Goal: Transaction & Acquisition: Purchase product/service

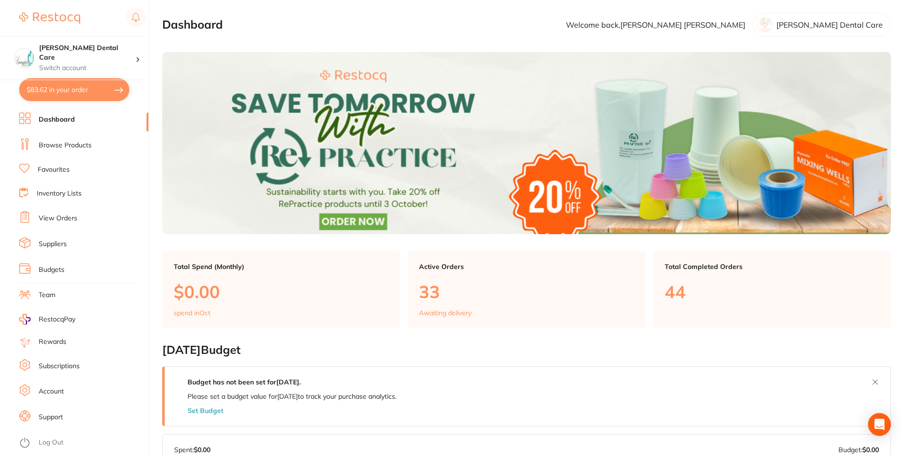
click at [439, 306] on div "Active Orders 33 Awaiting delivery" at bounding box center [527, 290] width 238 height 77
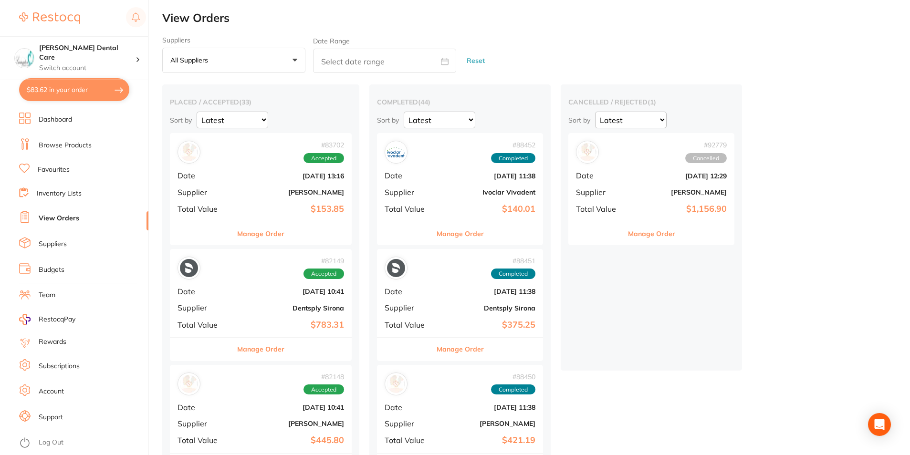
click at [72, 86] on button "$83.62 in your order" at bounding box center [74, 89] width 110 height 23
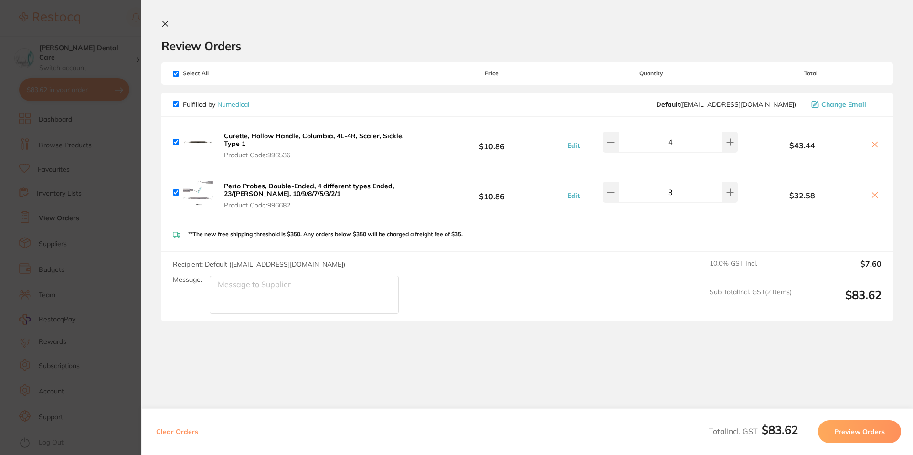
click at [162, 25] on icon at bounding box center [165, 24] width 8 height 8
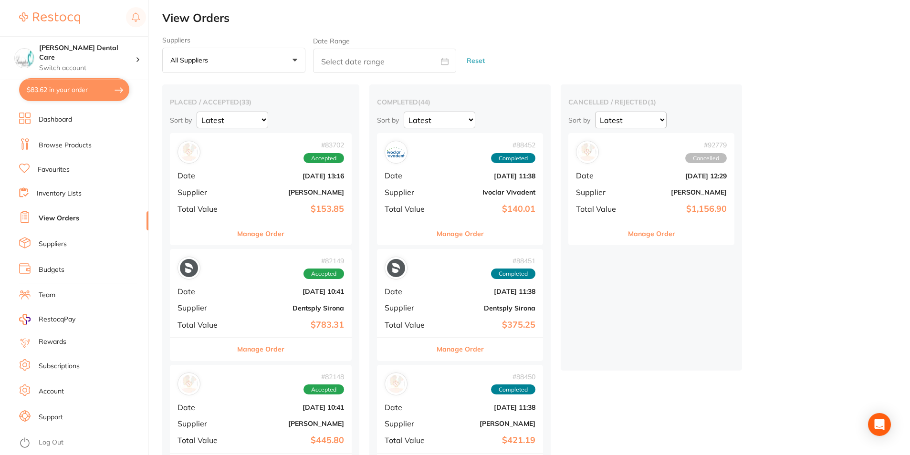
click at [74, 145] on link "Browse Products" at bounding box center [65, 146] width 53 height 10
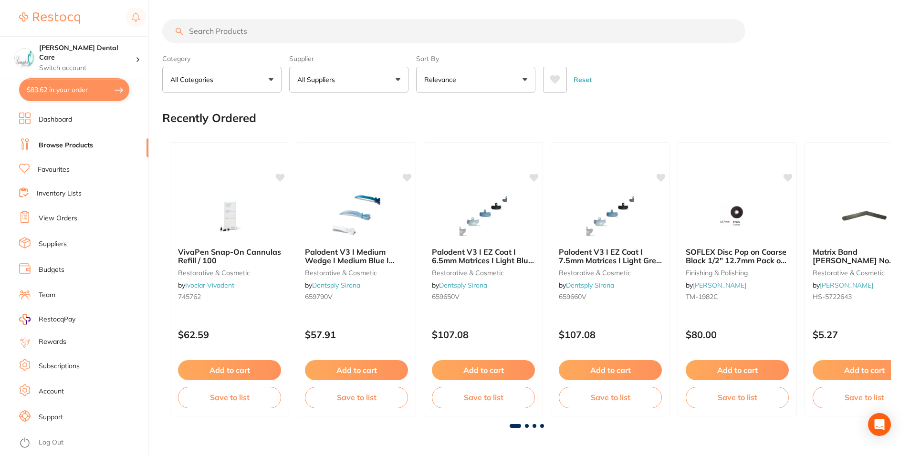
click at [43, 169] on link "Favourites" at bounding box center [54, 170] width 32 height 10
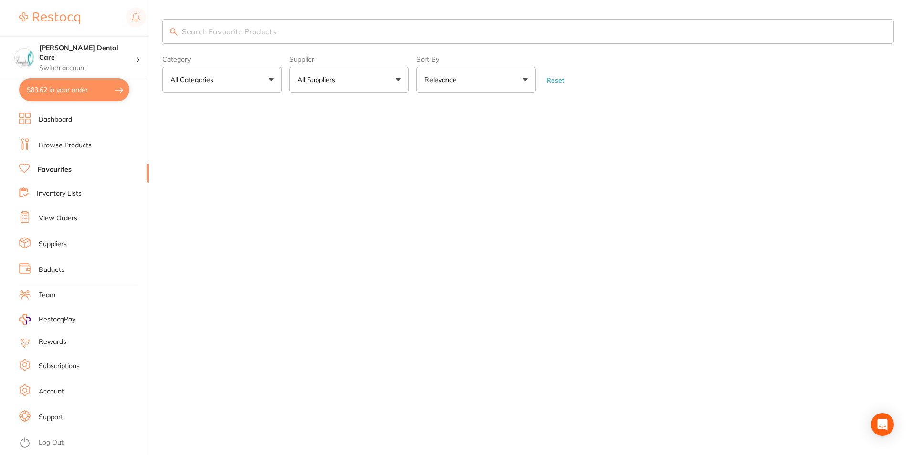
click at [291, 35] on input "search" at bounding box center [527, 31] width 731 height 25
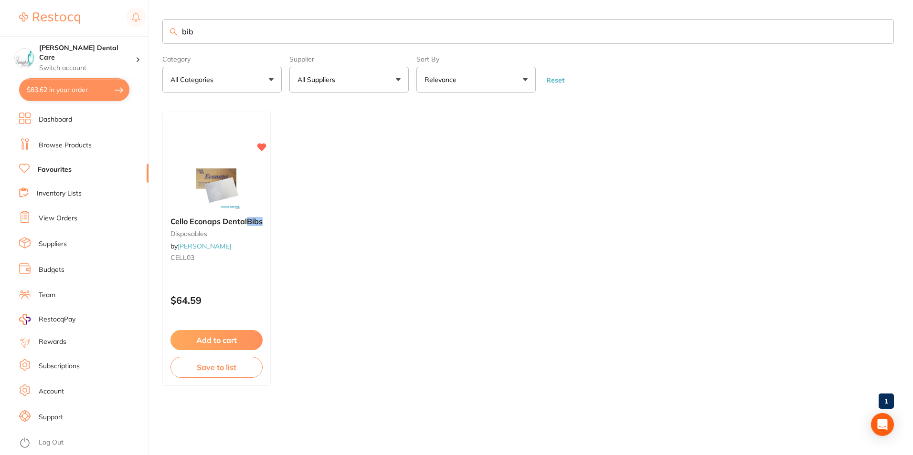
type input "bib"
click at [52, 116] on link "Dashboard" at bounding box center [55, 120] width 33 height 10
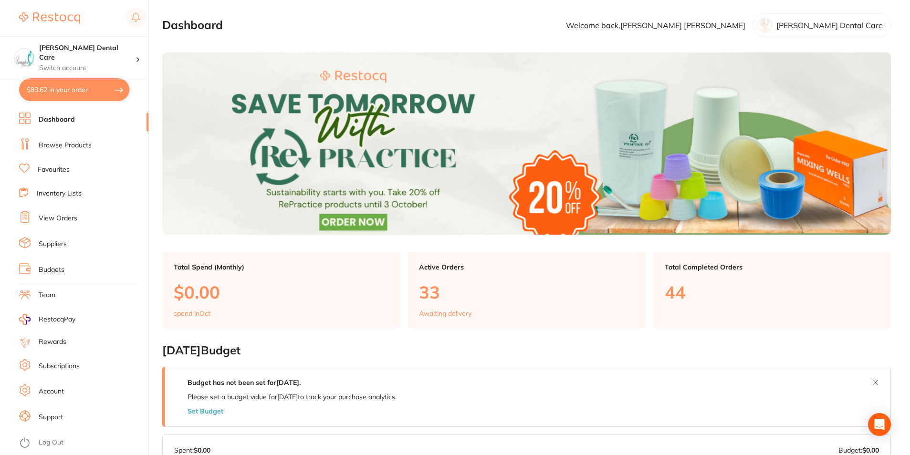
click at [79, 148] on link "Browse Products" at bounding box center [65, 146] width 53 height 10
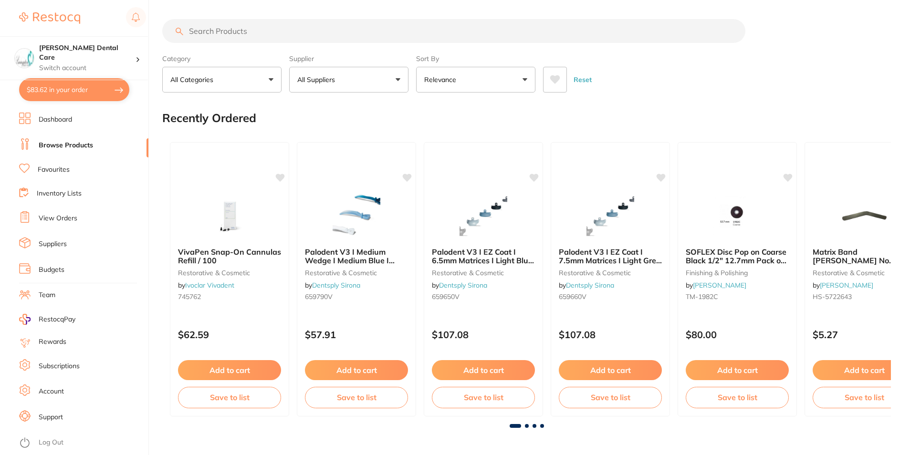
click at [271, 38] on input "search" at bounding box center [453, 31] width 583 height 24
click at [396, 78] on button "All Suppliers" at bounding box center [348, 80] width 119 height 26
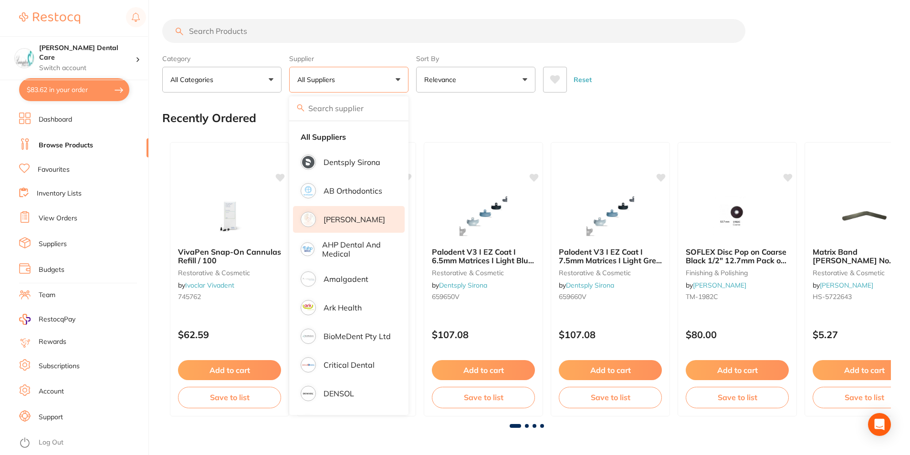
click at [357, 226] on li "[PERSON_NAME]" at bounding box center [349, 219] width 112 height 27
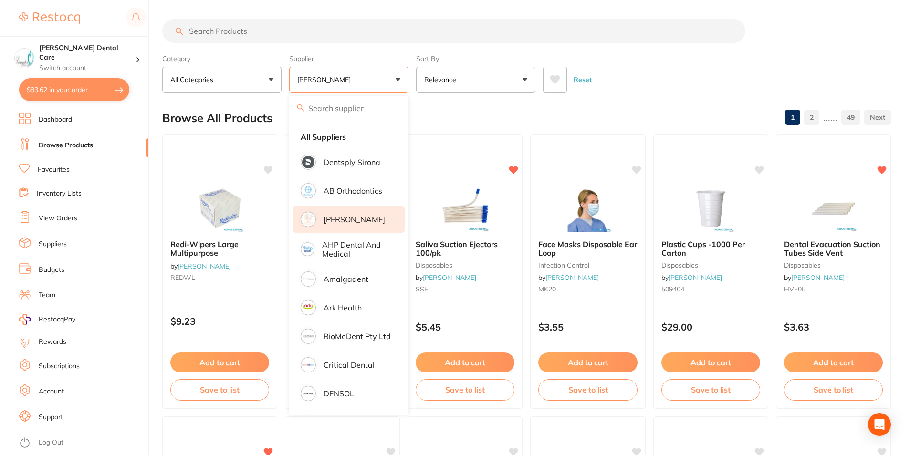
click at [243, 34] on input "search" at bounding box center [453, 31] width 583 height 24
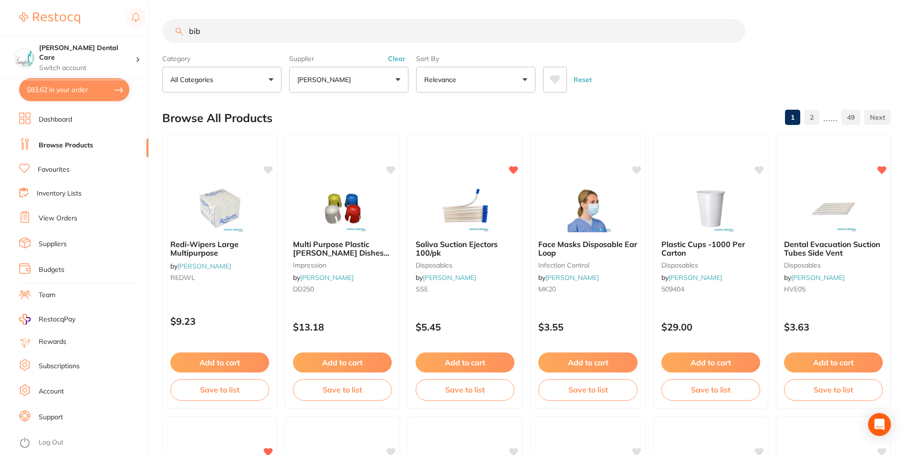
type input "bib"
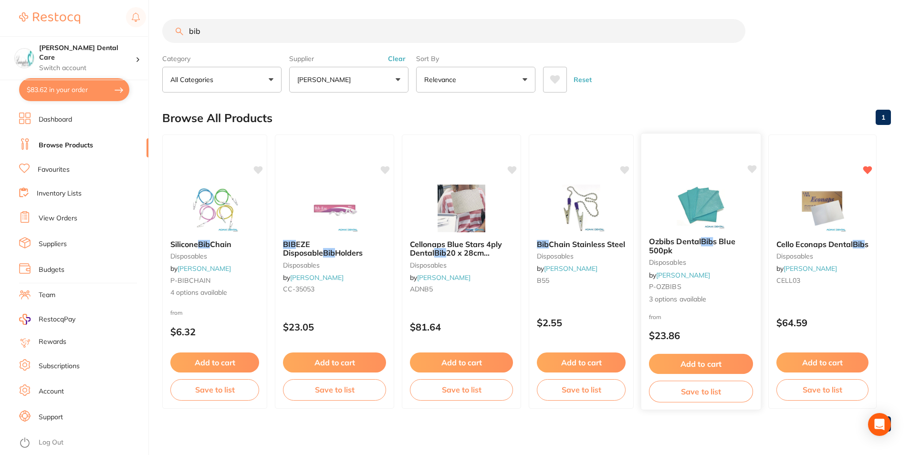
click at [700, 240] on span "Ozbibs Dental" at bounding box center [675, 242] width 52 height 10
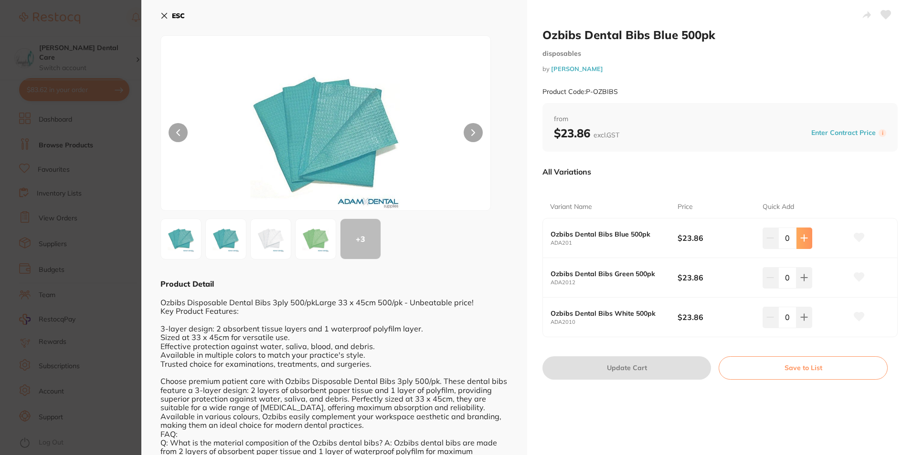
click at [801, 241] on icon at bounding box center [804, 238] width 8 height 8
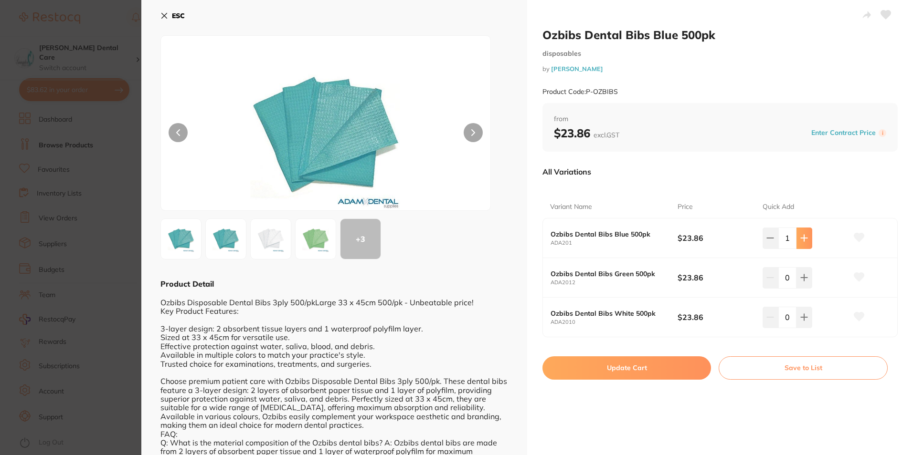
click at [801, 241] on icon at bounding box center [804, 238] width 8 height 8
type input "3"
click at [633, 373] on button "Update Cart" at bounding box center [626, 368] width 169 height 23
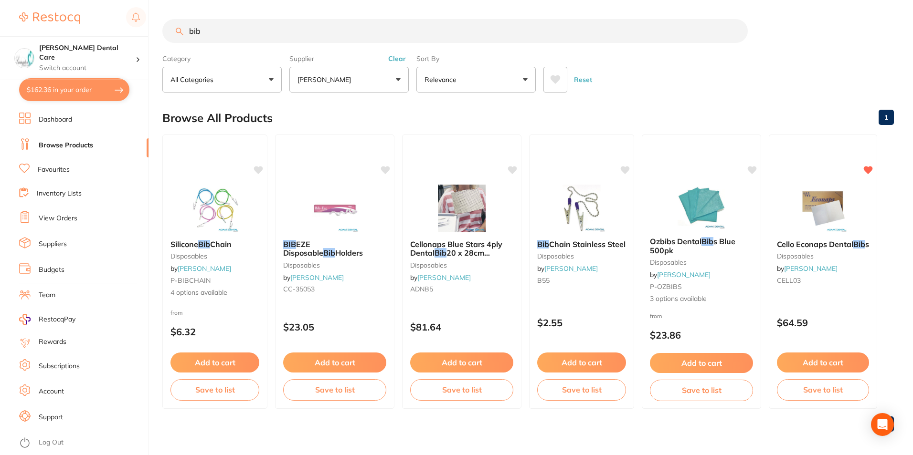
checkbox input "false"
click at [204, 32] on input "bib" at bounding box center [453, 31] width 583 height 24
drag, startPoint x: 205, startPoint y: 29, endPoint x: 177, endPoint y: 28, distance: 28.7
click at [172, 32] on input "bib" at bounding box center [453, 31] width 583 height 24
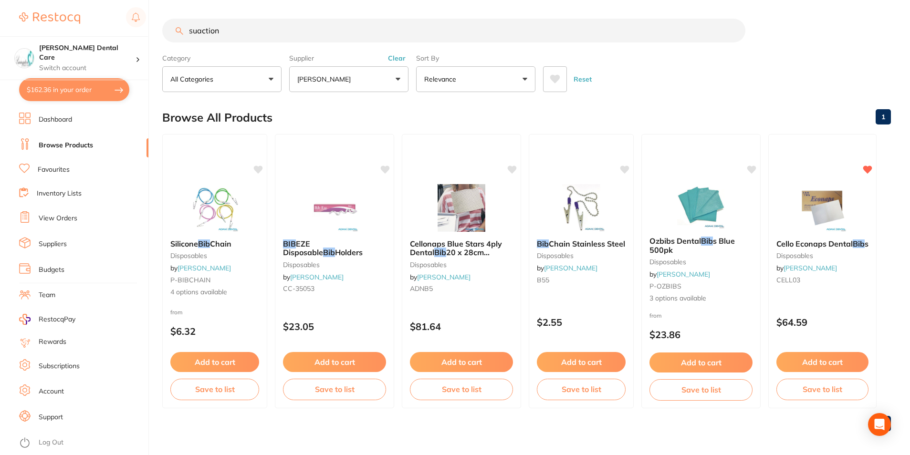
type input "suaction"
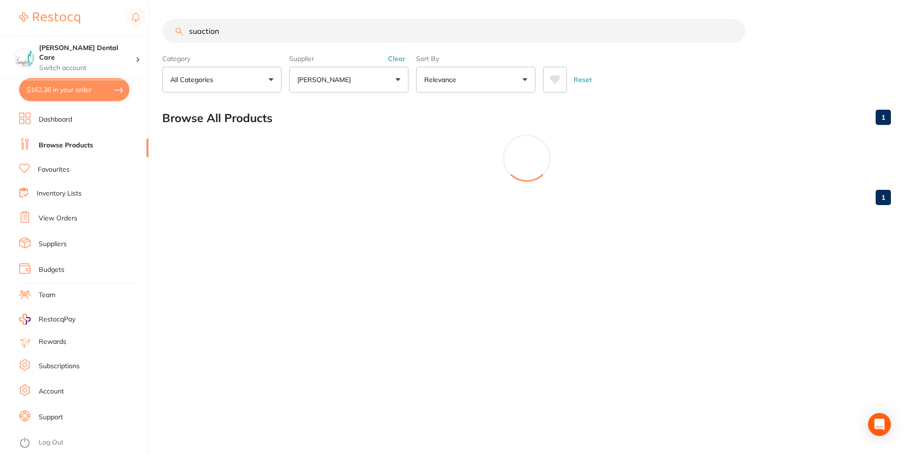
scroll to position [0, 0]
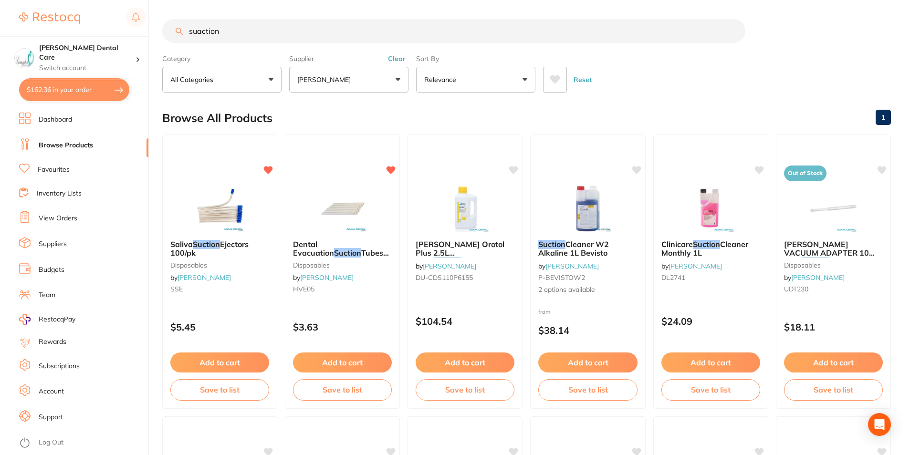
click at [364, 360] on button "Add to cart" at bounding box center [342, 363] width 99 height 20
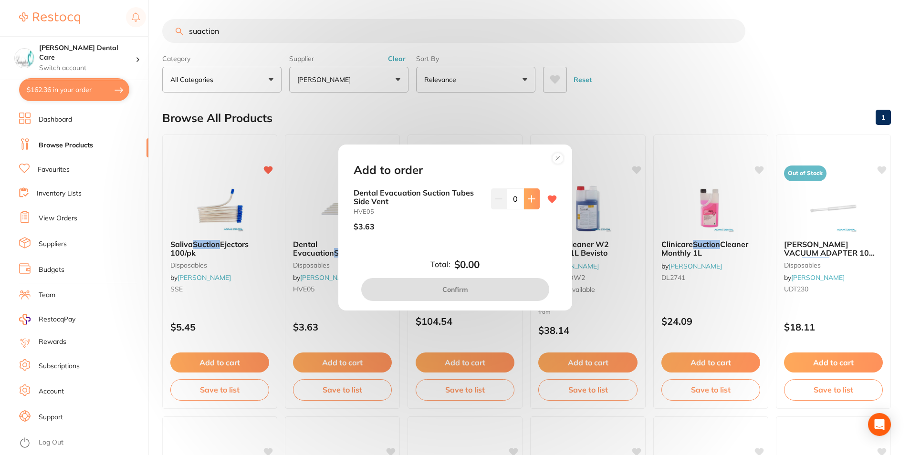
click at [536, 194] on button at bounding box center [532, 199] width 16 height 21
click at [530, 194] on button at bounding box center [532, 199] width 16 height 21
type input "3"
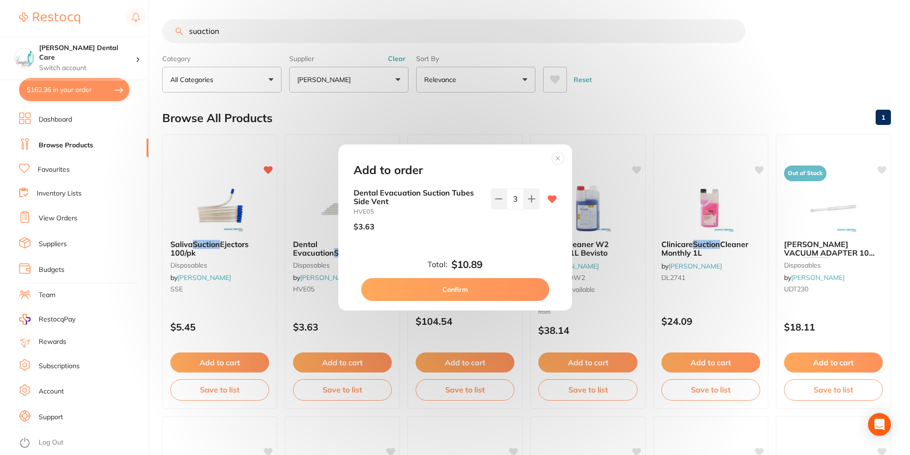
click at [520, 292] on button "Confirm" at bounding box center [455, 289] width 188 height 23
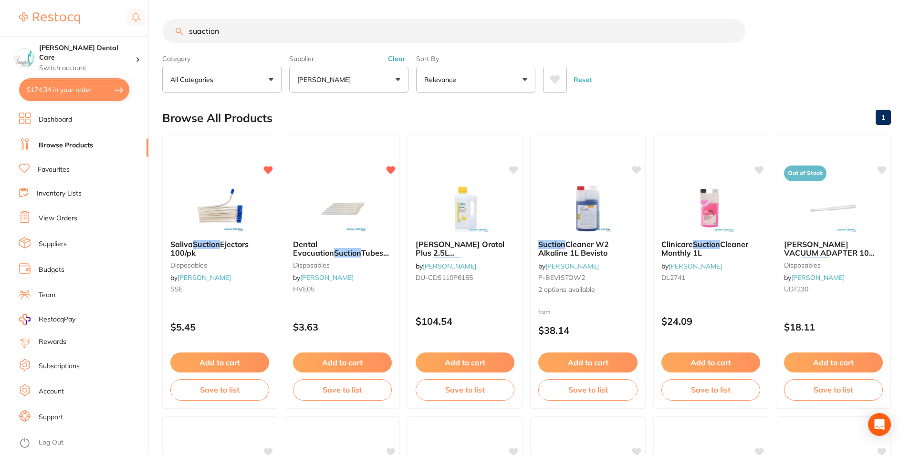
click at [250, 30] on input "suaction" at bounding box center [453, 31] width 583 height 24
drag, startPoint x: 250, startPoint y: 30, endPoint x: 197, endPoint y: 23, distance: 53.4
click at [194, 28] on input "suaction" at bounding box center [453, 31] width 583 height 24
type input "s"
type input "light cure"
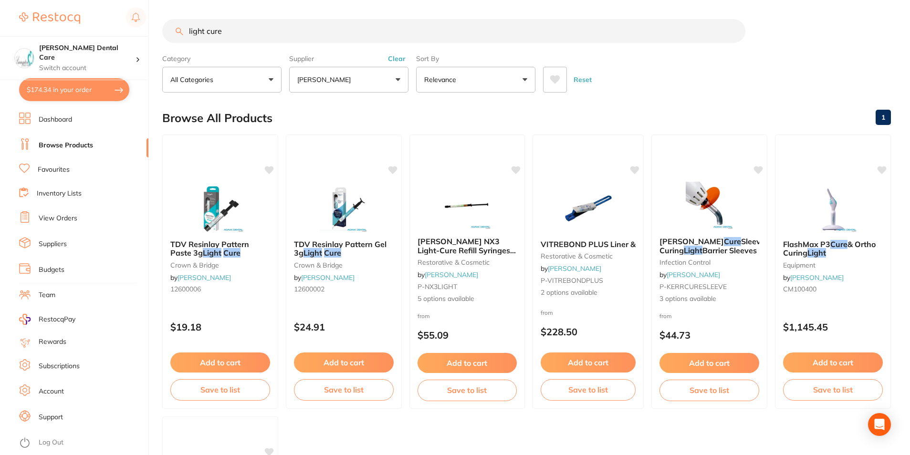
drag, startPoint x: 227, startPoint y: 29, endPoint x: 178, endPoint y: 28, distance: 48.7
click at [177, 30] on div "light cure" at bounding box center [526, 31] width 729 height 24
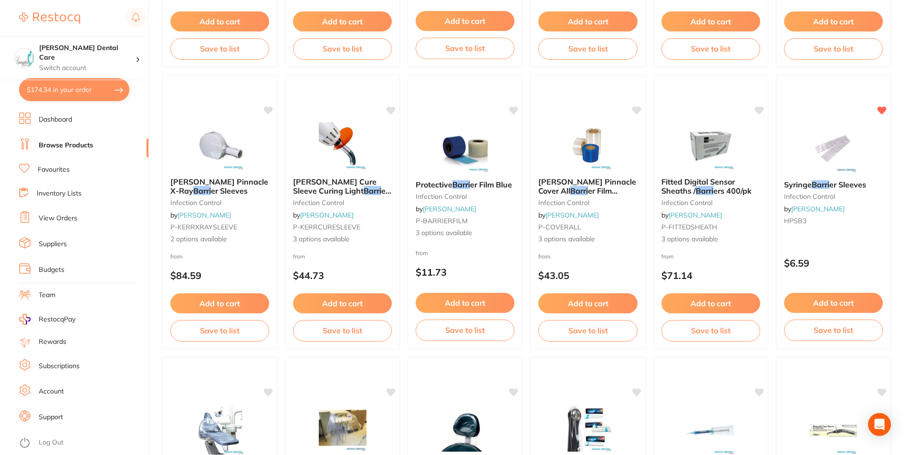
scroll to position [525, 0]
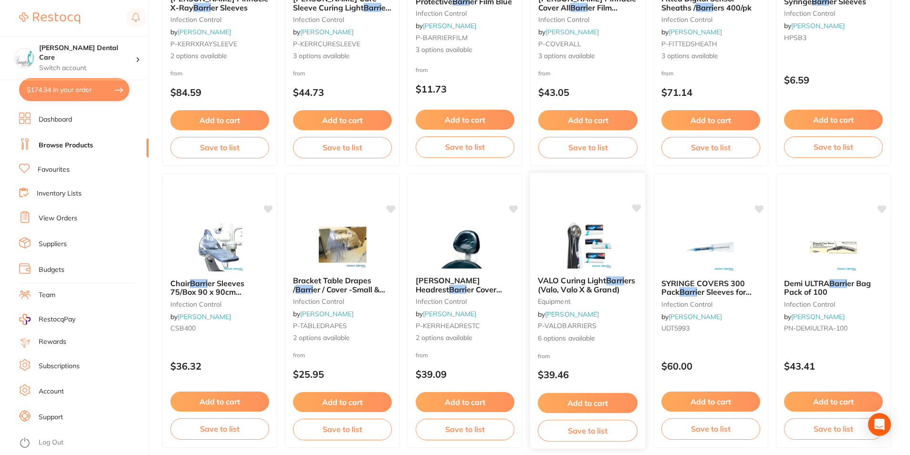
type input "barri"
click at [597, 290] on span "ers (Valo, Valo X & Grand)" at bounding box center [587, 285] width 96 height 18
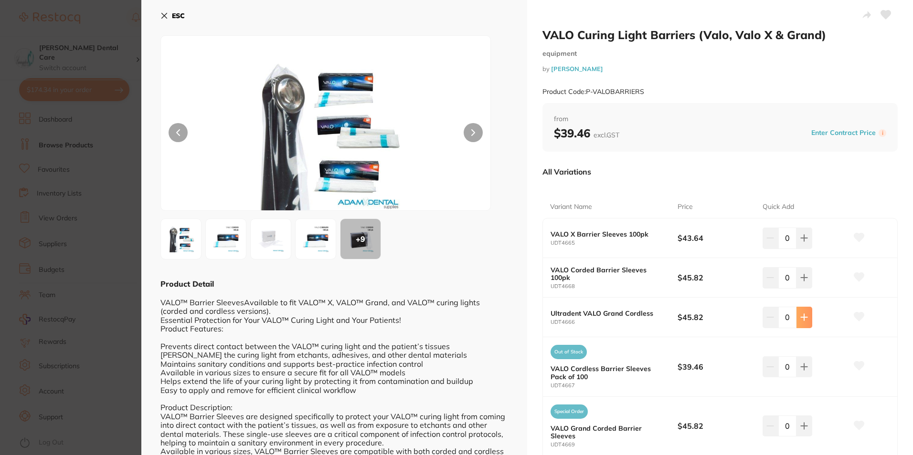
click at [807, 323] on button at bounding box center [804, 317] width 16 height 21
type input "1"
click at [859, 317] on icon at bounding box center [859, 317] width 10 height 9
click at [173, 11] on button "ESC" at bounding box center [172, 16] width 24 height 16
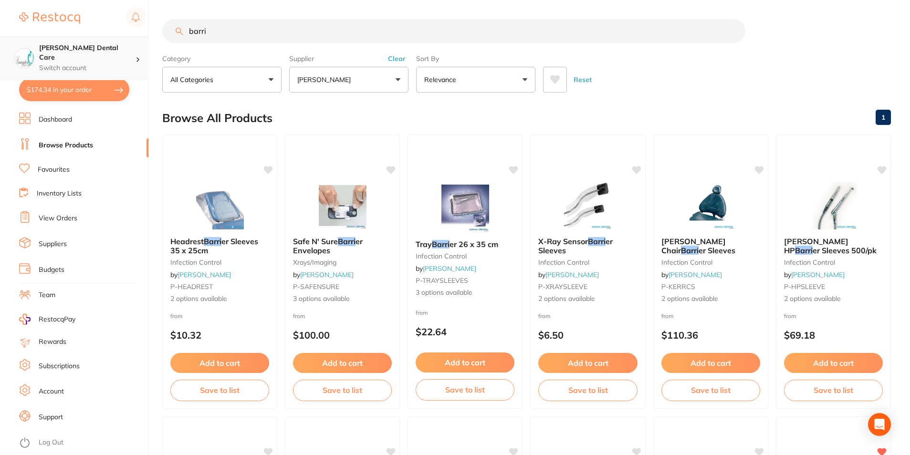
scroll to position [0, 0]
drag, startPoint x: 214, startPoint y: 28, endPoint x: 114, endPoint y: 42, distance: 101.2
click at [115, 42] on div "$174.34 Livingston Dental Care Switch account Livingston Dental Care $174.34 in…" at bounding box center [455, 227] width 910 height 455
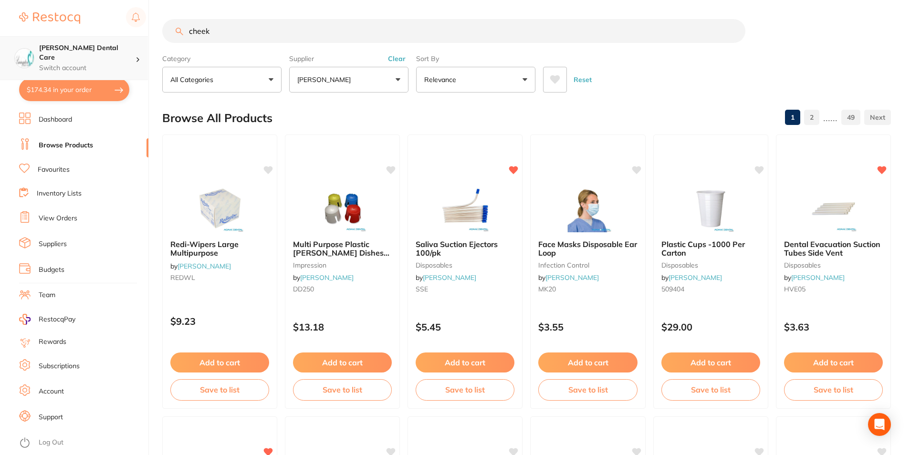
type input "cheek"
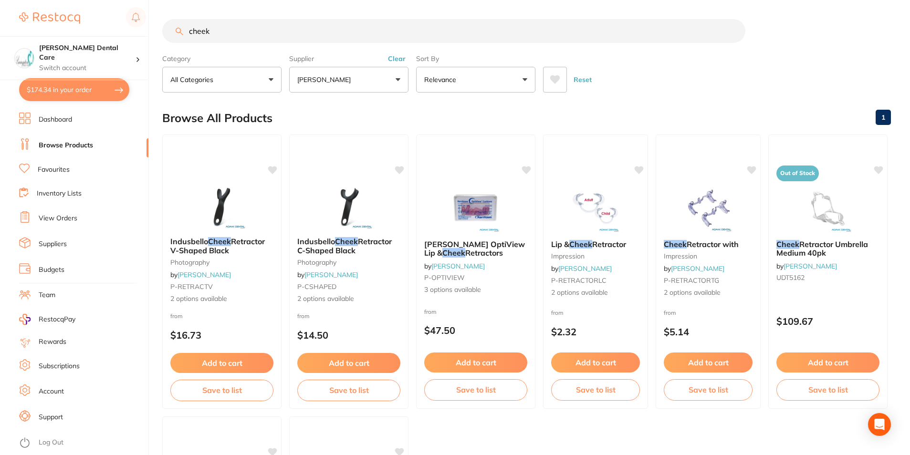
drag, startPoint x: 237, startPoint y: 35, endPoint x: 163, endPoint y: 36, distance: 74.0
click at [163, 36] on div "cheek" at bounding box center [526, 31] width 729 height 24
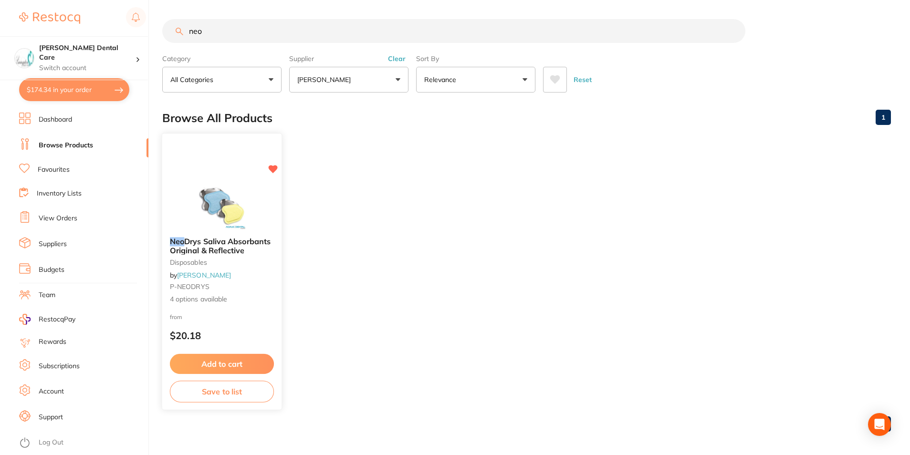
type input "neo"
click at [254, 361] on button "Add to cart" at bounding box center [222, 364] width 104 height 21
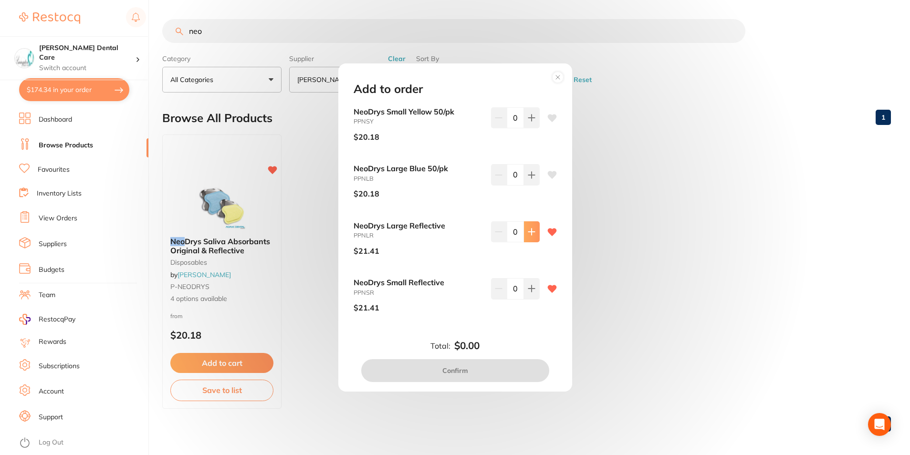
click at [528, 229] on icon at bounding box center [532, 232] width 8 height 8
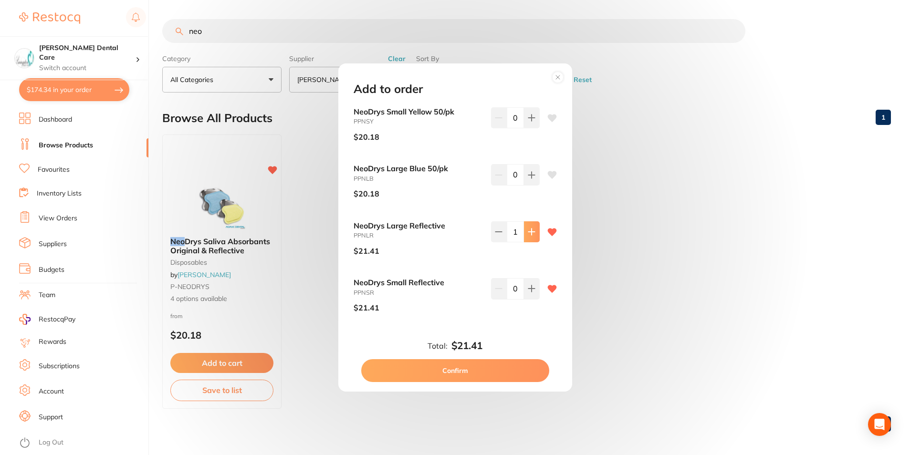
click at [528, 230] on icon at bounding box center [532, 232] width 8 height 8
type input "2"
click at [511, 376] on button "Confirm" at bounding box center [455, 370] width 188 height 23
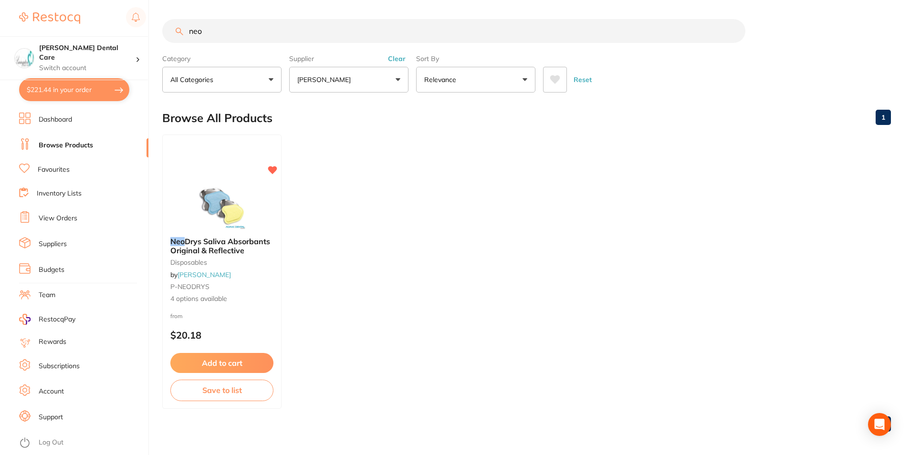
scroll to position [0, 0]
drag, startPoint x: 239, startPoint y: 37, endPoint x: 169, endPoint y: 29, distance: 71.1
click at [161, 34] on div "$221.44 Livingston Dental Care Switch account Livingston Dental Care $221.44 in…" at bounding box center [455, 227] width 910 height 455
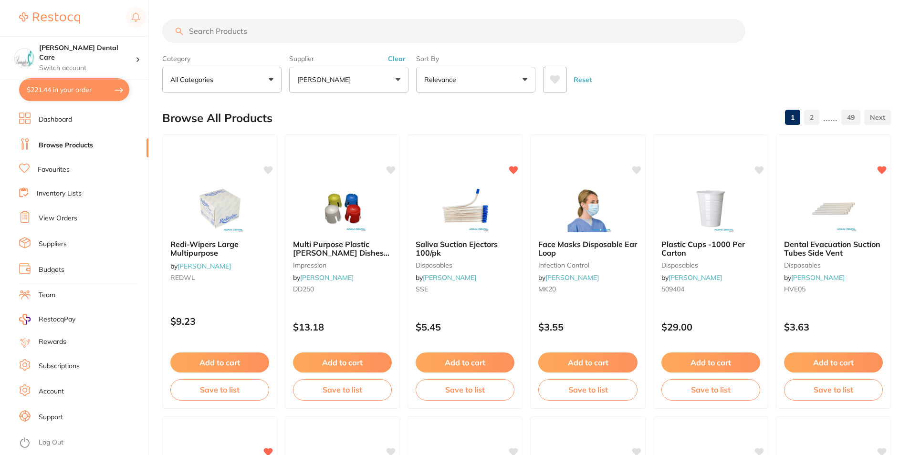
click at [400, 81] on button "[PERSON_NAME]" at bounding box center [348, 80] width 119 height 26
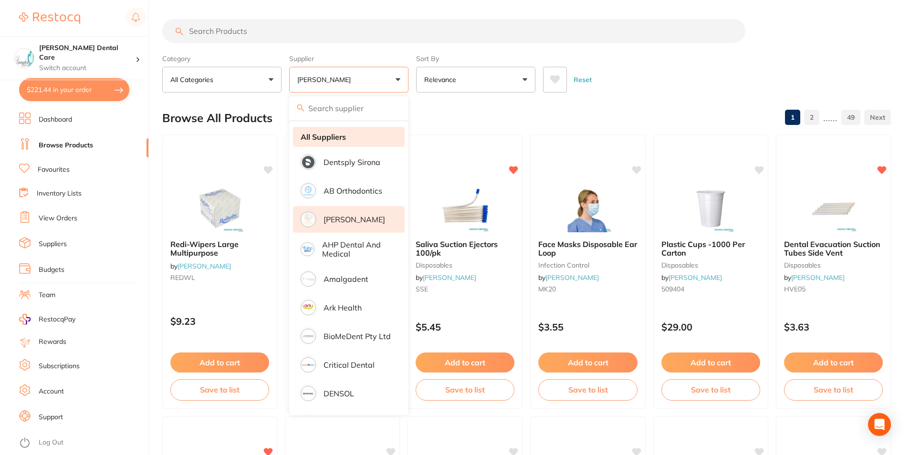
click at [339, 145] on li "All Suppliers" at bounding box center [349, 137] width 112 height 20
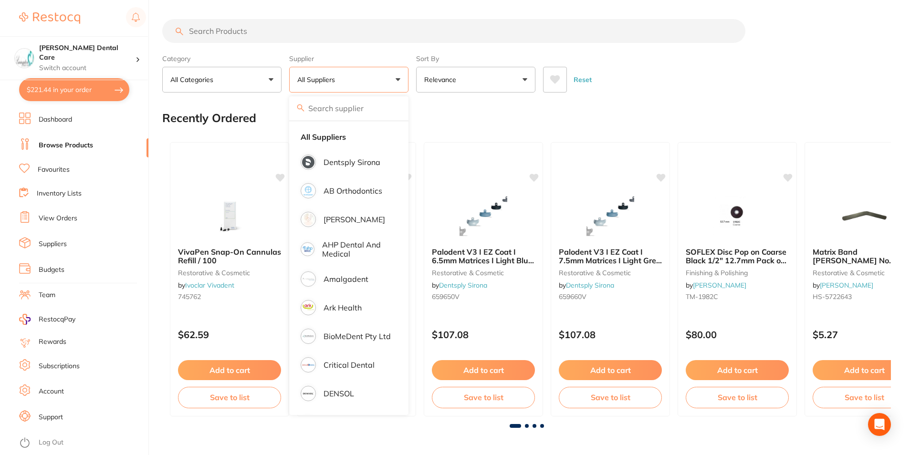
click at [273, 33] on input "search" at bounding box center [453, 31] width 583 height 24
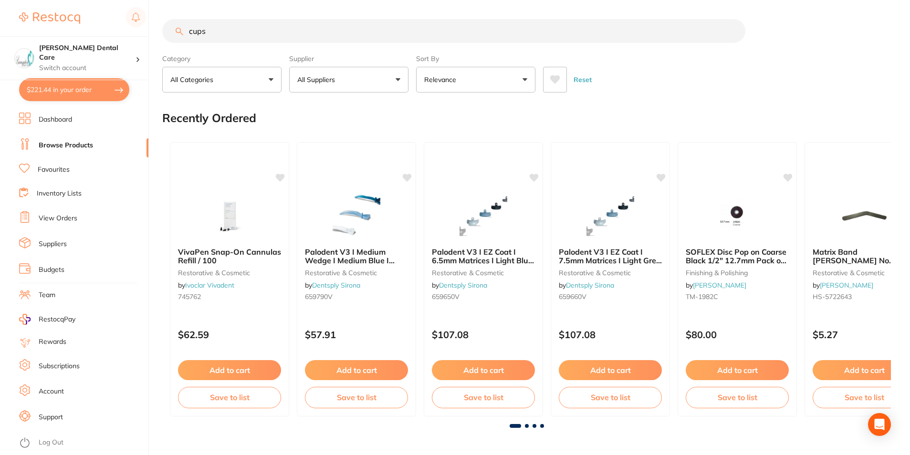
type input "cups"
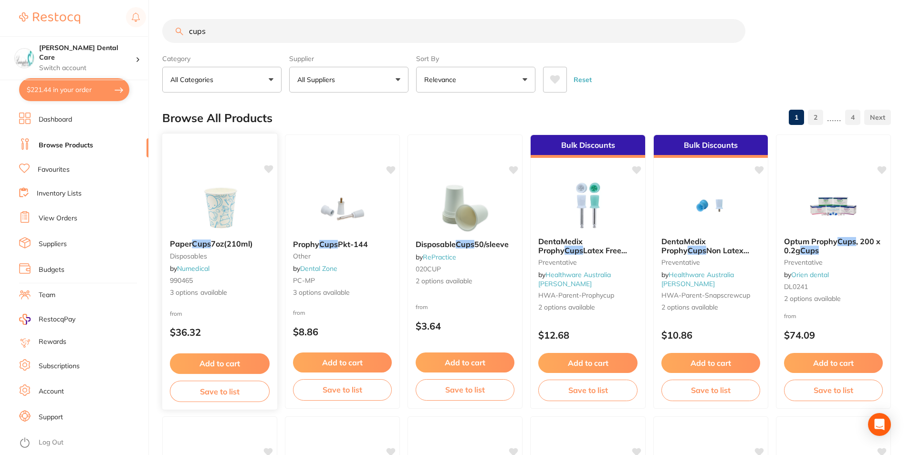
click at [211, 362] on button "Add to cart" at bounding box center [220, 364] width 100 height 21
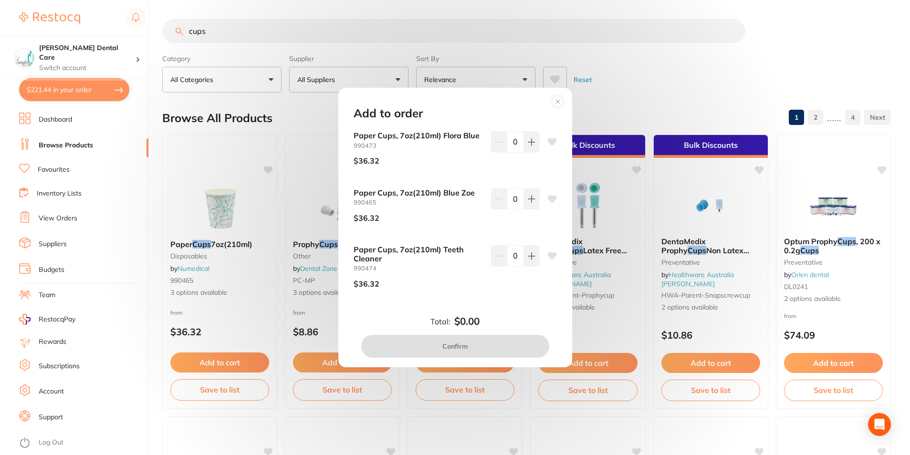
click at [560, 100] on circle at bounding box center [557, 101] width 11 height 11
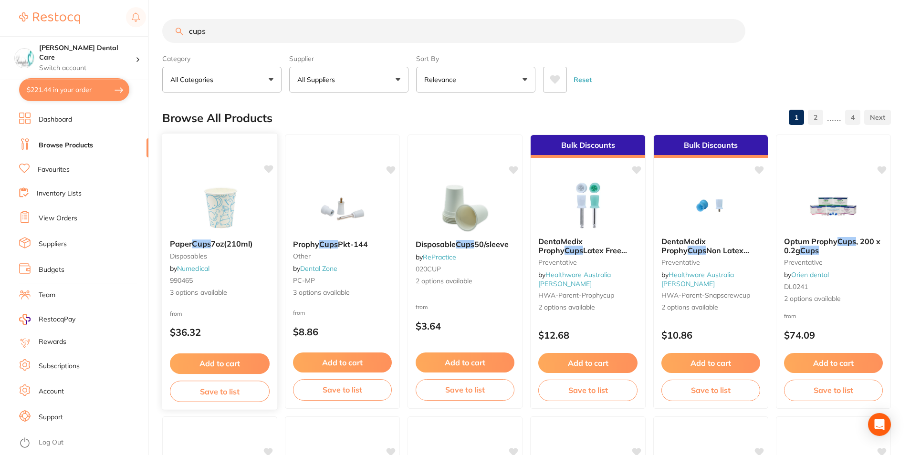
click at [234, 245] on span "7oz(210ml)" at bounding box center [232, 244] width 42 height 10
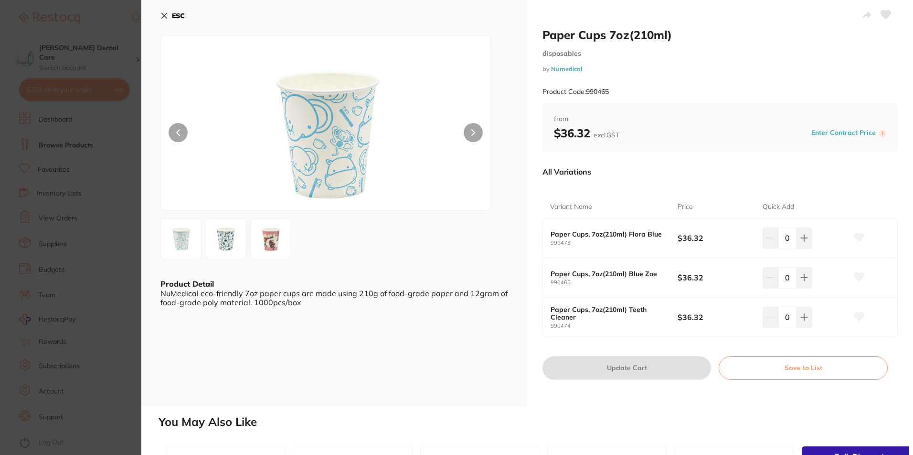
click at [285, 243] on img at bounding box center [271, 239] width 34 height 34
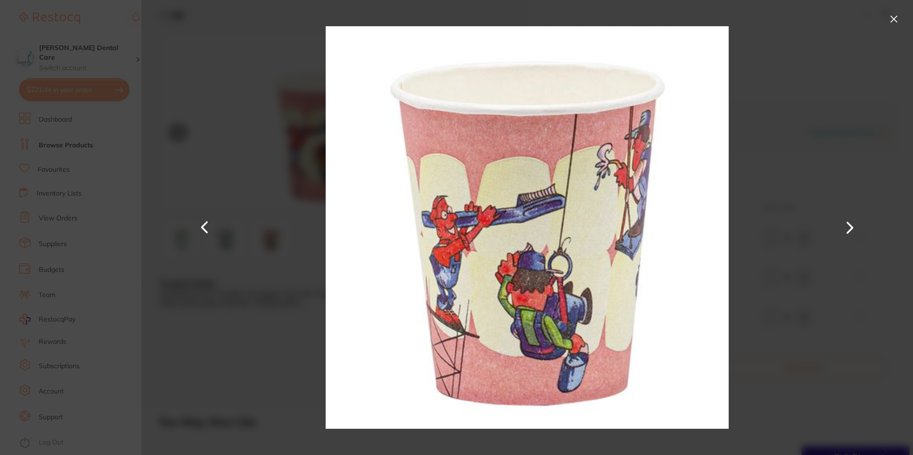
click at [201, 222] on button at bounding box center [204, 228] width 23 height 228
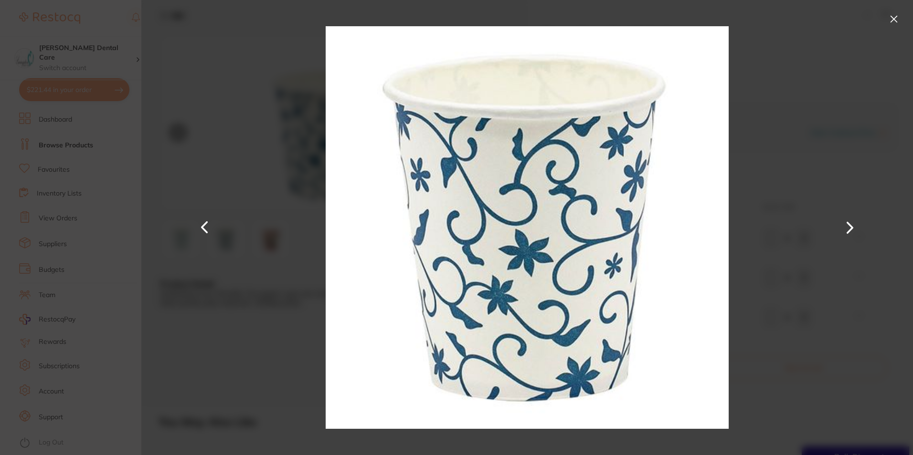
click at [204, 222] on button at bounding box center [204, 228] width 23 height 228
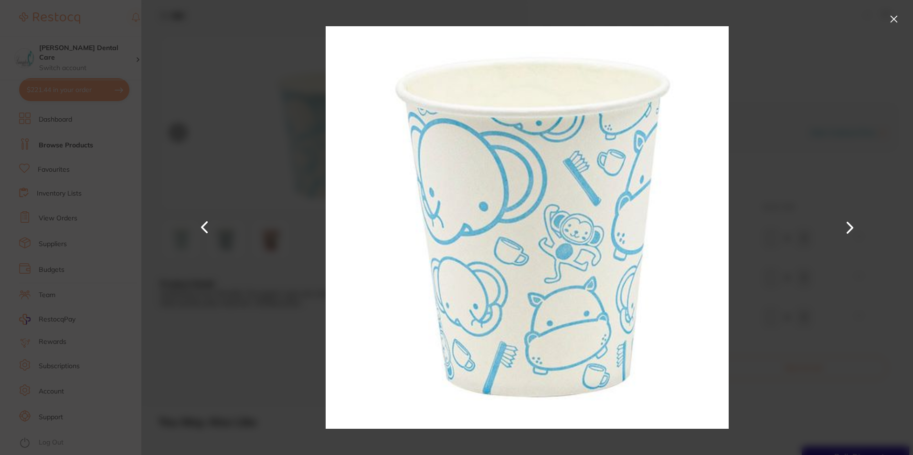
click at [206, 223] on button at bounding box center [204, 228] width 23 height 228
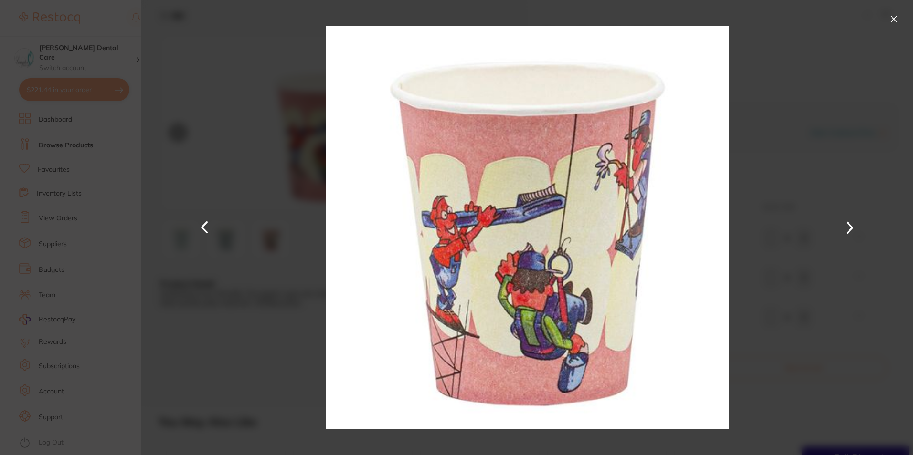
click at [207, 223] on button at bounding box center [204, 228] width 23 height 228
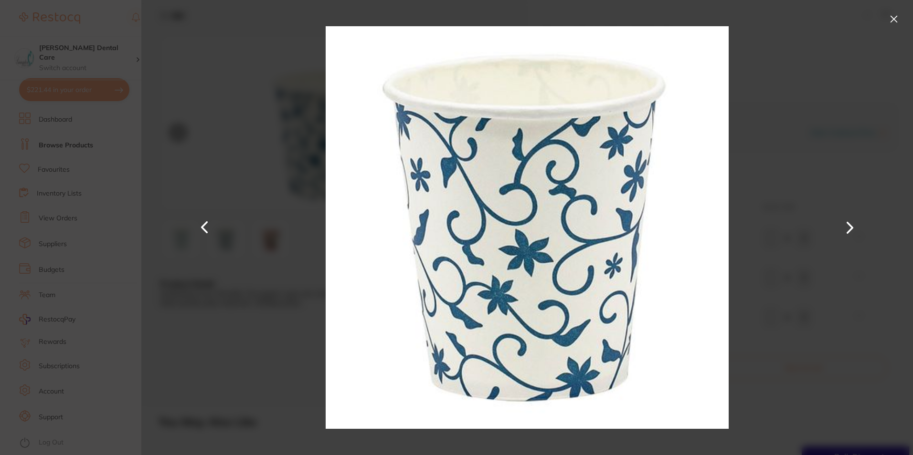
click at [894, 17] on button at bounding box center [893, 18] width 15 height 15
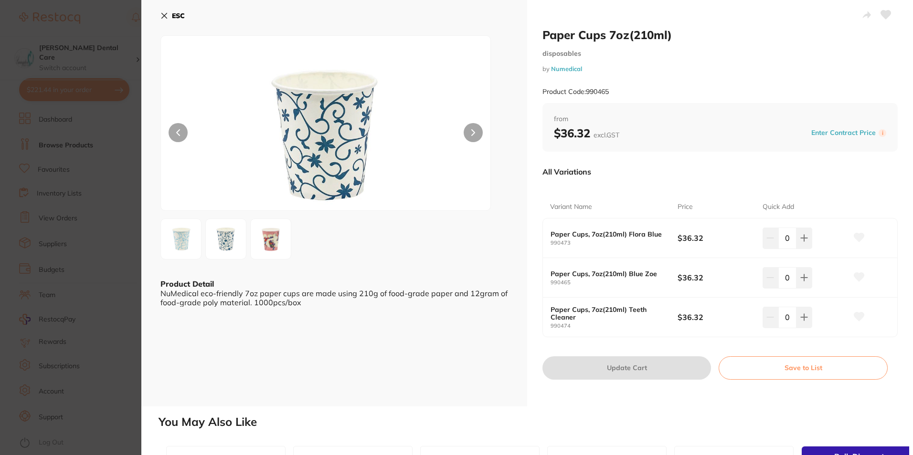
click at [175, 230] on img at bounding box center [181, 239] width 34 height 34
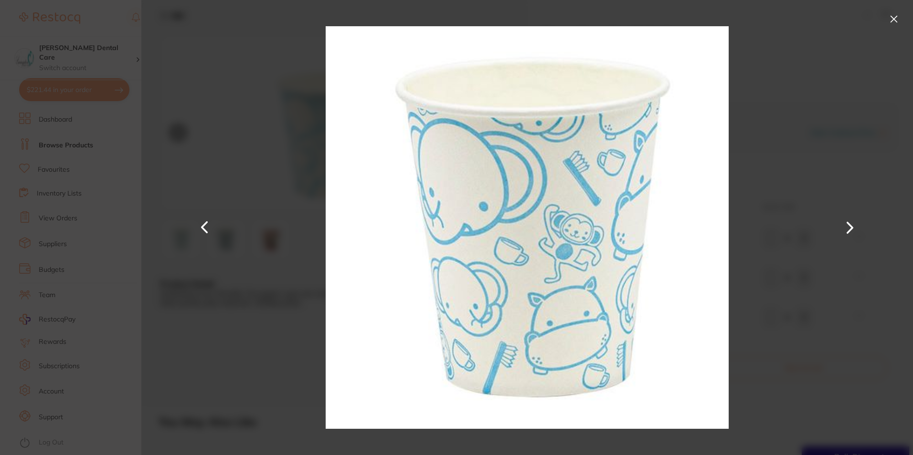
click at [894, 20] on button at bounding box center [893, 18] width 15 height 15
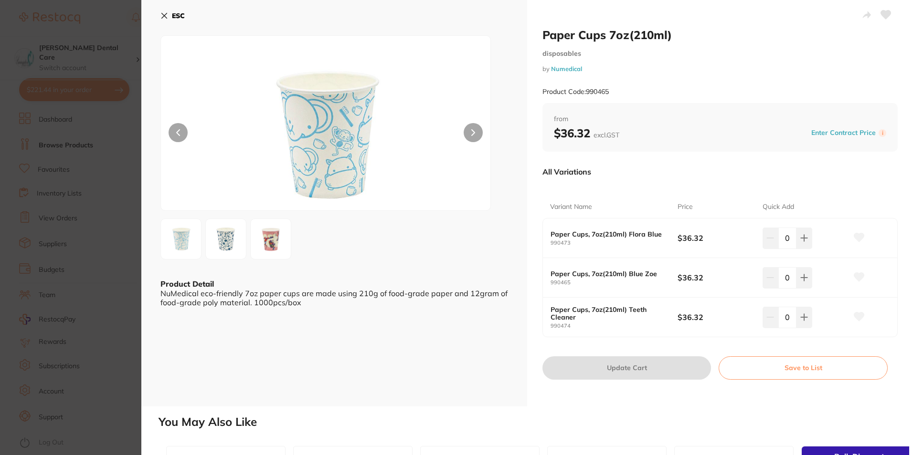
click at [161, 13] on icon at bounding box center [164, 16] width 8 height 8
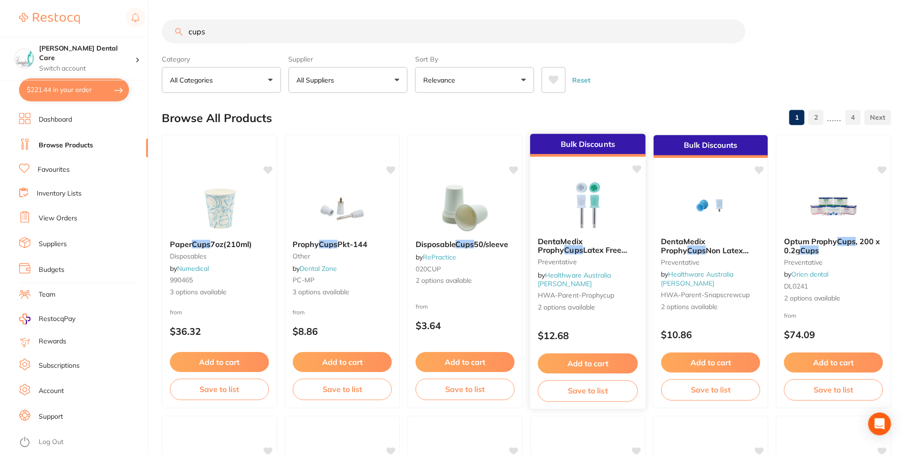
scroll to position [2, 0]
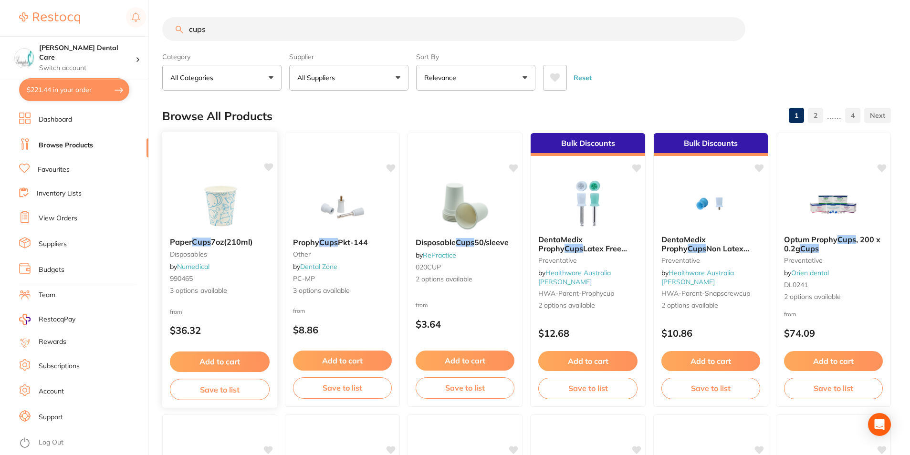
click at [240, 365] on button "Add to cart" at bounding box center [220, 362] width 100 height 21
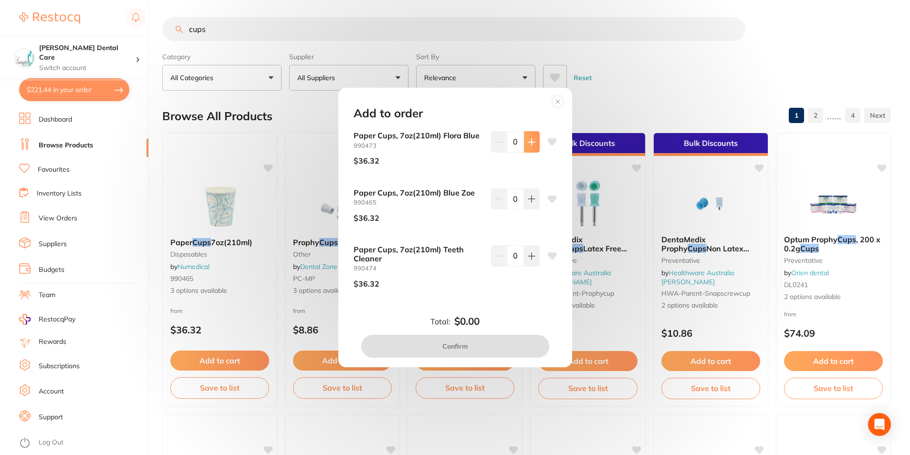
click at [528, 139] on icon at bounding box center [532, 142] width 8 height 8
type input "1"
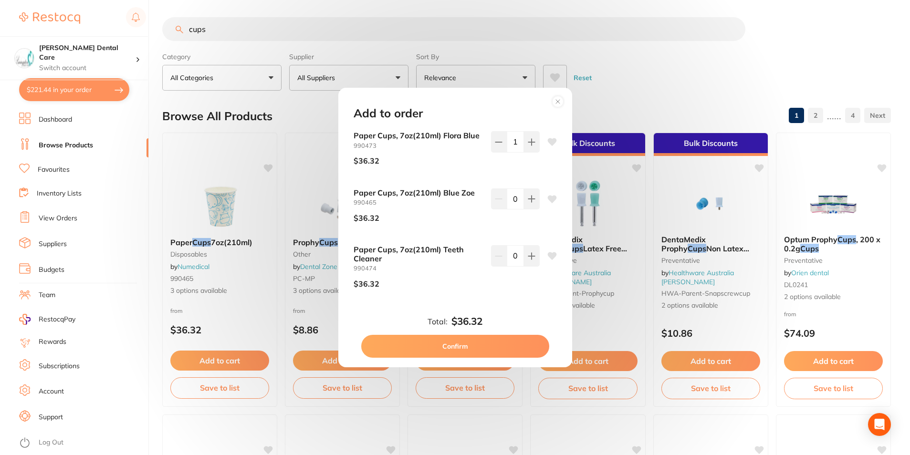
click at [486, 349] on button "Confirm" at bounding box center [455, 346] width 188 height 23
checkbox input "false"
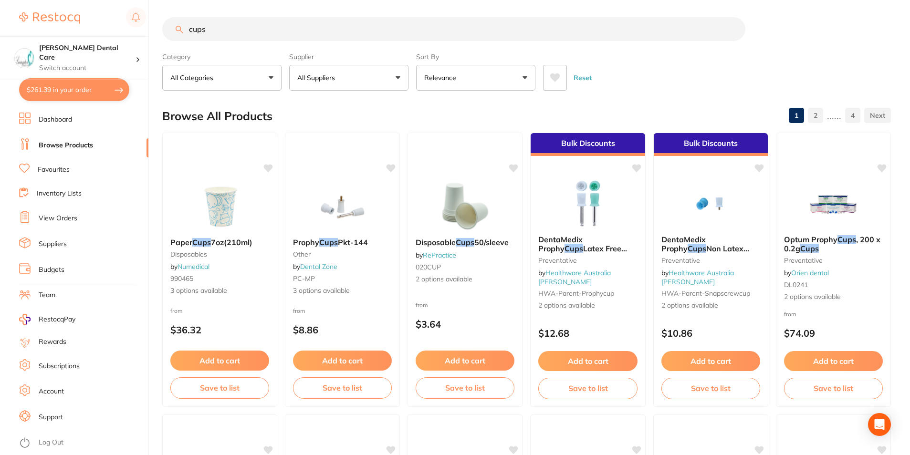
click at [64, 91] on button "$261.39 in your order" at bounding box center [74, 89] width 110 height 23
checkbox input "true"
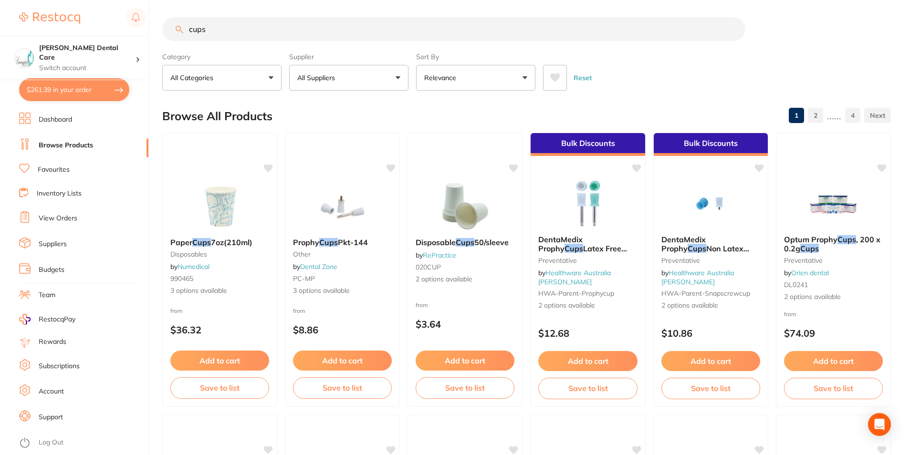
checkbox input "true"
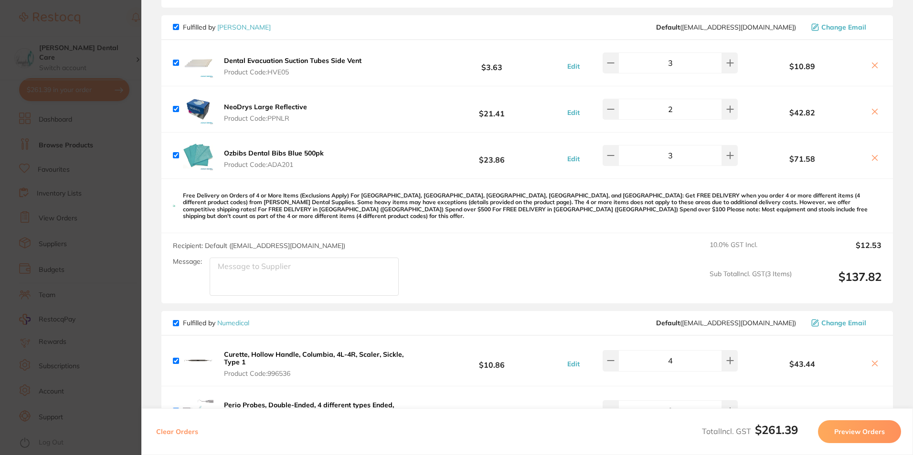
scroll to position [0, 0]
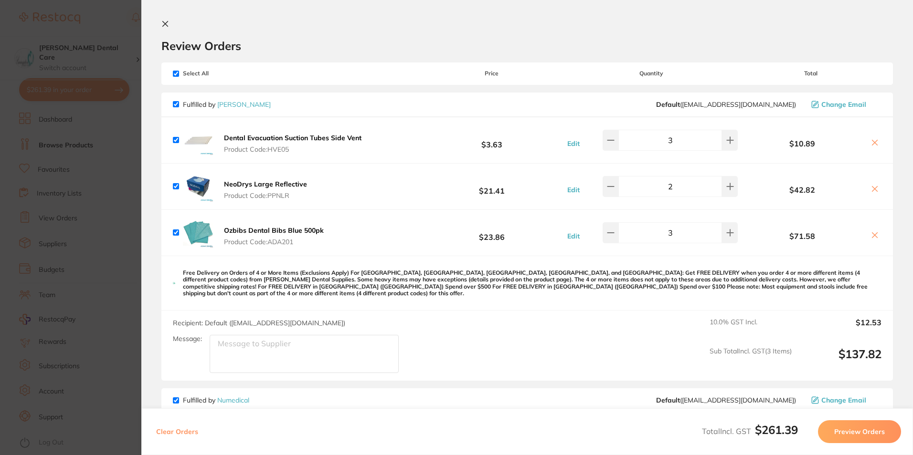
drag, startPoint x: 171, startPoint y: 22, endPoint x: 180, endPoint y: 25, distance: 8.6
click at [172, 22] on button at bounding box center [166, 24] width 11 height 9
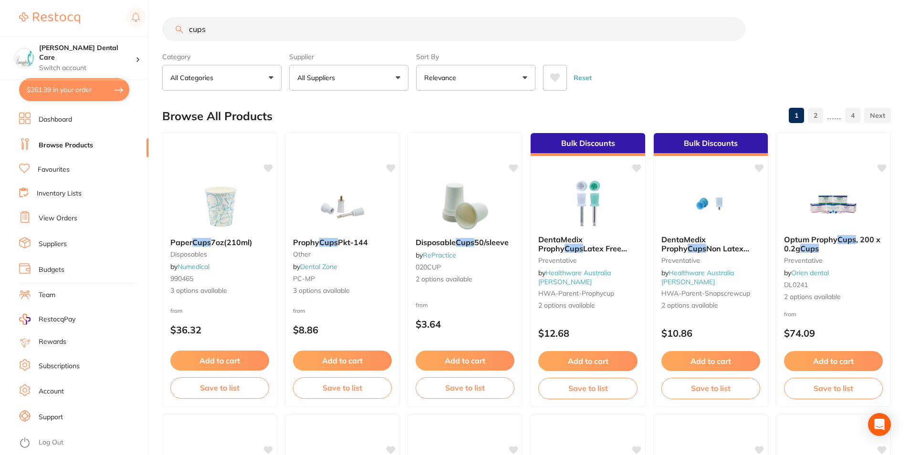
click at [273, 30] on input "cups" at bounding box center [453, 29] width 583 height 24
type input "c"
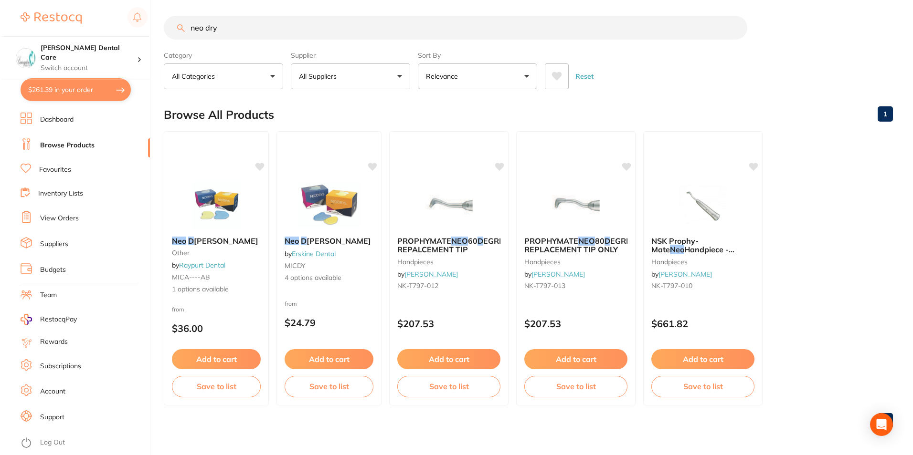
scroll to position [0, 0]
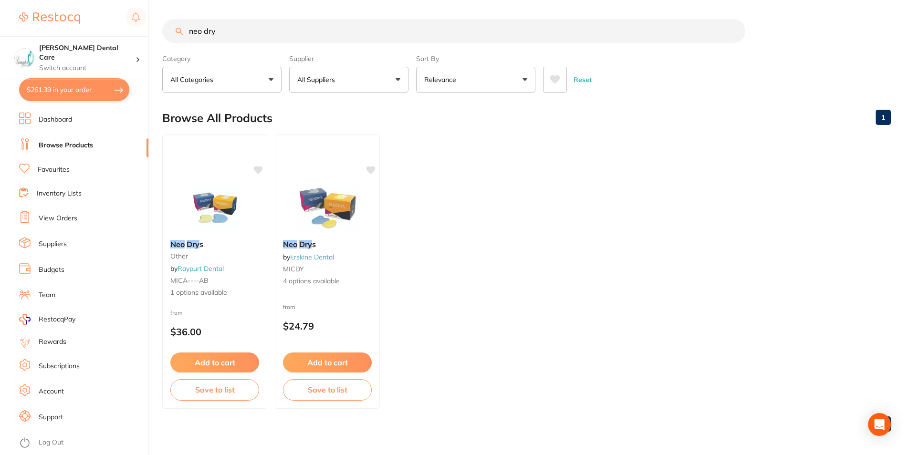
click at [48, 92] on button "$261.39 in your order" at bounding box center [74, 89] width 110 height 23
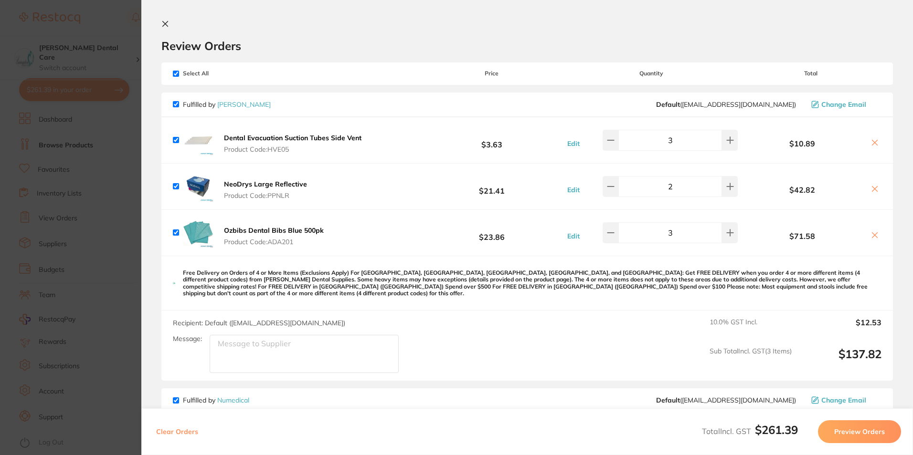
click at [161, 28] on button at bounding box center [166, 24] width 11 height 9
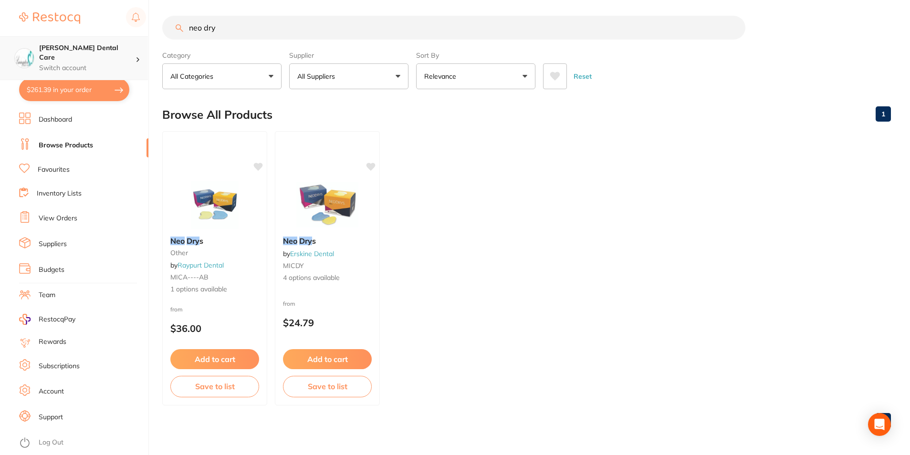
scroll to position [0, 0]
drag, startPoint x: 234, startPoint y: 31, endPoint x: 125, endPoint y: 40, distance: 109.7
click at [122, 44] on div "$261.39 Livingston Dental Care Switch account Livingston Dental Care $261.39 in…" at bounding box center [455, 224] width 910 height 455
type input "neodry"
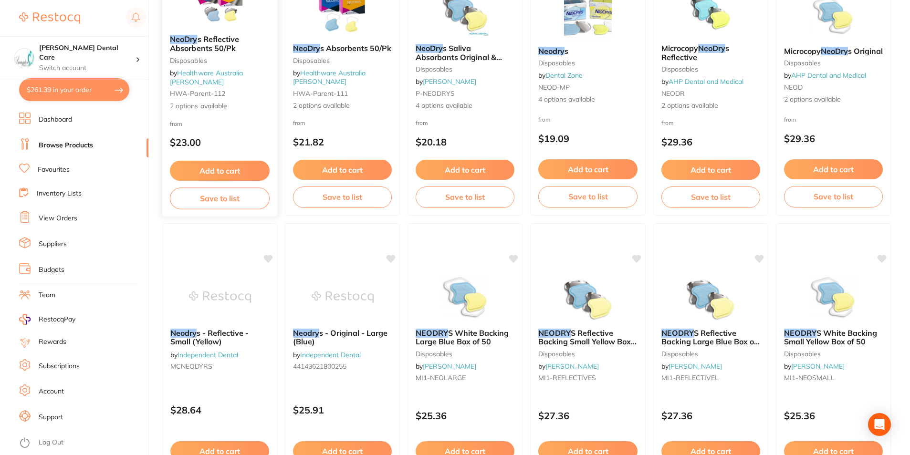
scroll to position [0, 0]
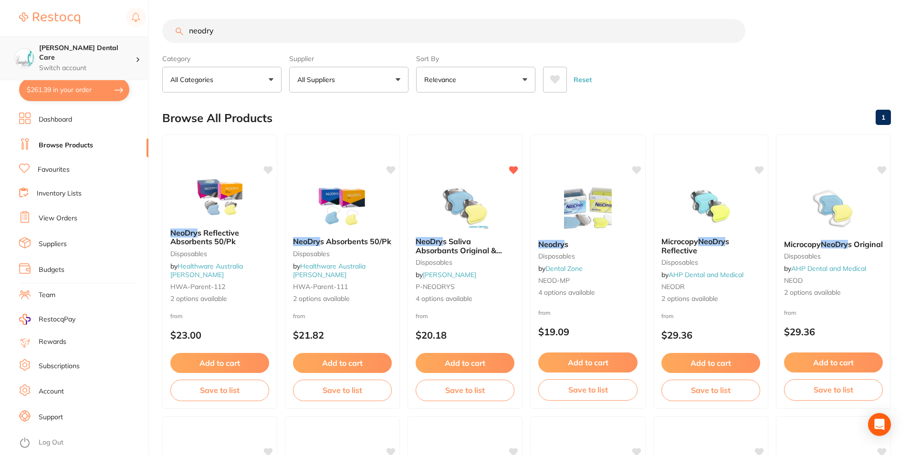
drag, startPoint x: 273, startPoint y: 34, endPoint x: 116, endPoint y: 44, distance: 156.9
click at [109, 48] on div "$261.39 Livingston Dental Care Switch account Livingston Dental Care $261.39 in…" at bounding box center [455, 227] width 910 height 455
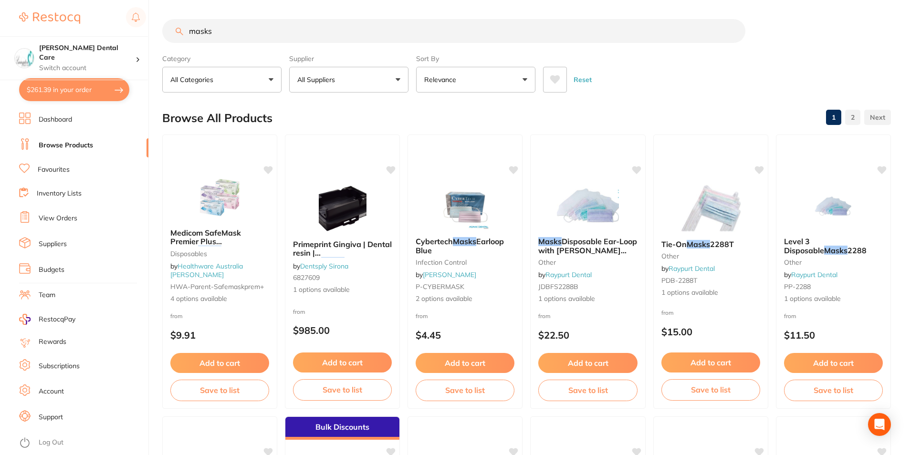
click at [350, 85] on button "All Suppliers" at bounding box center [348, 80] width 119 height 26
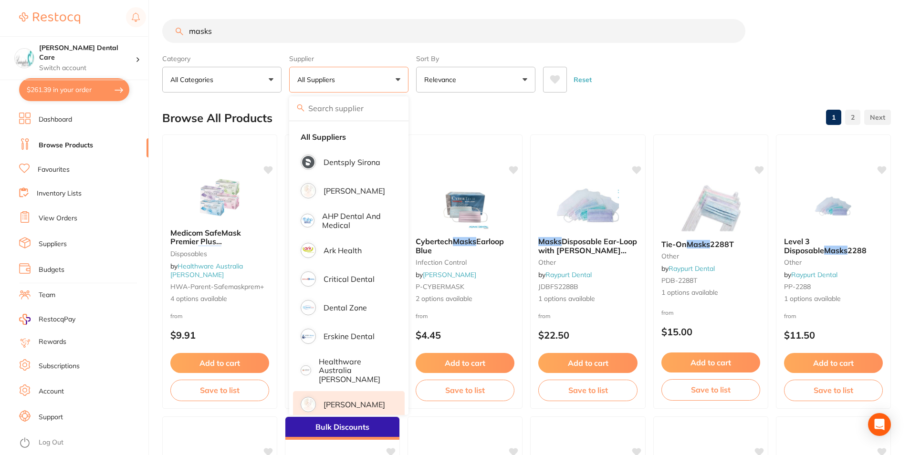
click at [348, 401] on p "[PERSON_NAME]" at bounding box center [355, 405] width 62 height 9
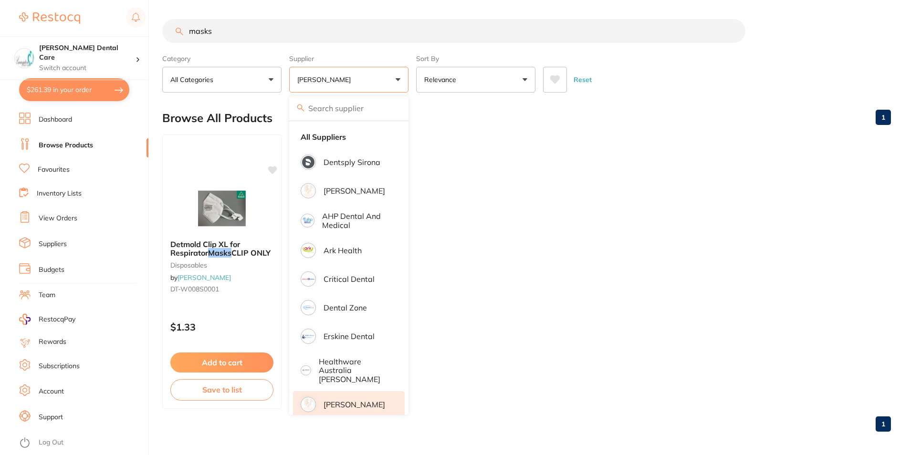
click at [682, 190] on ul "Detmold Clip XL for Respirator Masks CLIP ONLY disposables by Henry Schein Hala…" at bounding box center [526, 272] width 729 height 275
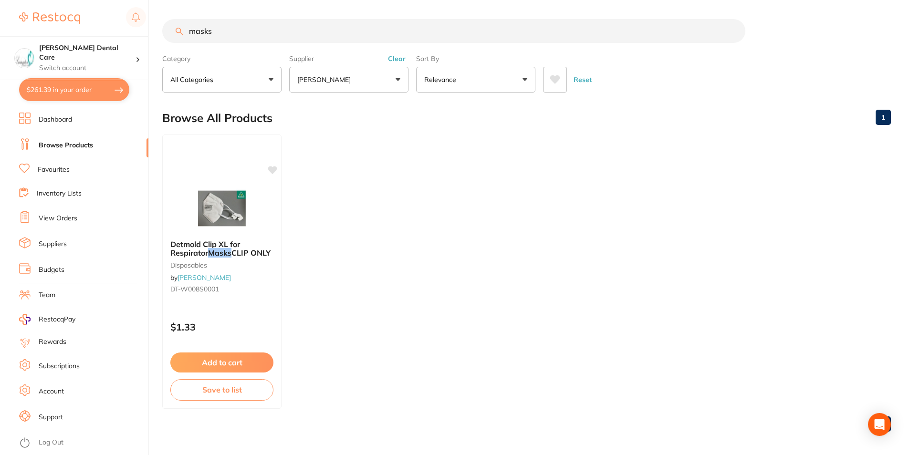
click at [237, 31] on input "masks" at bounding box center [453, 31] width 583 height 24
type input "mask"
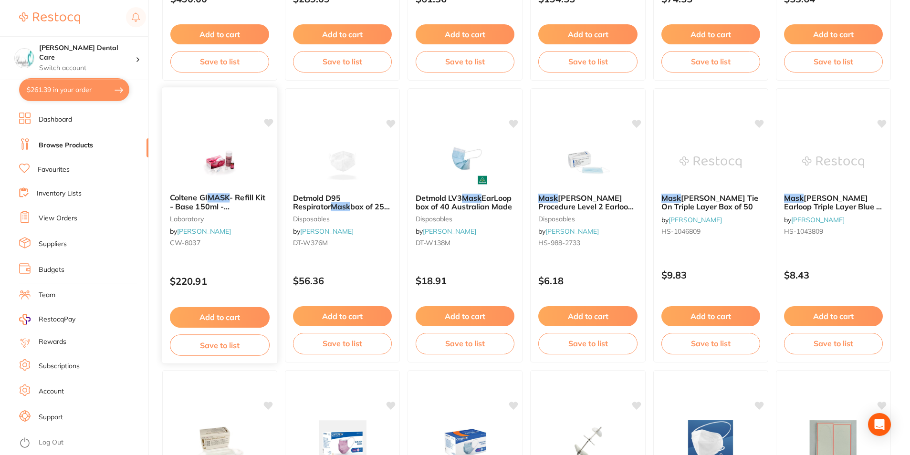
scroll to position [334, 0]
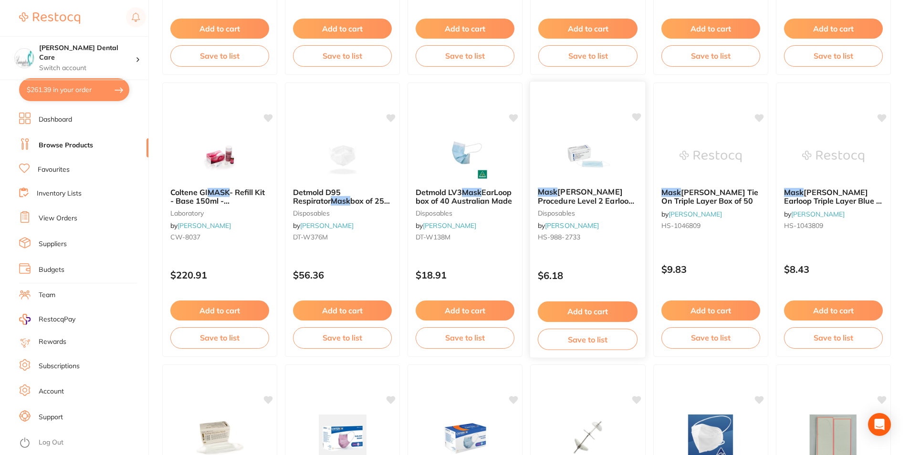
click at [638, 115] on icon at bounding box center [637, 117] width 9 height 8
click at [614, 306] on button "Add to cart" at bounding box center [588, 312] width 100 height 21
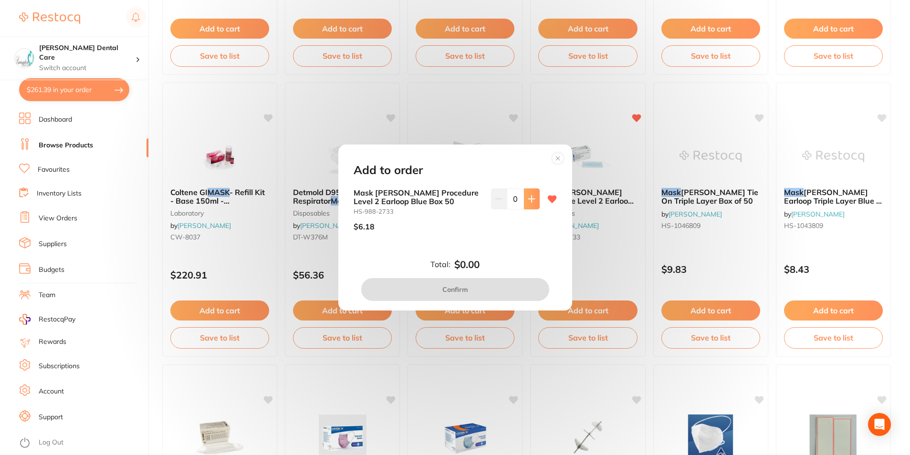
click at [533, 205] on button at bounding box center [532, 199] width 16 height 21
click at [533, 204] on button at bounding box center [532, 199] width 16 height 21
click at [531, 202] on icon at bounding box center [532, 199] width 8 height 8
click at [530, 201] on icon at bounding box center [532, 199] width 8 height 8
click at [531, 197] on icon at bounding box center [532, 199] width 8 height 8
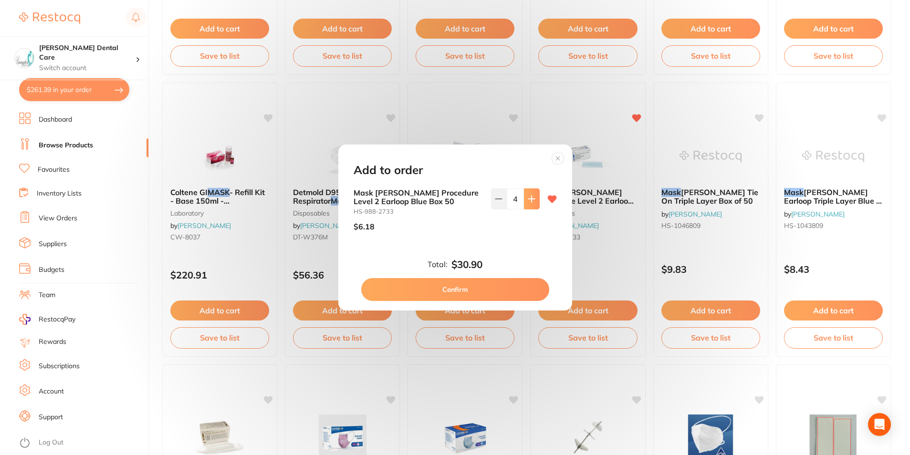
type input "5"
click at [513, 292] on button "Confirm" at bounding box center [455, 289] width 188 height 23
checkbox input "false"
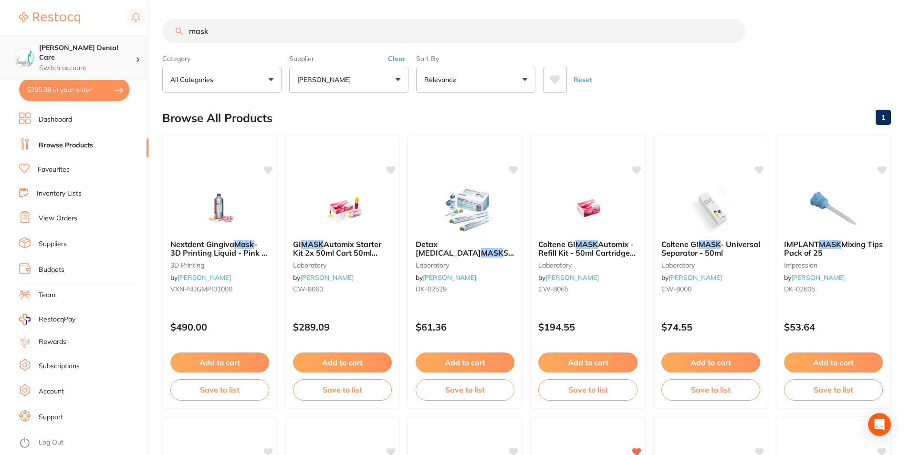
scroll to position [0, 0]
drag, startPoint x: 301, startPoint y: 30, endPoint x: 142, endPoint y: 20, distance: 158.8
click at [133, 28] on div "$295.38 Livingston Dental Care Switch account Livingston Dental Care $295.38 in…" at bounding box center [455, 227] width 910 height 455
type input "floss"
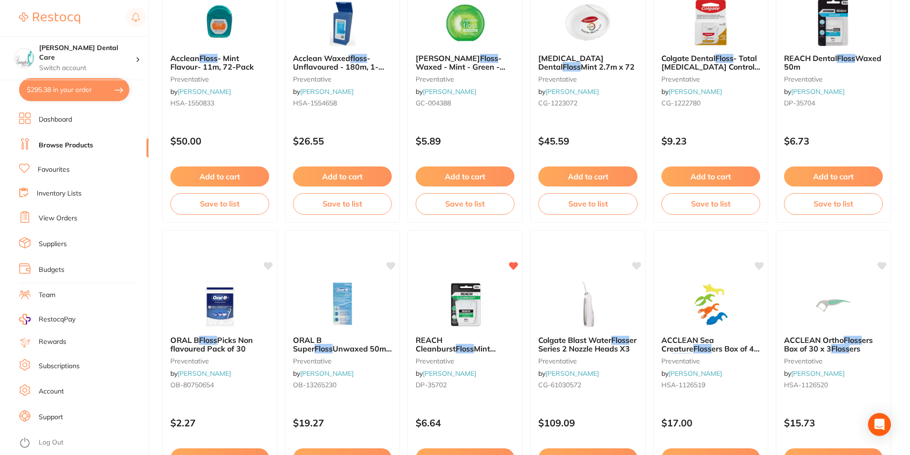
scroll to position [1098, 0]
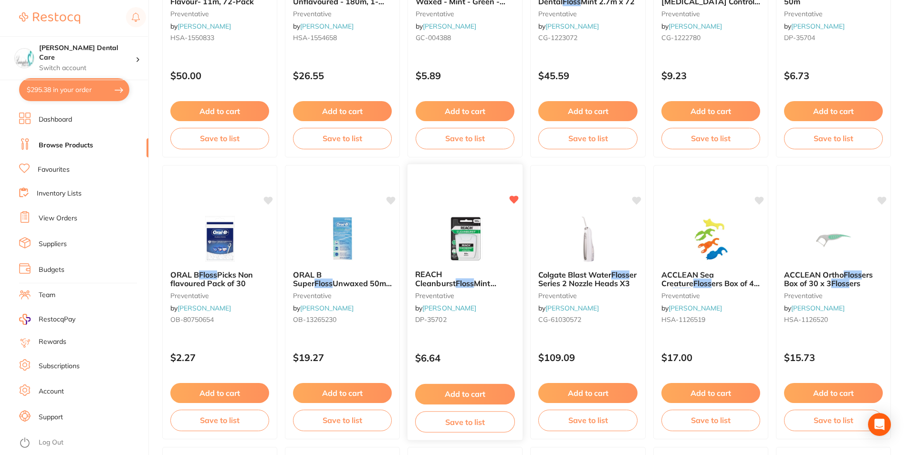
click at [503, 391] on button "Add to cart" at bounding box center [465, 394] width 100 height 21
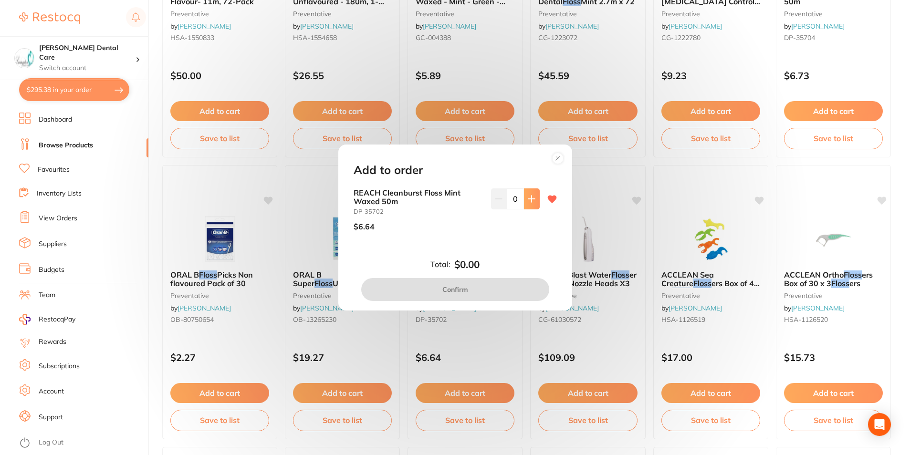
click at [534, 198] on button at bounding box center [532, 199] width 16 height 21
type input "1"
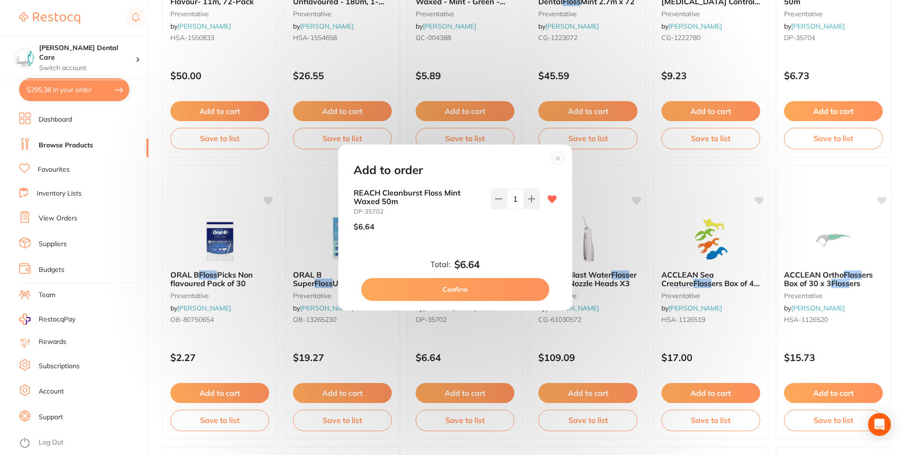
click at [509, 295] on button "Confirm" at bounding box center [455, 289] width 188 height 23
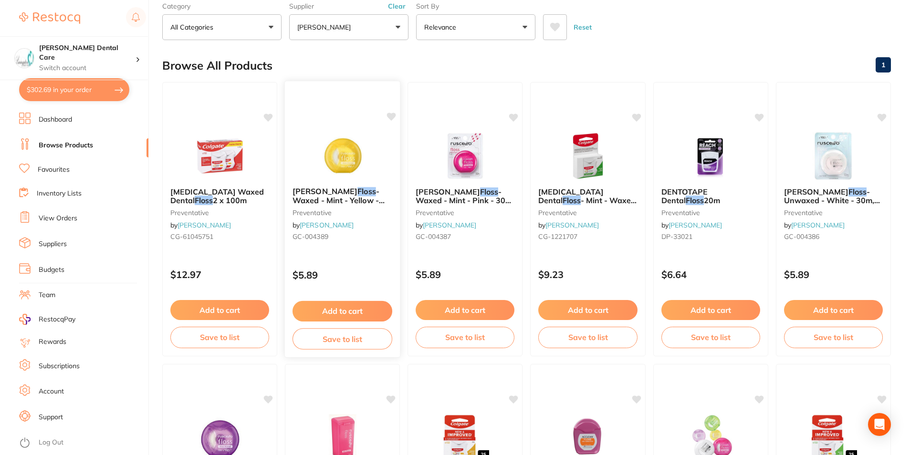
scroll to position [0, 0]
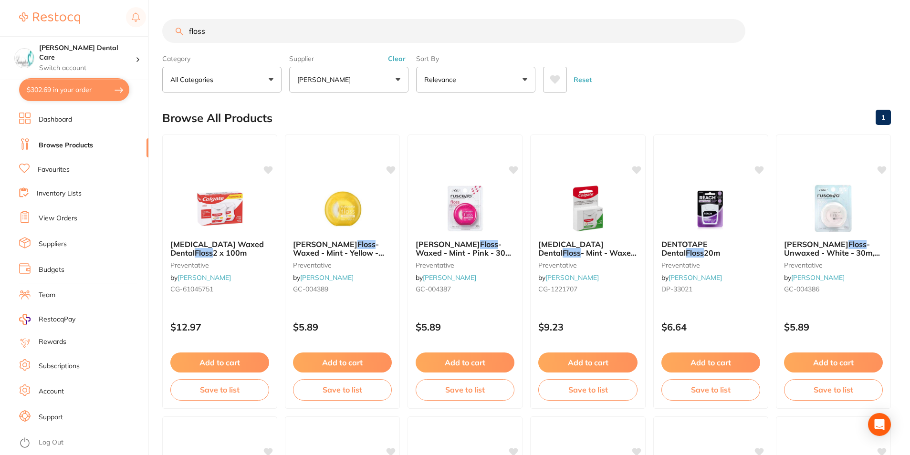
click at [399, 82] on button "[PERSON_NAME]" at bounding box center [348, 80] width 119 height 26
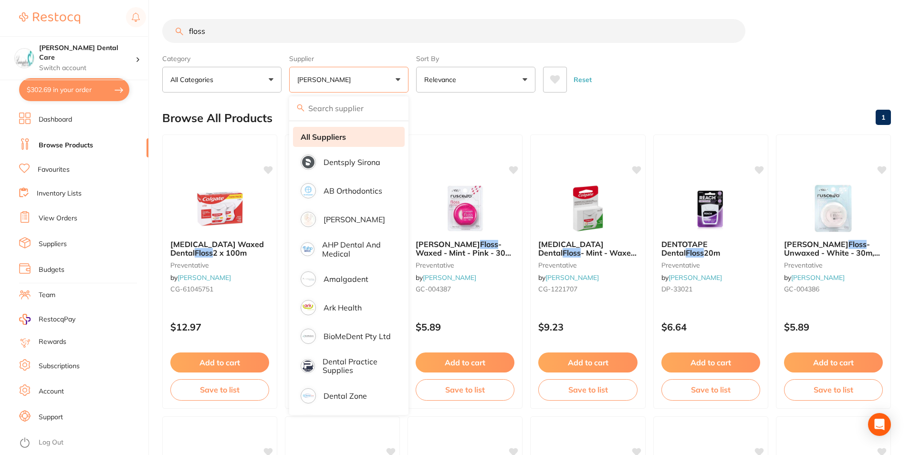
click at [322, 139] on strong "All Suppliers" at bounding box center [323, 137] width 45 height 9
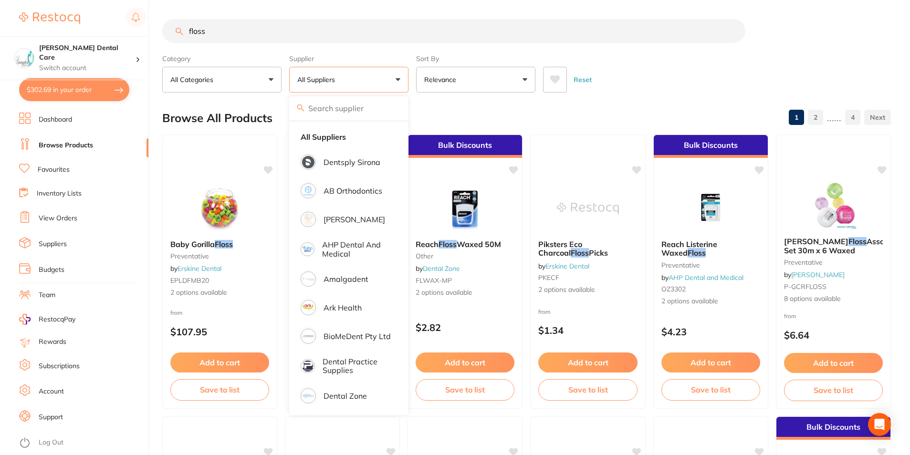
drag, startPoint x: 219, startPoint y: 32, endPoint x: 161, endPoint y: 37, distance: 57.5
click at [159, 37] on div "$302.69 Livingston Dental Care Switch account Livingston Dental Care $302.69 in…" at bounding box center [455, 227] width 910 height 455
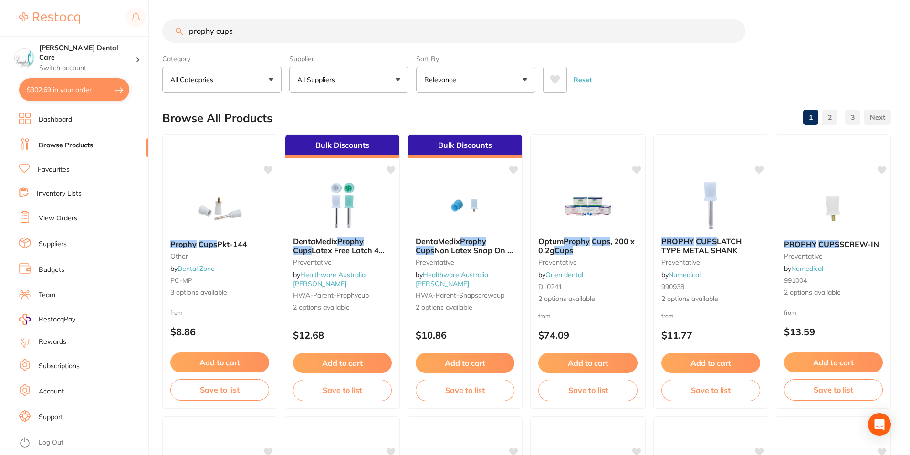
click at [369, 68] on button "All Suppliers" at bounding box center [348, 80] width 119 height 26
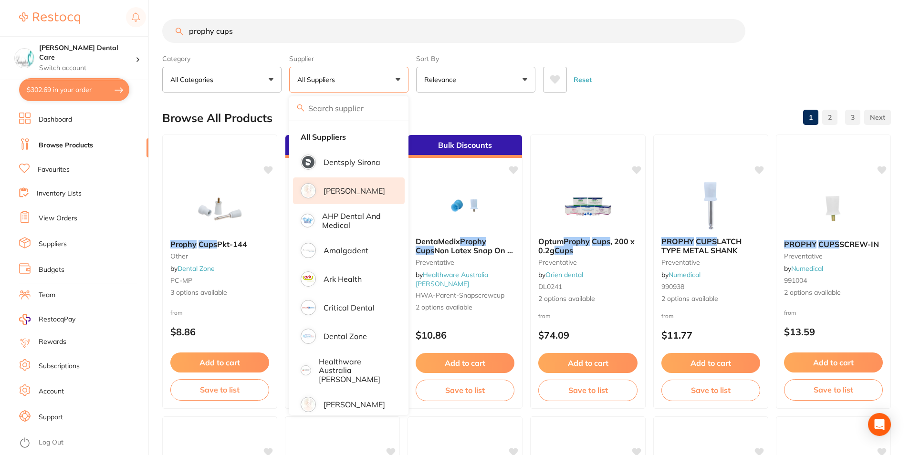
click at [359, 187] on p "[PERSON_NAME]" at bounding box center [355, 191] width 62 height 9
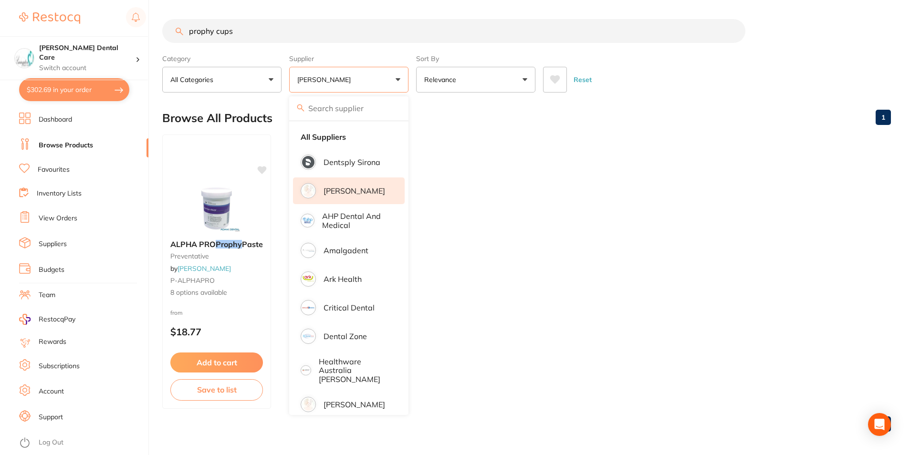
click at [595, 219] on ul "ALPHA PRO Prophy Paste preventative by Adam Dental P-ALPHAPRO 8 options availab…" at bounding box center [526, 272] width 729 height 275
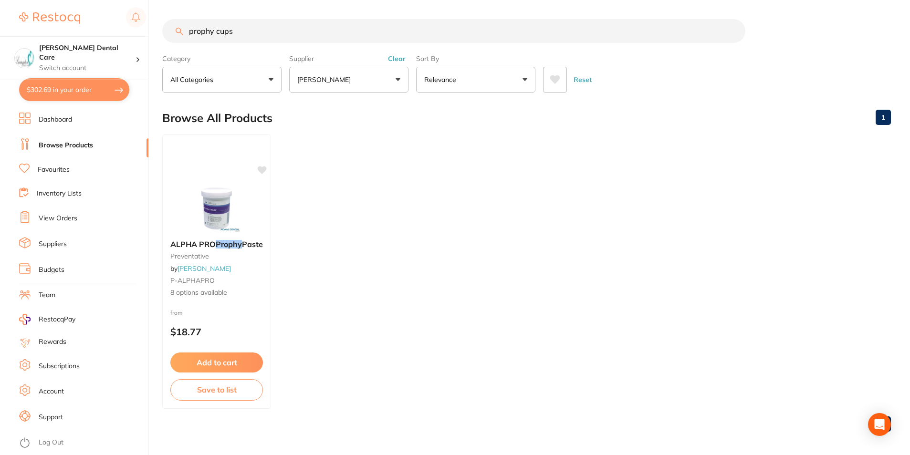
click at [347, 78] on button "[PERSON_NAME]" at bounding box center [348, 80] width 119 height 26
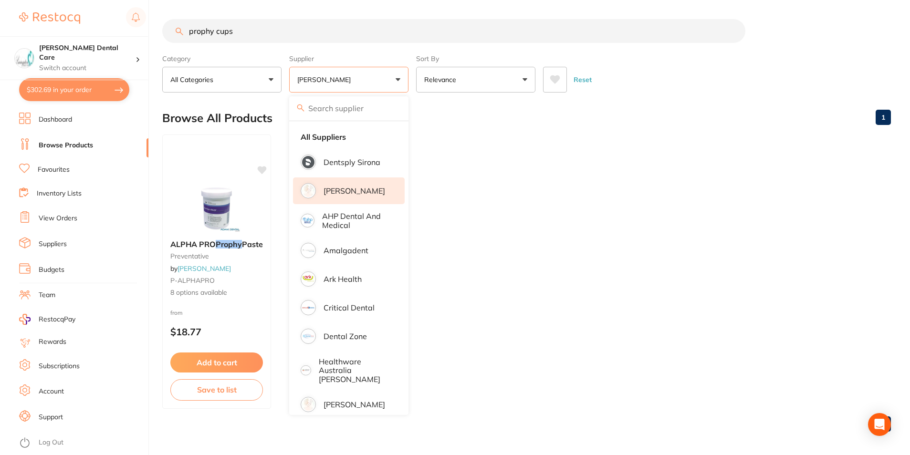
click at [205, 31] on input "prophy cups" at bounding box center [453, 31] width 583 height 24
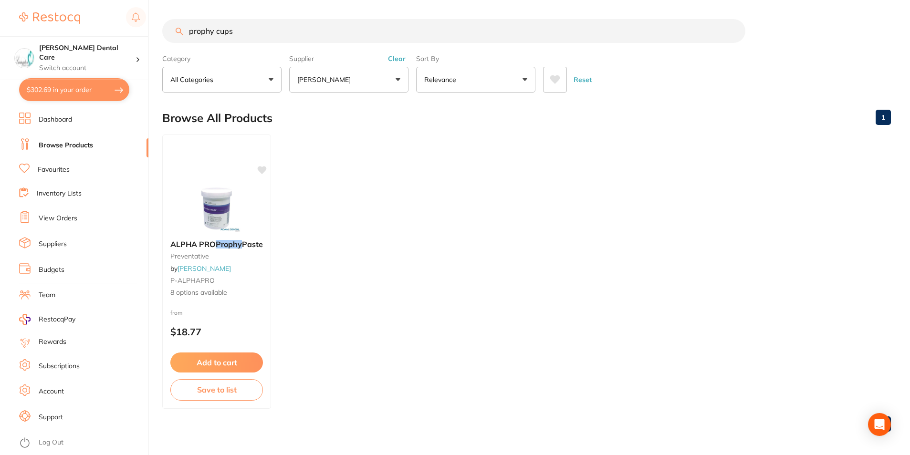
drag, startPoint x: 212, startPoint y: 31, endPoint x: 169, endPoint y: 33, distance: 42.6
click at [168, 34] on input "prophy cups" at bounding box center [453, 31] width 583 height 24
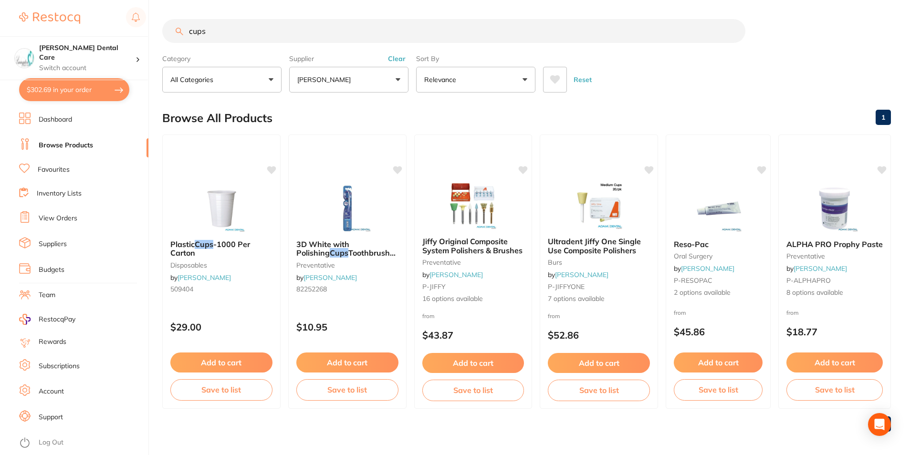
type input "cups"
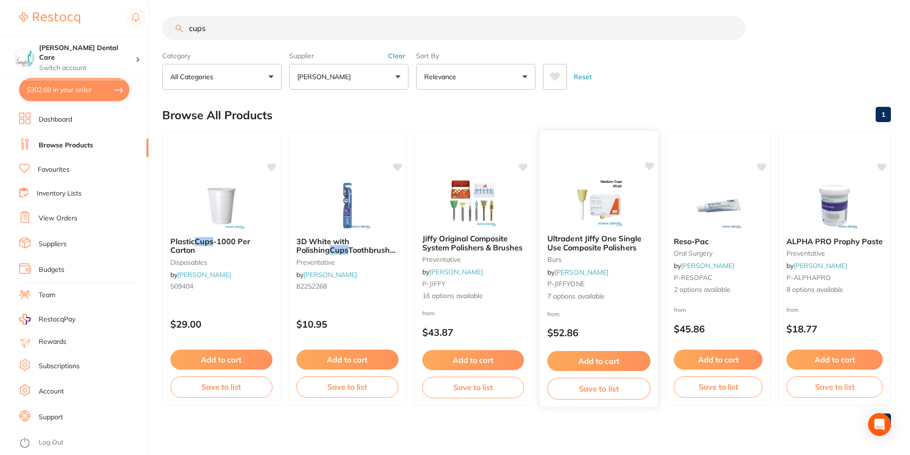
scroll to position [3, 0]
drag, startPoint x: 212, startPoint y: 28, endPoint x: 157, endPoint y: 29, distance: 55.4
click at [152, 32] on div "$302.69 Livingston Dental Care Switch account Livingston Dental Care $302.69 in…" at bounding box center [455, 224] width 910 height 455
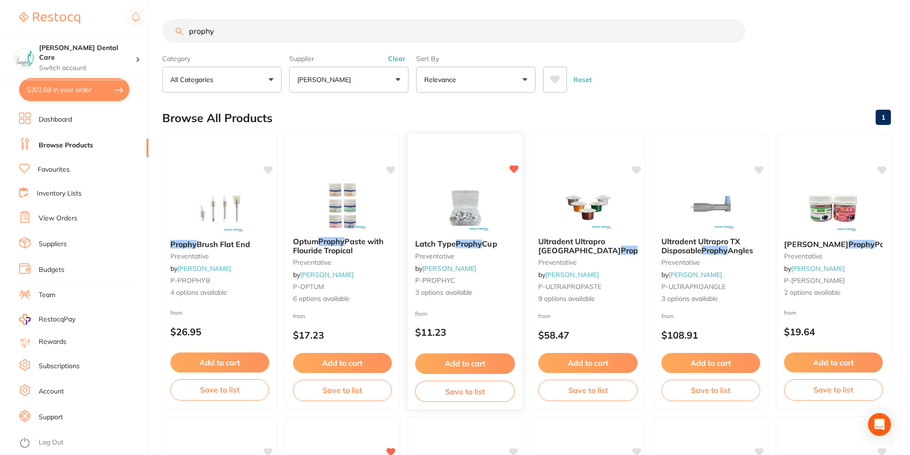
type input "prophy"
drag, startPoint x: 425, startPoint y: 243, endPoint x: 460, endPoint y: 304, distance: 70.1
click at [426, 242] on span "Latch Type" at bounding box center [436, 245] width 40 height 10
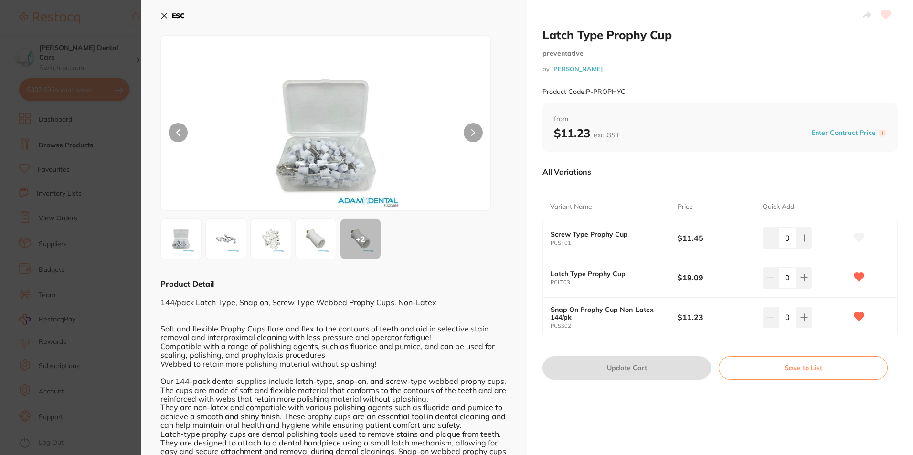
click at [159, 18] on div "ESC + 2 Product Detail 144/pack Latch Type, Snap on, Screw Type Webbed Prophy C…" at bounding box center [334, 254] width 386 height 508
click at [169, 12] on button "ESC" at bounding box center [172, 16] width 24 height 16
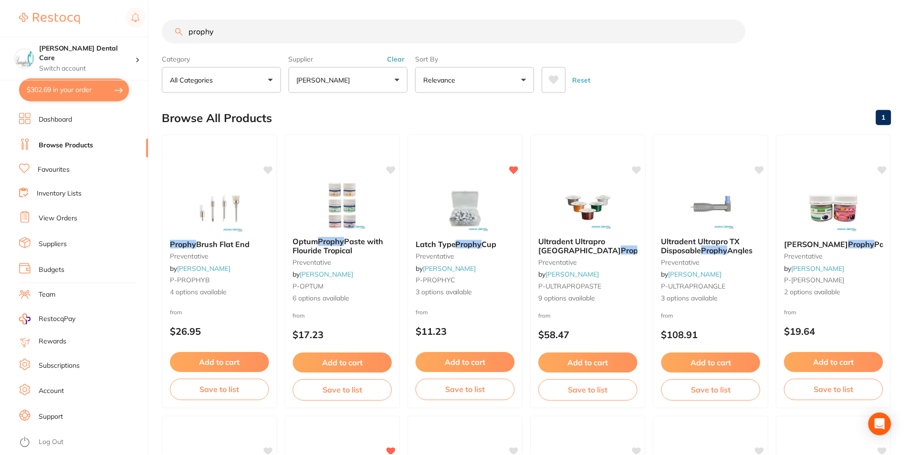
scroll to position [3, 0]
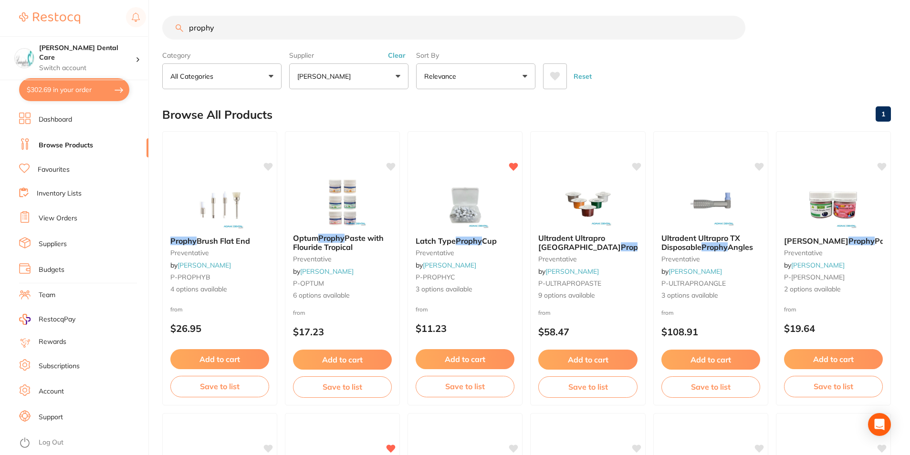
click at [363, 86] on button "[PERSON_NAME]" at bounding box center [348, 76] width 119 height 26
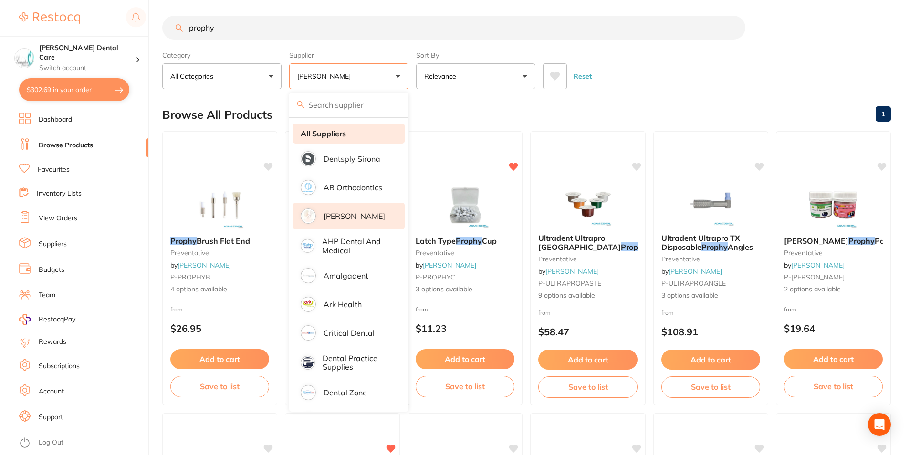
click at [335, 136] on strong "All Suppliers" at bounding box center [323, 133] width 45 height 9
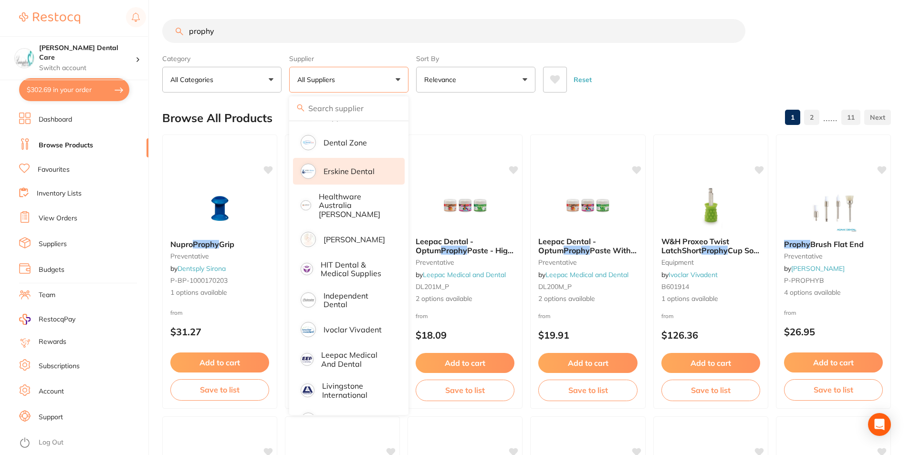
scroll to position [382, 0]
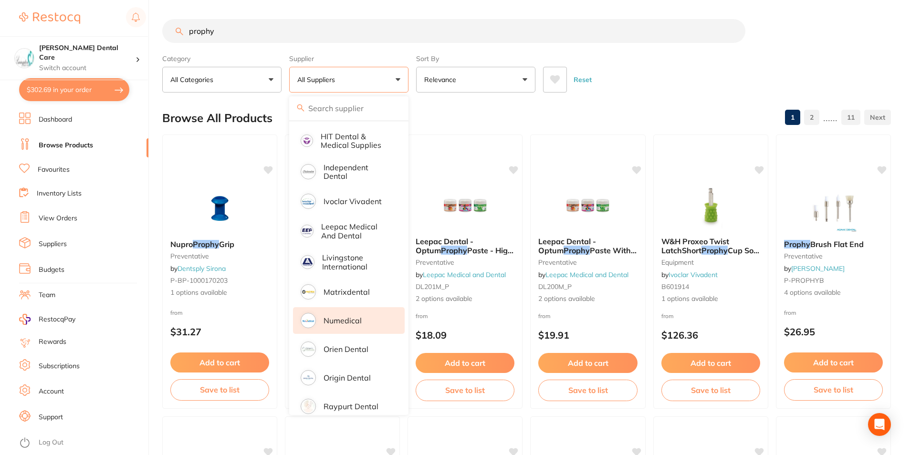
click at [361, 317] on p "Numedical" at bounding box center [343, 321] width 38 height 9
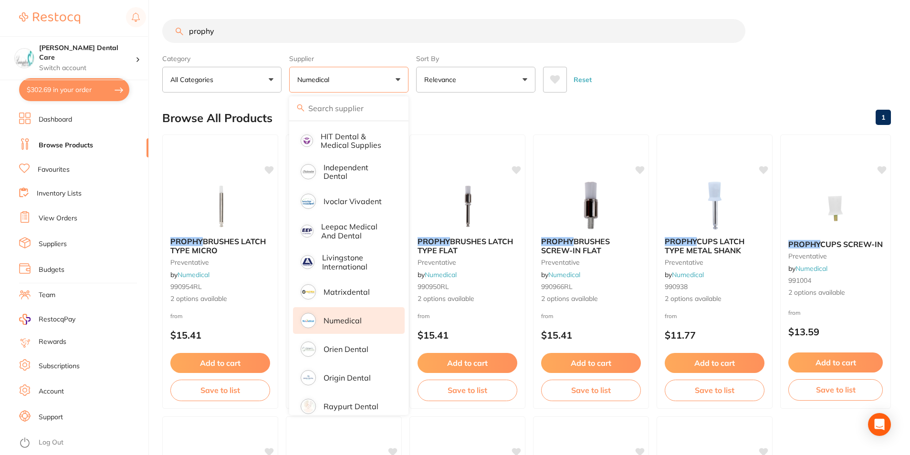
click at [704, 94] on main "prophy Category All Categories All Categories handpieces preventative Clear Cat…" at bounding box center [536, 370] width 748 height 741
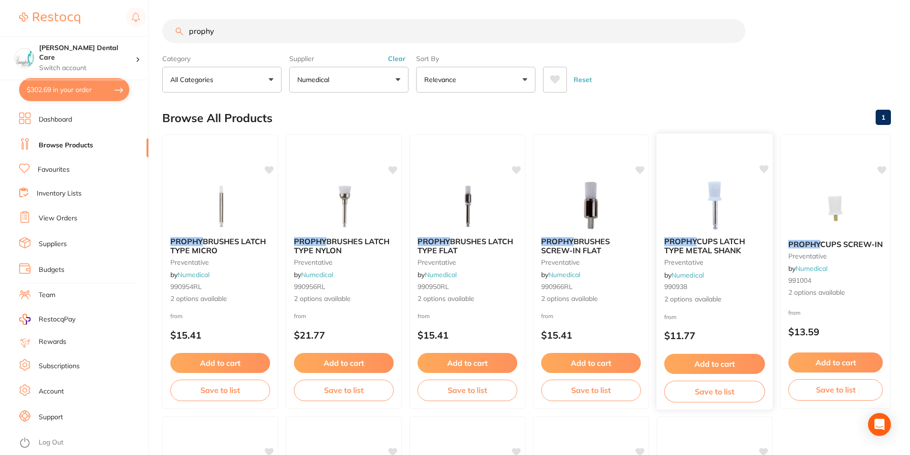
click at [695, 365] on button "Add to cart" at bounding box center [715, 364] width 101 height 21
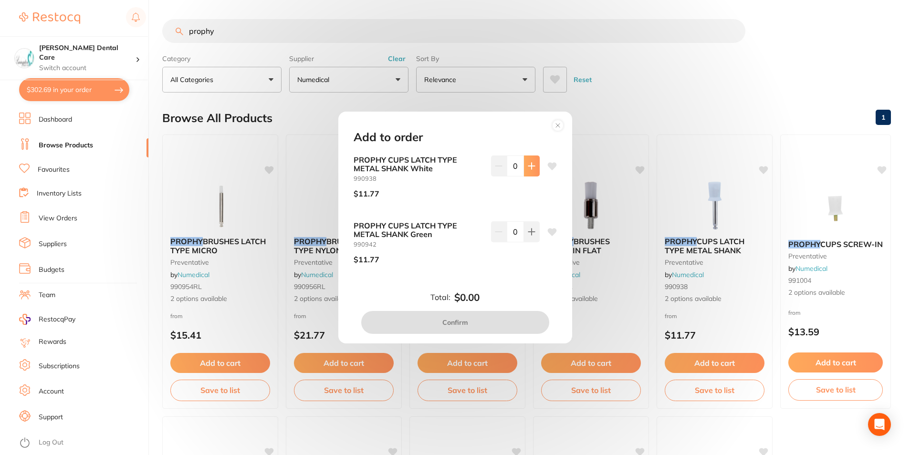
click at [530, 169] on icon at bounding box center [532, 166] width 8 height 8
type input "1"
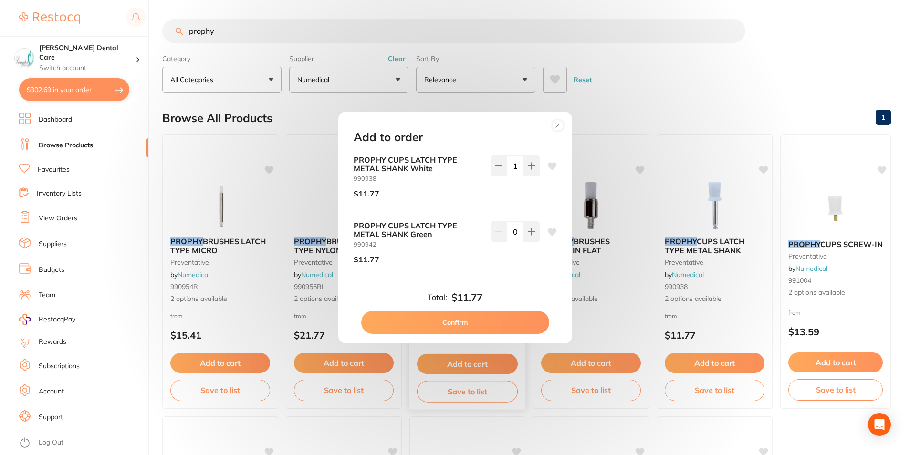
click at [493, 320] on button "Confirm" at bounding box center [455, 322] width 188 height 23
checkbox input "false"
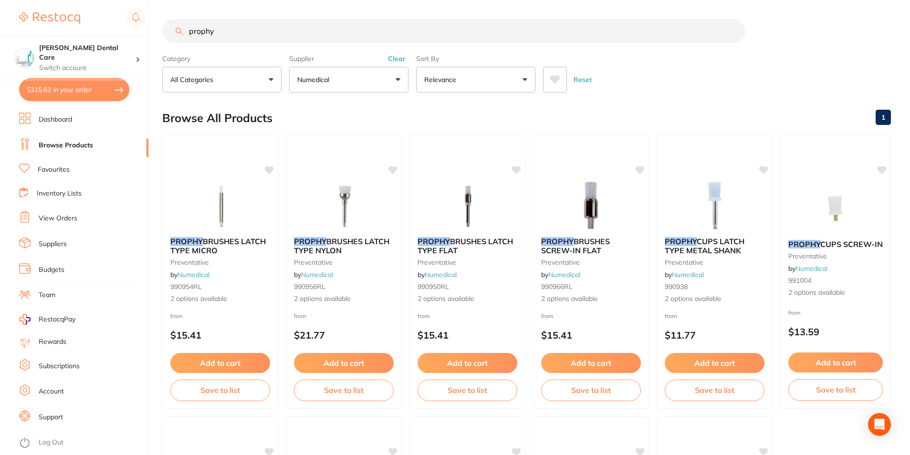
click at [400, 83] on button "Numedical" at bounding box center [348, 80] width 119 height 26
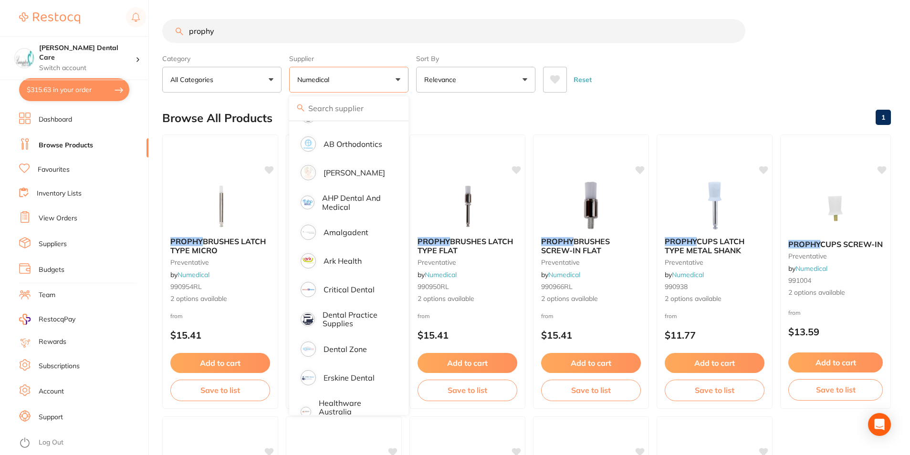
scroll to position [0, 0]
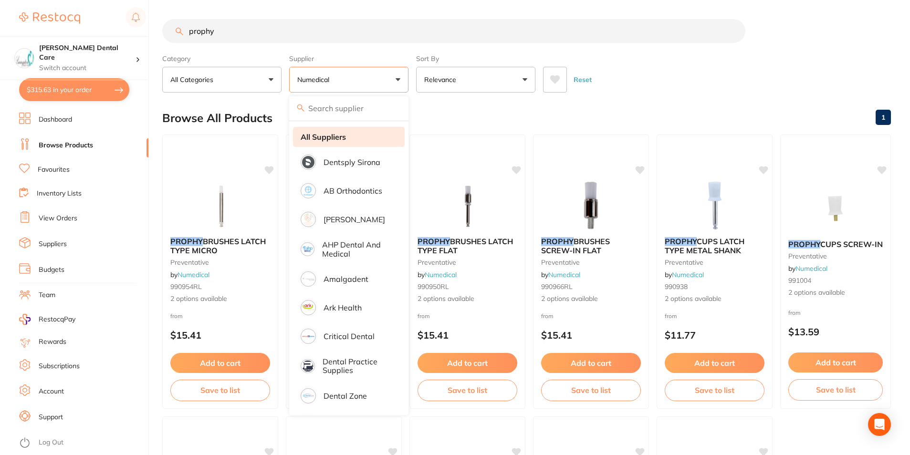
drag, startPoint x: 348, startPoint y: 138, endPoint x: 259, endPoint y: 82, distance: 105.8
click at [348, 138] on li "All Suppliers" at bounding box center [349, 137] width 112 height 20
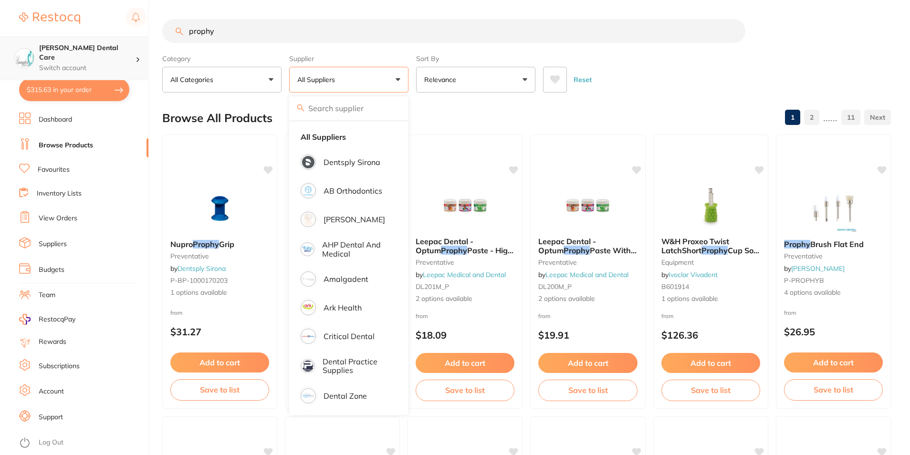
scroll to position [0, 0]
drag, startPoint x: 208, startPoint y: 35, endPoint x: 106, endPoint y: 40, distance: 101.3
click at [106, 40] on div "$315.63 Livingston Dental Care Switch account Livingston Dental Care $315.63 in…" at bounding box center [455, 227] width 910 height 455
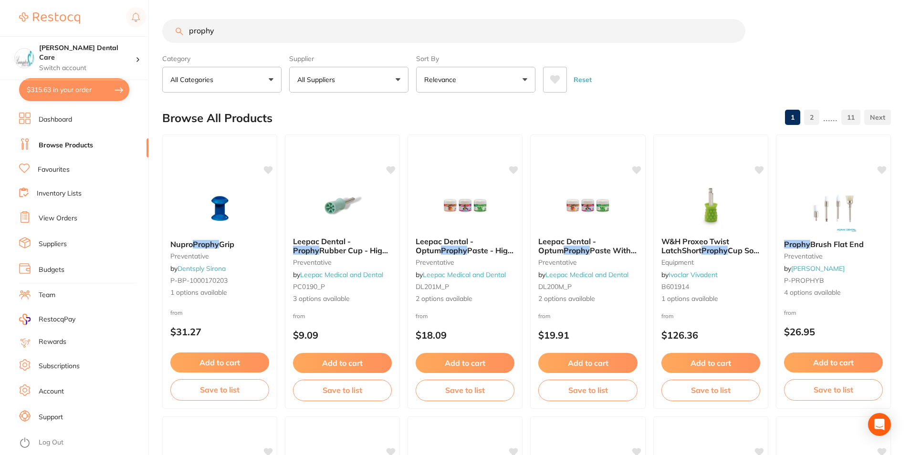
click at [298, 30] on input "prophy" at bounding box center [453, 31] width 583 height 24
click at [246, 38] on input "prophy" at bounding box center [453, 31] width 583 height 24
type input "prophy paste"
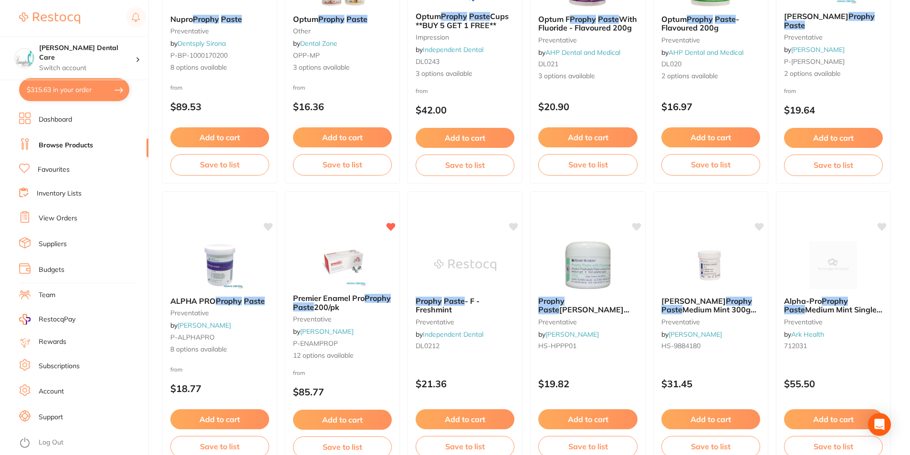
scroll to position [876, 0]
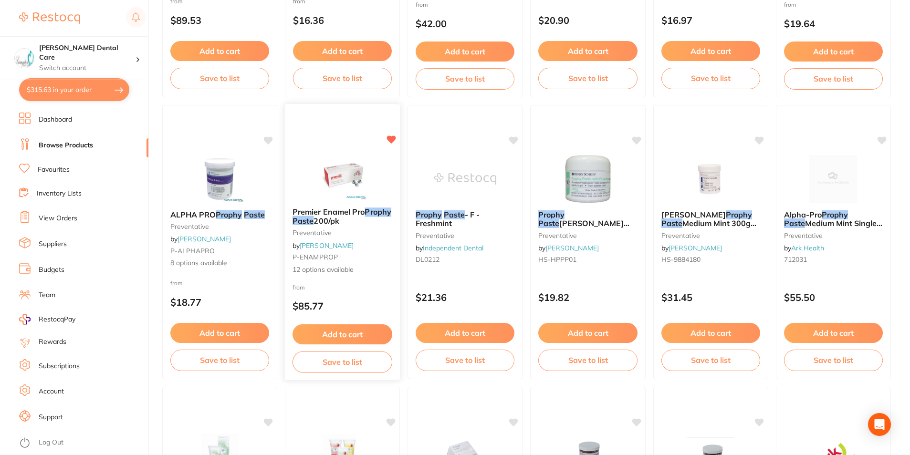
click at [359, 339] on button "Add to cart" at bounding box center [343, 335] width 100 height 21
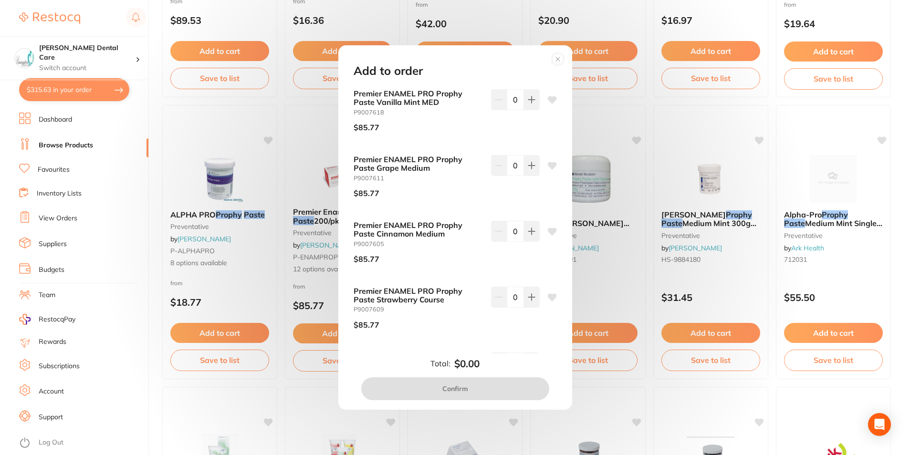
click at [548, 166] on icon at bounding box center [552, 166] width 9 height 8
click at [549, 168] on icon at bounding box center [552, 166] width 9 height 8
click at [550, 298] on icon at bounding box center [552, 298] width 9 height 8
click at [528, 169] on icon at bounding box center [532, 166] width 8 height 8
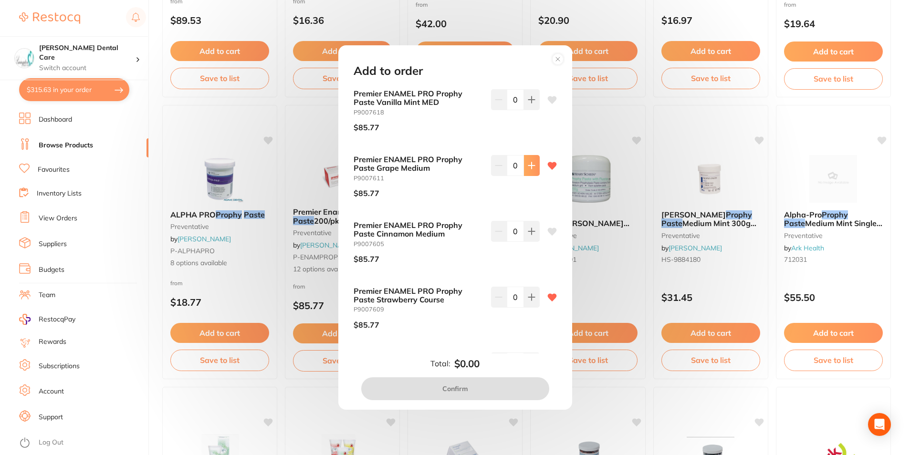
type input "1"
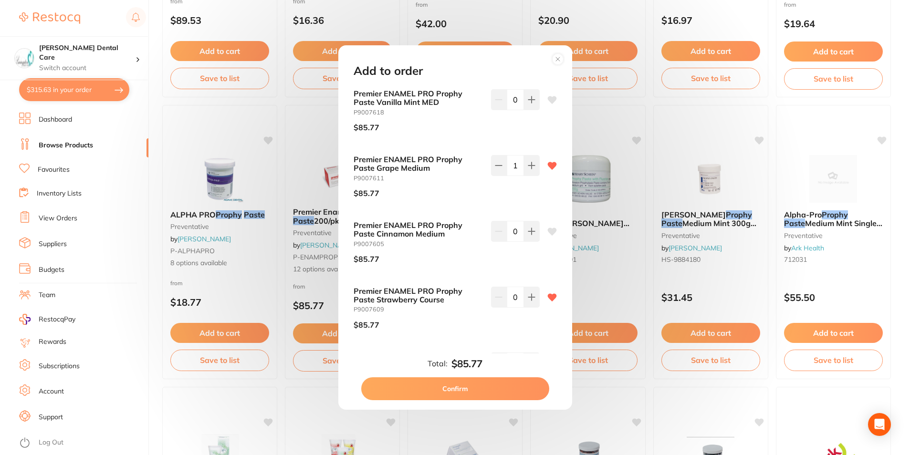
click at [504, 388] on button "Confirm" at bounding box center [455, 389] width 188 height 23
checkbox input "false"
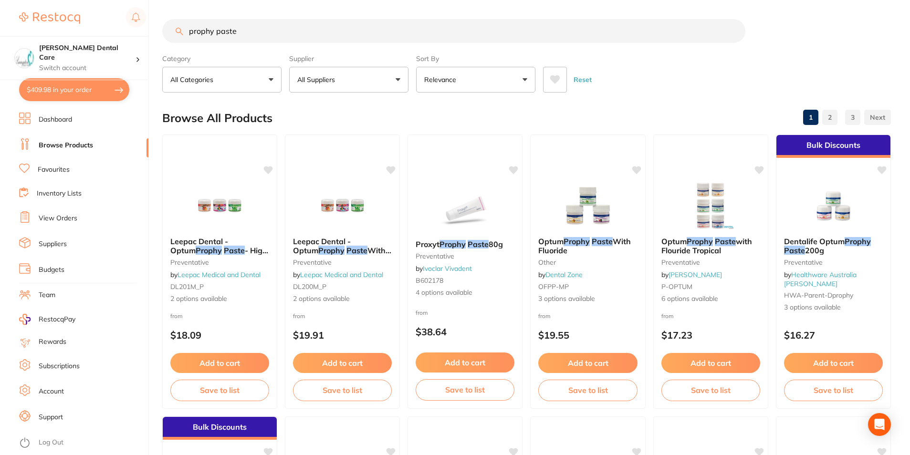
scroll to position [0, 0]
drag, startPoint x: 251, startPoint y: 32, endPoint x: 193, endPoint y: 18, distance: 60.0
click at [181, 26] on input "prophy paste" at bounding box center [453, 31] width 583 height 24
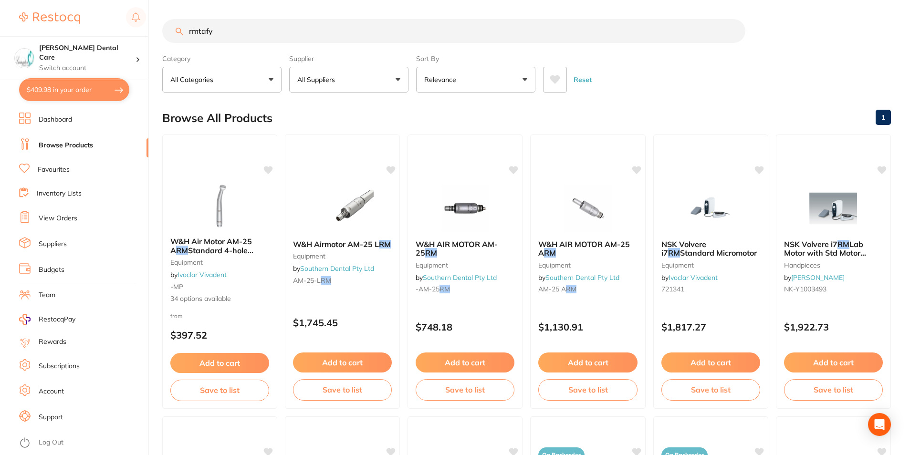
type input "rmtafy"
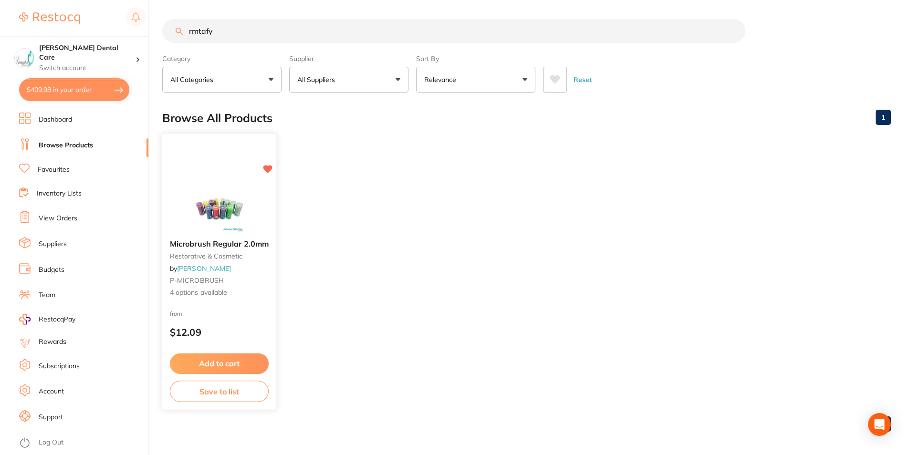
click at [225, 238] on div "Microbrush Regular 2.0mm restorative & cosmetic by Adam Dental P-MICROBRUSH 4 o…" at bounding box center [219, 269] width 114 height 74
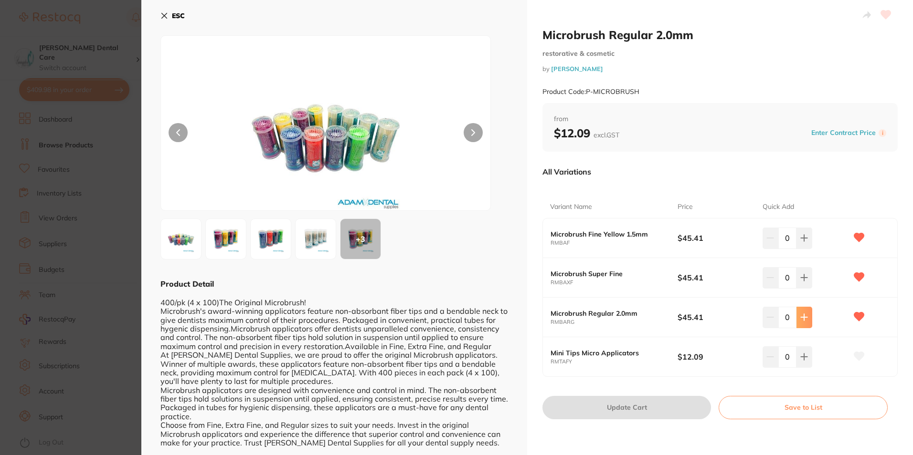
click at [805, 321] on icon at bounding box center [804, 318] width 8 height 8
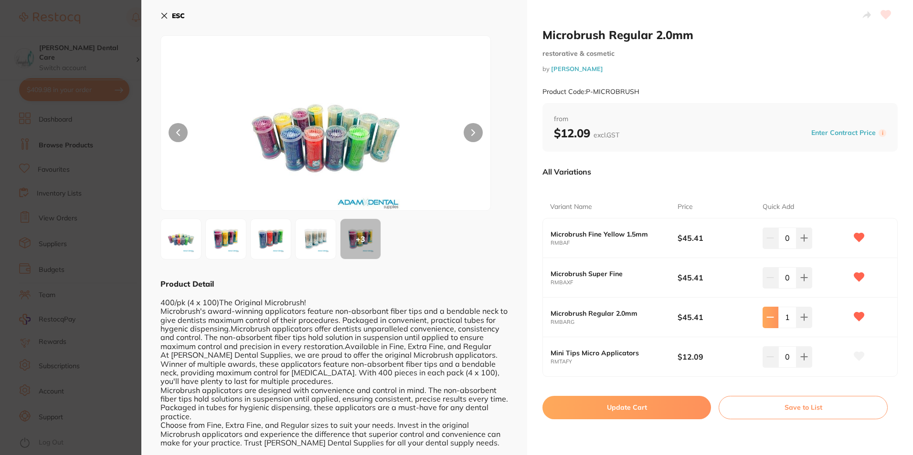
click at [767, 319] on icon at bounding box center [770, 318] width 8 height 8
type input "0"
click at [802, 238] on icon at bounding box center [804, 238] width 6 height 6
type input "1"
click at [621, 413] on button "Update Cart" at bounding box center [626, 407] width 169 height 23
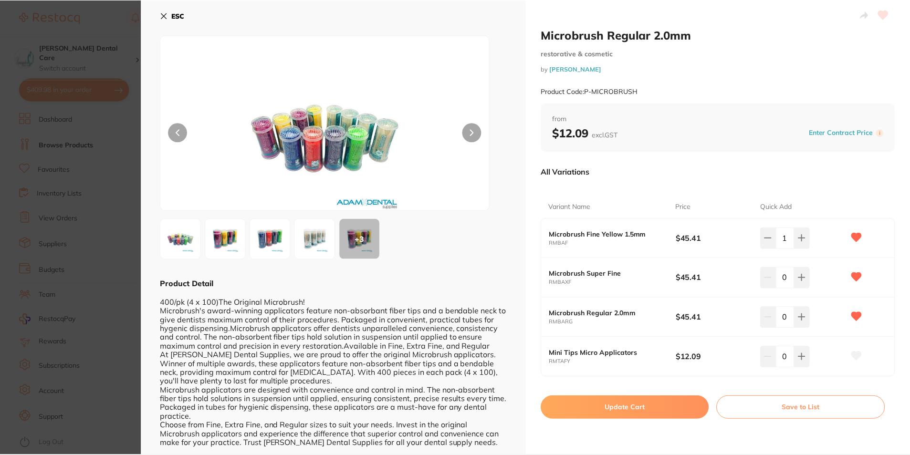
scroll to position [0, 0]
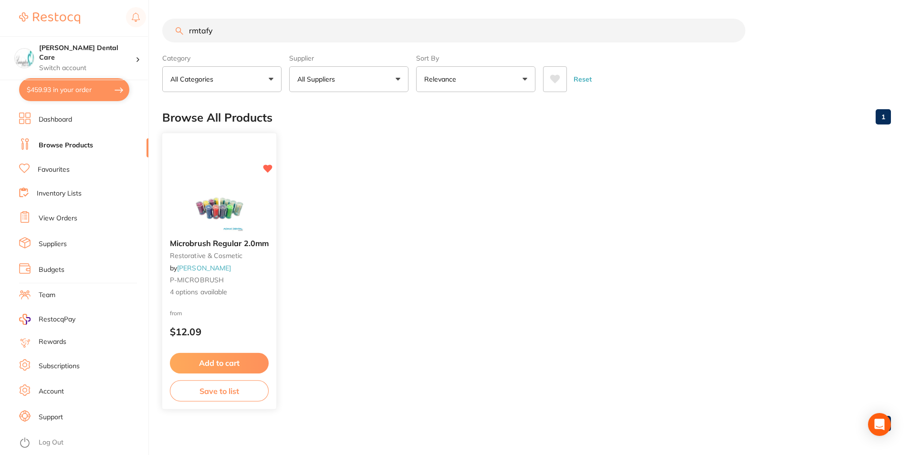
click at [193, 244] on span "Microbrush Regular 2.0mm" at bounding box center [219, 244] width 99 height 10
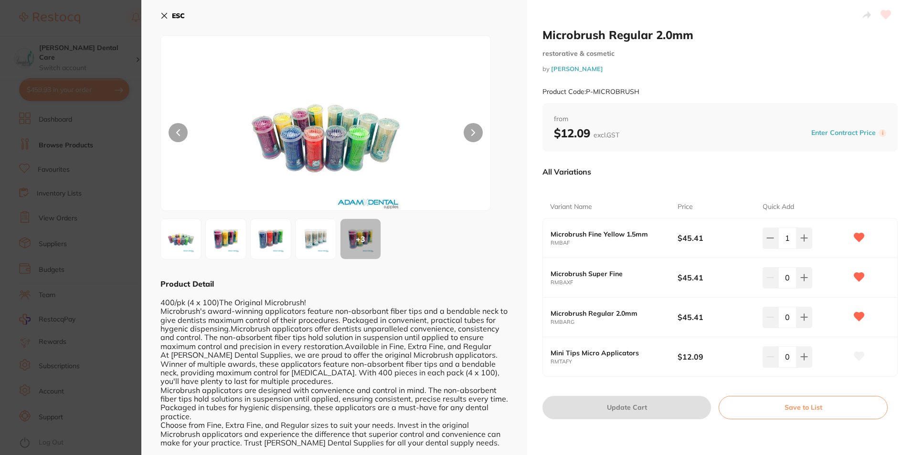
drag, startPoint x: 166, startPoint y: 18, endPoint x: 201, endPoint y: 14, distance: 34.6
click at [166, 18] on icon at bounding box center [164, 15] width 5 height 5
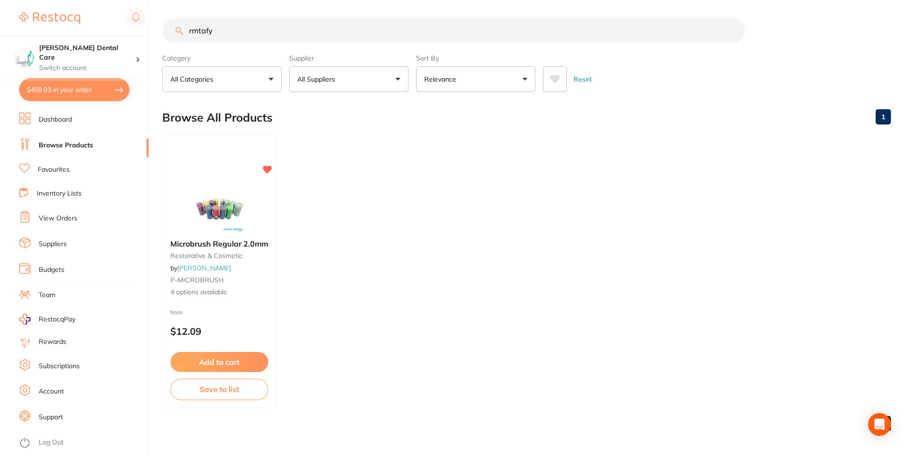
click at [287, 34] on input "rmtafy" at bounding box center [453, 31] width 583 height 24
drag, startPoint x: 274, startPoint y: 34, endPoint x: 72, endPoint y: 41, distance: 202.1
click at [72, 41] on div "$459.93 Livingston Dental Care Switch account Livingston Dental Care $459.93 in…" at bounding box center [455, 227] width 910 height 455
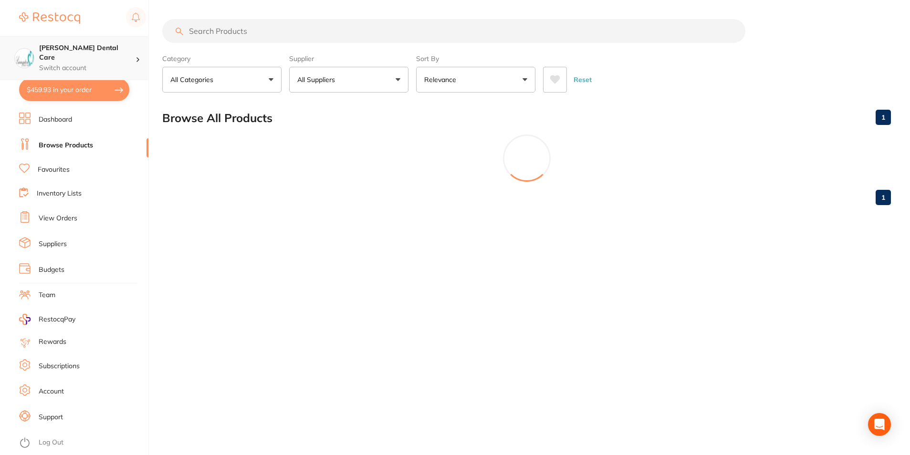
scroll to position [0, 0]
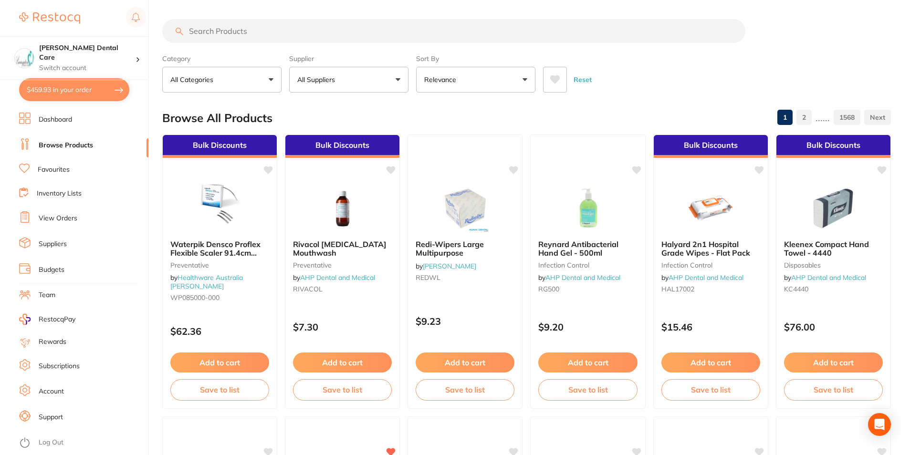
click at [237, 35] on input "search" at bounding box center [453, 31] width 583 height 24
type input "estalite"
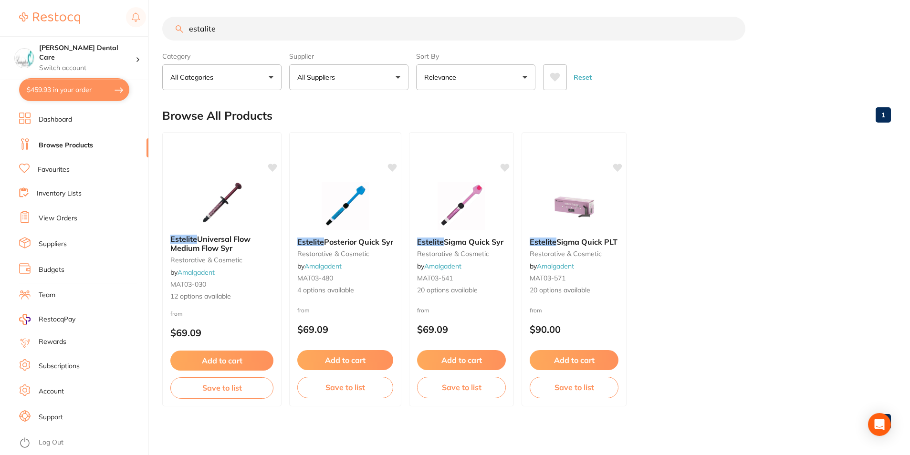
scroll to position [3, 0]
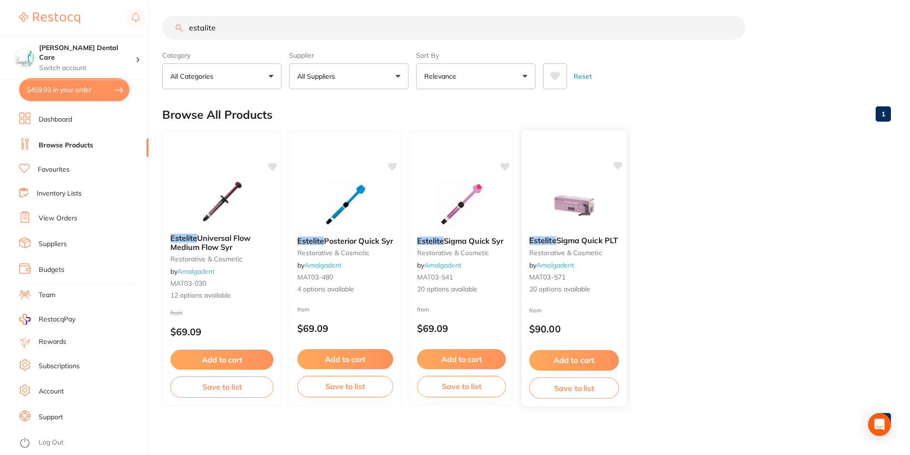
click at [565, 241] on span "Sigma Quick PLT" at bounding box center [588, 241] width 62 height 10
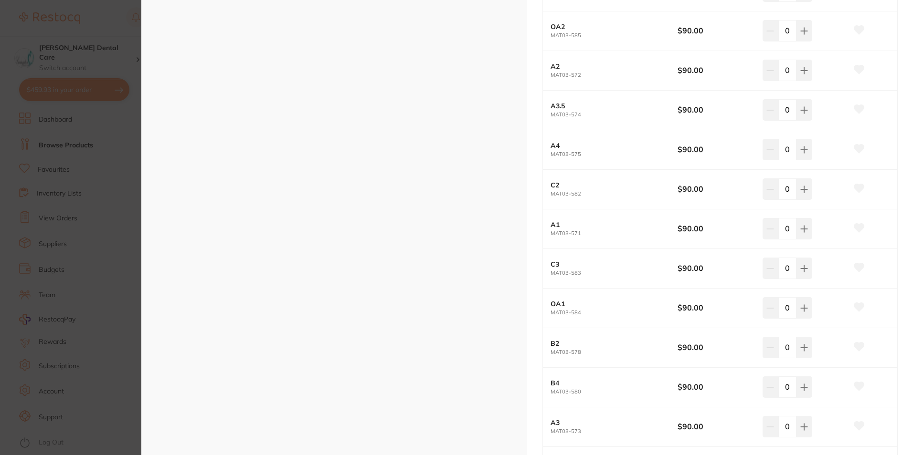
scroll to position [334, 0]
click at [806, 225] on button at bounding box center [804, 227] width 16 height 21
type input "1"
click at [806, 65] on button at bounding box center [804, 69] width 16 height 21
click at [803, 66] on icon at bounding box center [804, 70] width 8 height 8
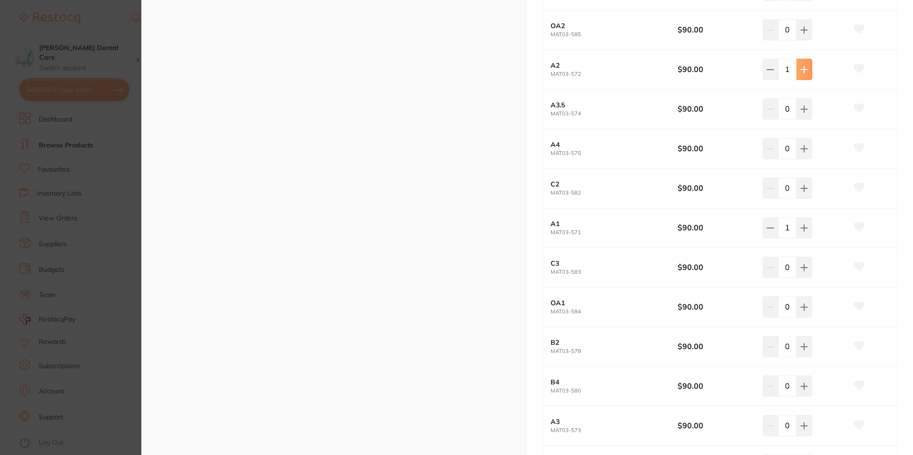
type input "2"
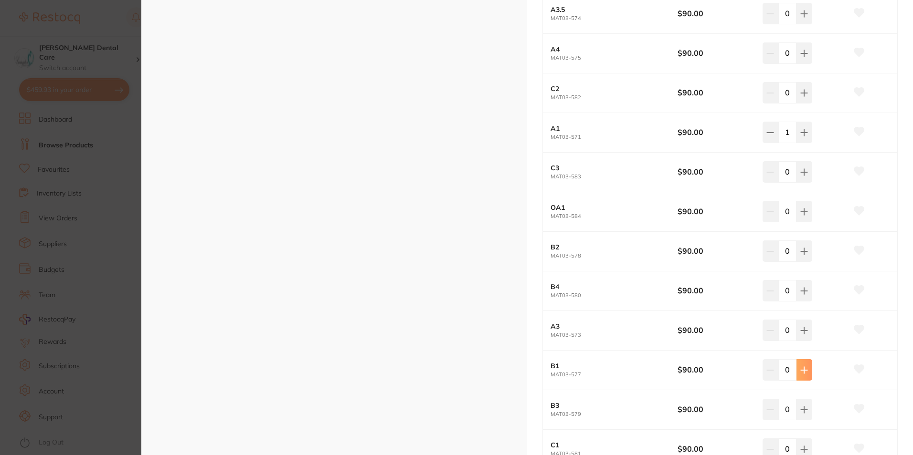
click at [808, 370] on button at bounding box center [804, 369] width 16 height 21
type input "1"
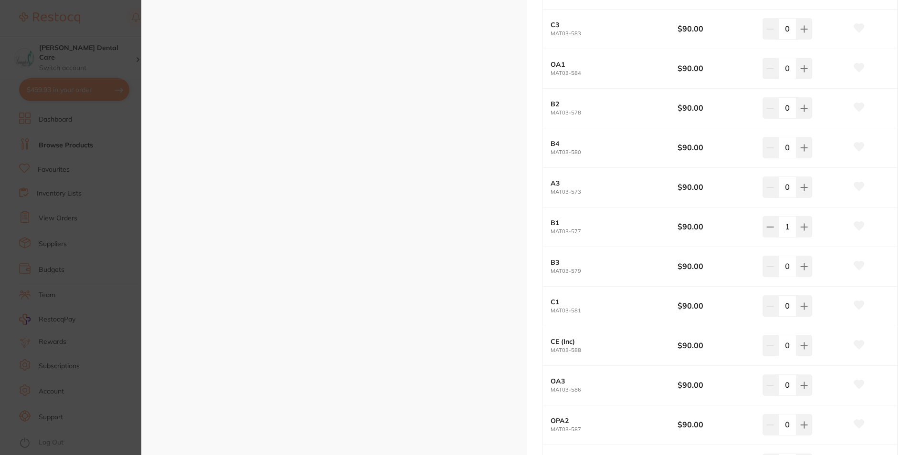
scroll to position [764, 0]
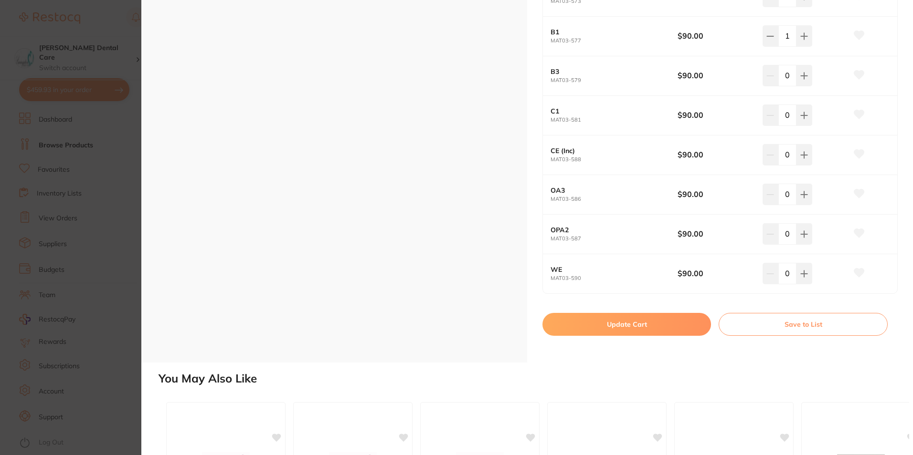
click at [651, 320] on button "Update Cart" at bounding box center [626, 324] width 169 height 23
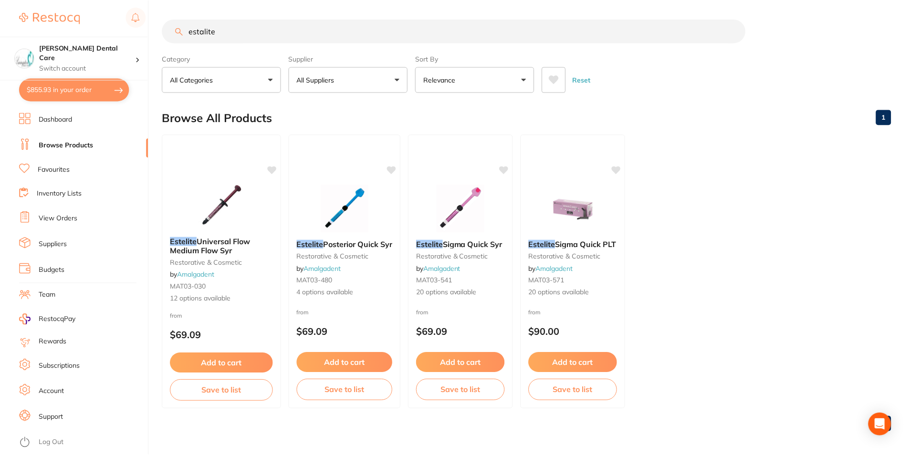
scroll to position [3, 0]
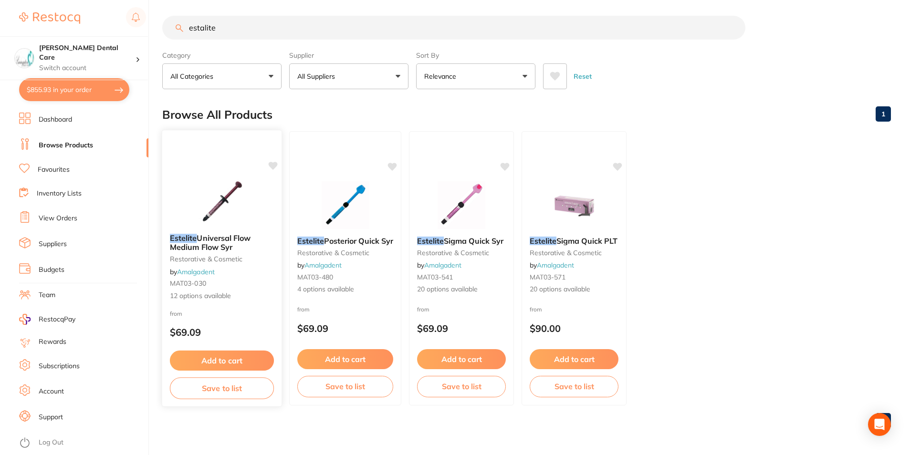
click at [254, 363] on button "Add to cart" at bounding box center [222, 361] width 104 height 21
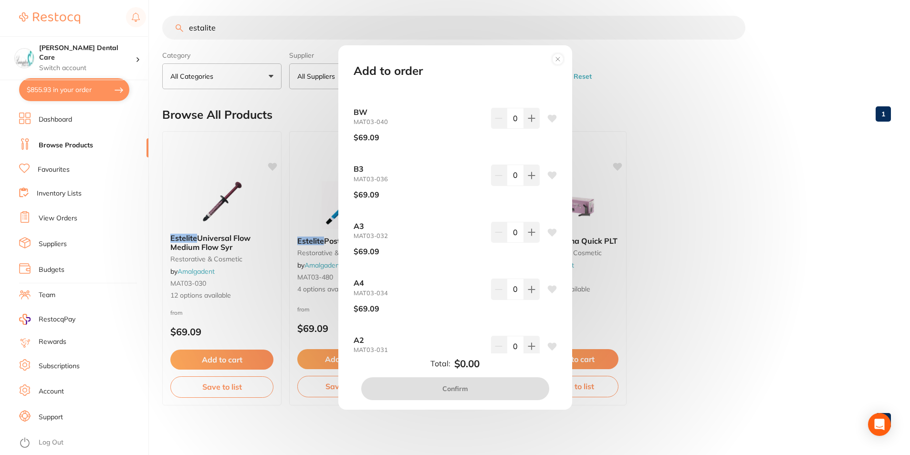
scroll to position [143, 0]
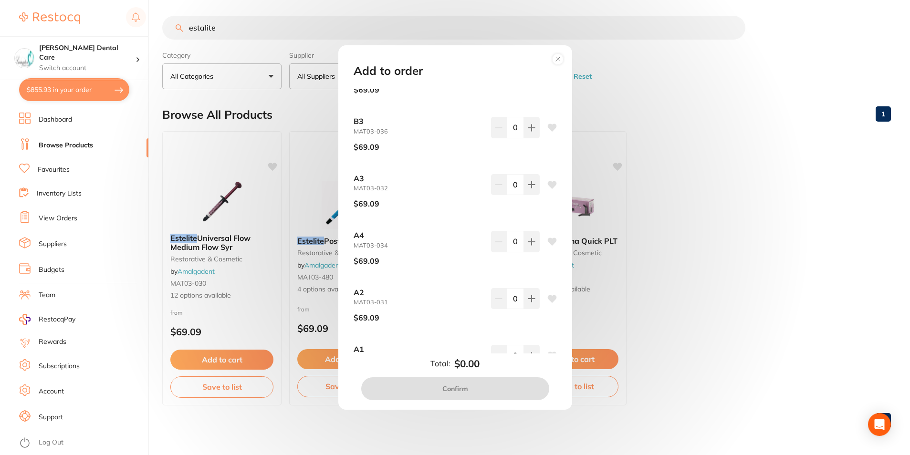
click at [551, 298] on icon at bounding box center [552, 299] width 9 height 8
click at [532, 296] on icon at bounding box center [532, 299] width 8 height 8
type input "1"
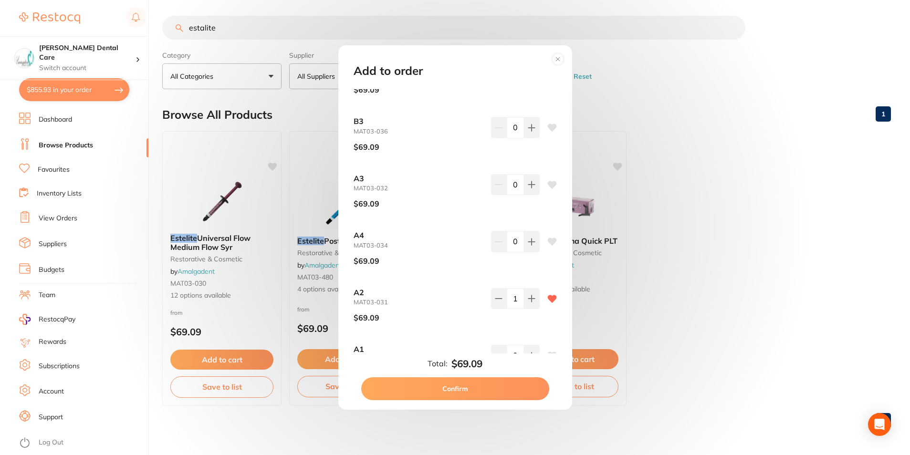
click at [485, 390] on button "Confirm" at bounding box center [455, 389] width 188 height 23
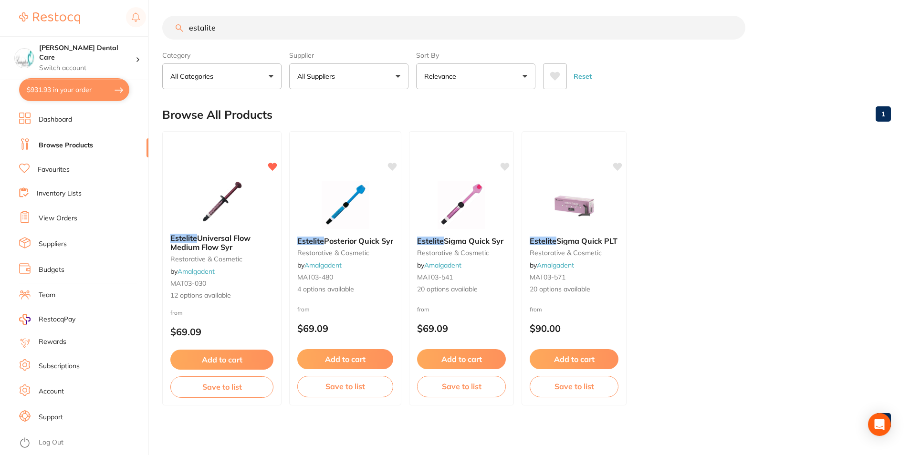
drag, startPoint x: 64, startPoint y: 87, endPoint x: 640, endPoint y: 211, distance: 588.5
click at [65, 86] on button "$931.93 in your order" at bounding box center [74, 89] width 110 height 23
checkbox input "true"
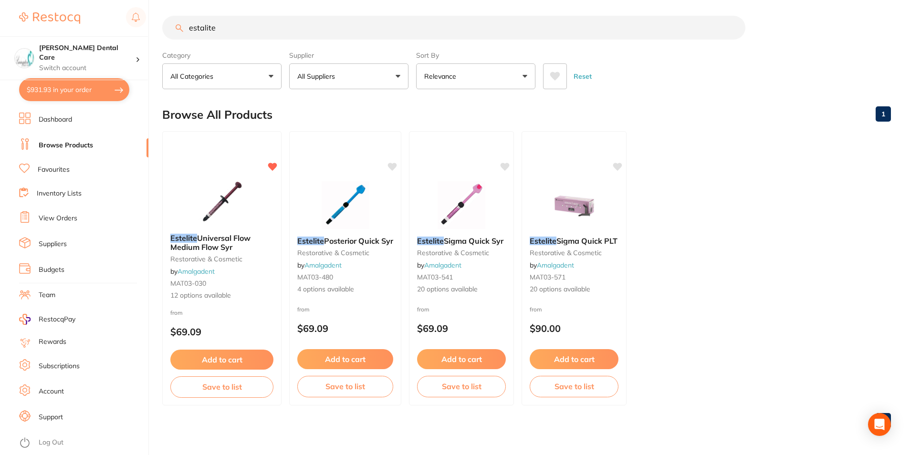
checkbox input "true"
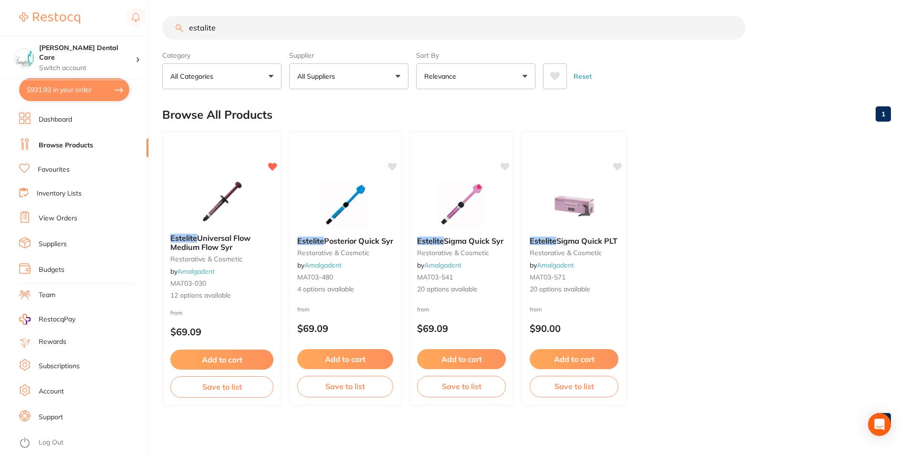
checkbox input "true"
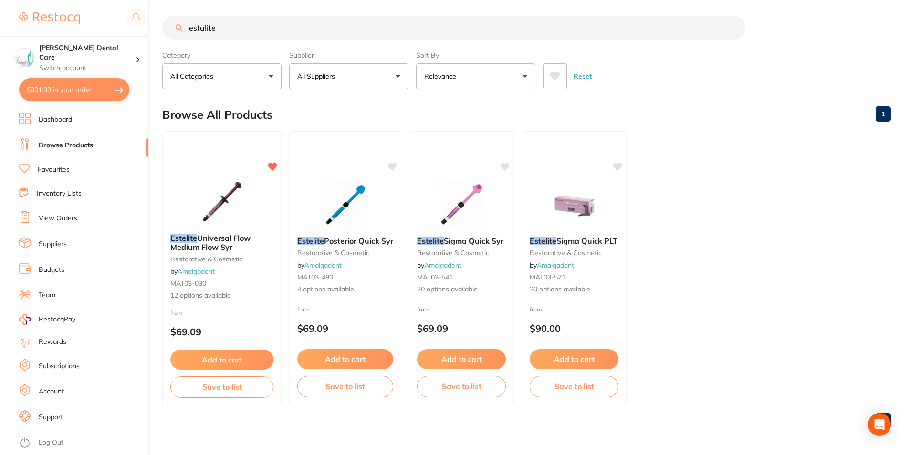
checkbox input "true"
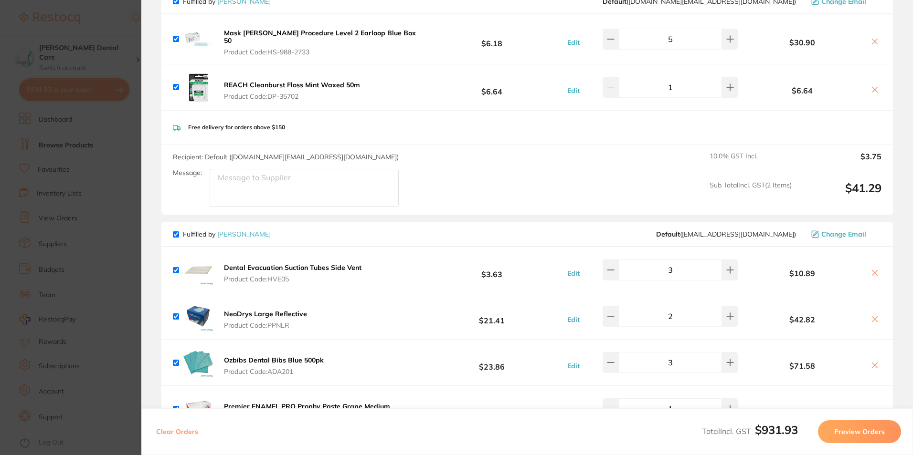
scroll to position [0, 0]
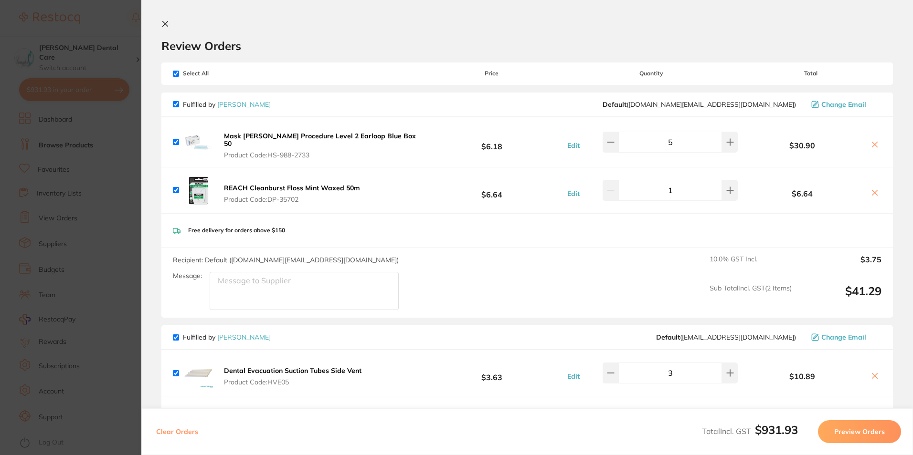
drag, startPoint x: 163, startPoint y: 24, endPoint x: 166, endPoint y: 17, distance: 7.3
click at [163, 24] on icon at bounding box center [165, 24] width 8 height 8
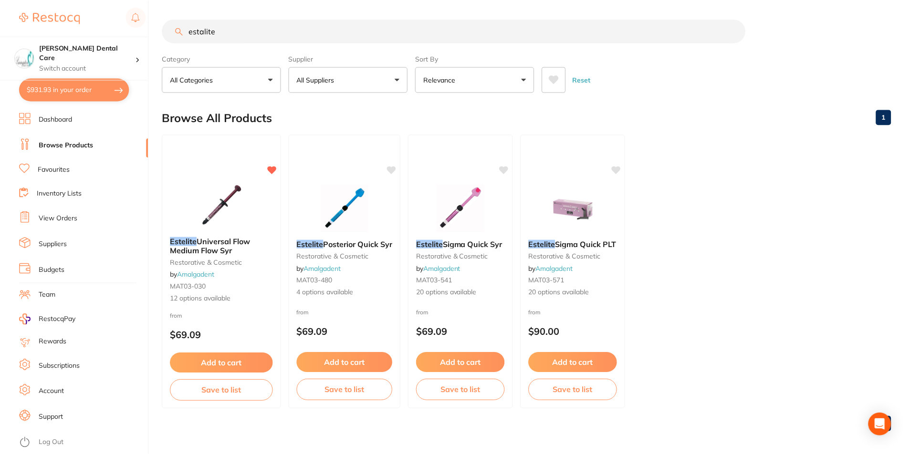
scroll to position [3, 0]
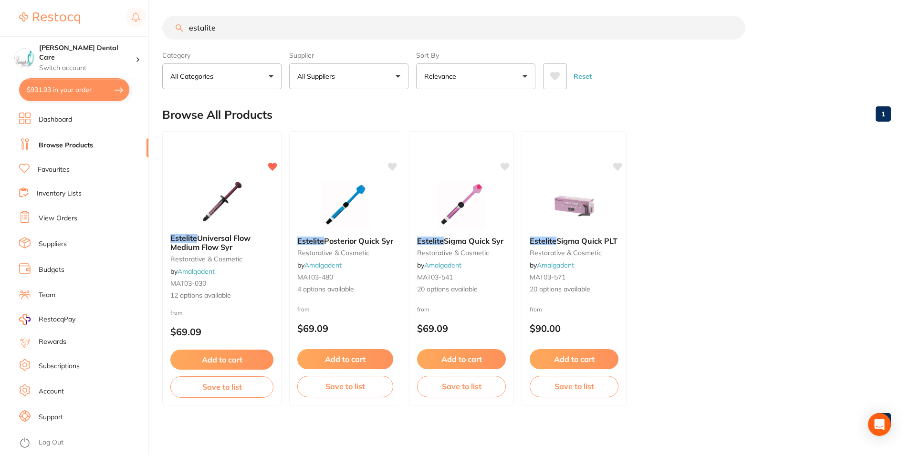
drag, startPoint x: 293, startPoint y: 31, endPoint x: 279, endPoint y: 20, distance: 17.3
click at [279, 20] on input "estalite" at bounding box center [453, 28] width 583 height 24
drag, startPoint x: 187, startPoint y: 38, endPoint x: 173, endPoint y: 39, distance: 13.4
click at [172, 40] on section "estalite Category All Categories All Categories restorative & cosmetic Clear Ca…" at bounding box center [526, 53] width 729 height 74
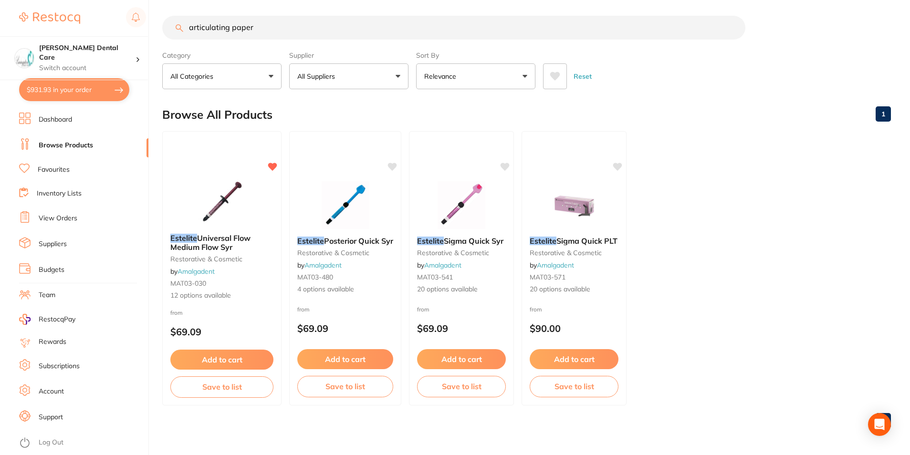
type input "articulating paper"
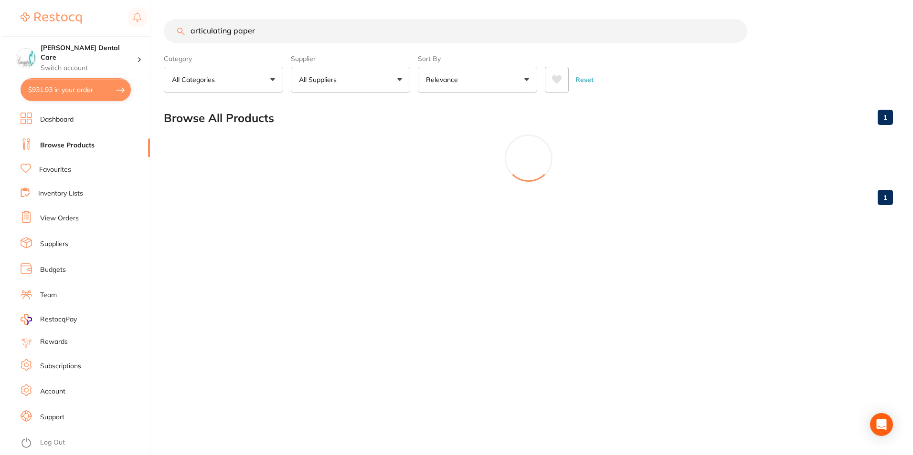
scroll to position [0, 0]
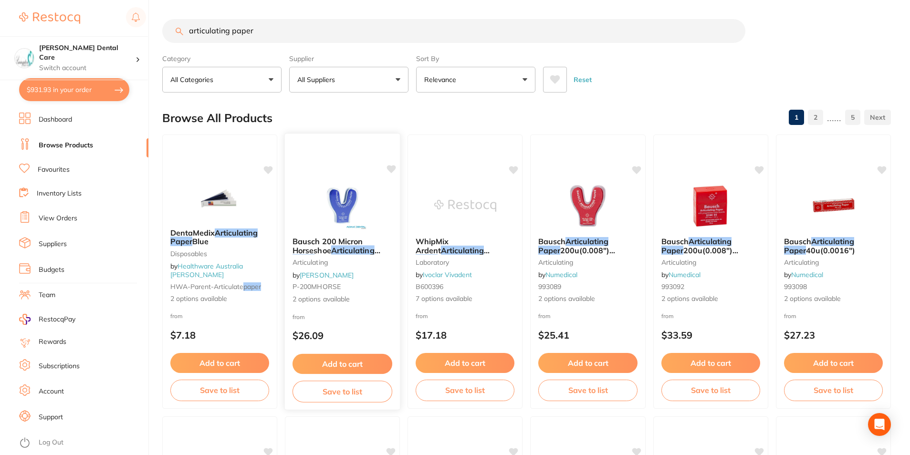
click at [318, 250] on span "Bausch 200 Micron Horseshoe" at bounding box center [328, 246] width 70 height 19
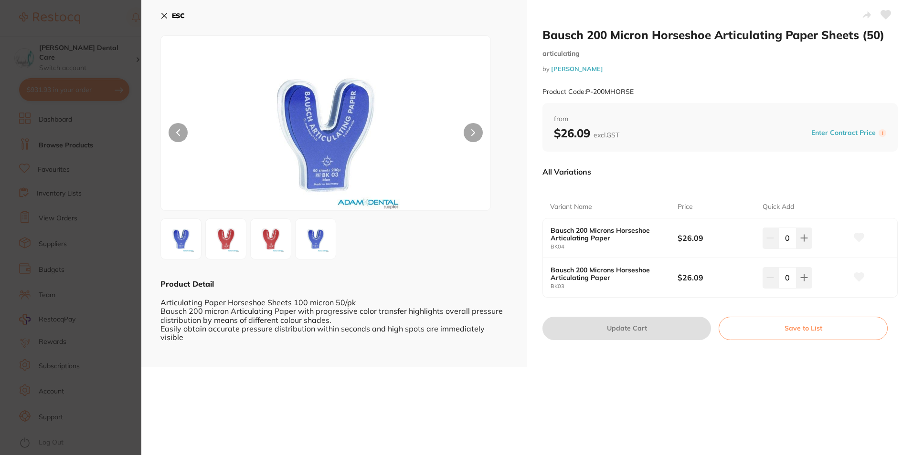
click at [163, 15] on icon at bounding box center [164, 15] width 5 height 5
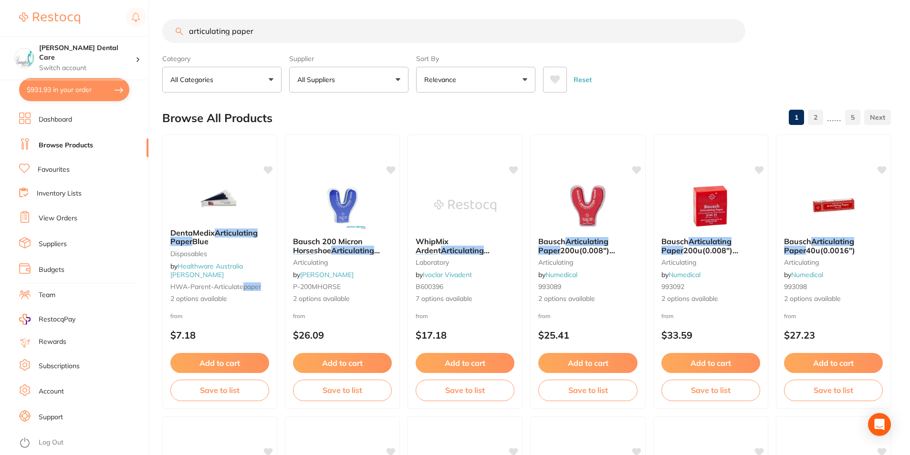
click at [399, 80] on button "All Suppliers" at bounding box center [348, 80] width 119 height 26
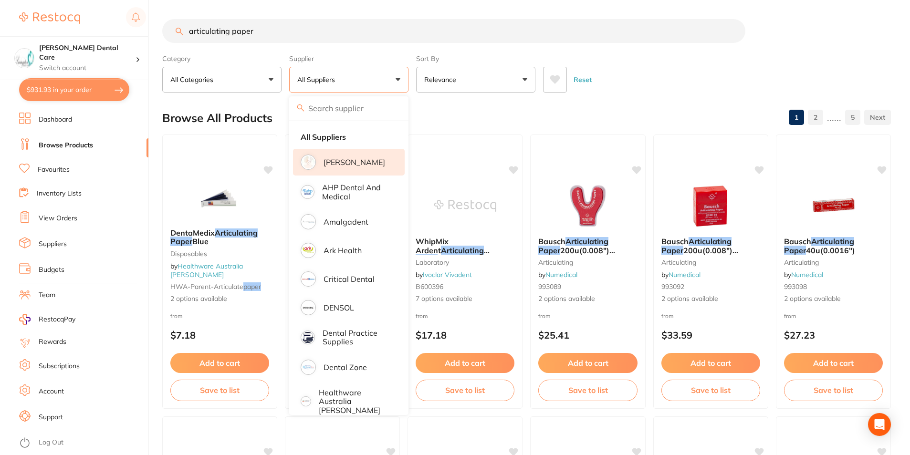
click at [321, 166] on li "[PERSON_NAME]" at bounding box center [349, 162] width 112 height 27
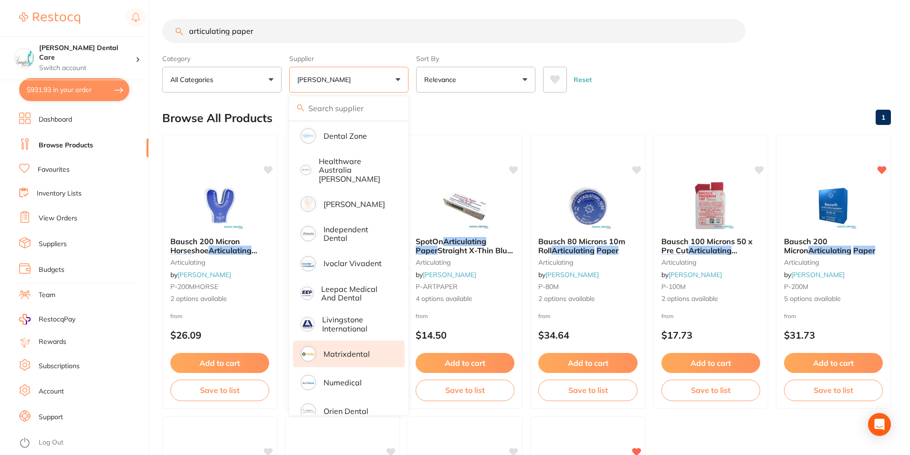
scroll to position [286, 0]
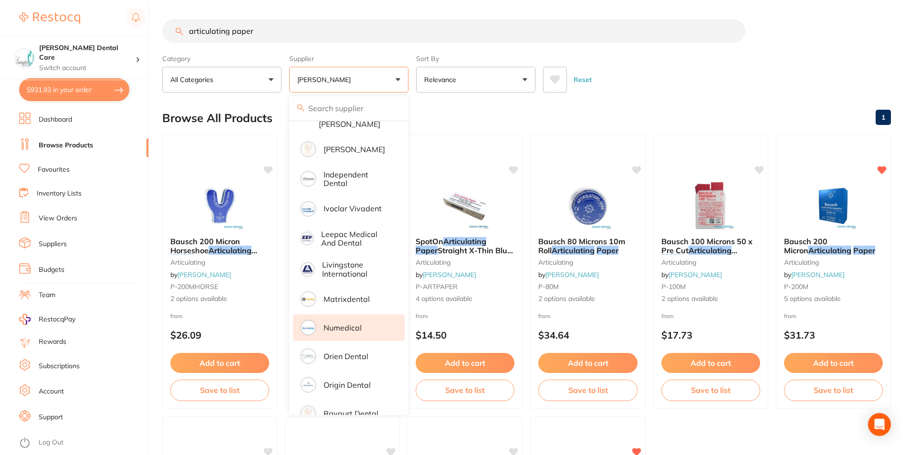
click at [365, 323] on li "Numedical" at bounding box center [349, 328] width 112 height 27
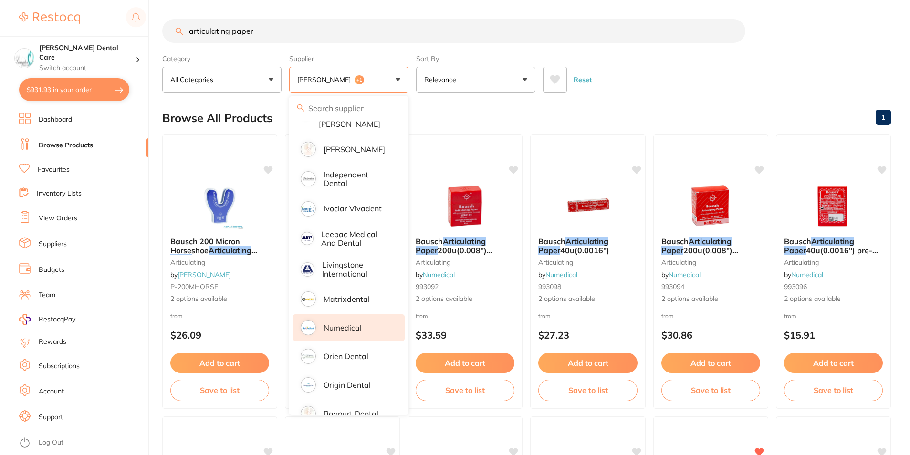
click at [722, 77] on div "Reset" at bounding box center [713, 75] width 340 height 33
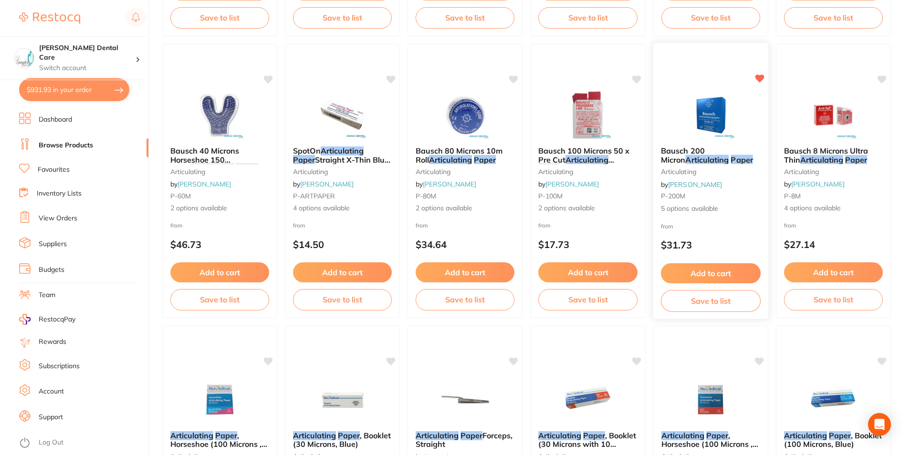
scroll to position [573, 0]
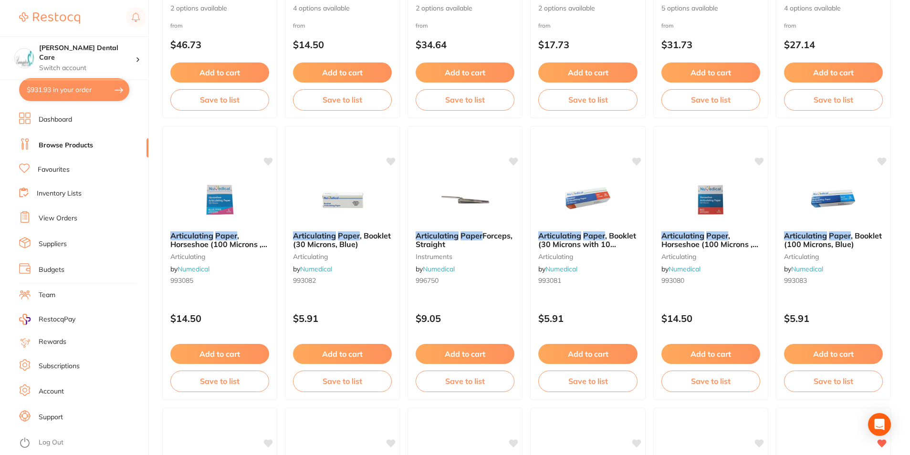
click at [329, 235] on em "Articulating" at bounding box center [314, 236] width 43 height 10
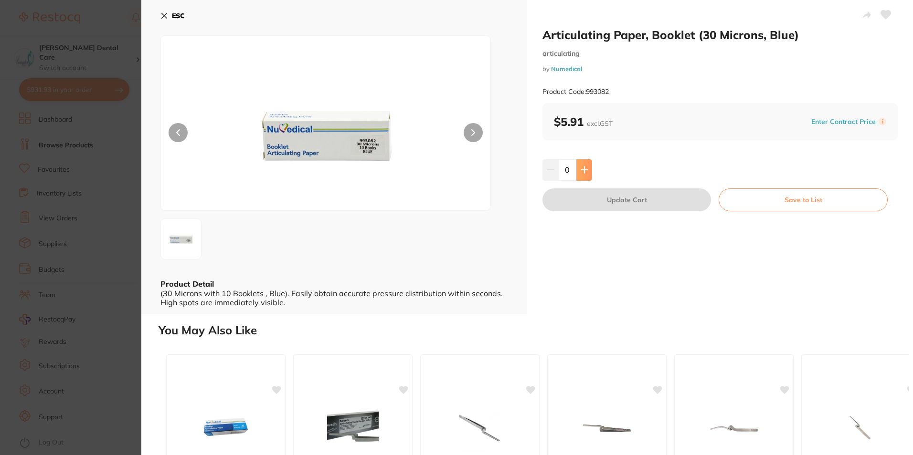
click at [589, 173] on button at bounding box center [584, 169] width 16 height 21
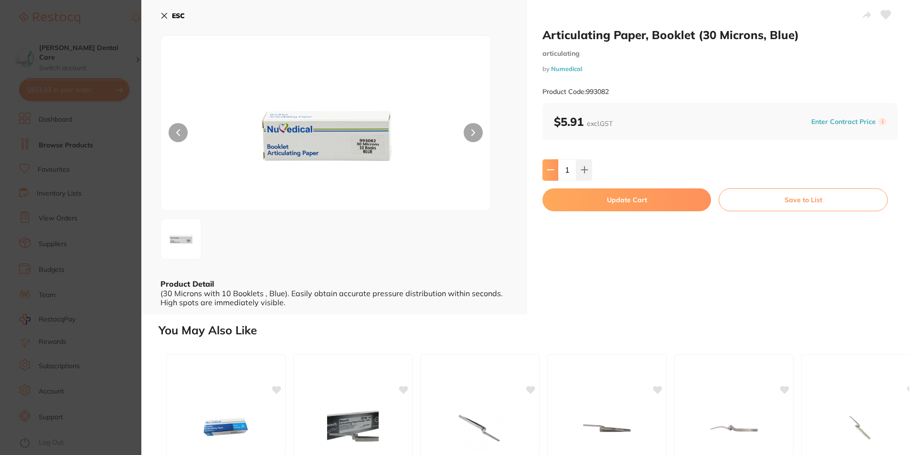
click at [552, 172] on icon at bounding box center [551, 170] width 8 height 8
type input "0"
click at [167, 11] on button "ESC" at bounding box center [172, 16] width 24 height 16
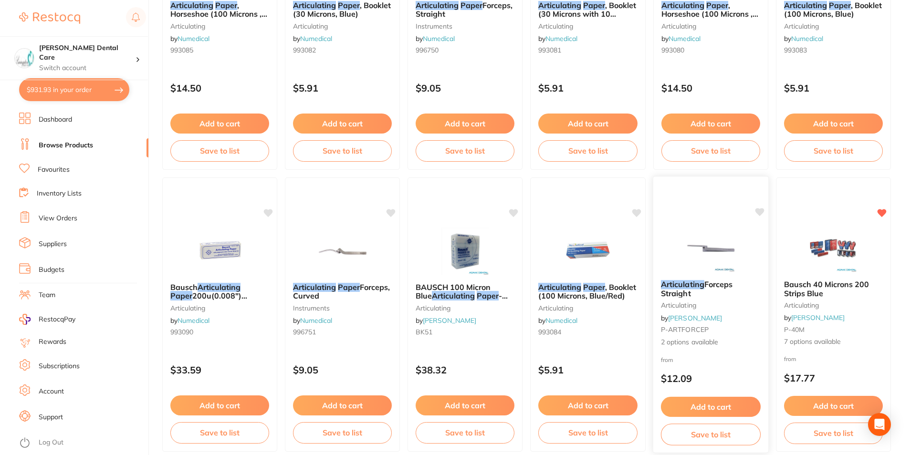
scroll to position [850, 0]
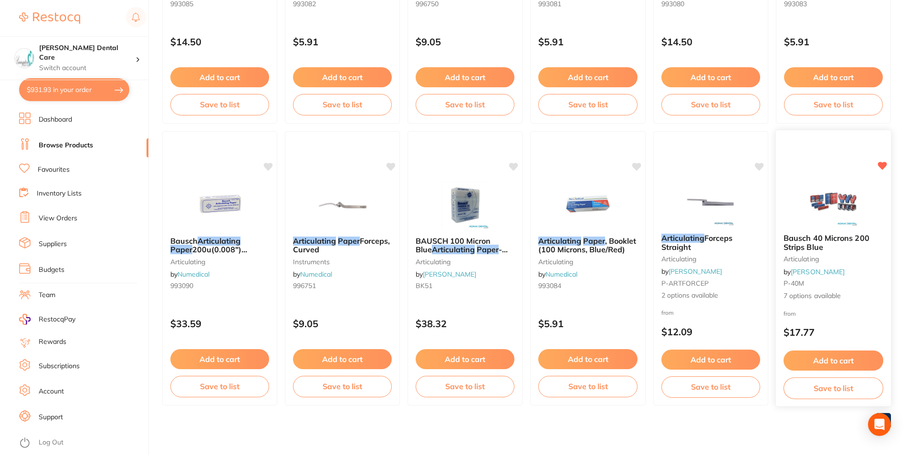
click at [814, 241] on span "Bausch 40 Microns 200 Strips Blue" at bounding box center [827, 242] width 86 height 19
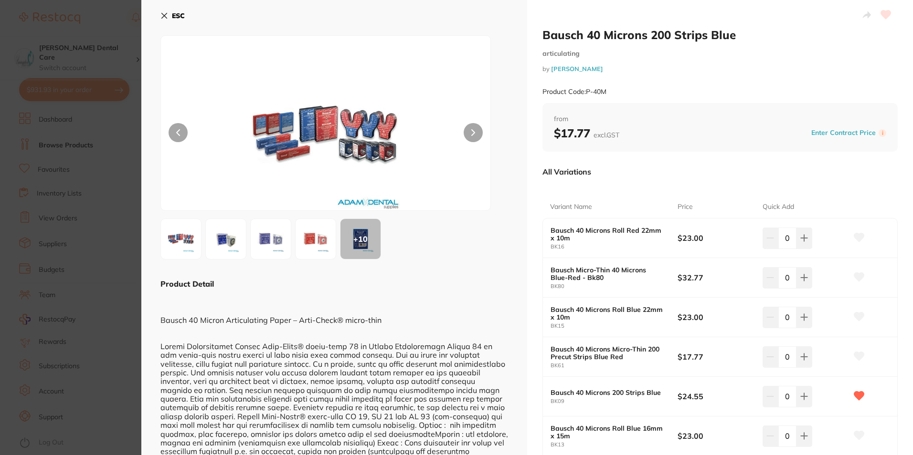
drag, startPoint x: 165, startPoint y: 16, endPoint x: 241, endPoint y: 44, distance: 80.7
click at [166, 16] on icon at bounding box center [164, 16] width 8 height 8
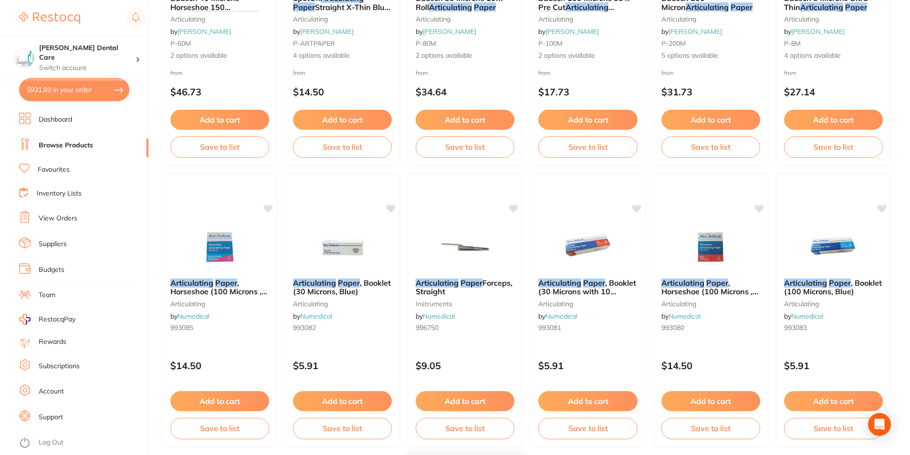
scroll to position [516, 0]
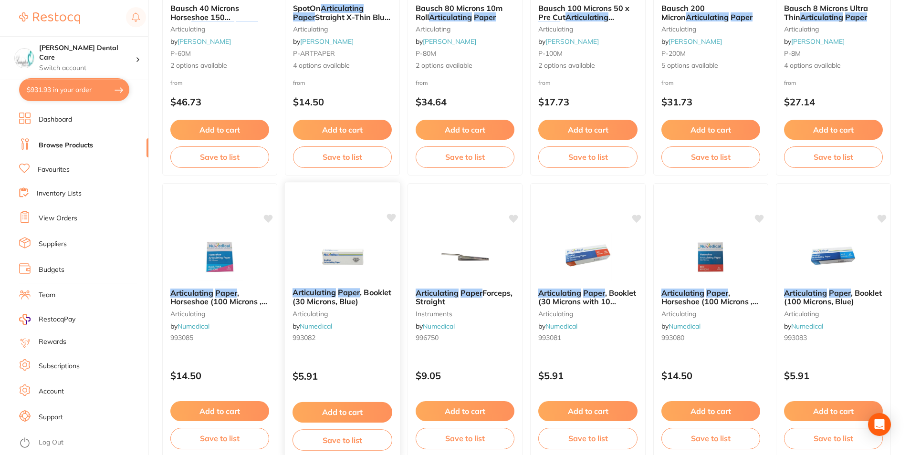
click at [359, 411] on button "Add to cart" at bounding box center [343, 412] width 100 height 21
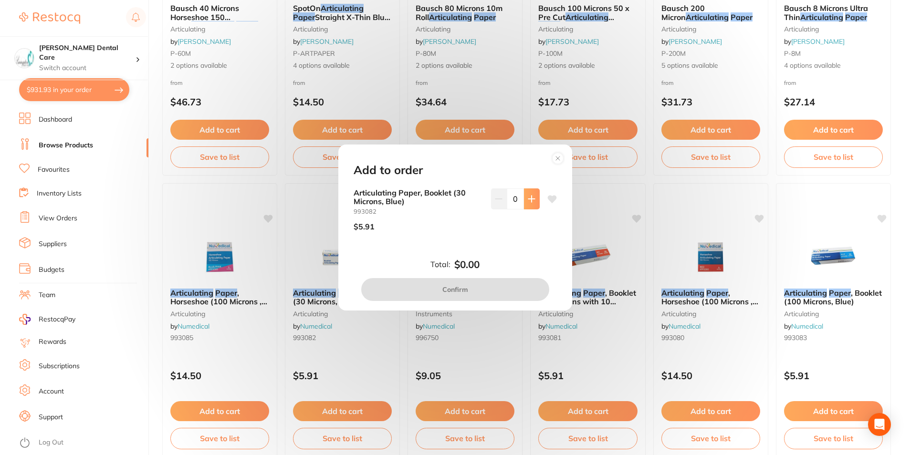
click at [528, 196] on icon at bounding box center [532, 199] width 8 height 8
type input "1"
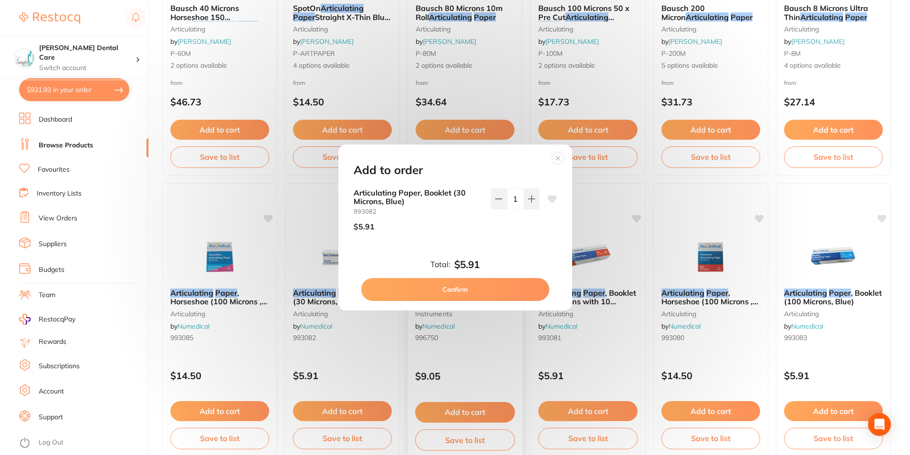
click at [507, 285] on button "Confirm" at bounding box center [455, 289] width 188 height 23
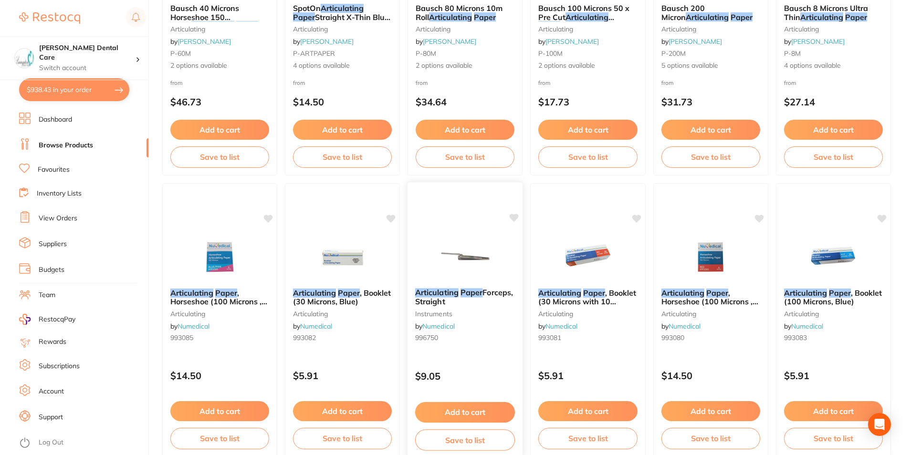
checkbox input "false"
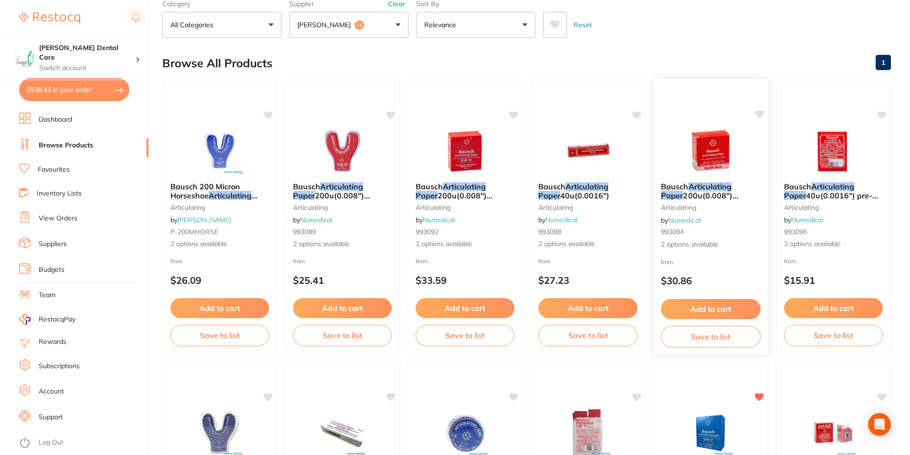
scroll to position [0, 0]
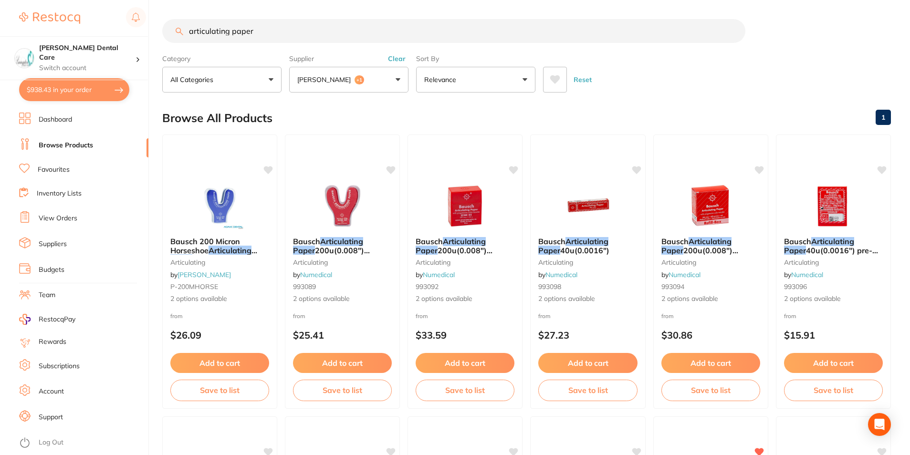
click at [263, 32] on input "articulating paper" at bounding box center [453, 31] width 583 height 24
drag, startPoint x: 230, startPoint y: 32, endPoint x: 148, endPoint y: 34, distance: 82.2
click at [148, 35] on div "$938.43 Livingston Dental Care Switch account Livingston Dental Care $938.43 in…" at bounding box center [455, 227] width 910 height 455
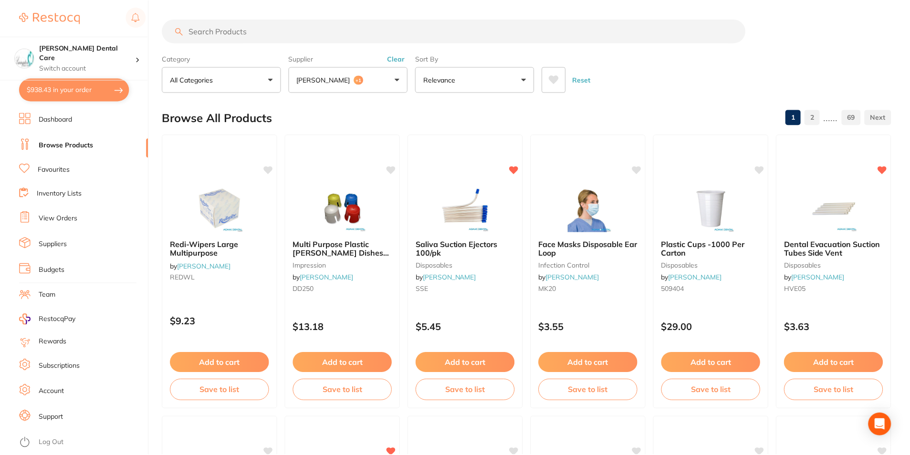
scroll to position [489, 0]
click at [401, 77] on button "Adam Dental +1" at bounding box center [348, 80] width 119 height 26
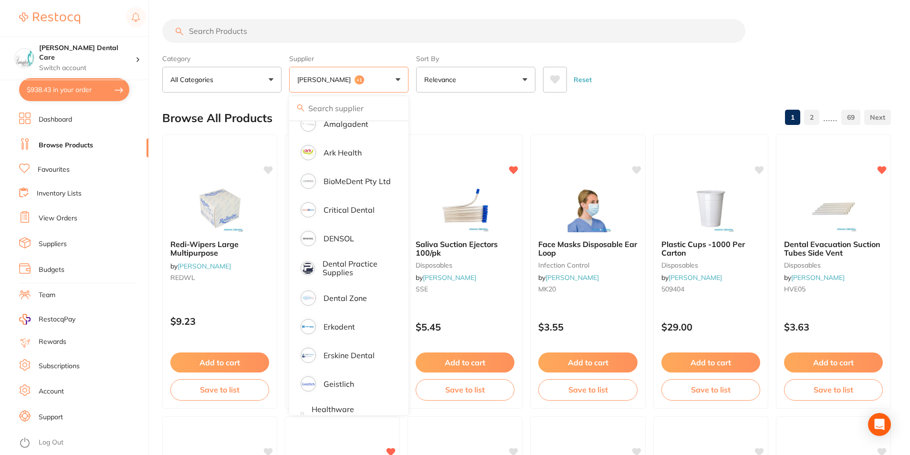
scroll to position [0, 0]
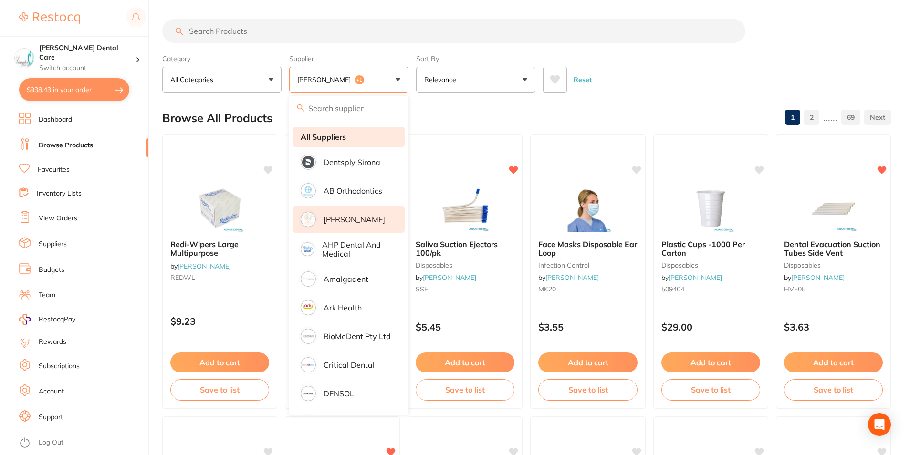
drag, startPoint x: 334, startPoint y: 135, endPoint x: 304, endPoint y: 31, distance: 108.3
click at [334, 135] on strong "All Suppliers" at bounding box center [323, 137] width 45 height 9
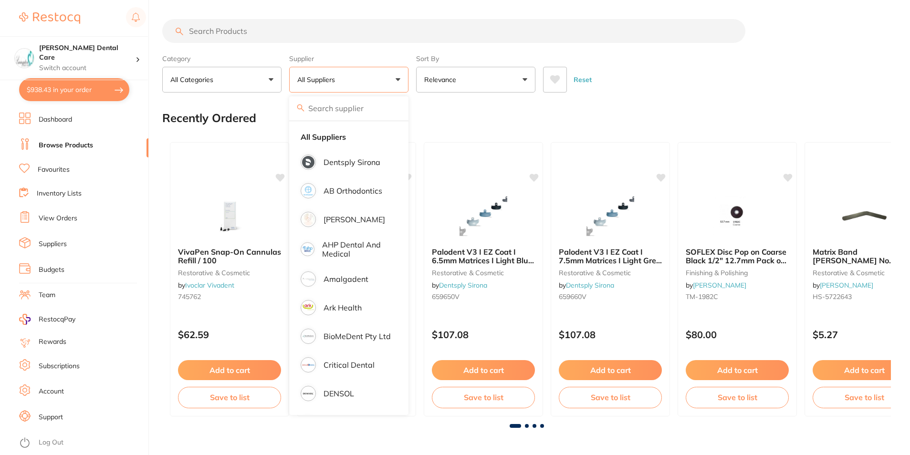
drag, startPoint x: 305, startPoint y: 31, endPoint x: 291, endPoint y: 33, distance: 14.5
click at [305, 32] on input "search" at bounding box center [453, 31] width 583 height 24
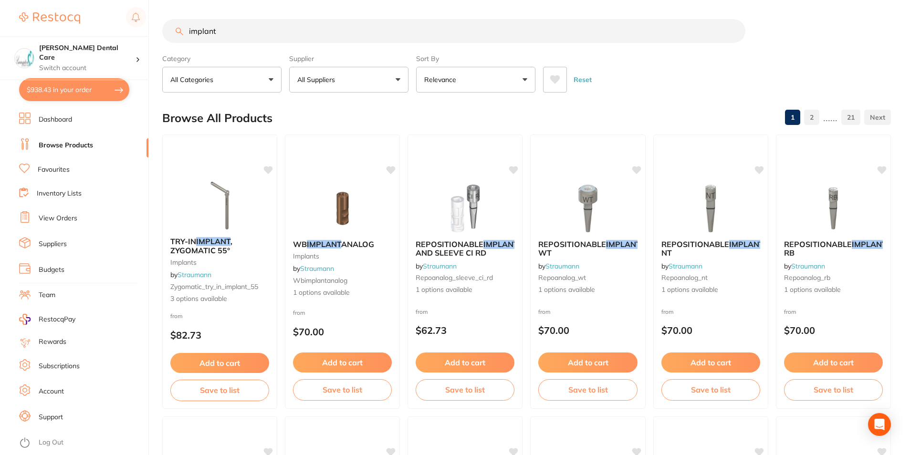
click at [231, 35] on input "implant" at bounding box center [453, 31] width 583 height 24
type input "implant drape"
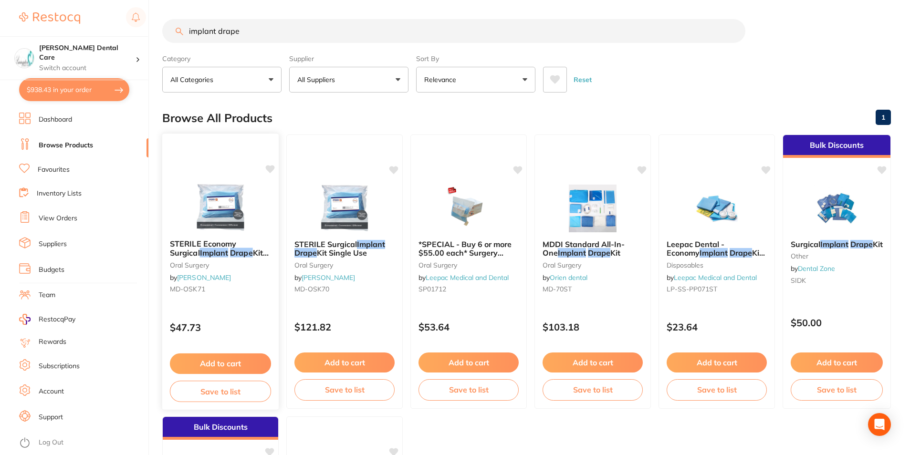
click at [214, 242] on span "STERILE Economy Surgical" at bounding box center [203, 248] width 66 height 19
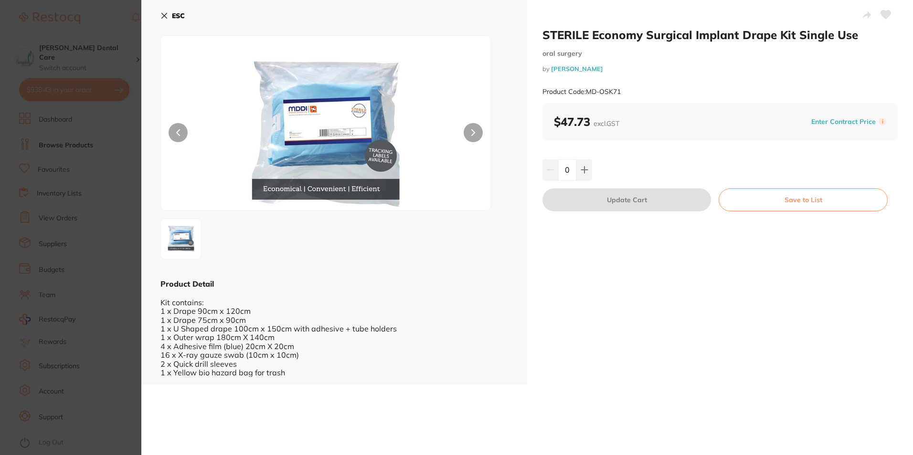
click at [168, 16] on icon at bounding box center [164, 16] width 8 height 8
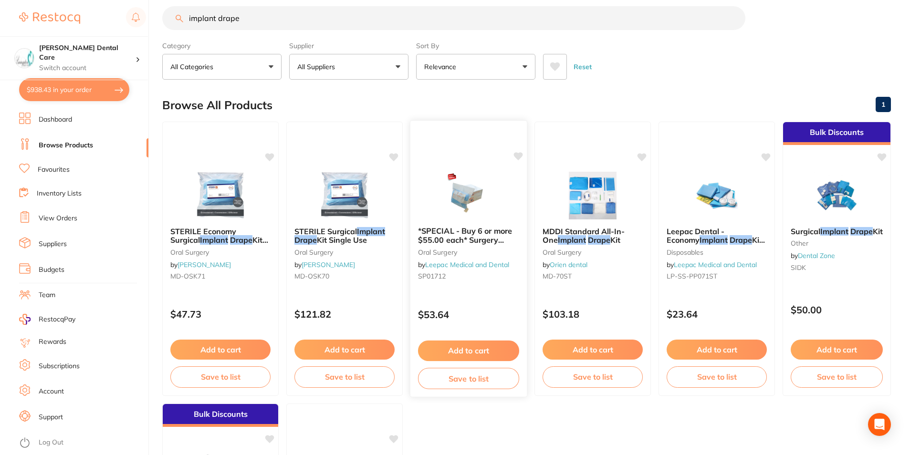
click at [484, 236] on span "*SPECIAL - Buy 6 or more $55.00 each* Surgery Selections- All-In-One" at bounding box center [465, 244] width 94 height 36
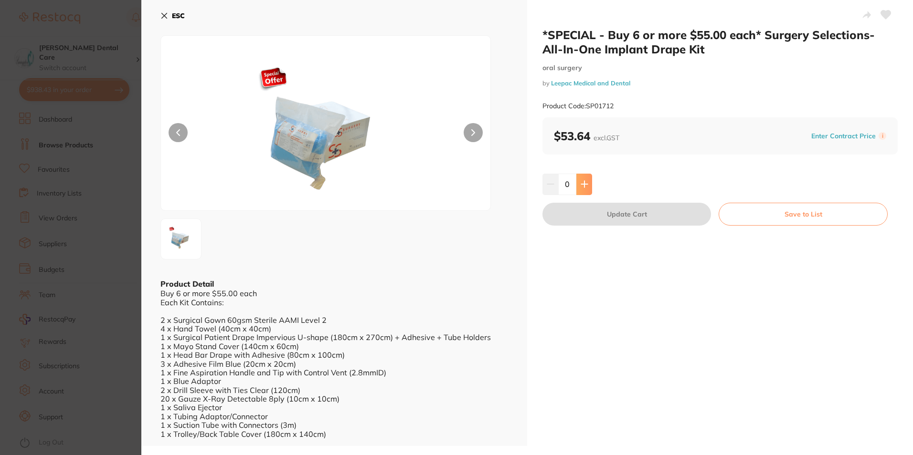
click at [583, 183] on icon at bounding box center [584, 184] width 6 height 6
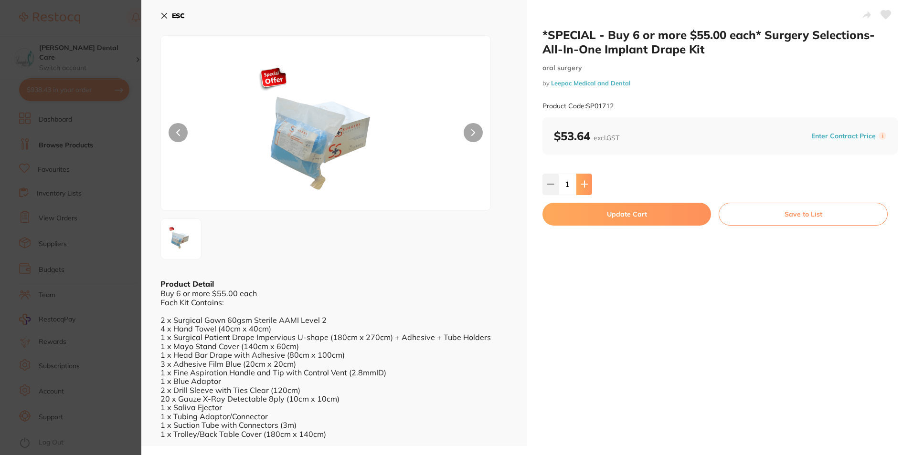
click at [586, 183] on icon at bounding box center [585, 184] width 8 height 8
type input "2"
click at [612, 213] on button "Update Cart" at bounding box center [626, 214] width 169 height 23
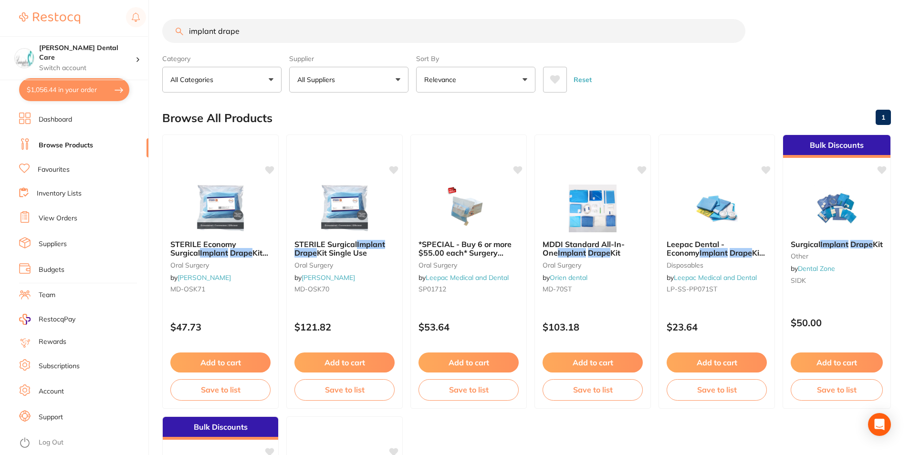
click at [46, 94] on button "$1,056.44 in your order" at bounding box center [74, 89] width 110 height 23
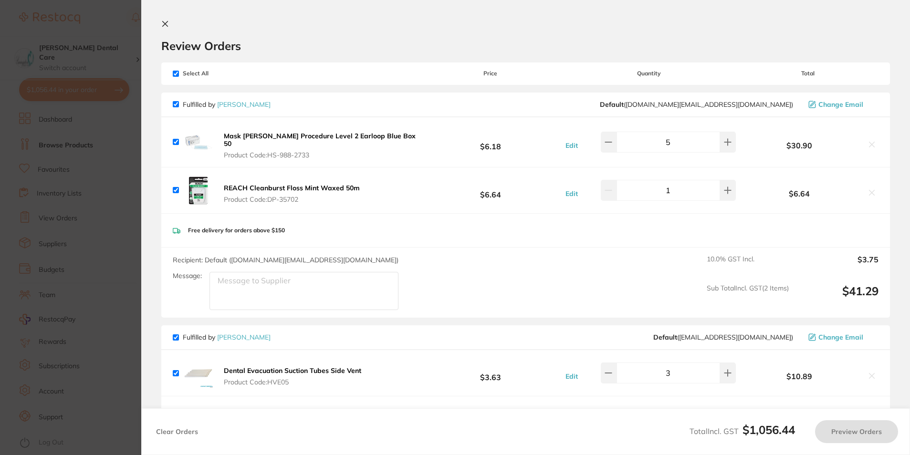
checkbox input "true"
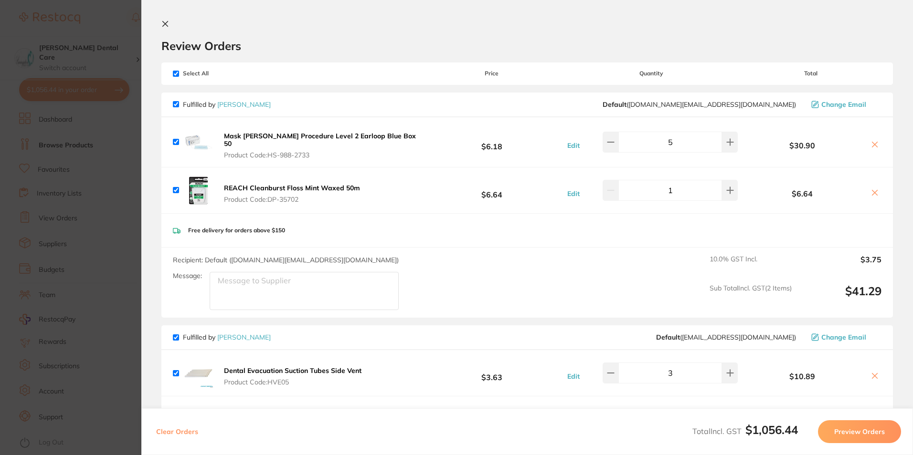
click at [165, 25] on icon at bounding box center [165, 24] width 8 height 8
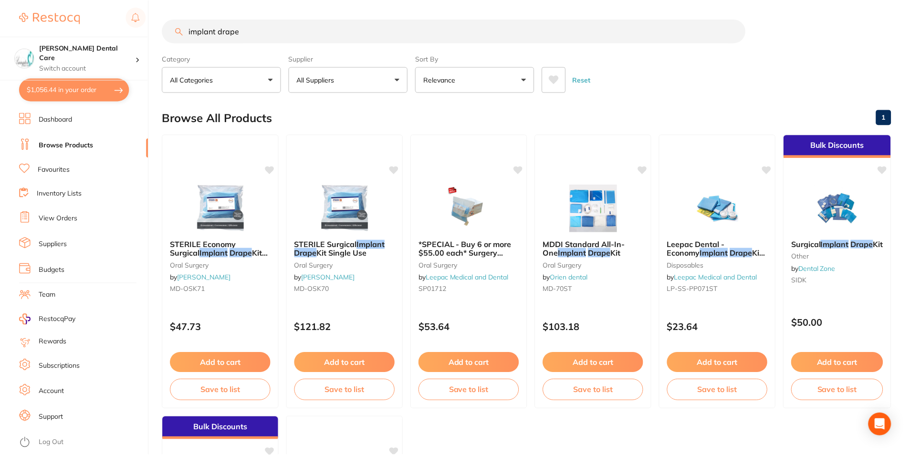
scroll to position [0, 0]
drag, startPoint x: 192, startPoint y: 35, endPoint x: 177, endPoint y: 35, distance: 15.3
click at [178, 35] on input "implant drape" at bounding box center [453, 31] width 583 height 24
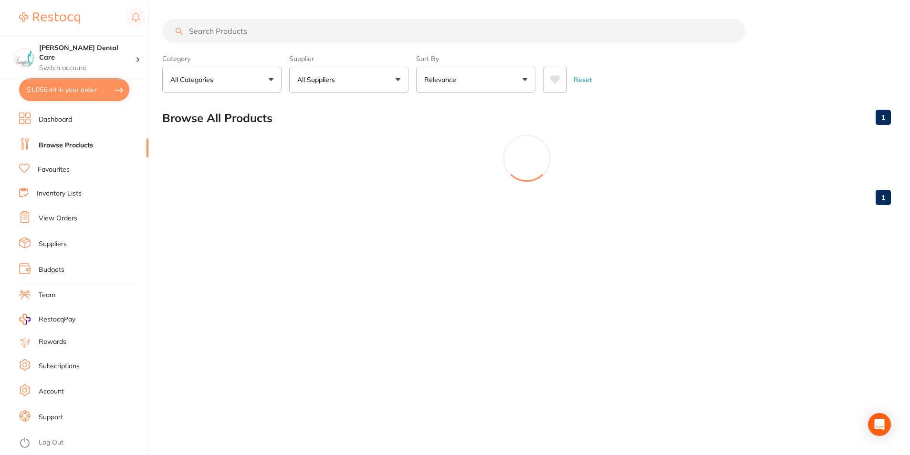
scroll to position [0, 0]
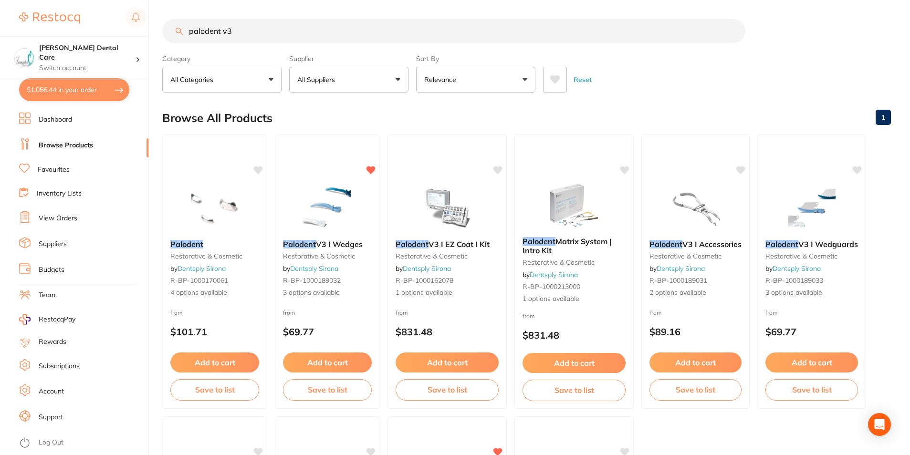
type input "palodent v3"
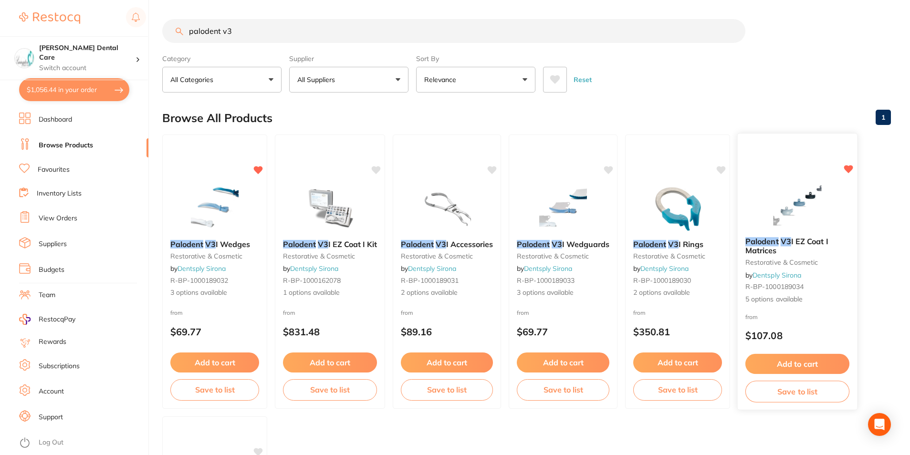
click at [810, 370] on button "Add to cart" at bounding box center [798, 364] width 104 height 21
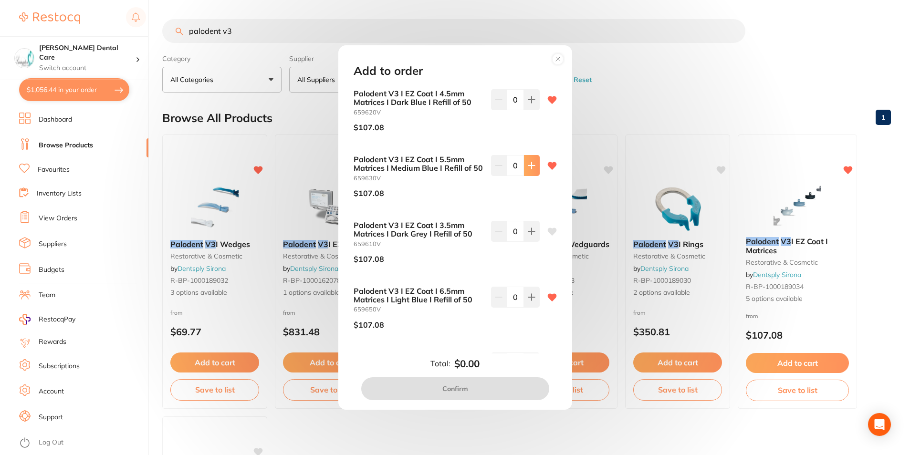
click at [530, 171] on button at bounding box center [532, 165] width 16 height 21
type input "1"
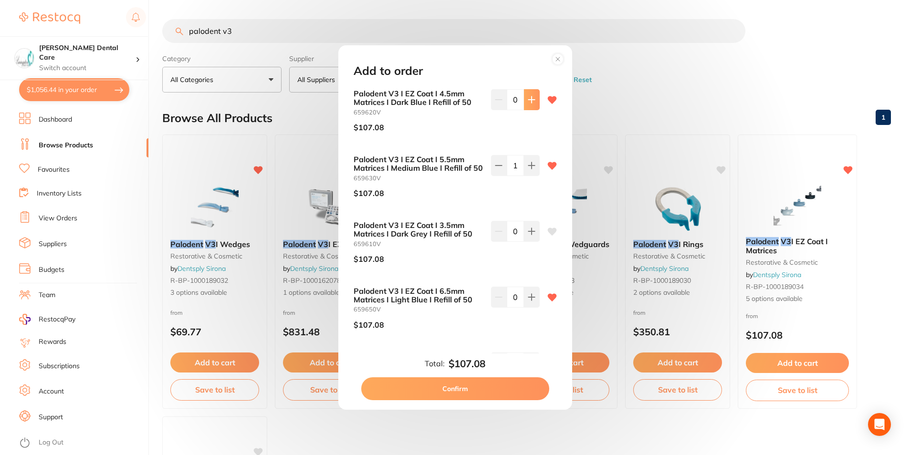
click at [528, 104] on icon at bounding box center [532, 100] width 8 height 8
type input "1"
click at [510, 389] on button "Confirm" at bounding box center [455, 389] width 188 height 23
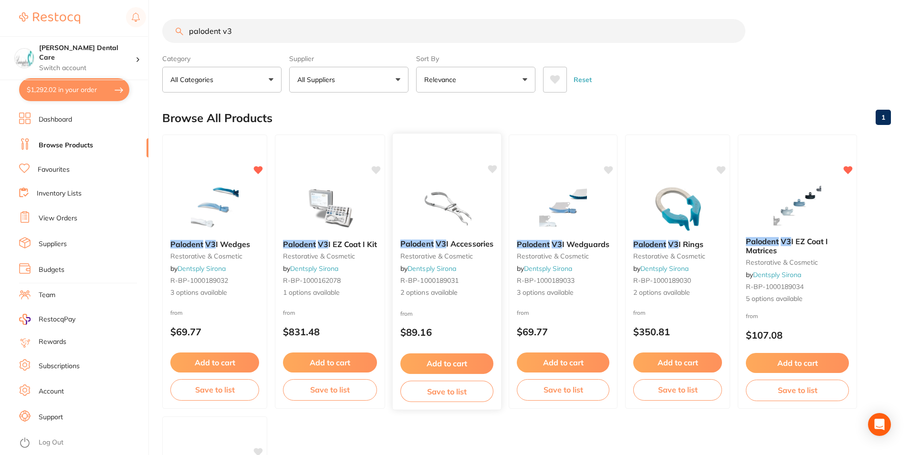
checkbox input "false"
click at [238, 361] on button "Add to cart" at bounding box center [215, 364] width 90 height 21
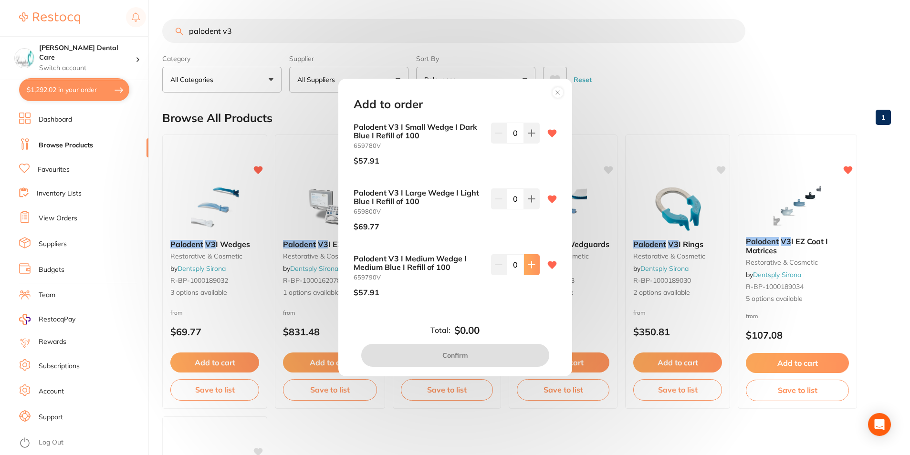
click at [528, 267] on icon at bounding box center [532, 265] width 8 height 8
type input "1"
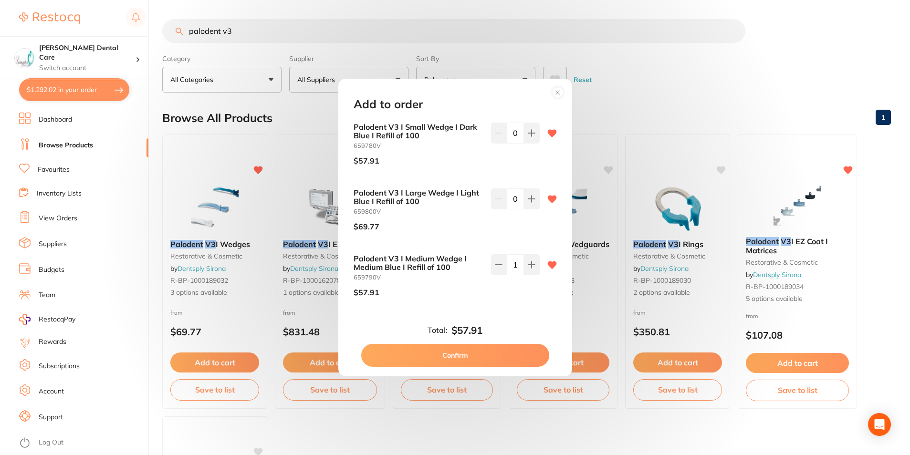
click at [531, 359] on button "Confirm" at bounding box center [455, 355] width 188 height 23
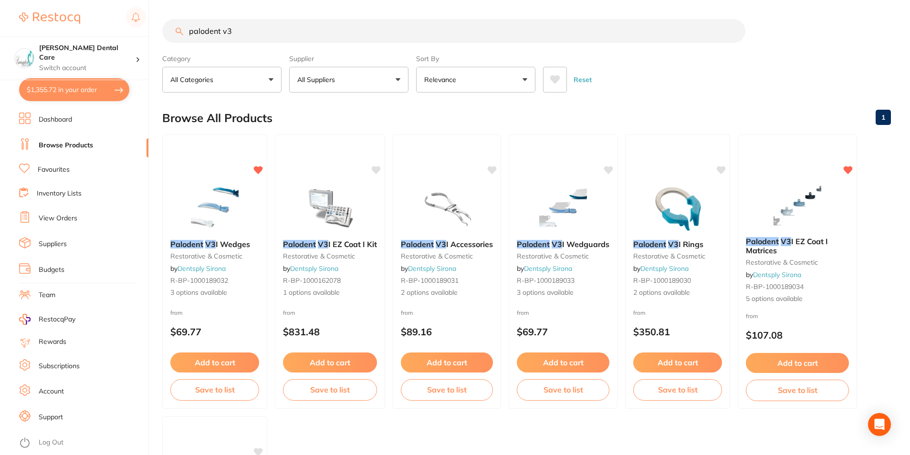
scroll to position [0, 0]
drag, startPoint x: 269, startPoint y: 26, endPoint x: 180, endPoint y: 34, distance: 89.6
click at [180, 34] on div "palodent v3" at bounding box center [526, 31] width 729 height 24
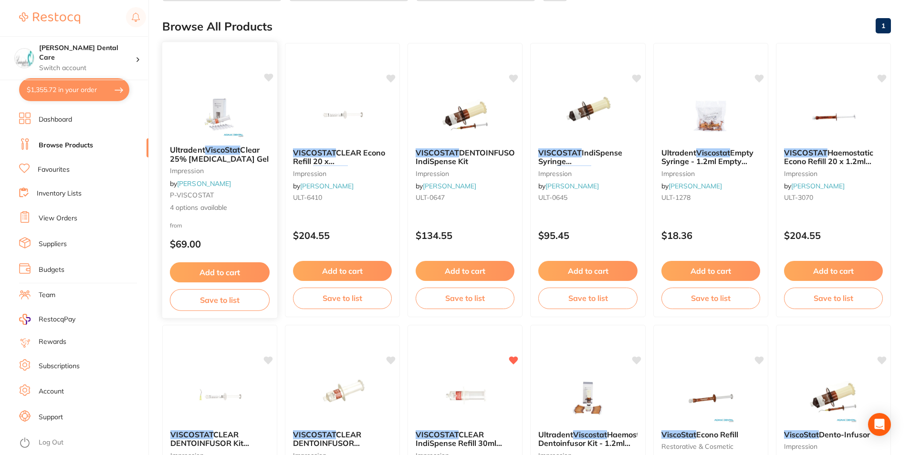
scroll to position [0, 0]
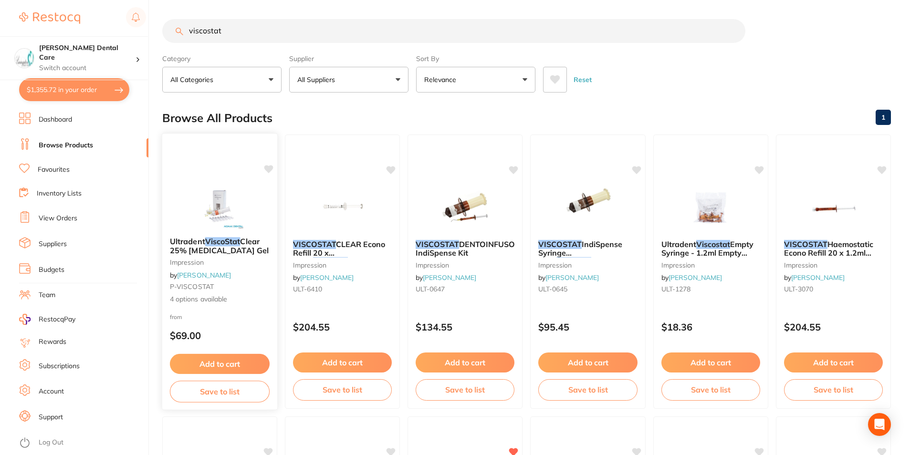
type input "viscostat"
click at [224, 364] on button "Add to cart" at bounding box center [220, 364] width 100 height 21
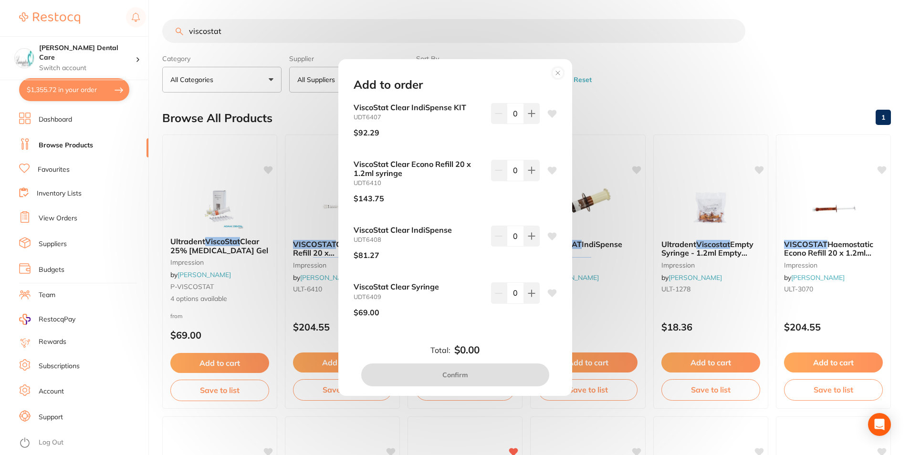
drag, startPoint x: 551, startPoint y: 74, endPoint x: 545, endPoint y: 80, distance: 8.4
click at [551, 74] on icon at bounding box center [557, 72] width 15 height 15
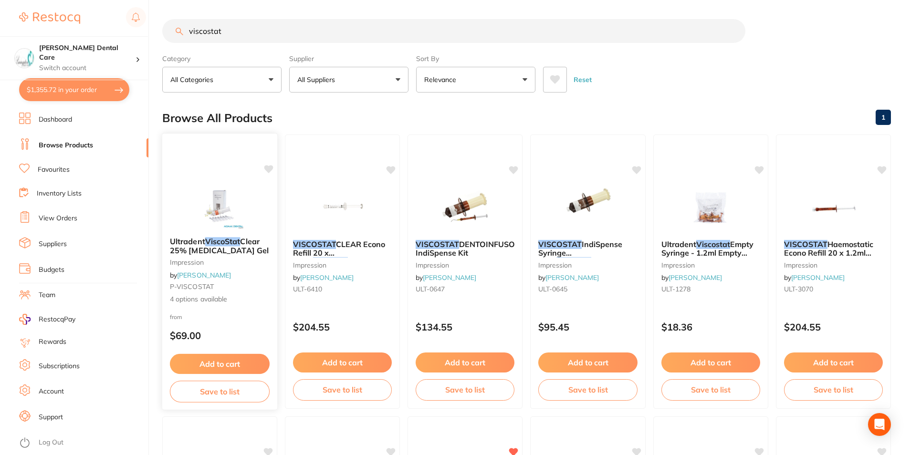
click at [199, 249] on span "Clear 25% Aluminium Chloride Gel" at bounding box center [219, 246] width 99 height 19
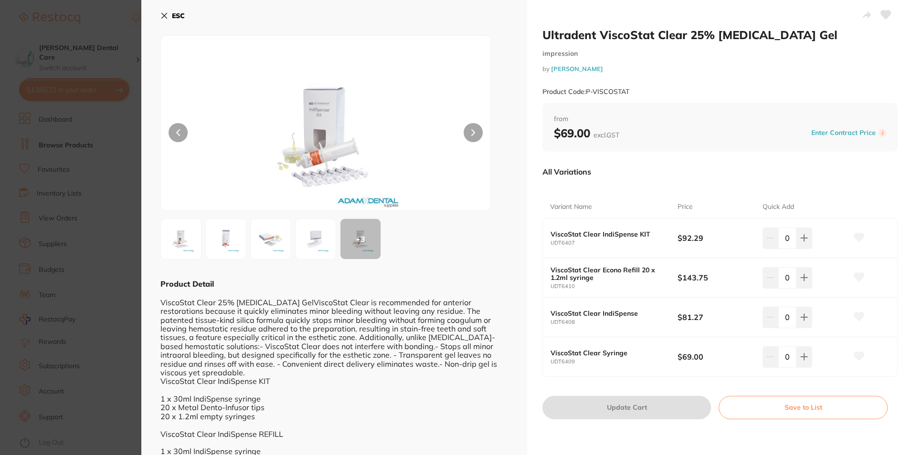
click at [227, 238] on img at bounding box center [226, 239] width 34 height 34
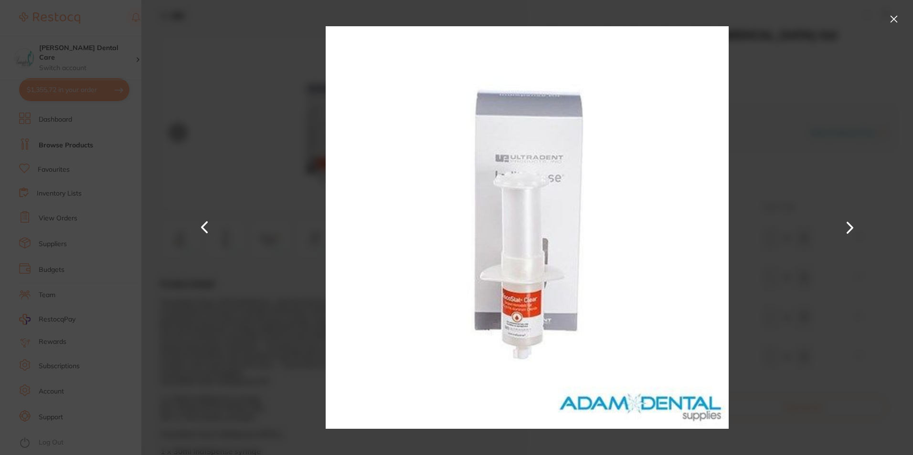
click at [894, 22] on button at bounding box center [893, 18] width 15 height 15
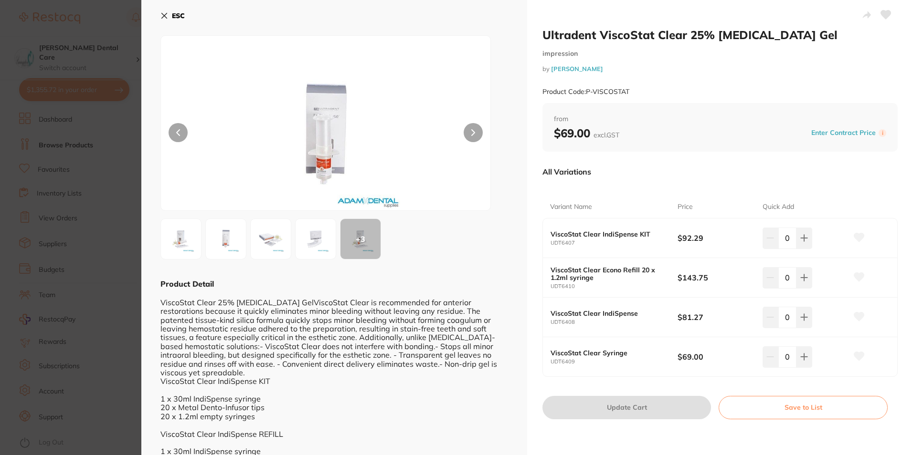
click at [185, 242] on img at bounding box center [181, 239] width 34 height 34
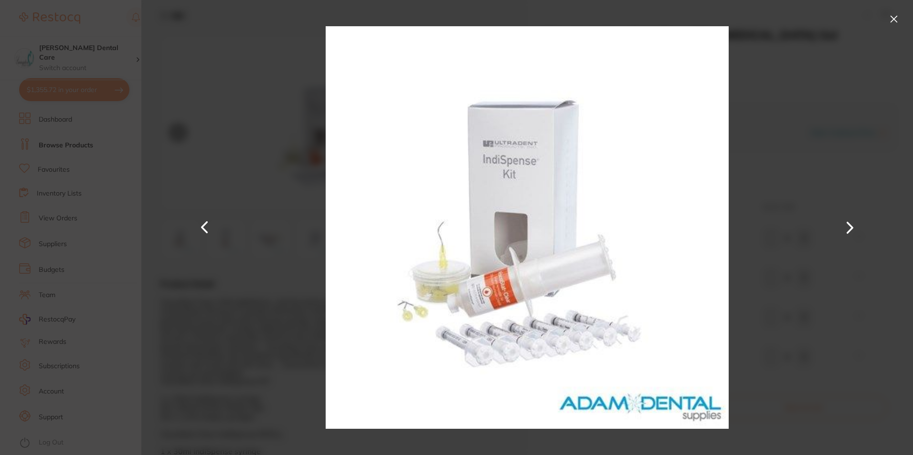
click at [895, 18] on button at bounding box center [893, 18] width 15 height 15
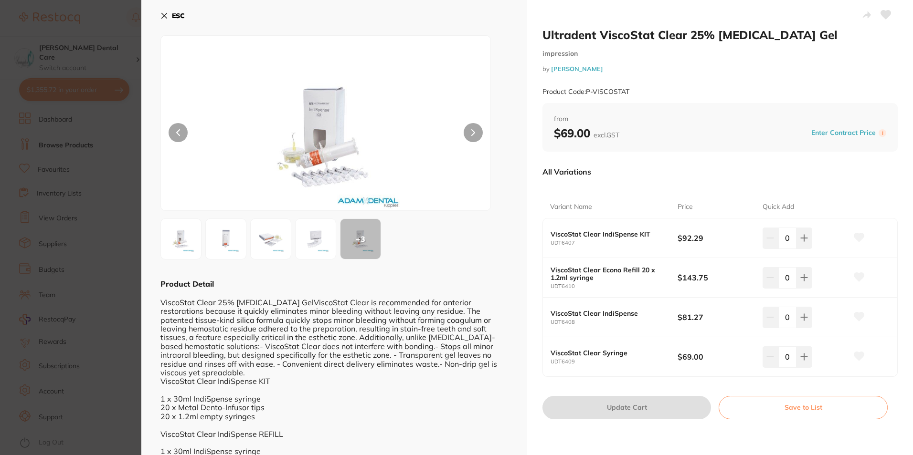
click at [312, 236] on img at bounding box center [315, 239] width 34 height 34
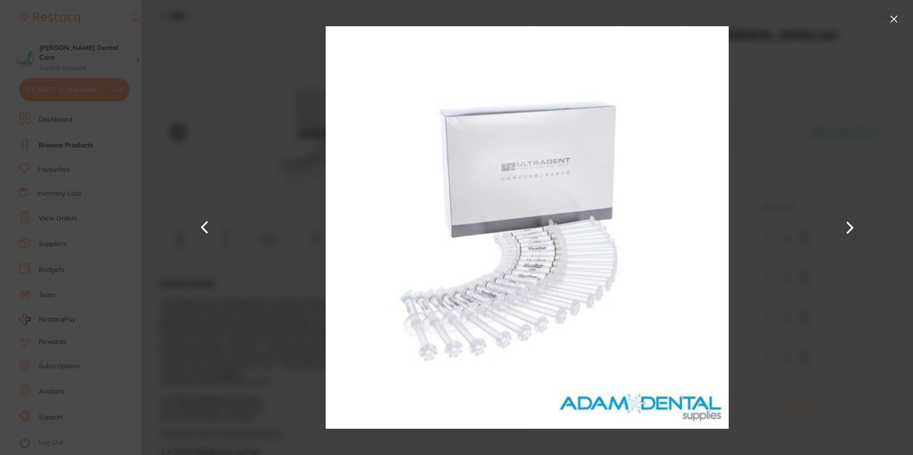
click at [897, 17] on button at bounding box center [893, 18] width 15 height 15
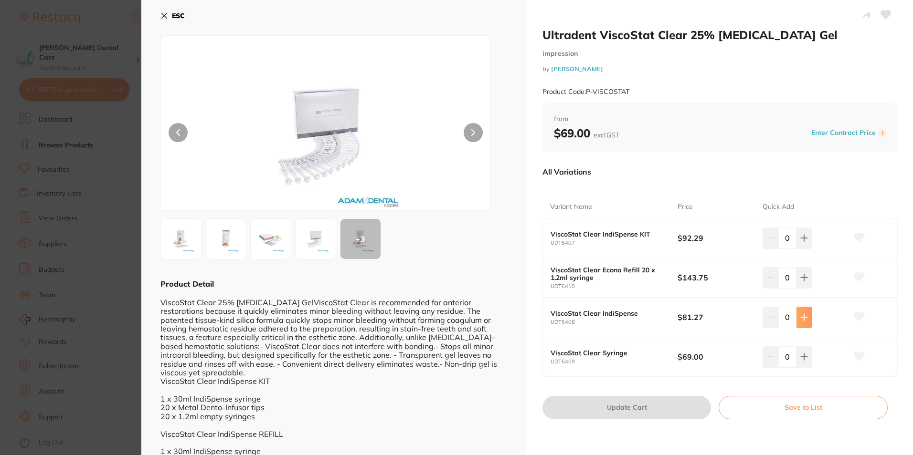
click at [804, 319] on icon at bounding box center [804, 318] width 8 height 8
type input "1"
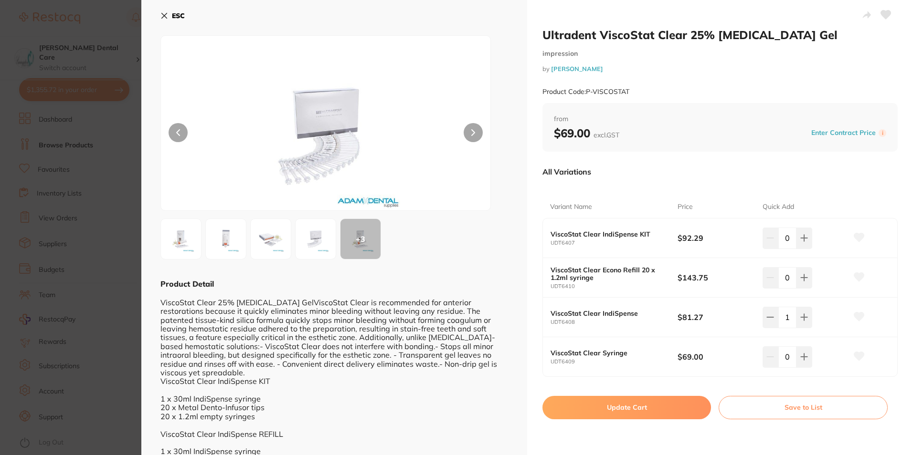
click at [655, 415] on button "Update Cart" at bounding box center [626, 407] width 169 height 23
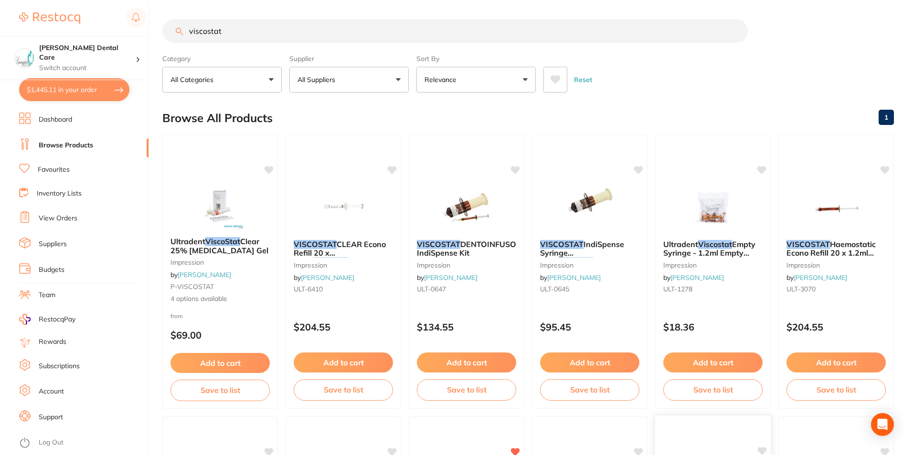
checkbox input "false"
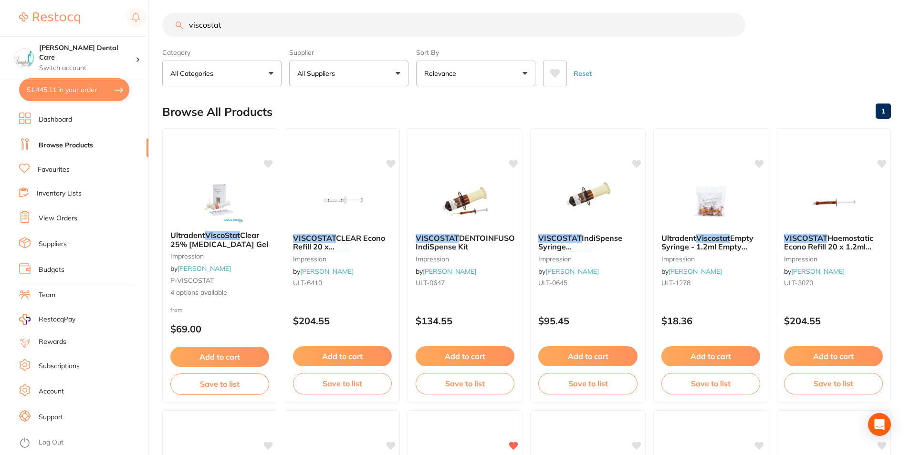
drag, startPoint x: 228, startPoint y: 23, endPoint x: 159, endPoint y: 26, distance: 68.3
click at [160, 27] on div "$1,445.11 Livingston Dental Care Switch account Livingston Dental Care $1,445.1…" at bounding box center [455, 221] width 910 height 455
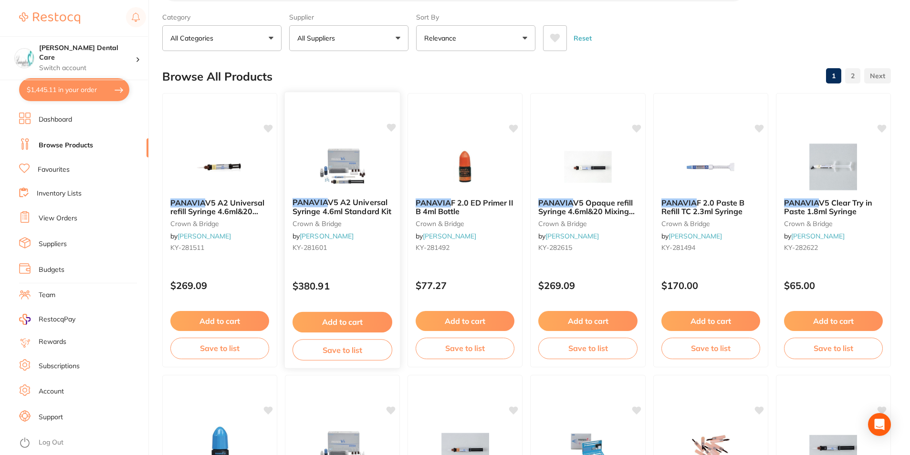
scroll to position [0, 0]
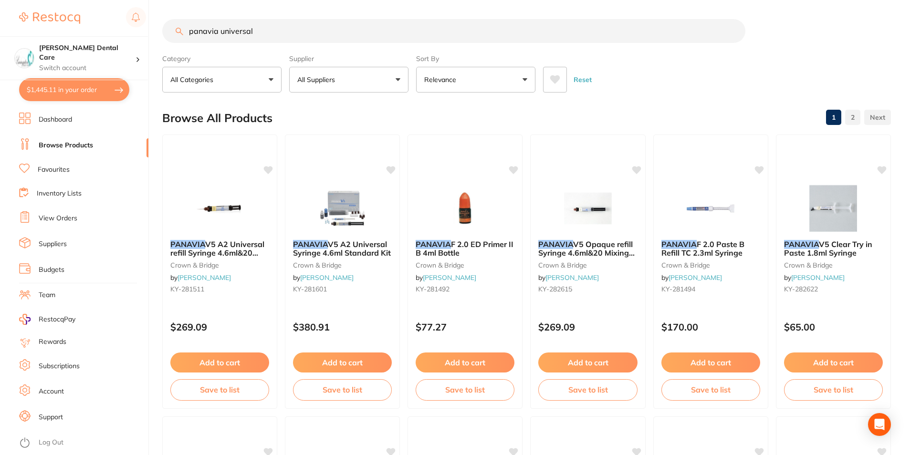
type input "panavia universal"
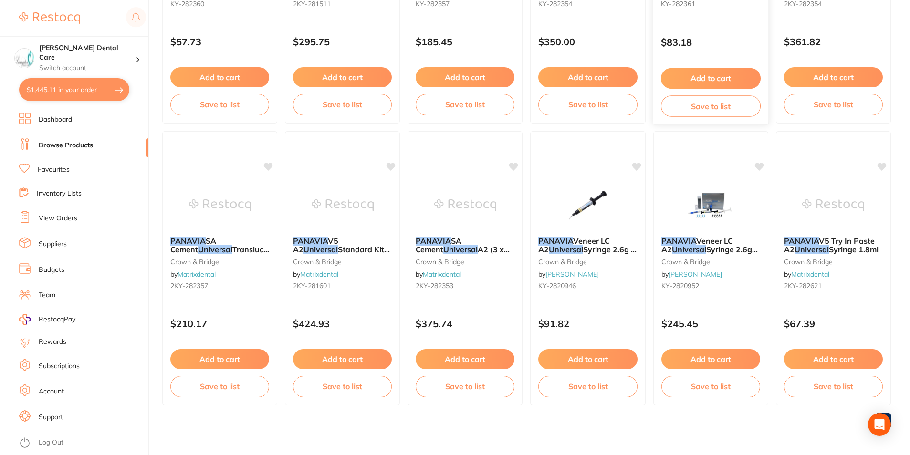
scroll to position [186, 0]
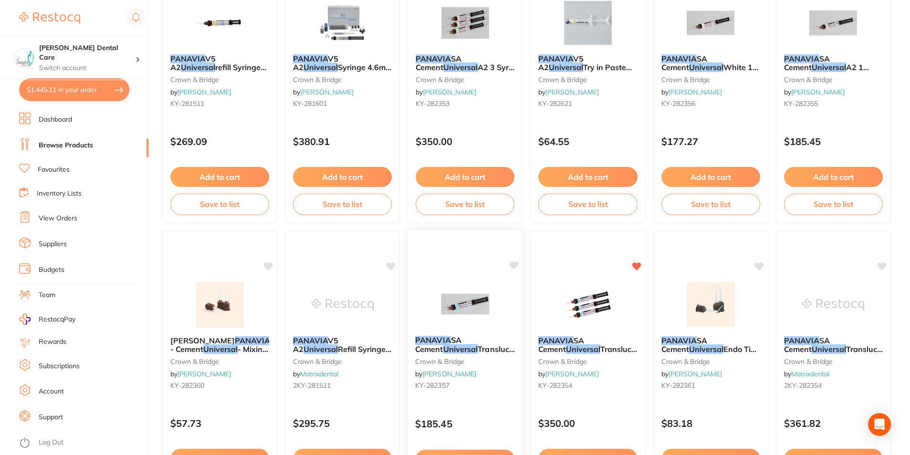
click at [480, 350] on span "Translucent 1 Sy 8g 20 Mix Tip" at bounding box center [468, 354] width 106 height 19
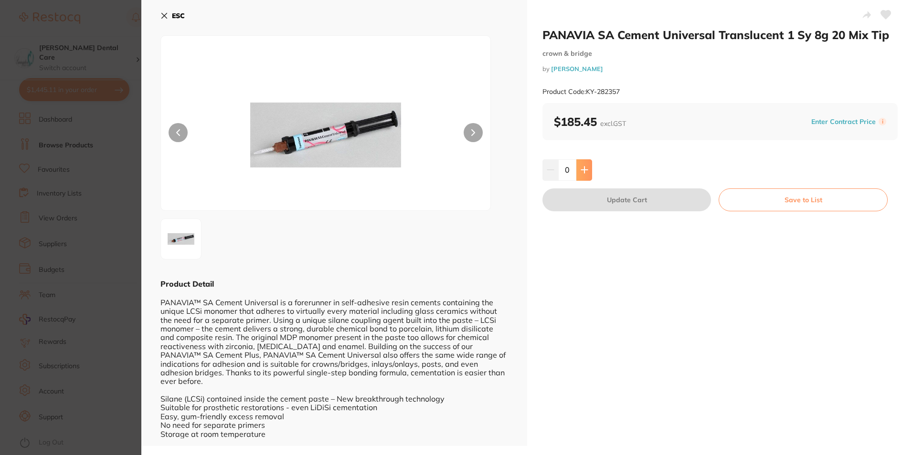
click at [586, 174] on button at bounding box center [584, 169] width 16 height 21
type input "1"
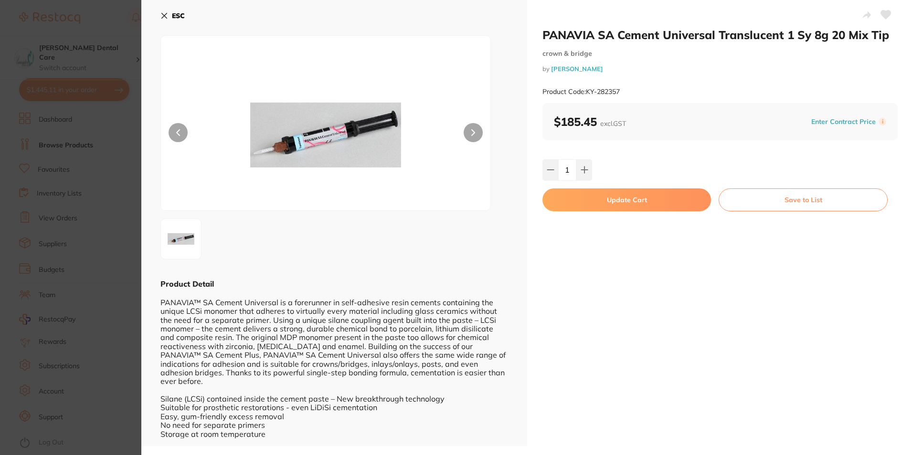
click at [613, 199] on button "Update Cart" at bounding box center [626, 200] width 169 height 23
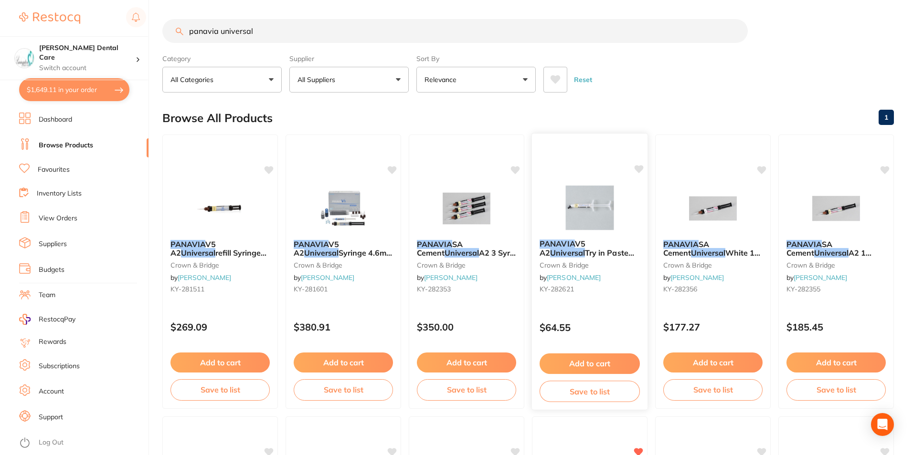
checkbox input "false"
drag, startPoint x: 275, startPoint y: 28, endPoint x: 159, endPoint y: 24, distance: 116.1
click at [152, 28] on div "$1,649.11 Livingston Dental Care Switch account Livingston Dental Care $1,649.1…" at bounding box center [455, 227] width 910 height 455
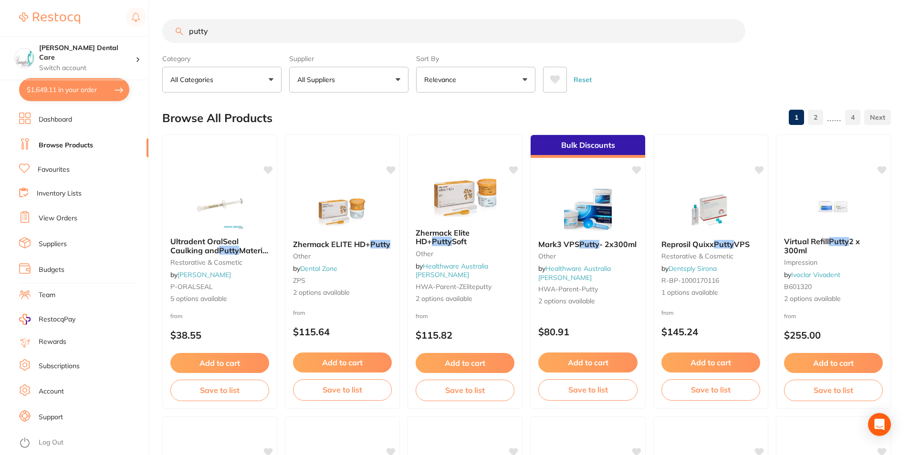
click at [526, 79] on button "Relevance" at bounding box center [475, 80] width 119 height 26
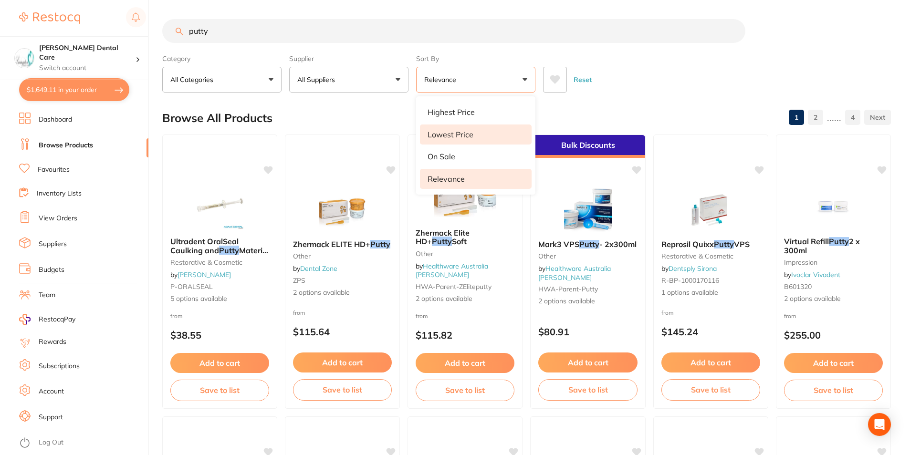
click at [442, 134] on p "Lowest Price" at bounding box center [451, 134] width 46 height 9
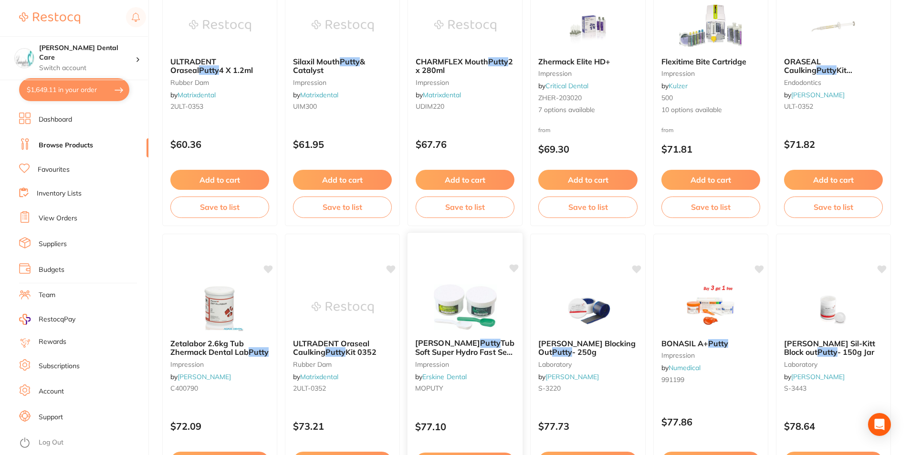
scroll to position [764, 0]
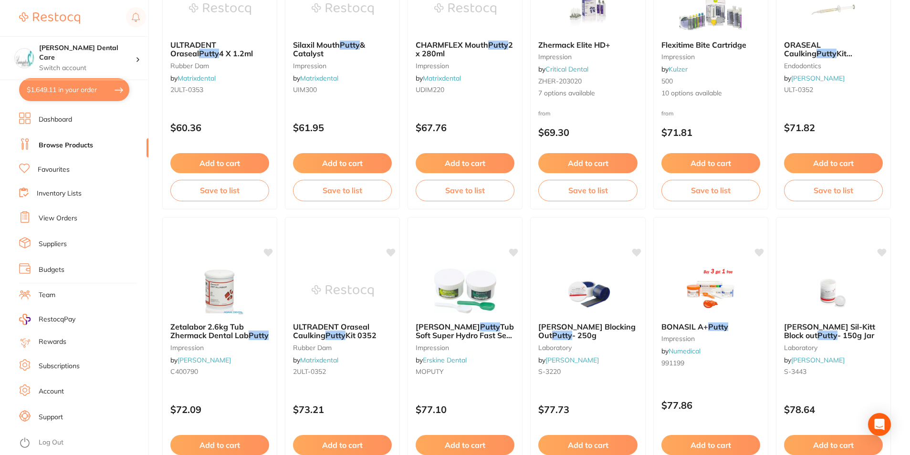
click at [696, 334] on div "BONASIL A+ Putty impression by Numedical 991199" at bounding box center [711, 346] width 114 height 63
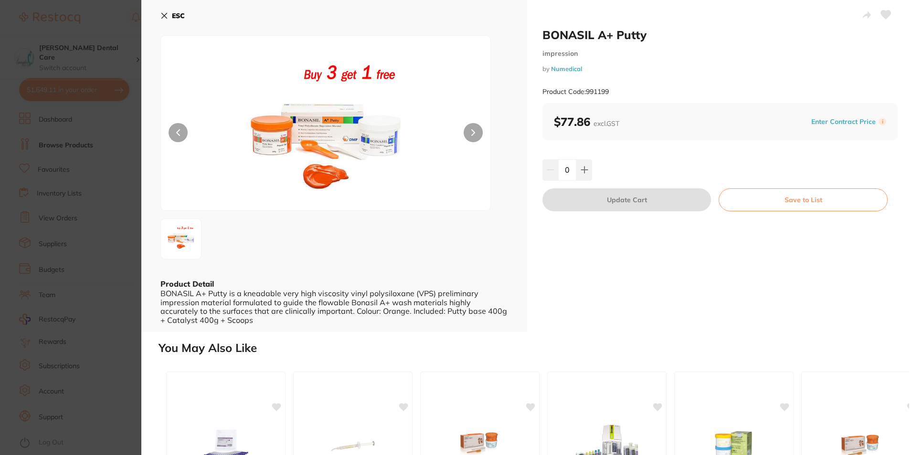
click at [164, 13] on icon at bounding box center [164, 16] width 8 height 8
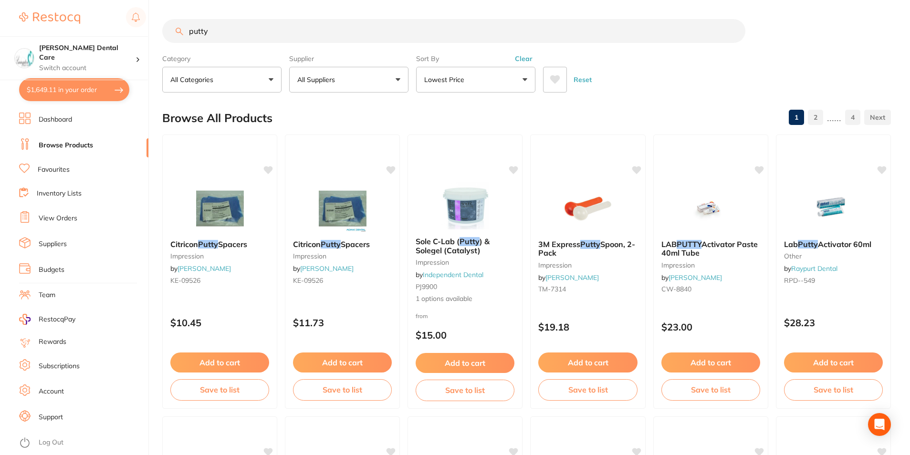
click at [221, 27] on input "putty" at bounding box center [453, 31] width 583 height 24
click at [169, 35] on input "putty" at bounding box center [453, 31] width 583 height 24
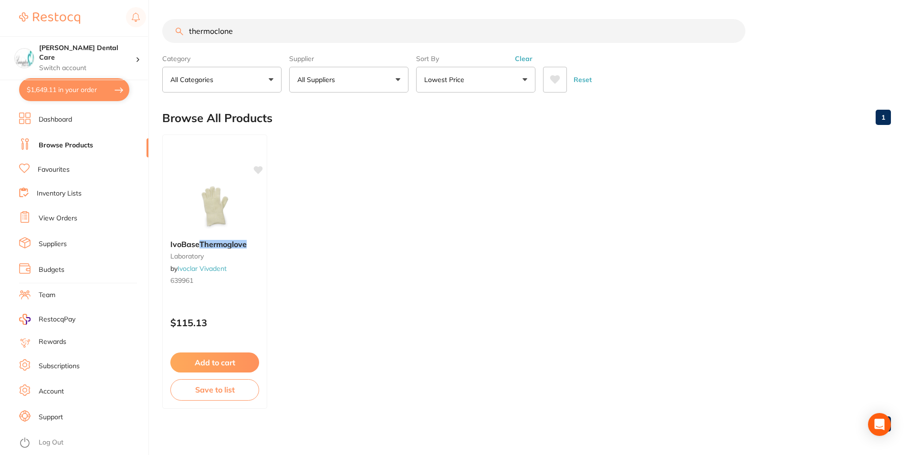
type input "thermo clone"
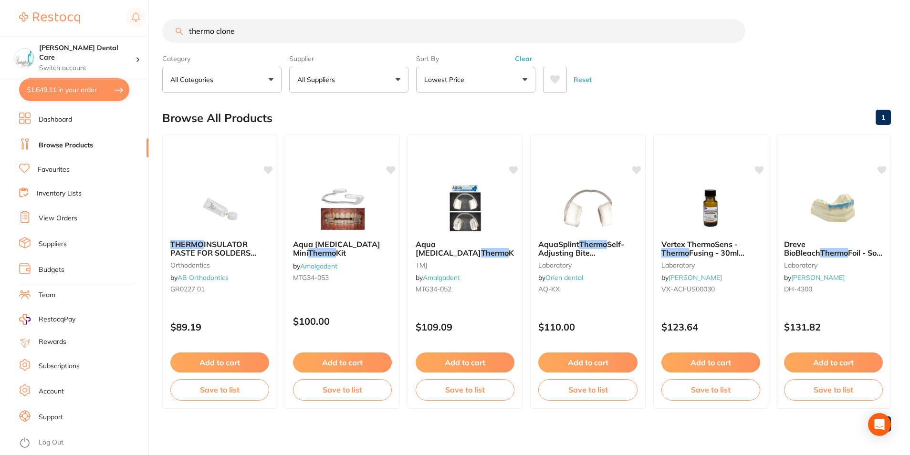
drag, startPoint x: 247, startPoint y: 29, endPoint x: 132, endPoint y: 35, distance: 115.2
click at [143, 34] on div "$1,649.11 Livingston Dental Care Switch account Livingston Dental Care $1,649.1…" at bounding box center [455, 227] width 910 height 455
type input "putty"
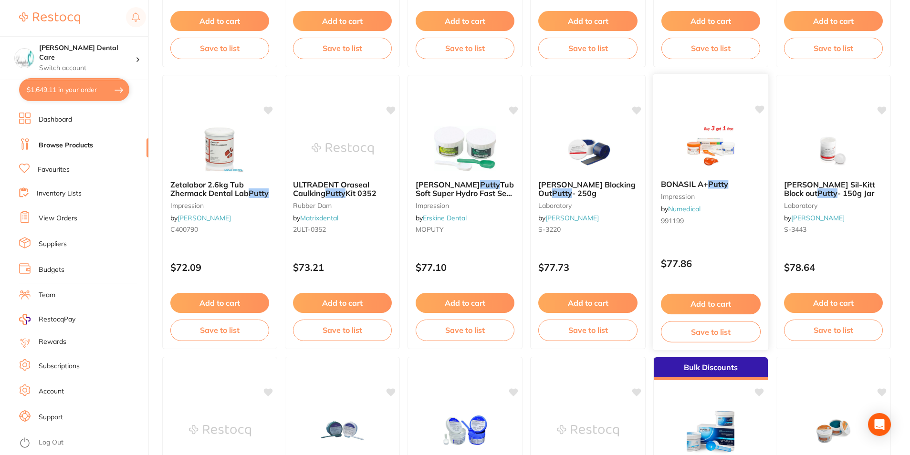
scroll to position [907, 0]
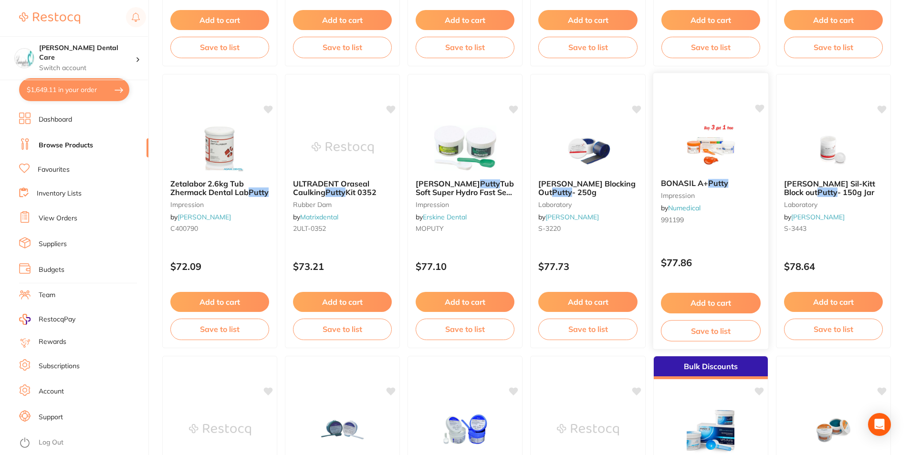
click at [695, 177] on div "BONASIL A+ Putty impression by Numedical 991199" at bounding box center [711, 203] width 116 height 64
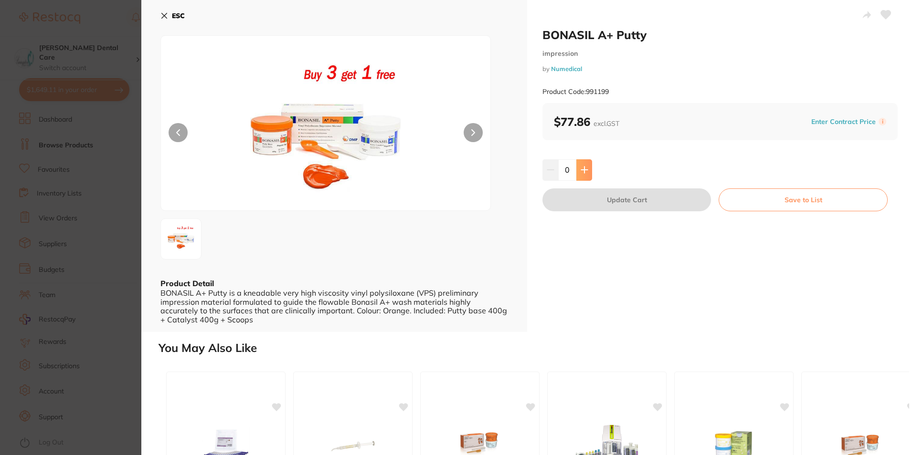
click at [588, 171] on button at bounding box center [584, 169] width 16 height 21
type input "1"
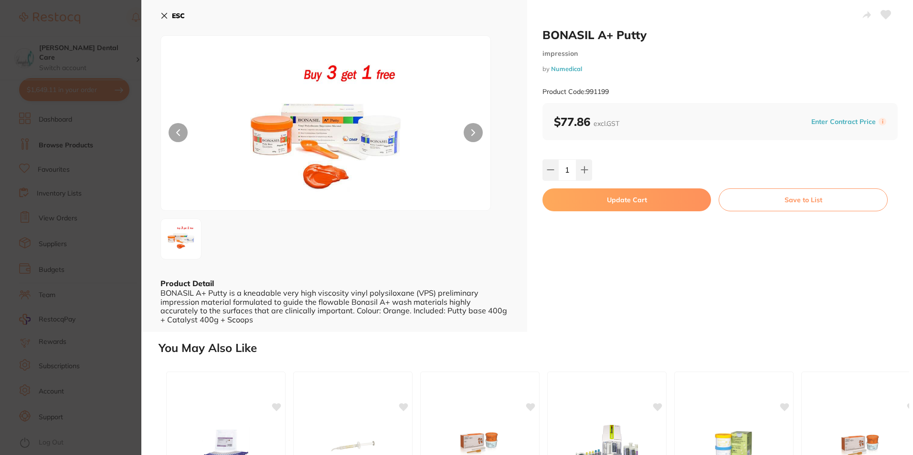
click at [676, 200] on button "Update Cart" at bounding box center [626, 200] width 169 height 23
checkbox input "false"
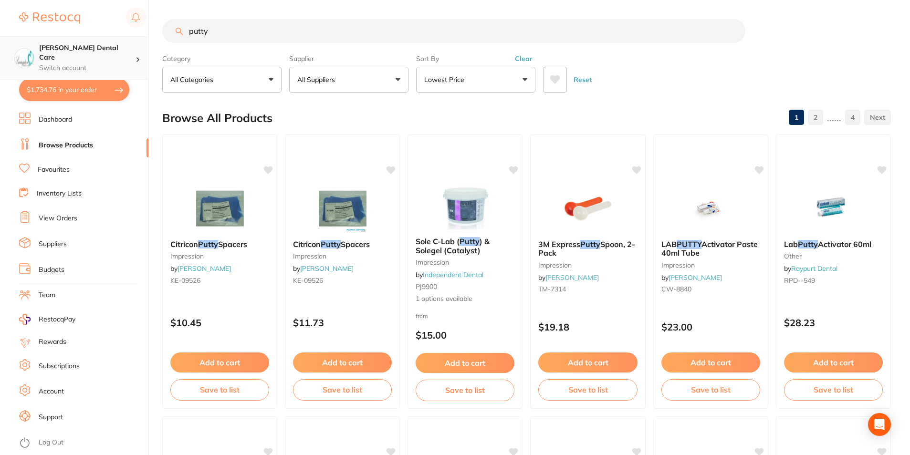
drag, startPoint x: 245, startPoint y: 35, endPoint x: 146, endPoint y: 41, distance: 100.0
click at [146, 42] on div "$1,734.76 Livingston Dental Care Switch account Livingston Dental Care $1,734.7…" at bounding box center [455, 227] width 910 height 455
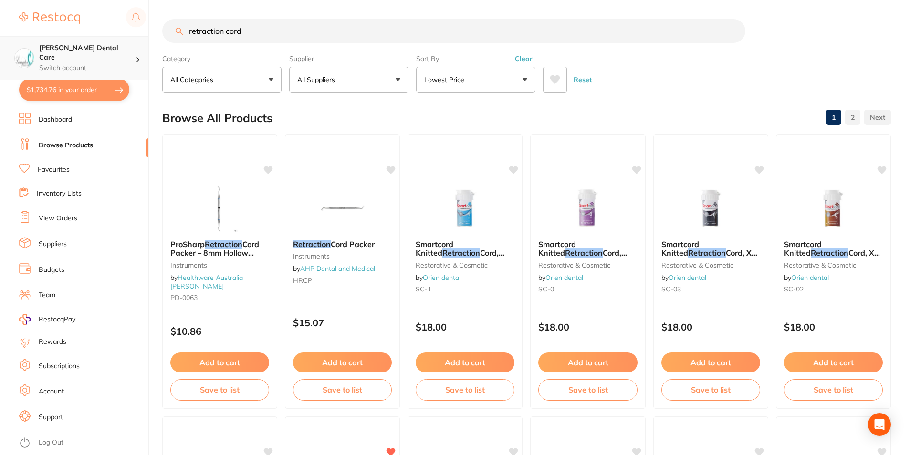
type input "retraction cord"
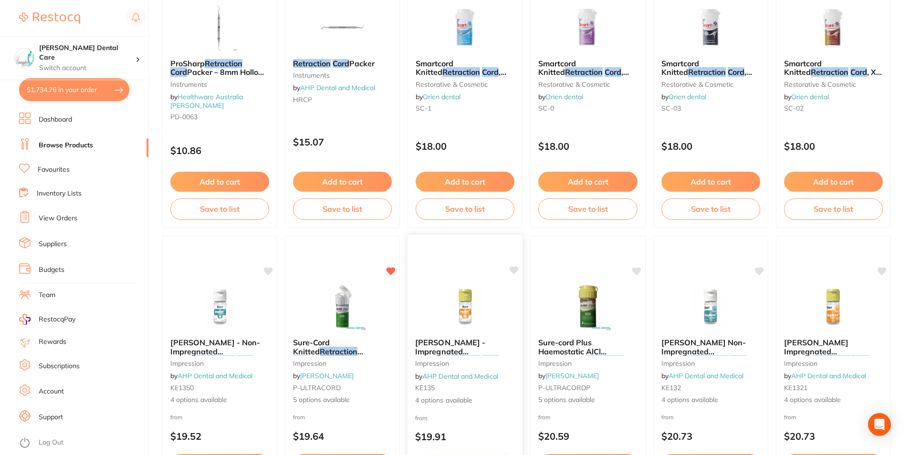
scroll to position [239, 0]
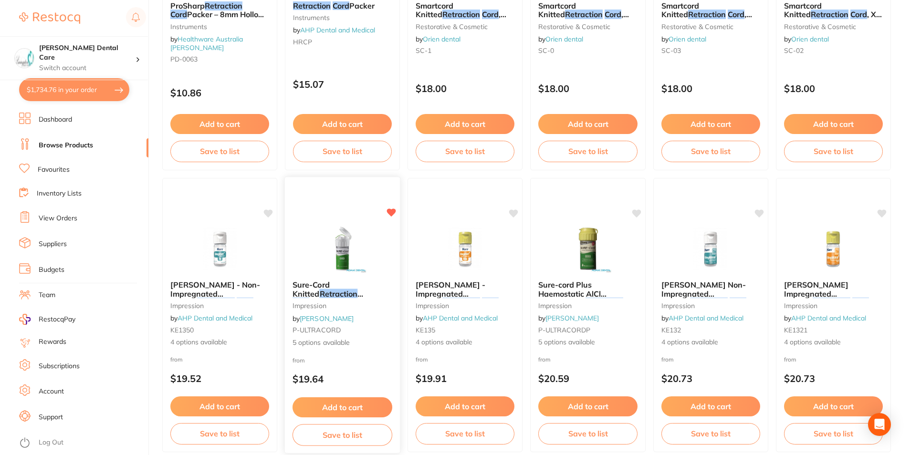
click at [330, 283] on span "Sure-Cord Knitted" at bounding box center [311, 289] width 37 height 19
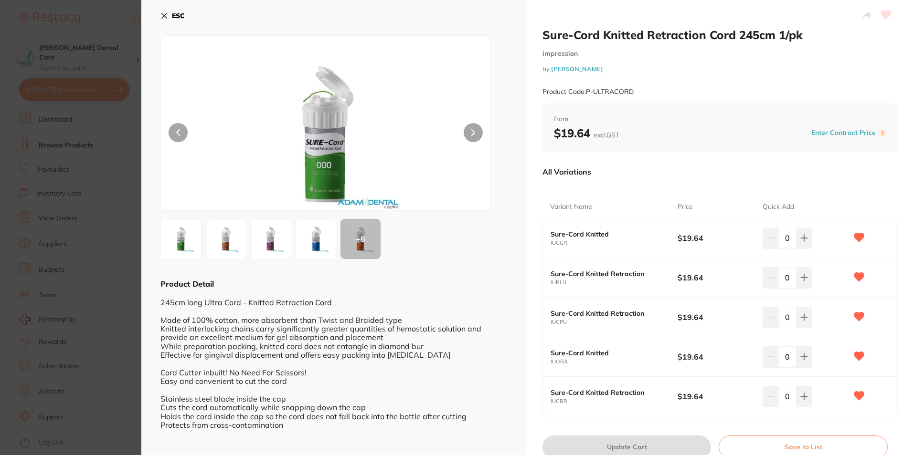
click at [306, 242] on img at bounding box center [315, 239] width 34 height 34
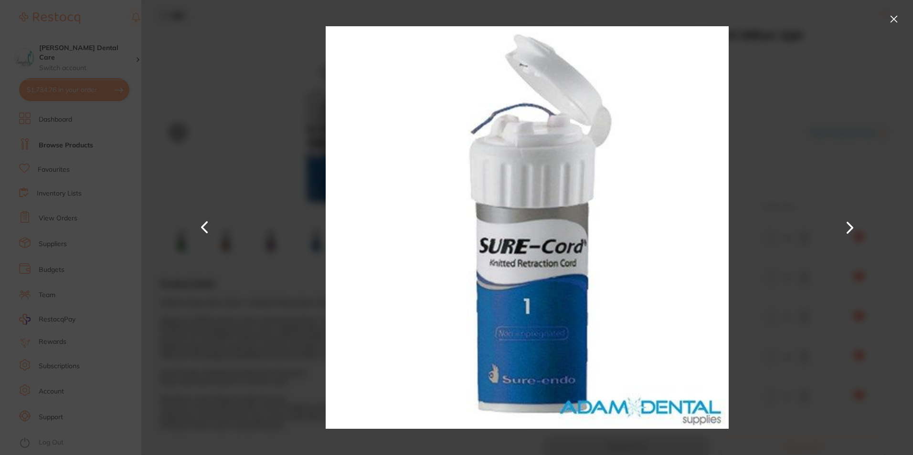
drag, startPoint x: 894, startPoint y: 17, endPoint x: 854, endPoint y: 24, distance: 40.7
click at [892, 19] on button at bounding box center [893, 18] width 15 height 15
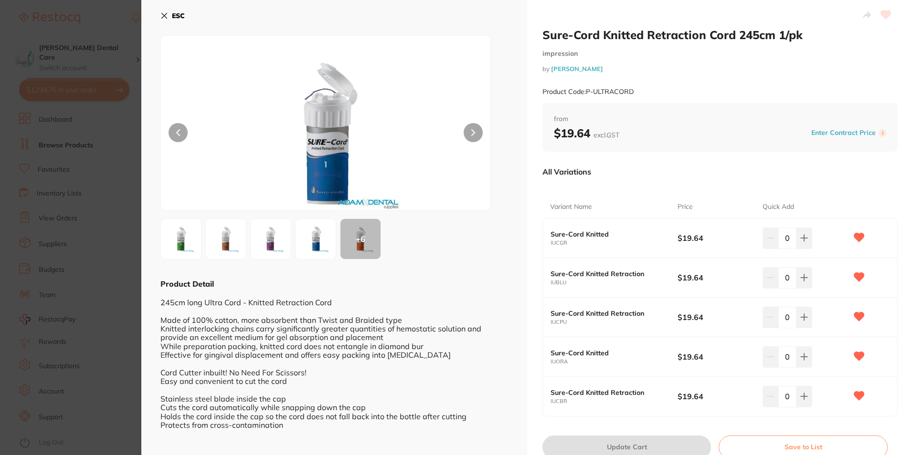
click at [269, 245] on img at bounding box center [271, 239] width 34 height 34
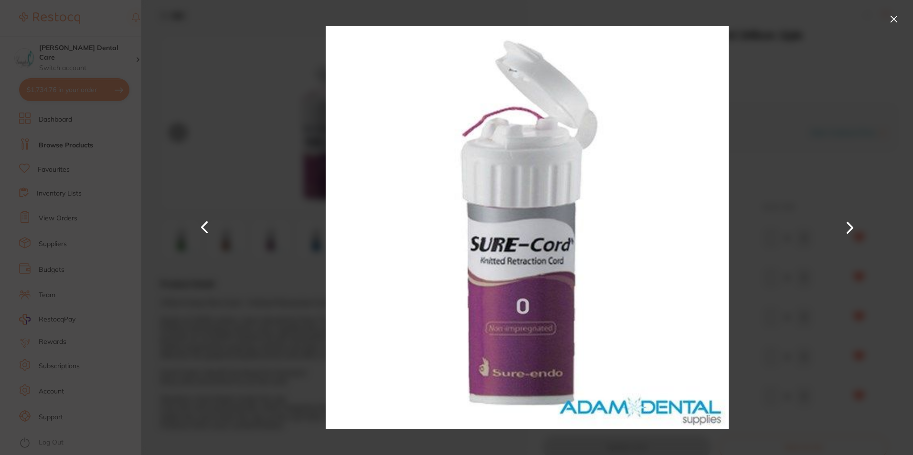
drag, startPoint x: 892, startPoint y: 18, endPoint x: 739, endPoint y: 41, distance: 155.0
click at [892, 17] on button at bounding box center [893, 18] width 15 height 15
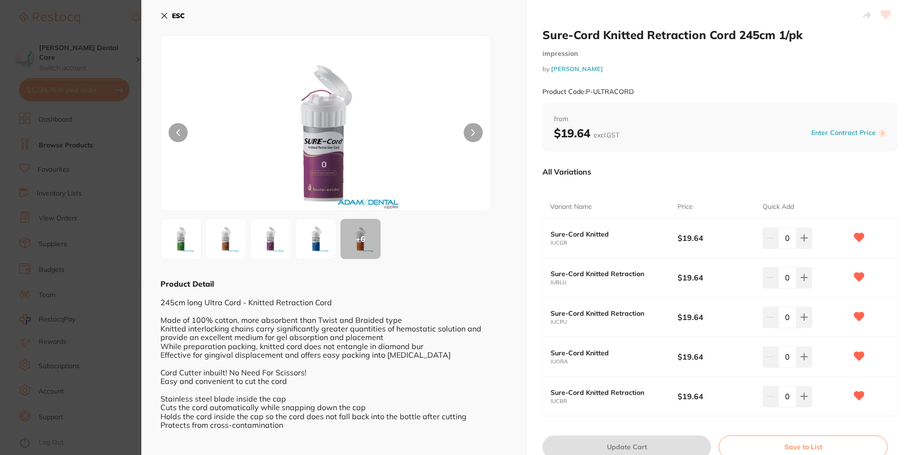
click at [221, 250] on img at bounding box center [226, 239] width 34 height 34
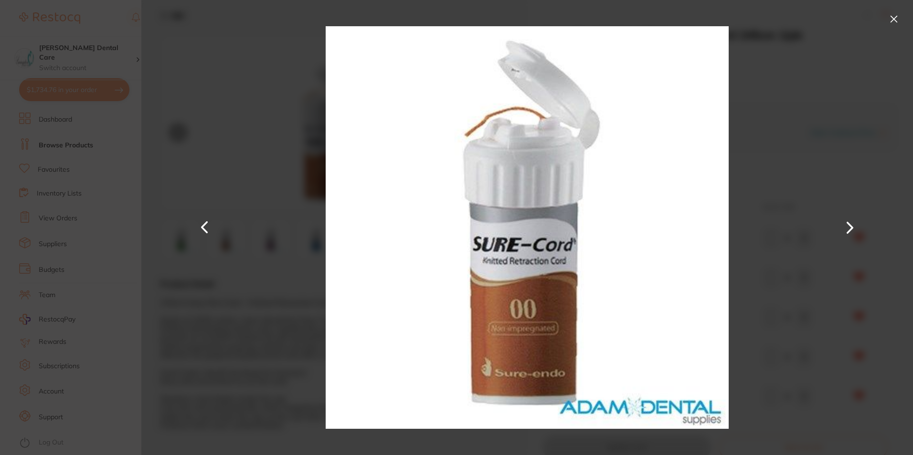
drag, startPoint x: 891, startPoint y: 6, endPoint x: 896, endPoint y: 14, distance: 10.1
click at [891, 7] on div at bounding box center [526, 227] width 771 height 455
click at [896, 15] on button at bounding box center [893, 18] width 15 height 15
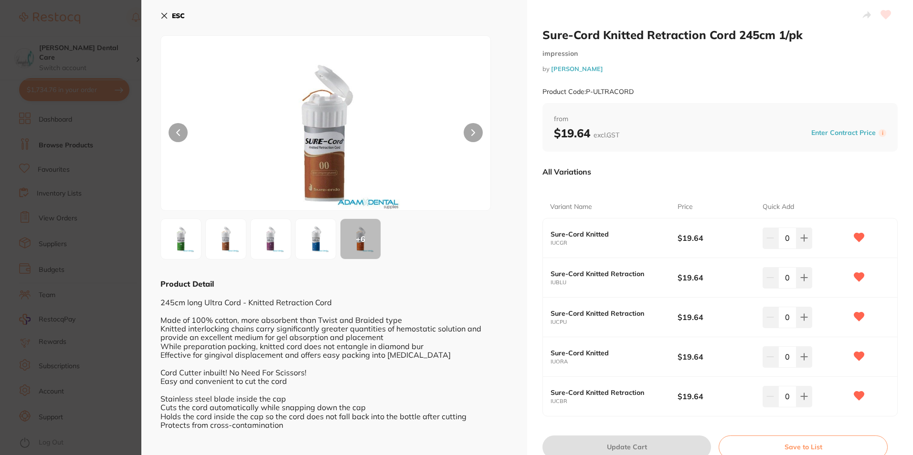
click at [370, 254] on div "+ 6" at bounding box center [360, 239] width 40 height 40
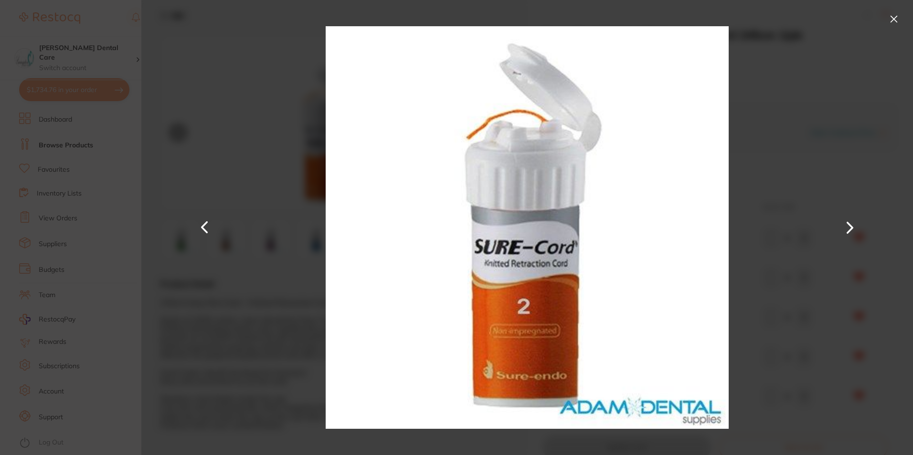
click at [889, 22] on button at bounding box center [893, 18] width 15 height 15
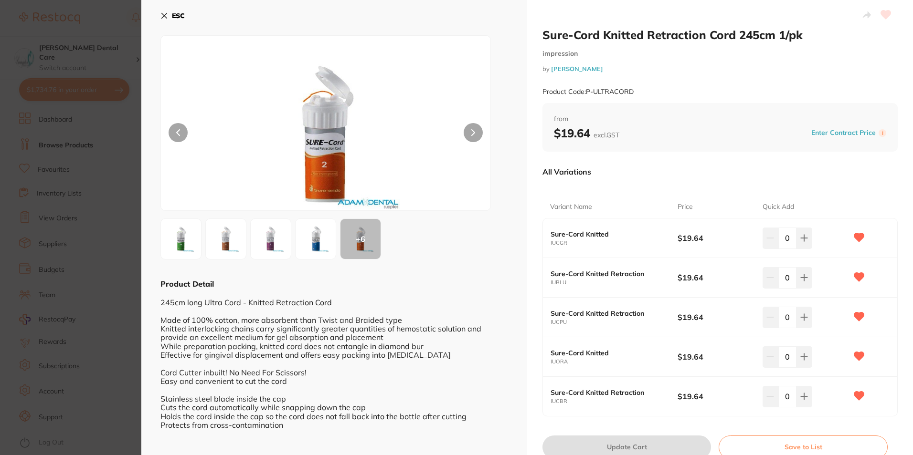
click at [226, 250] on img at bounding box center [226, 239] width 34 height 34
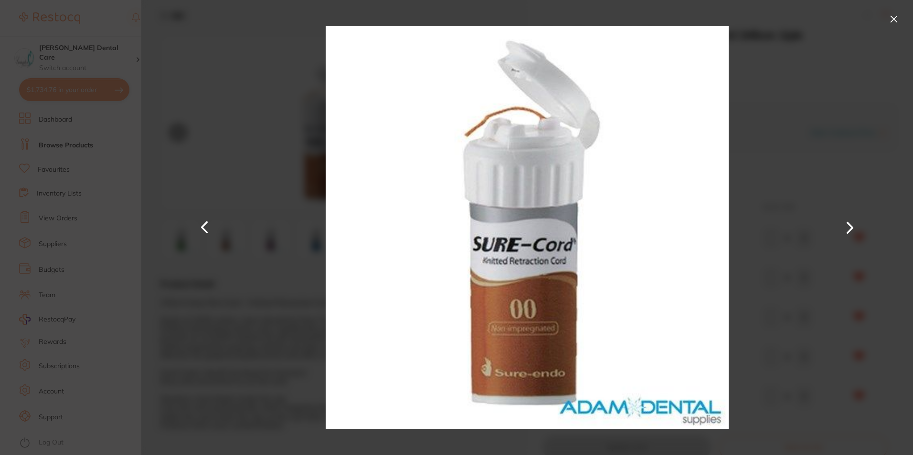
click at [892, 21] on button at bounding box center [893, 18] width 15 height 15
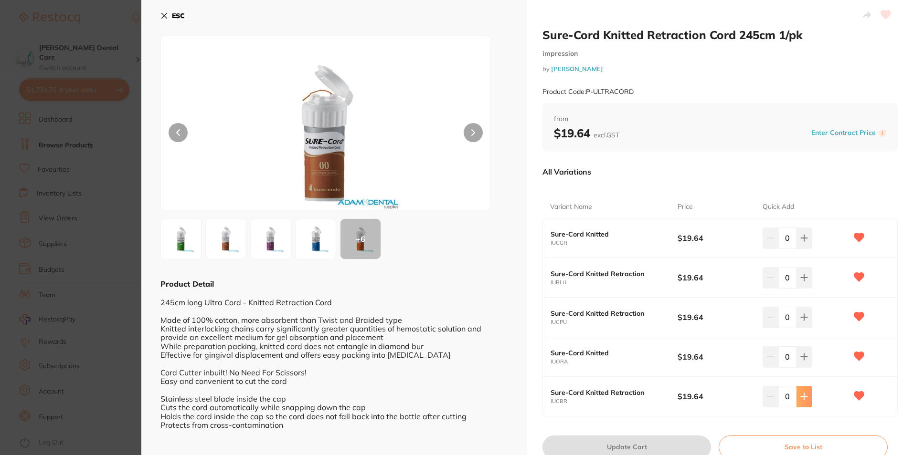
click at [807, 401] on button at bounding box center [804, 396] width 16 height 21
type input "1"
click at [630, 448] on button "Update Cart" at bounding box center [626, 447] width 169 height 23
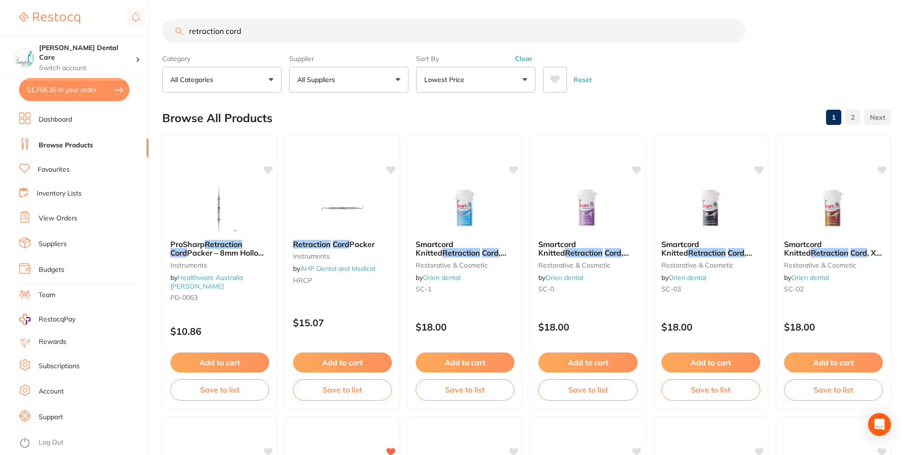
drag, startPoint x: 253, startPoint y: 30, endPoint x: 119, endPoint y: 34, distance: 133.7
click at [119, 34] on div "$1,756.36 Livingston Dental Care Switch account Livingston Dental Care $1,756.3…" at bounding box center [455, 227] width 910 height 455
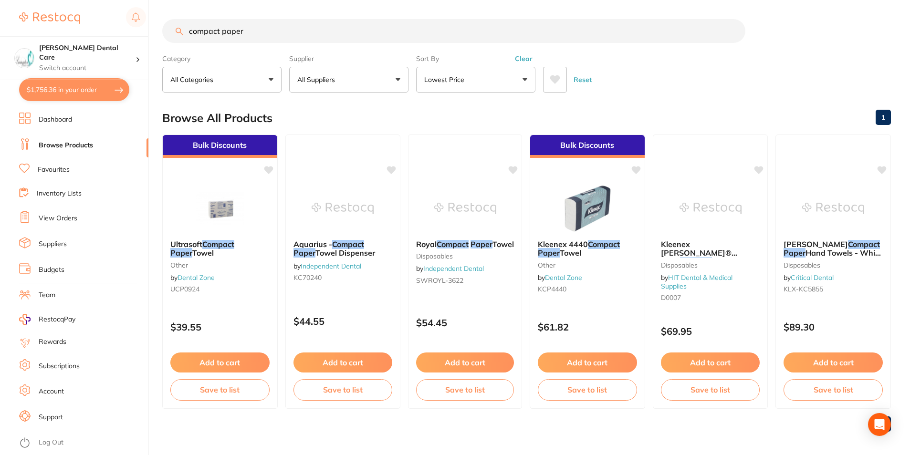
drag, startPoint x: 228, startPoint y: 35, endPoint x: 180, endPoint y: 28, distance: 49.2
click at [180, 28] on div "compact paper" at bounding box center [526, 31] width 729 height 24
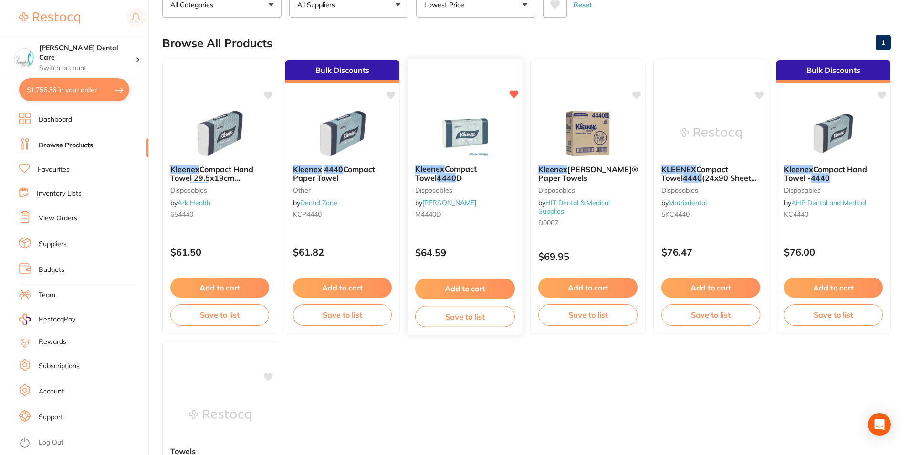
scroll to position [143, 0]
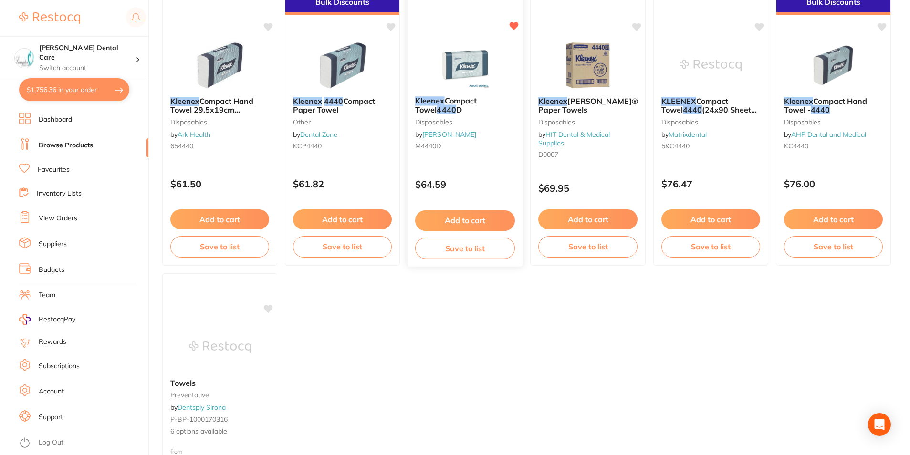
type input "kleenex 4440"
click at [465, 217] on button "Add to cart" at bounding box center [465, 221] width 100 height 21
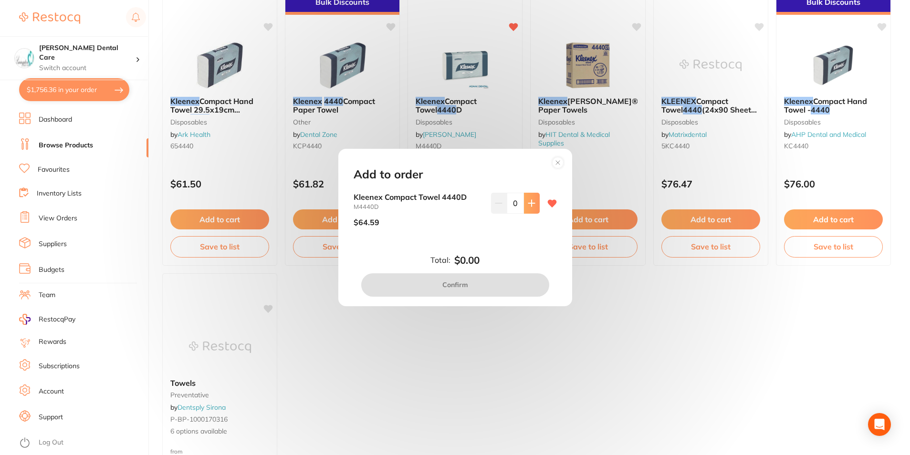
click at [528, 205] on icon at bounding box center [532, 204] width 8 height 8
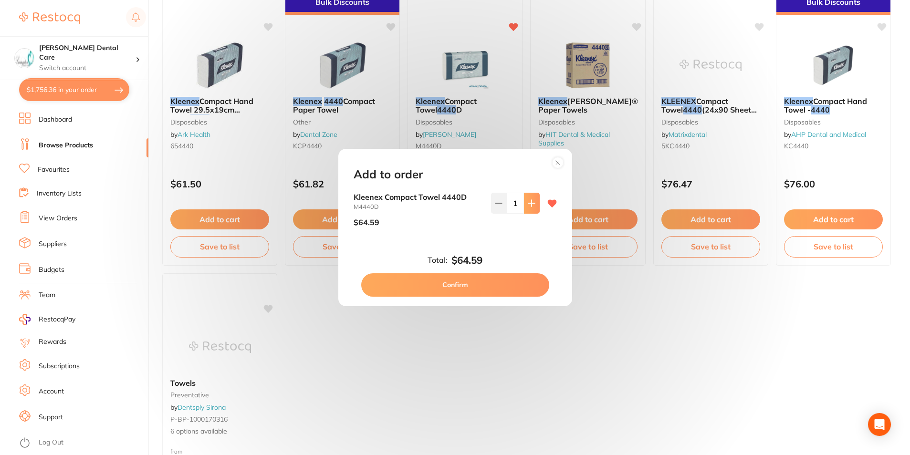
click at [528, 205] on icon at bounding box center [532, 204] width 8 height 8
type input "2"
click at [525, 279] on button "Confirm" at bounding box center [455, 285] width 188 height 23
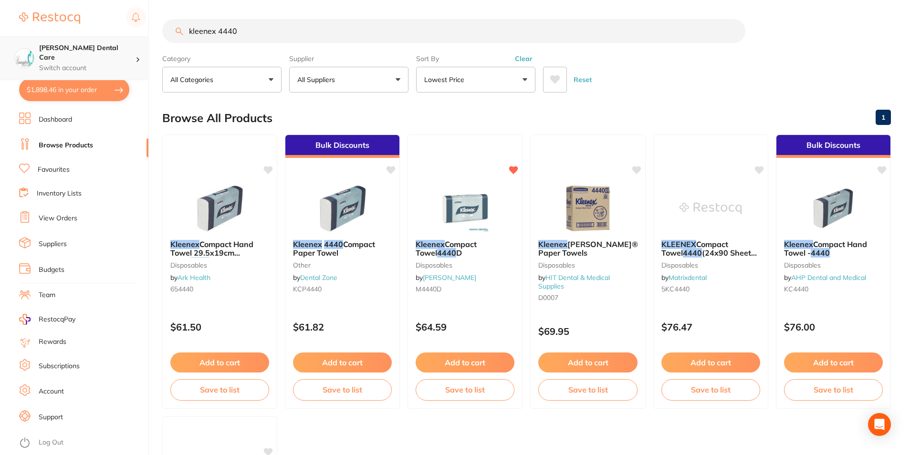
scroll to position [0, 0]
drag, startPoint x: 129, startPoint y: 38, endPoint x: 82, endPoint y: 37, distance: 47.7
click at [82, 38] on div "$1,898.46 Livingston Dental Care Switch account Livingston Dental Care $1,898.4…" at bounding box center [455, 227] width 910 height 455
type input "yum bubblegum"
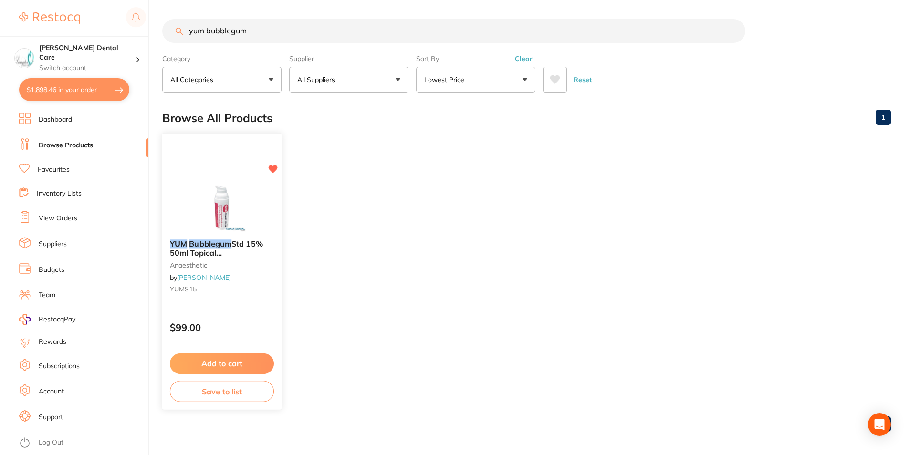
click at [226, 364] on button "Add to cart" at bounding box center [222, 364] width 104 height 21
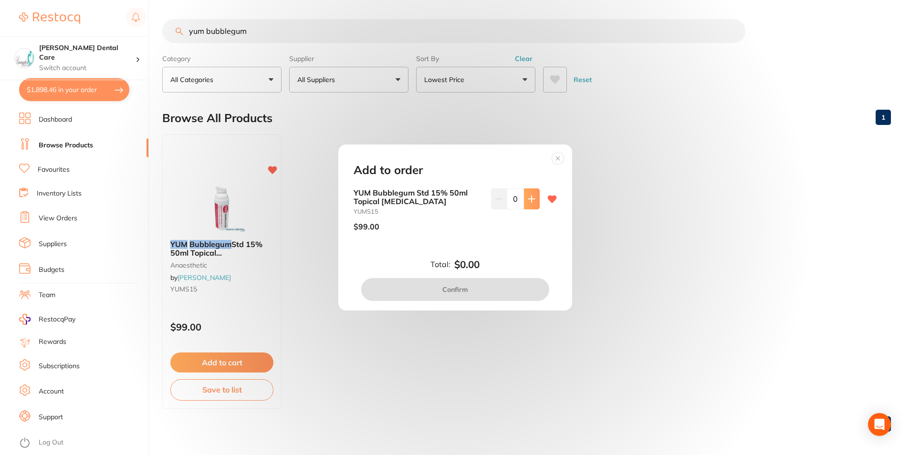
click at [529, 196] on icon at bounding box center [531, 199] width 6 height 6
type input "1"
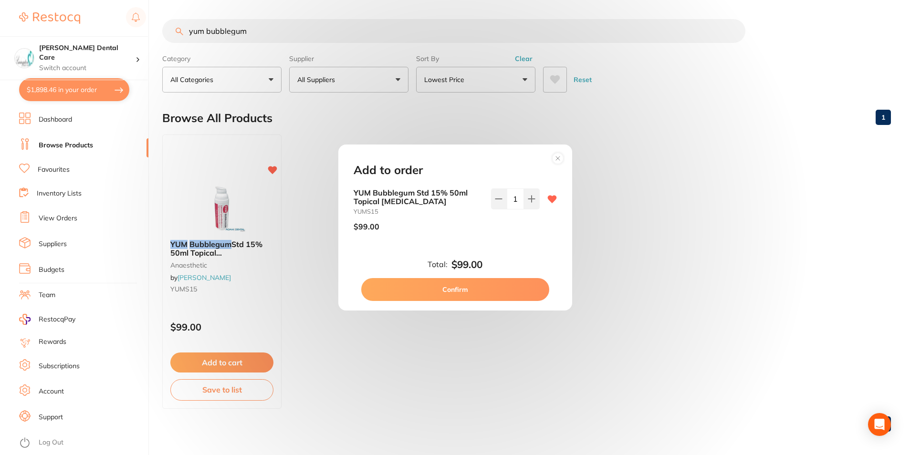
click at [526, 285] on button "Confirm" at bounding box center [455, 289] width 188 height 23
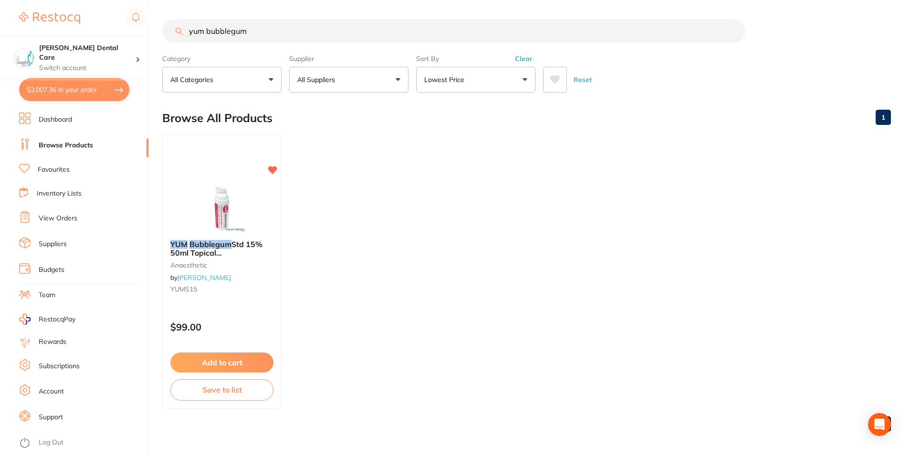
drag, startPoint x: 266, startPoint y: 33, endPoint x: 155, endPoint y: 30, distance: 111.3
click at [155, 30] on div "$2,007.36 Livingston Dental Care Switch account Livingston Dental Care $2,007.3…" at bounding box center [455, 227] width 910 height 455
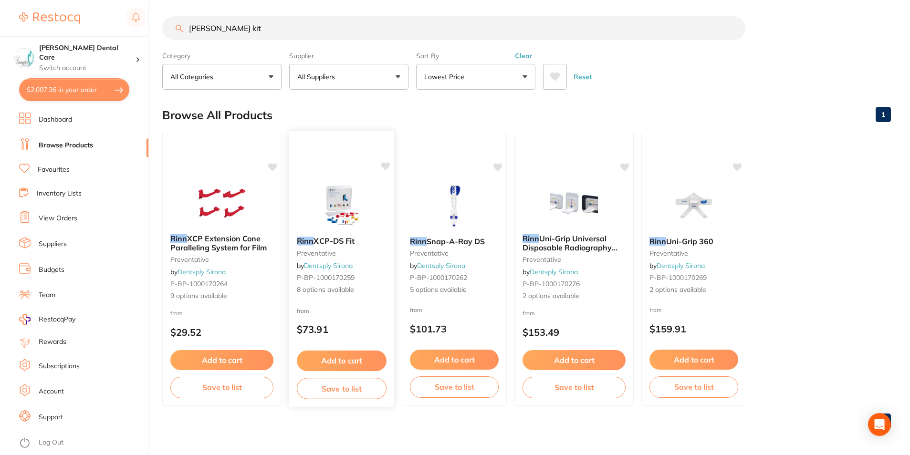
scroll to position [3, 0]
click at [336, 242] on span "XCP-DS Fit" at bounding box center [334, 241] width 41 height 10
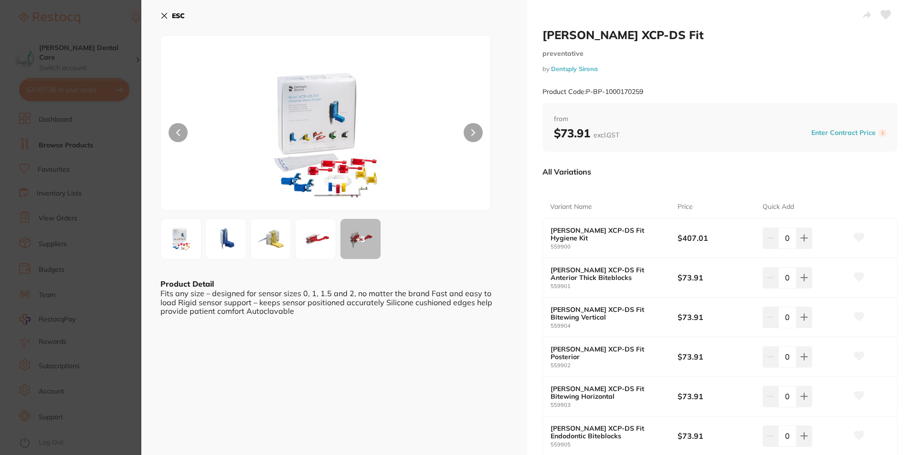
click at [168, 15] on button "ESC" at bounding box center [172, 16] width 24 height 16
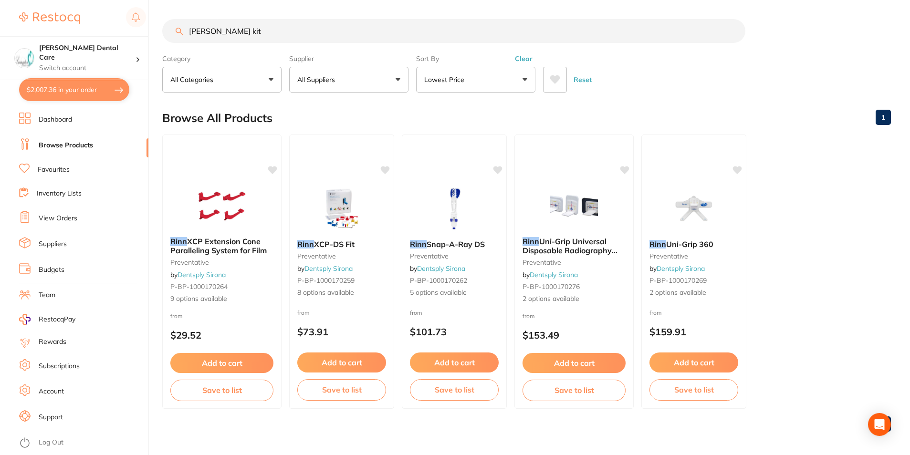
drag, startPoint x: 231, startPoint y: 35, endPoint x: 206, endPoint y: 33, distance: 25.3
click at [205, 33] on input "rinn kit" at bounding box center [453, 31] width 583 height 24
type input "rinn"
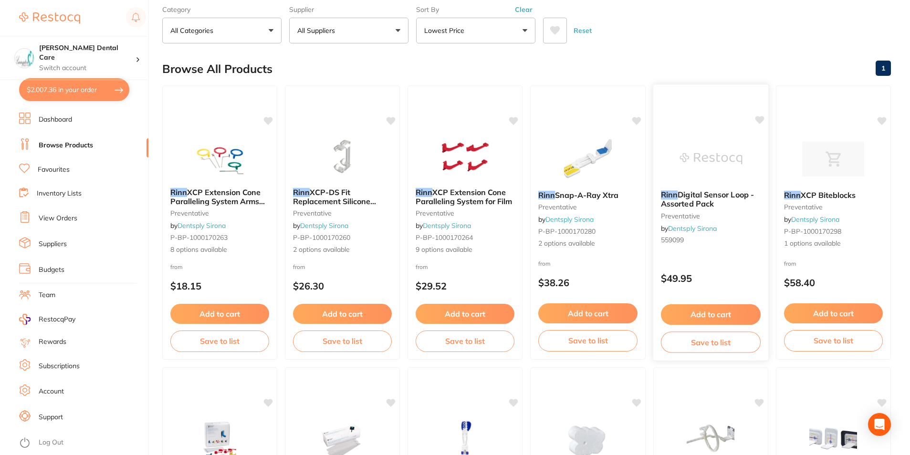
scroll to position [95, 0]
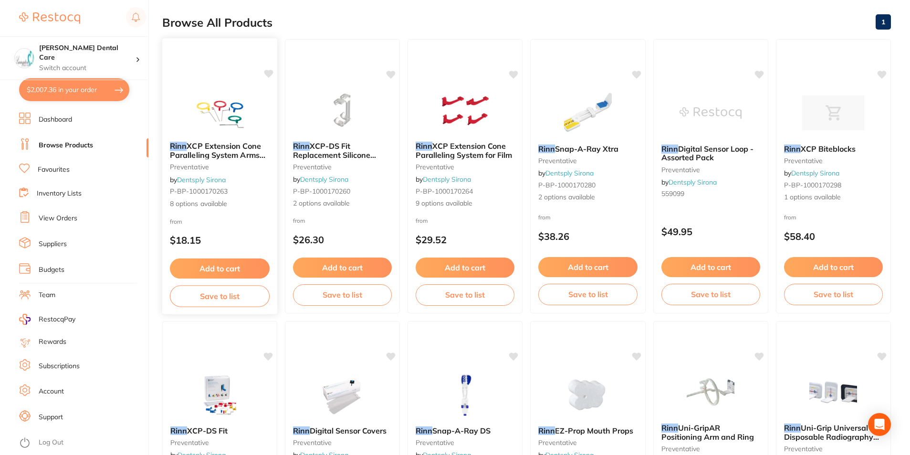
click at [243, 140] on div "Rinn XCP Extension Cone Paralleling System Arms and Rings preventative by Dents…" at bounding box center [220, 175] width 116 height 83
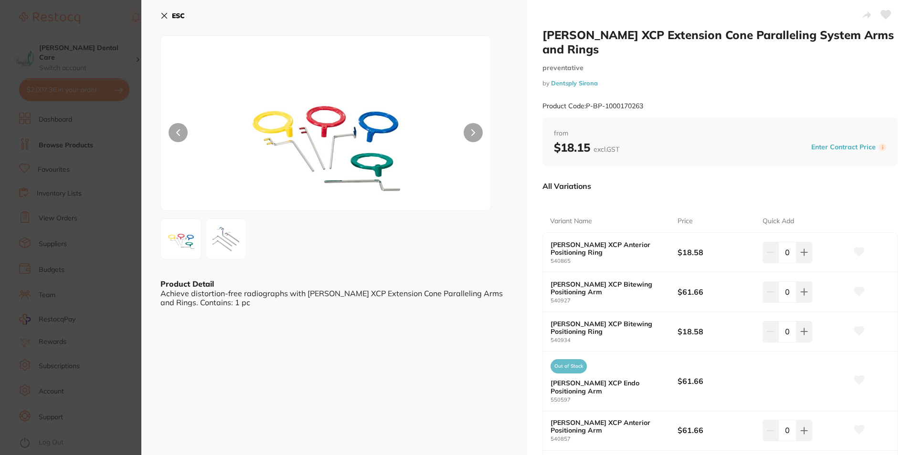
click at [167, 15] on icon at bounding box center [164, 16] width 8 height 8
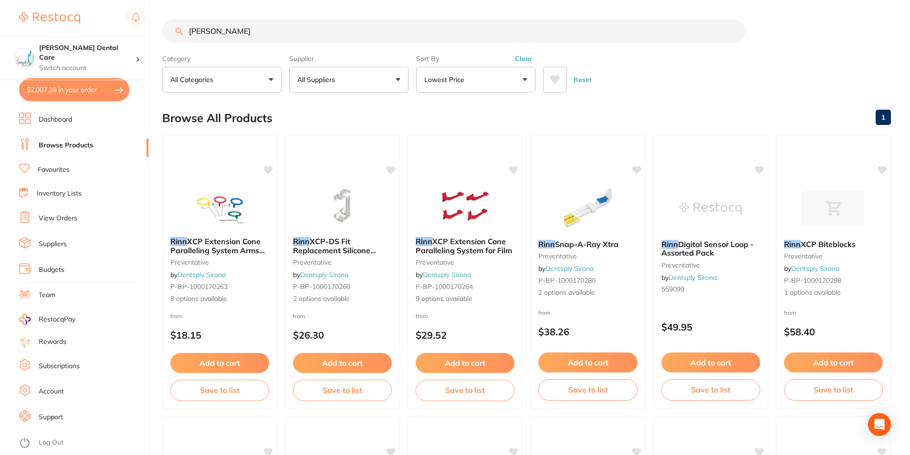
drag, startPoint x: 220, startPoint y: 247, endPoint x: 294, endPoint y: 399, distance: 168.3
click at [220, 247] on span "XCP Extension Cone Paralleling System Arms and Rings" at bounding box center [217, 250] width 95 height 27
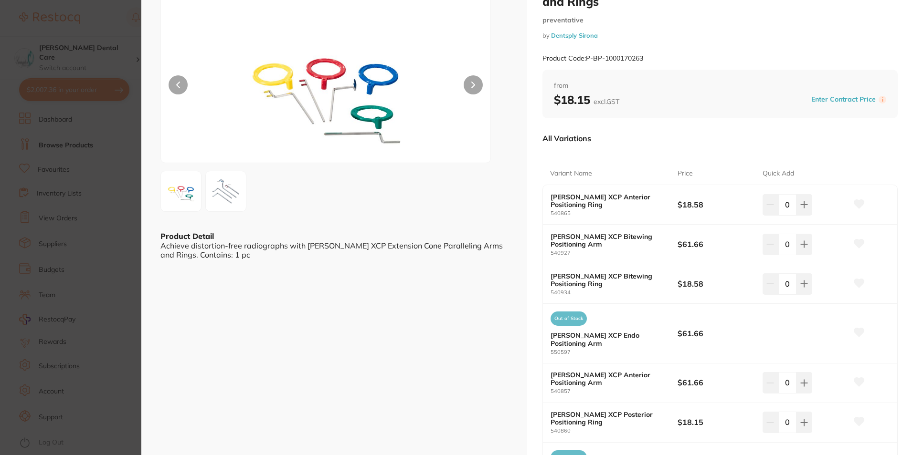
scroll to position [95, 0]
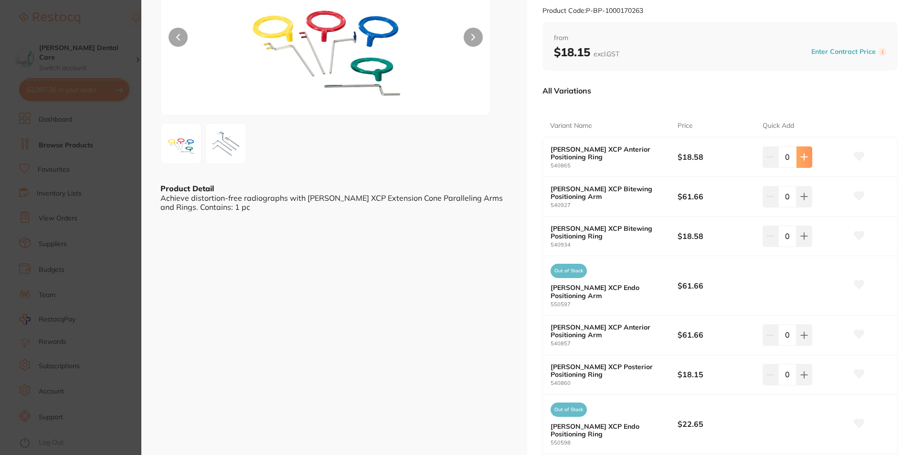
click at [807, 147] on button at bounding box center [804, 157] width 16 height 21
type input "1"
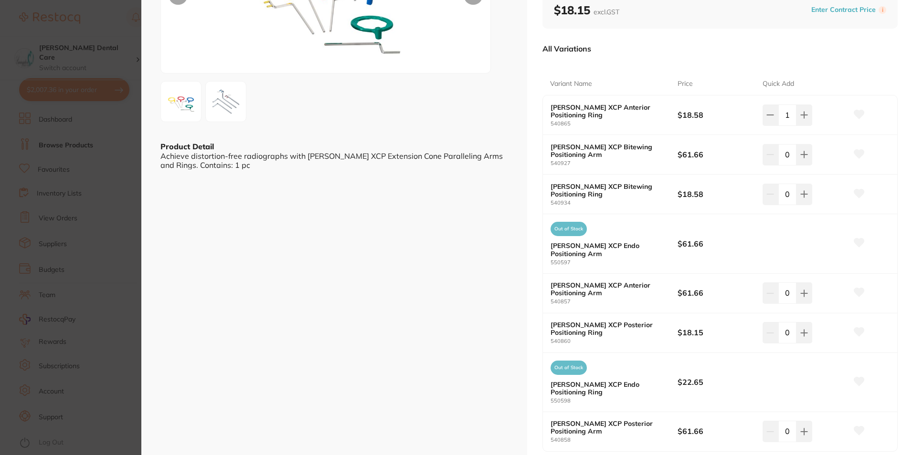
scroll to position [239, 0]
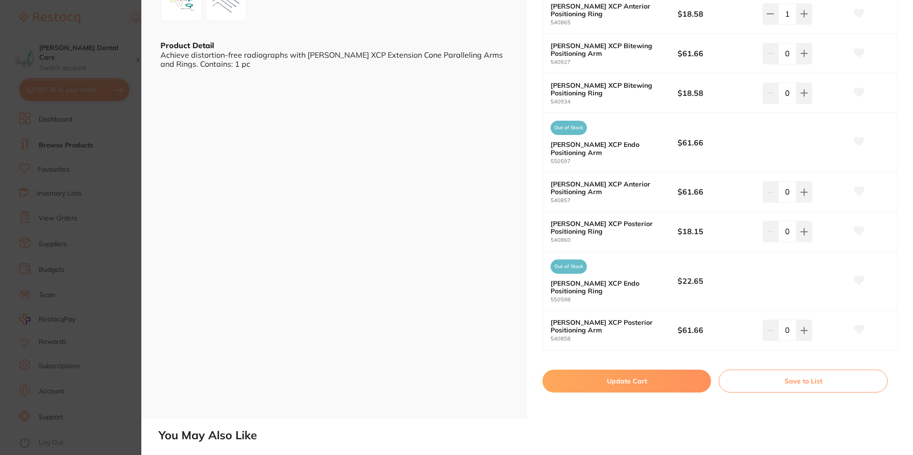
click at [668, 370] on button "Update Cart" at bounding box center [626, 381] width 169 height 23
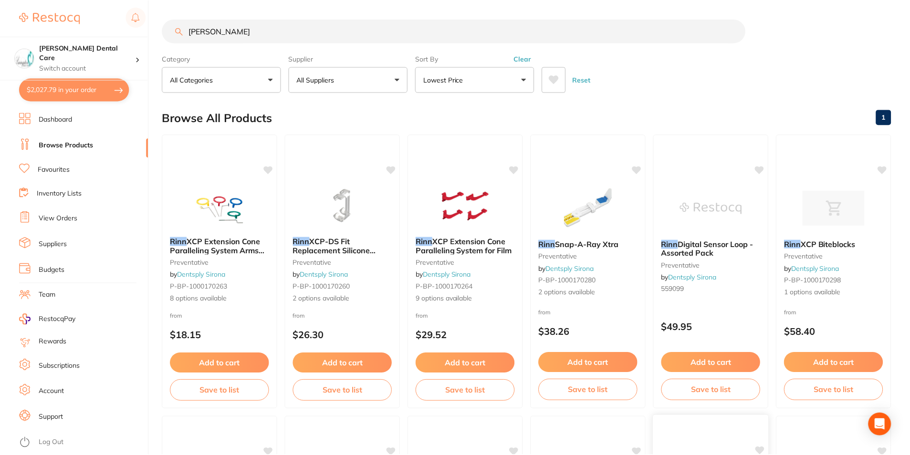
scroll to position [4, 0]
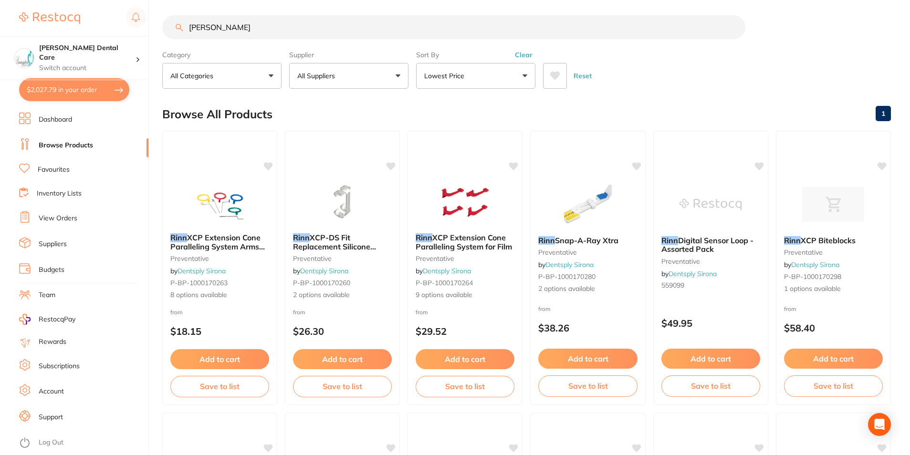
click at [54, 94] on button "$2,027.79 in your order" at bounding box center [74, 89] width 110 height 23
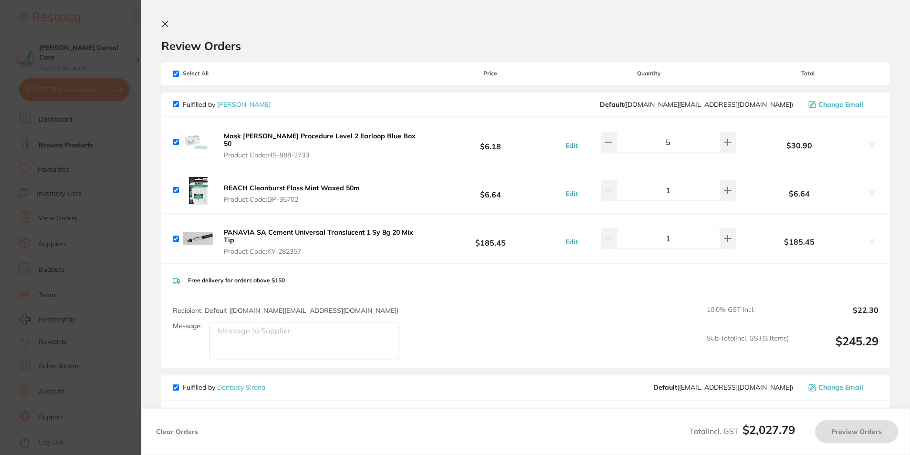
checkbox input "true"
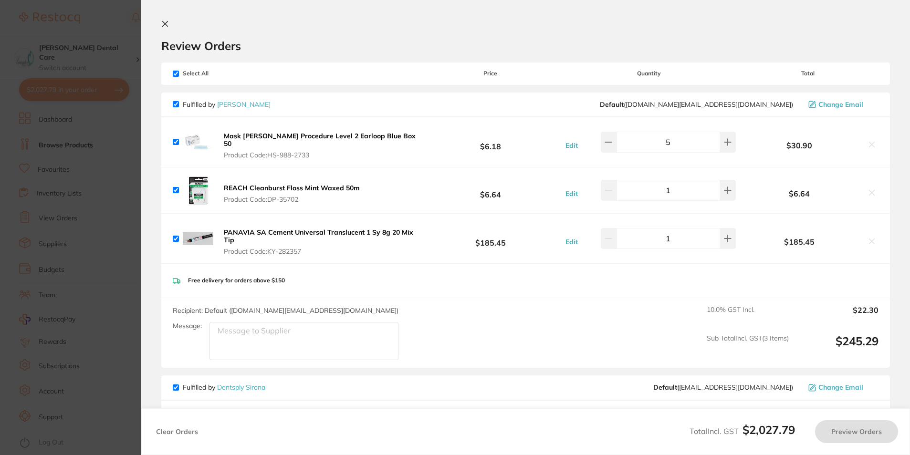
checkbox input "true"
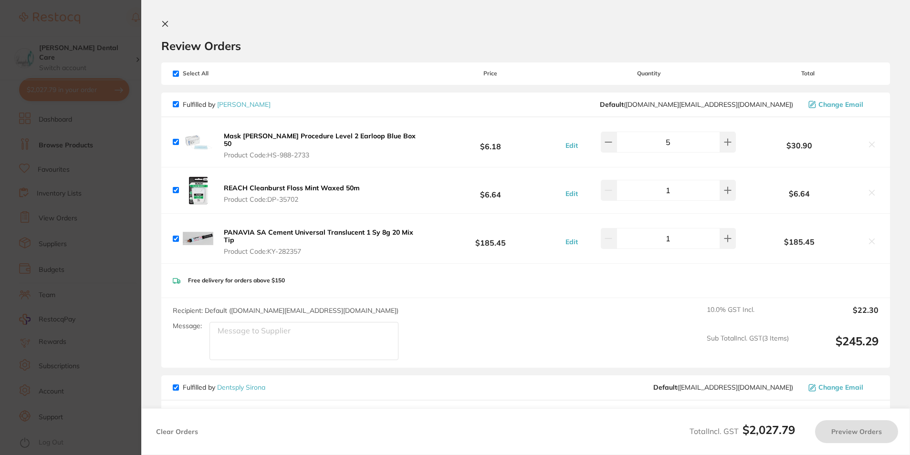
checkbox input "true"
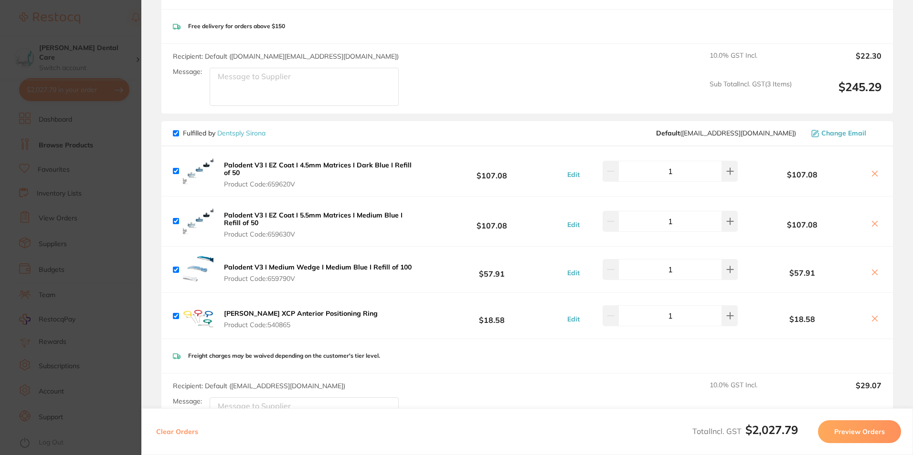
scroll to position [0, 0]
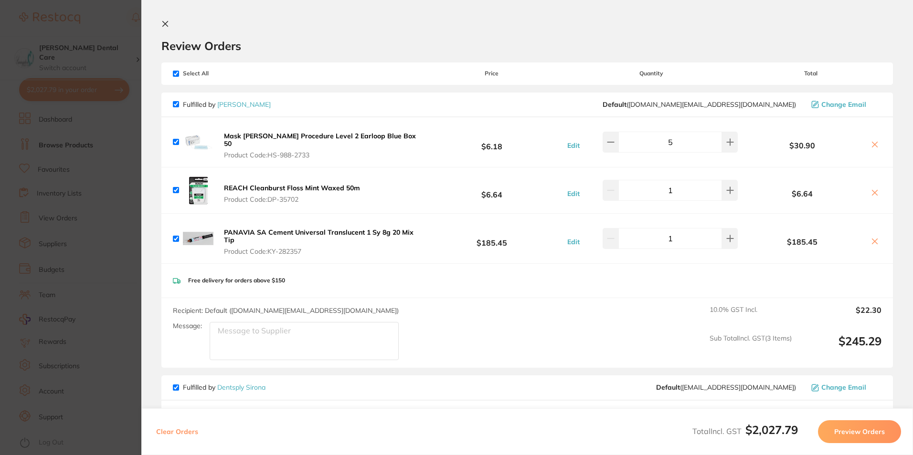
click at [169, 28] on button at bounding box center [166, 24] width 11 height 9
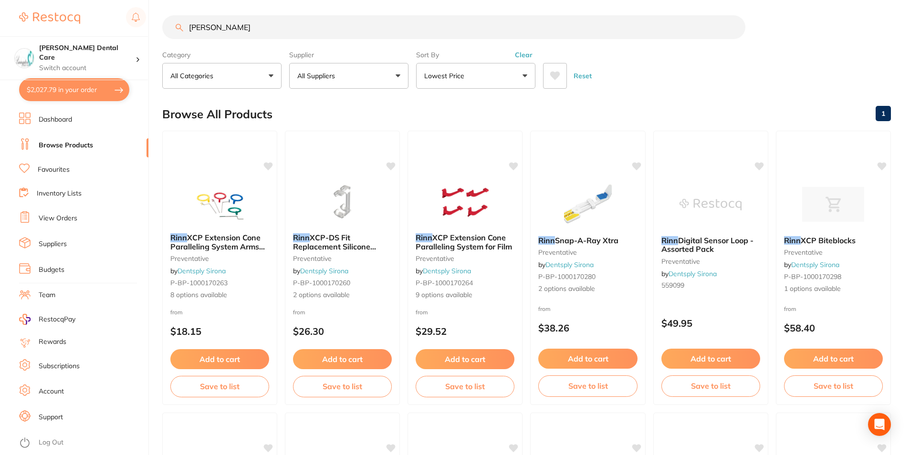
scroll to position [0, 0]
drag, startPoint x: 274, startPoint y: 29, endPoint x: 136, endPoint y: 39, distance: 138.3
click at [142, 36] on div "$2,027.79 Livingston Dental Care Switch account Livingston Dental Care $2,027.7…" at bounding box center [455, 223] width 910 height 455
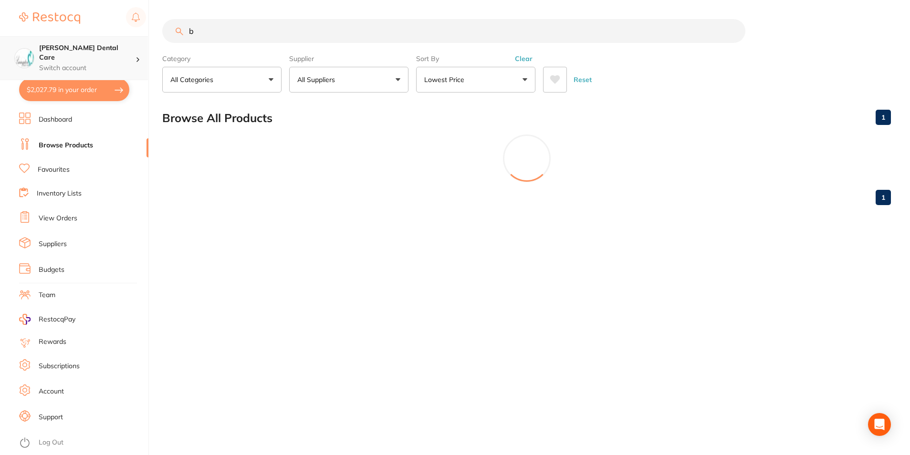
scroll to position [0, 0]
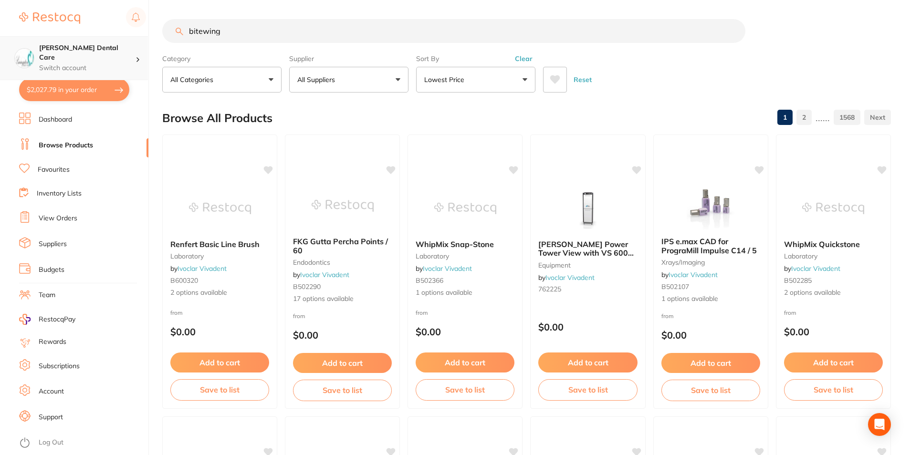
type input "bitewing"
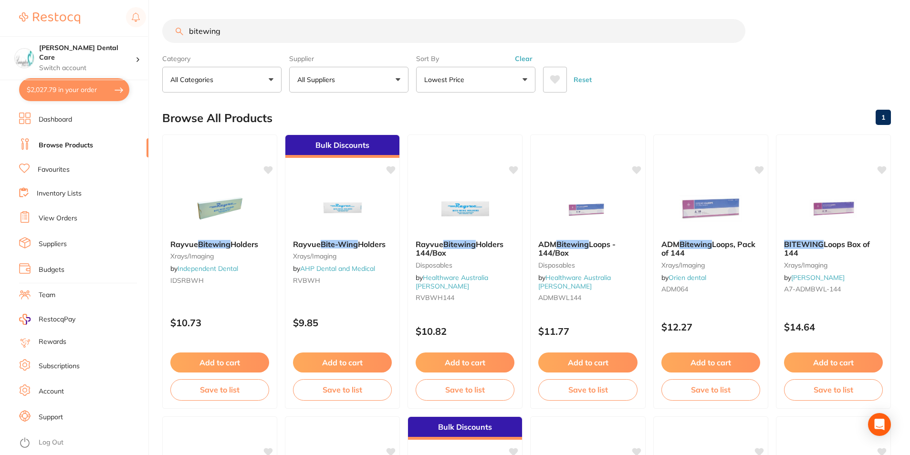
drag, startPoint x: 225, startPoint y: 33, endPoint x: 167, endPoint y: 27, distance: 58.6
click at [167, 27] on input "bitewing" at bounding box center [453, 31] width 583 height 24
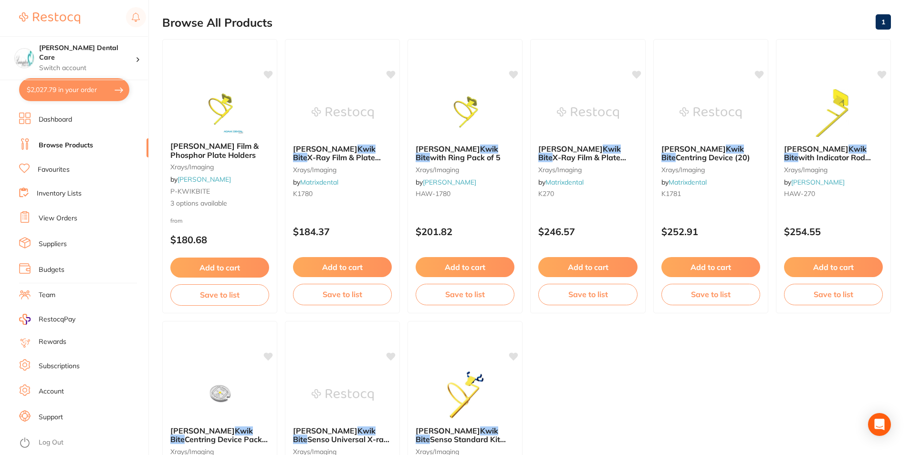
scroll to position [95, 0]
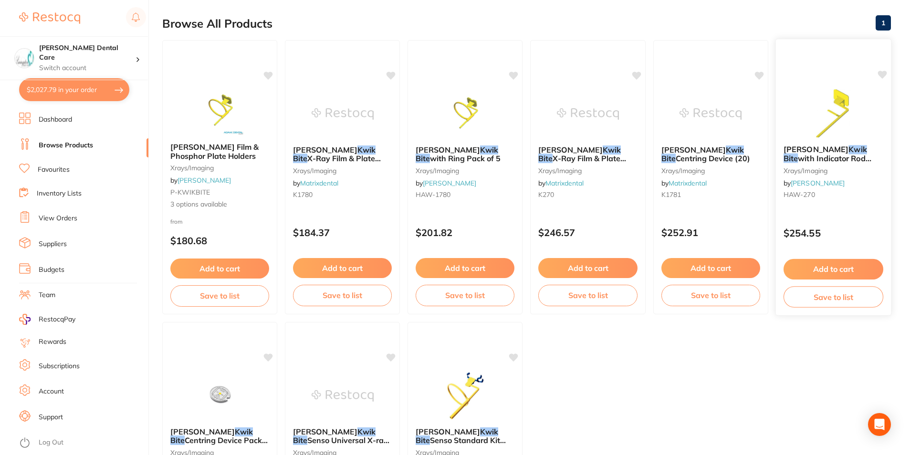
type input "kwik bite"
click at [848, 265] on button "Add to cart" at bounding box center [834, 269] width 100 height 21
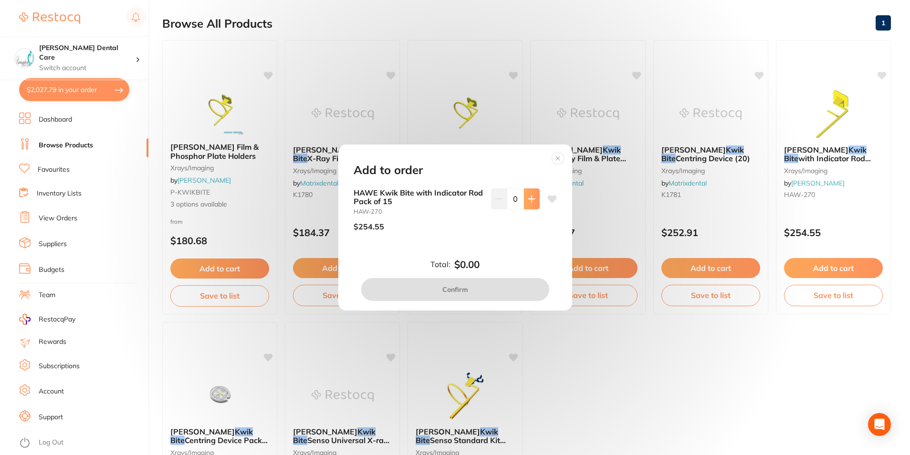
click at [533, 205] on button at bounding box center [532, 199] width 16 height 21
type input "1"
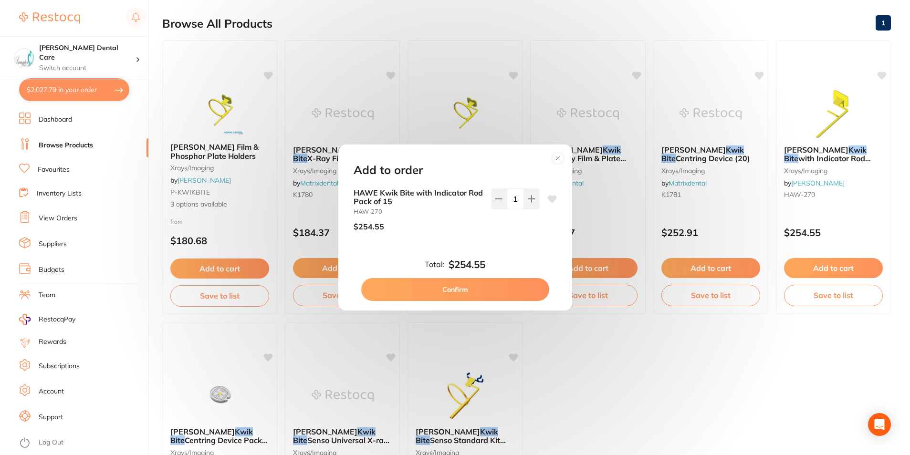
click at [515, 296] on button "Confirm" at bounding box center [455, 289] width 188 height 23
checkbox input "false"
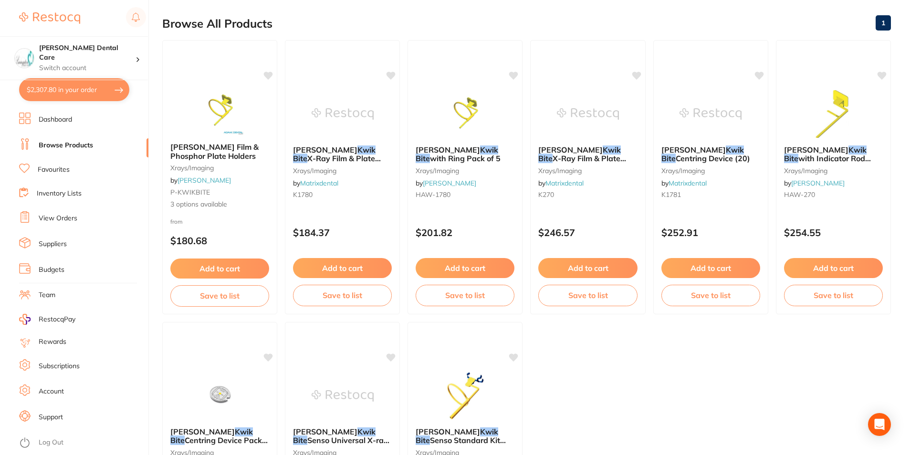
click at [75, 86] on button "$2,307.80 in your order" at bounding box center [74, 89] width 110 height 23
checkbox input "true"
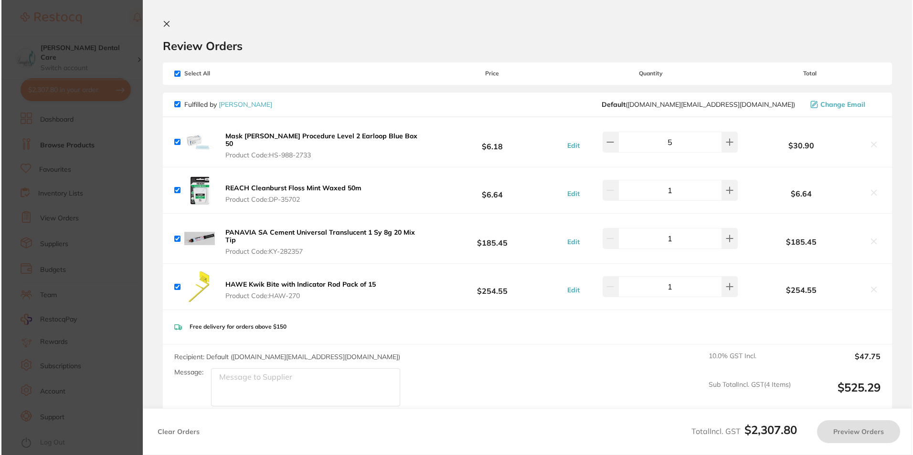
scroll to position [0, 0]
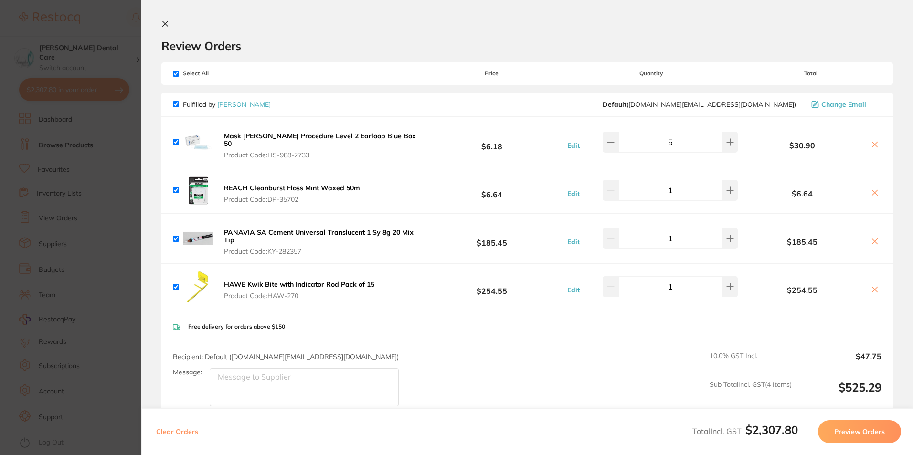
click at [168, 18] on section "Review Orders Your orders are being processed and we will notify you once we ha…" at bounding box center [526, 227] width 771 height 455
click at [160, 25] on section "Review Orders Your orders are being processed and we will notify you once we ha…" at bounding box center [526, 227] width 771 height 455
drag, startPoint x: 164, startPoint y: 24, endPoint x: 238, endPoint y: 32, distance: 74.9
click at [164, 24] on icon at bounding box center [165, 24] width 8 height 8
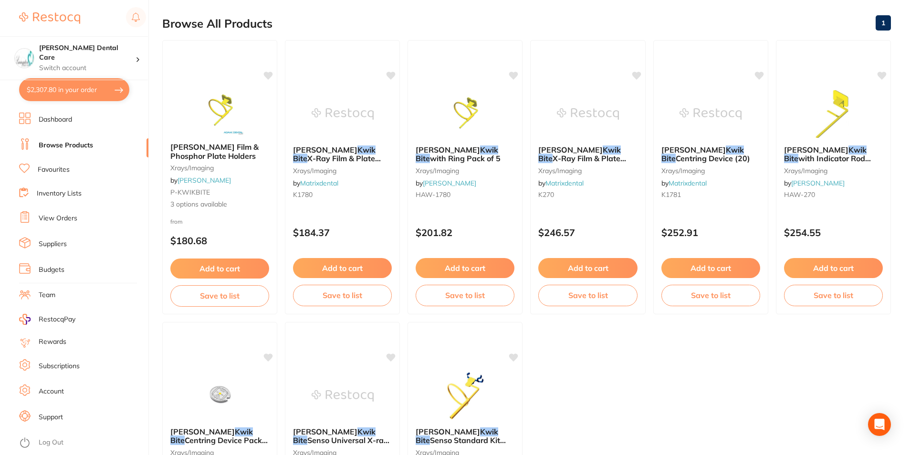
drag, startPoint x: 238, startPoint y: 32, endPoint x: 133, endPoint y: 35, distance: 105.1
click at [133, 35] on div "$2,307.80 Livingston Dental Care Switch account Livingston Dental Care $2,307.8…" at bounding box center [455, 132] width 910 height 455
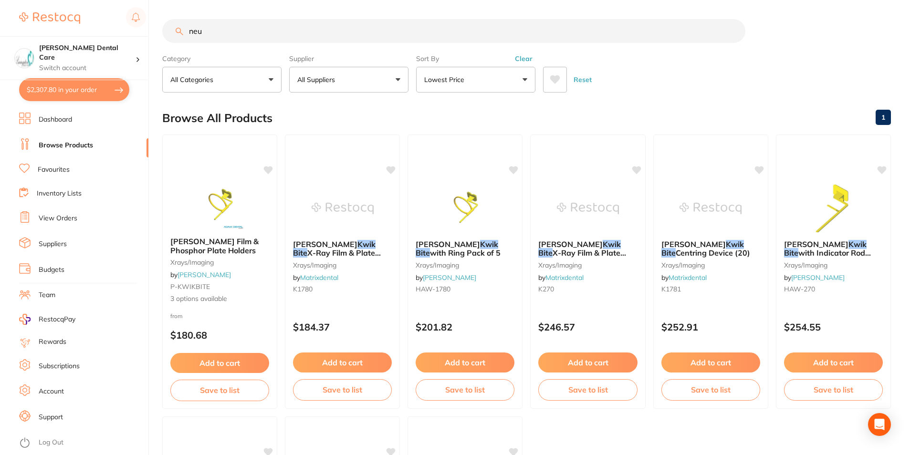
type input "neut"
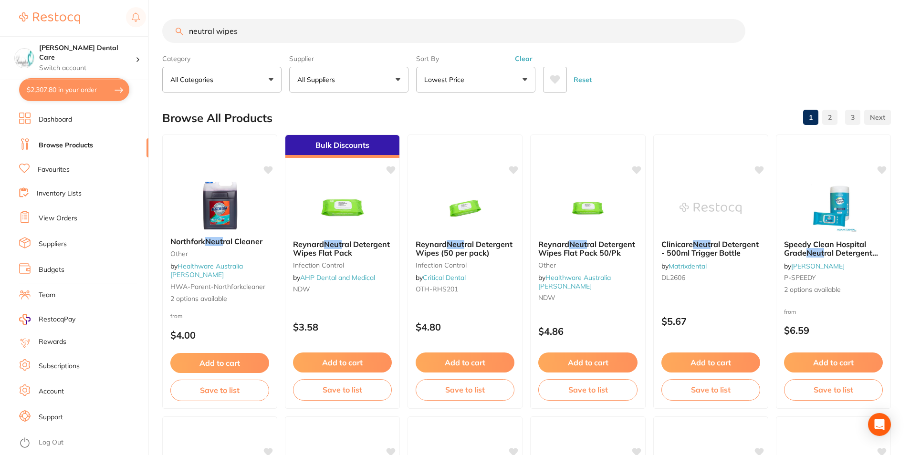
type input "neutral wipes"
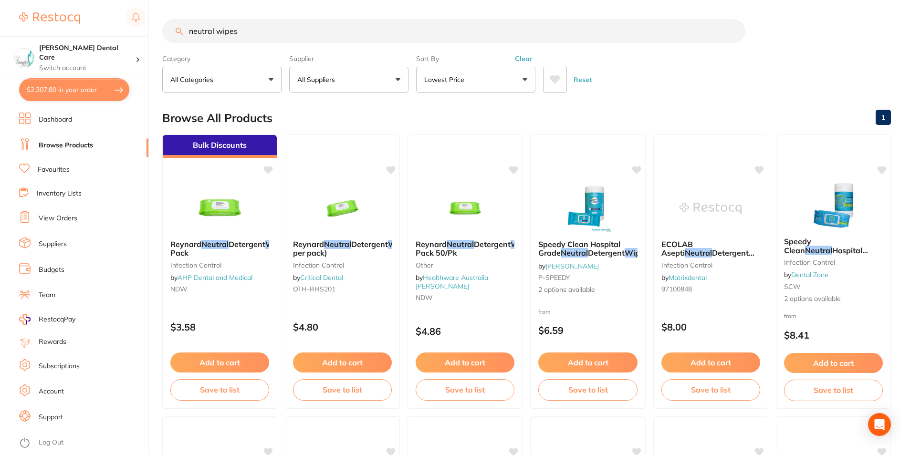
click at [386, 77] on button "All Suppliers" at bounding box center [348, 80] width 119 height 26
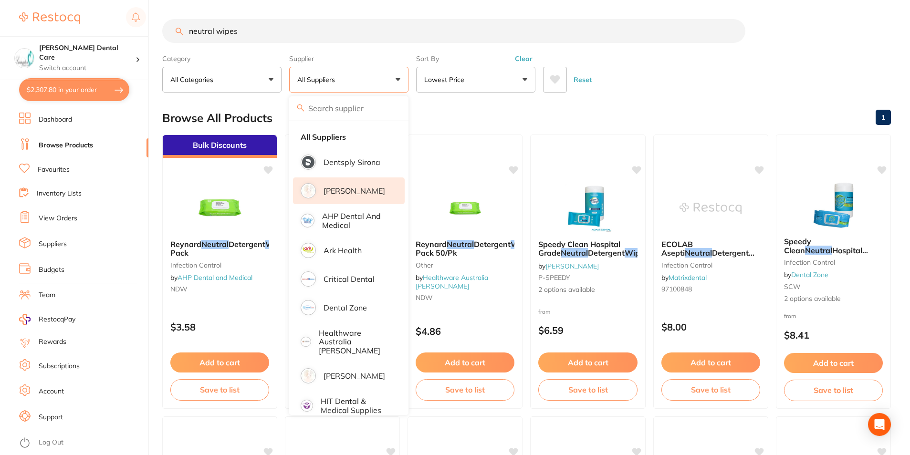
click at [336, 185] on li "[PERSON_NAME]" at bounding box center [349, 191] width 112 height 27
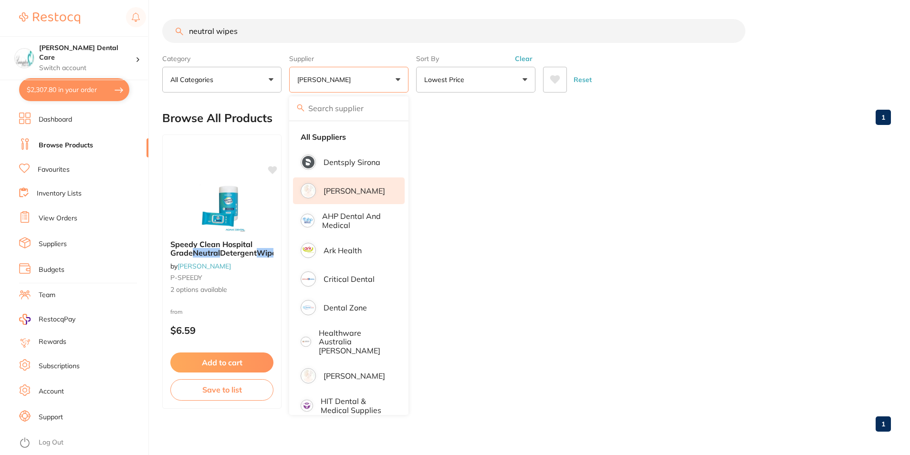
click at [627, 168] on ul "Speedy Clean Hospital Grade Neutral Detergent Wipes by [PERSON_NAME] P-SPEEDY 2…" at bounding box center [526, 272] width 729 height 275
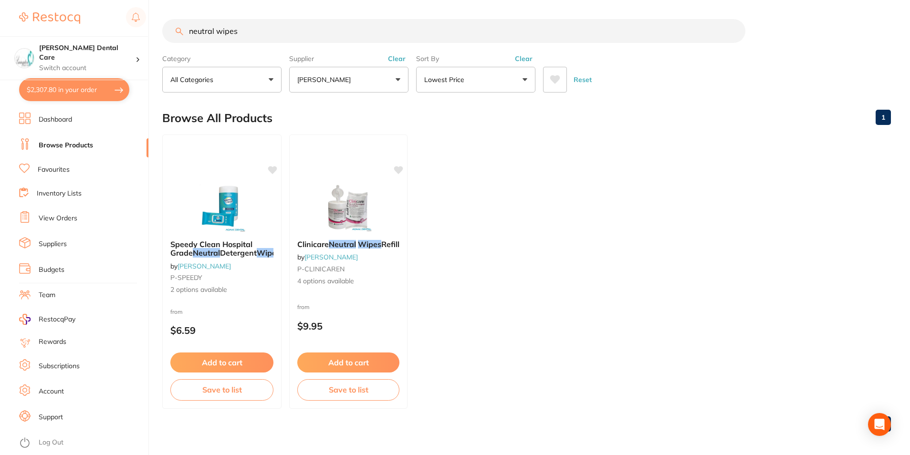
click at [335, 213] on img at bounding box center [348, 209] width 62 height 48
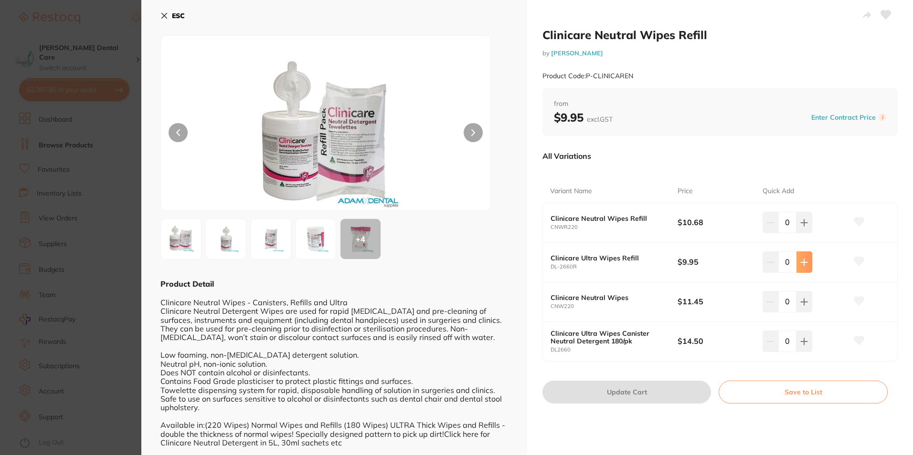
click at [808, 260] on button at bounding box center [804, 262] width 16 height 21
type input "2"
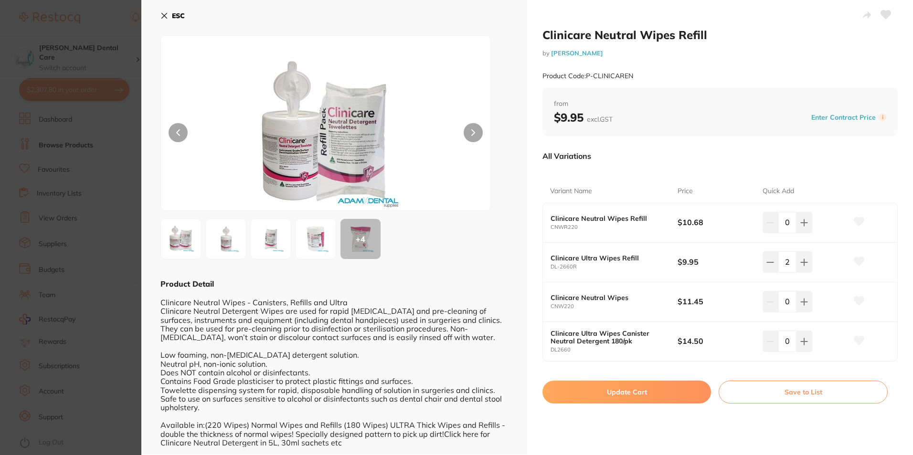
click at [856, 263] on icon at bounding box center [859, 261] width 10 height 9
click at [611, 397] on button "Update Cart" at bounding box center [626, 392] width 169 height 23
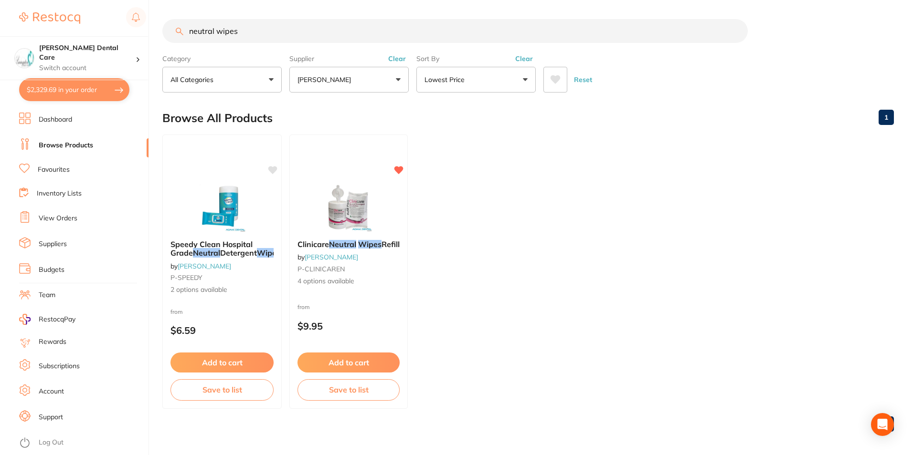
checkbox input "false"
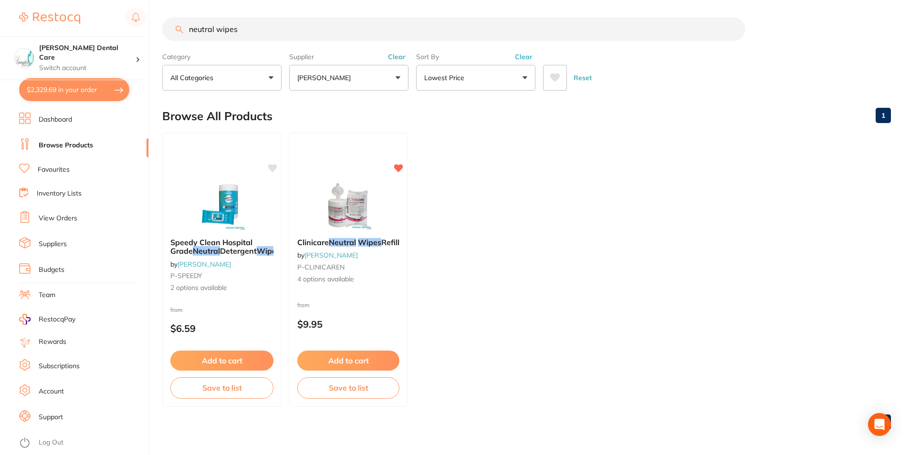
click at [99, 83] on button "$2,329.69 in your order" at bounding box center [74, 89] width 110 height 23
checkbox input "true"
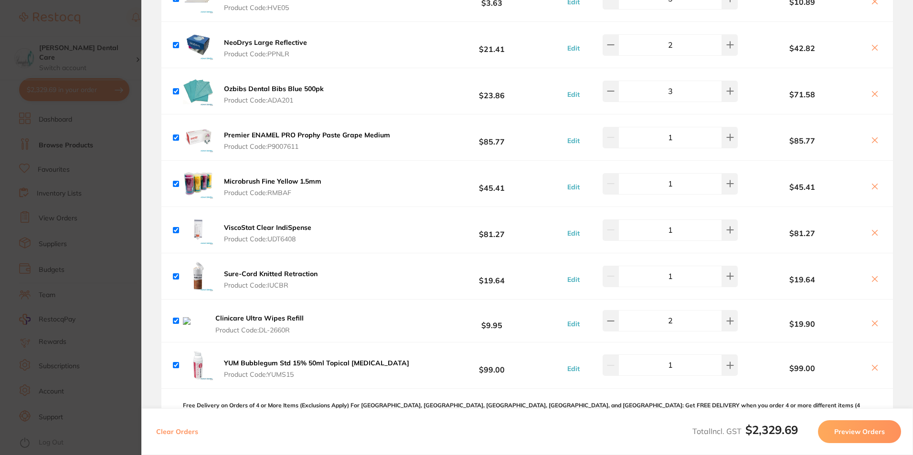
scroll to position [1003, 0]
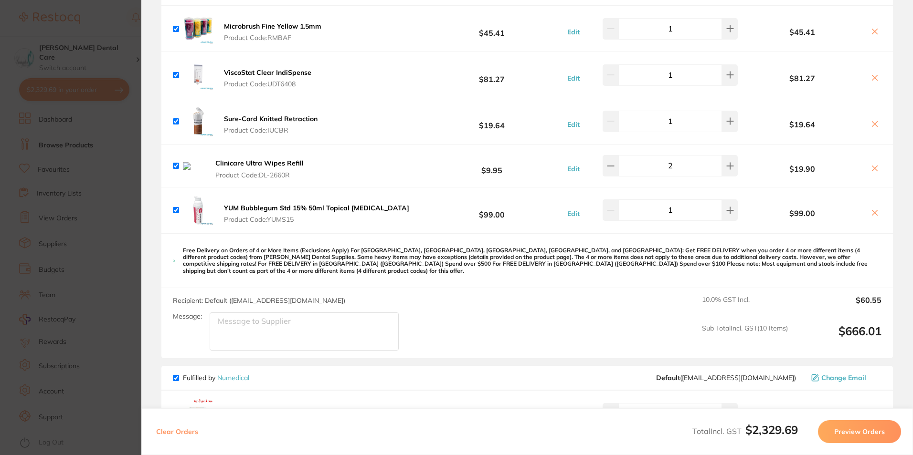
click at [877, 167] on button at bounding box center [874, 169] width 13 height 10
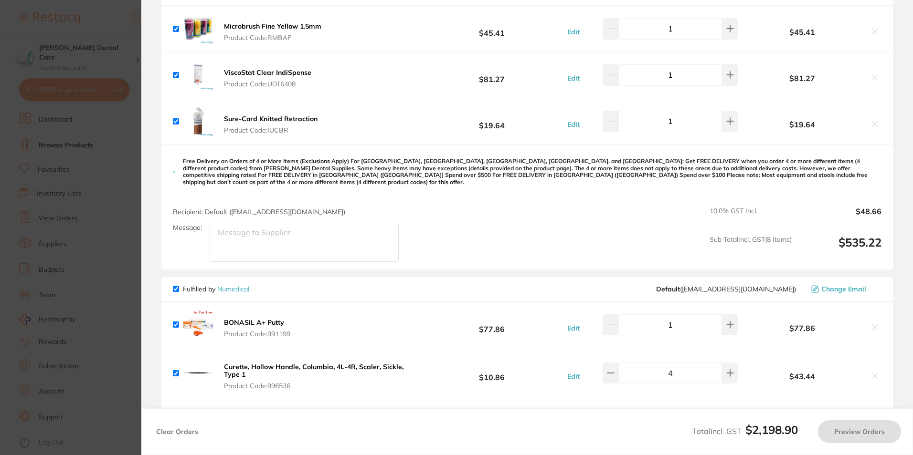
checkbox input "true"
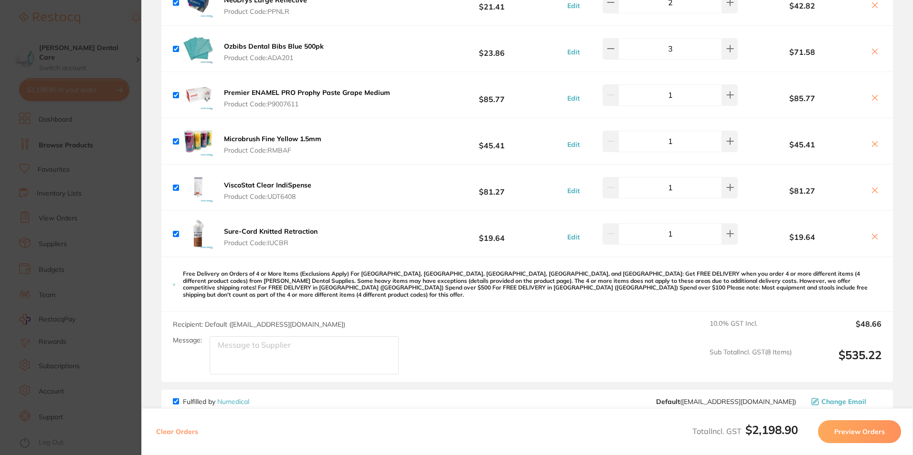
scroll to position [859, 0]
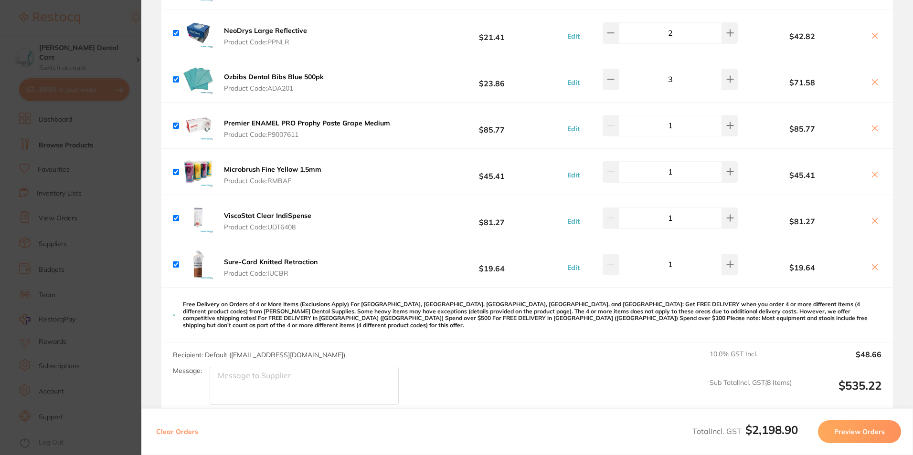
click at [734, 75] on div "Edit 3" at bounding box center [650, 79] width 177 height 21
click at [731, 75] on button at bounding box center [730, 79] width 16 height 21
type input "4"
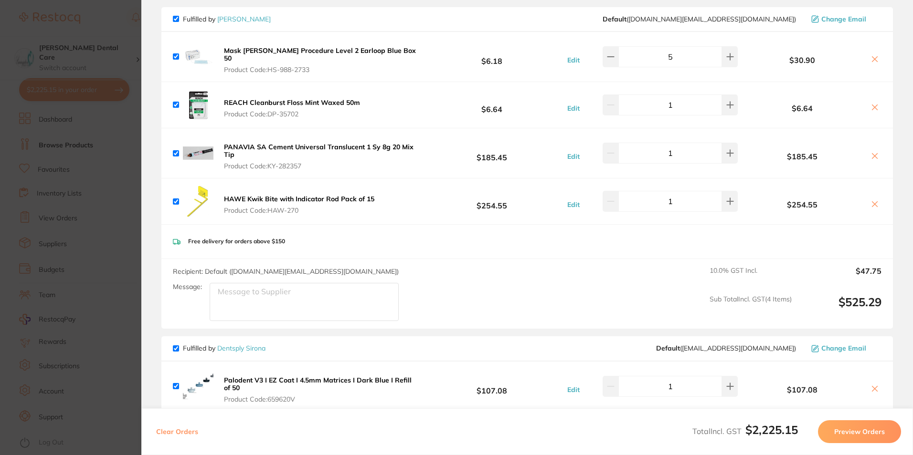
scroll to position [0, 0]
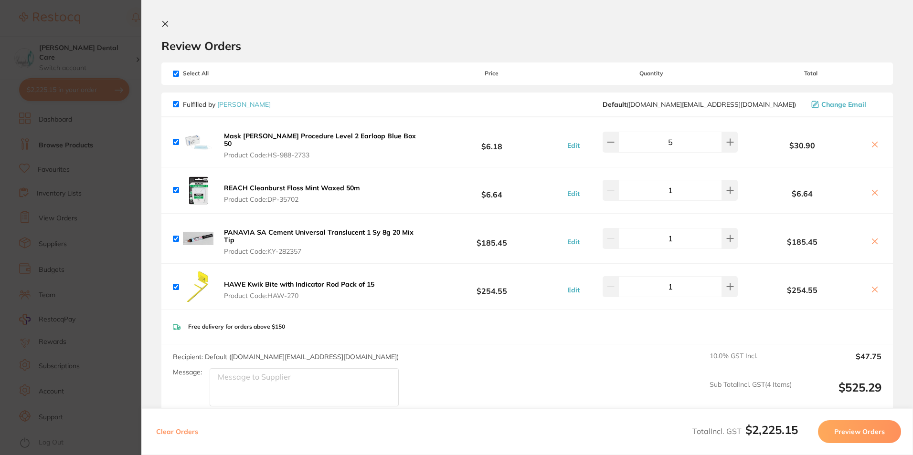
click at [164, 23] on icon at bounding box center [165, 23] width 5 height 5
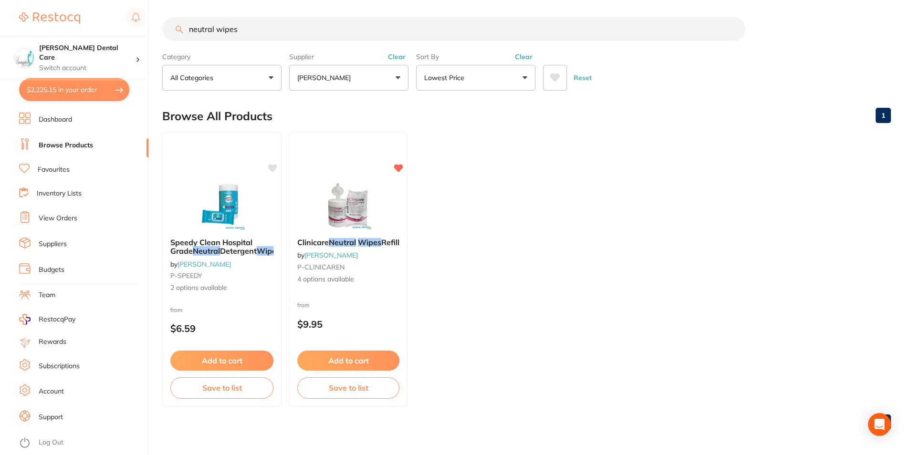
scroll to position [0, 0]
drag, startPoint x: 271, startPoint y: 29, endPoint x: 147, endPoint y: 35, distance: 123.8
click at [147, 35] on div "$2,225.15 [PERSON_NAME] Dental Care Switch account [PERSON_NAME] Dental Care $2…" at bounding box center [455, 225] width 910 height 455
type input "cotton pellets"
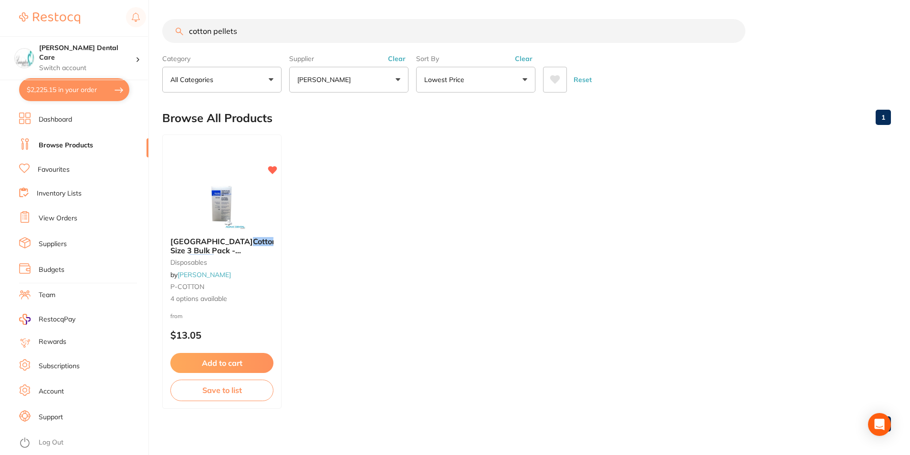
click at [397, 74] on button "[PERSON_NAME]" at bounding box center [348, 80] width 119 height 26
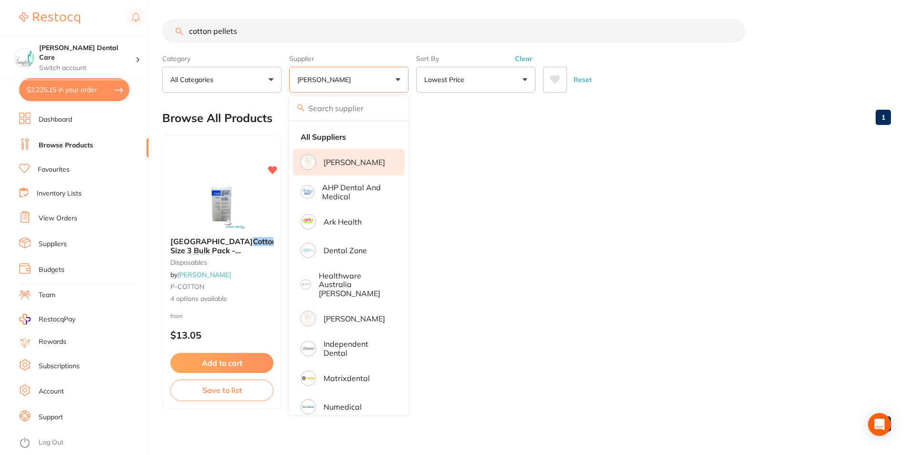
drag, startPoint x: 239, startPoint y: 248, endPoint x: 427, endPoint y: 254, distance: 188.2
click at [239, 248] on span "Pellet Size 3 Bulk Pack - 2500" at bounding box center [233, 250] width 127 height 27
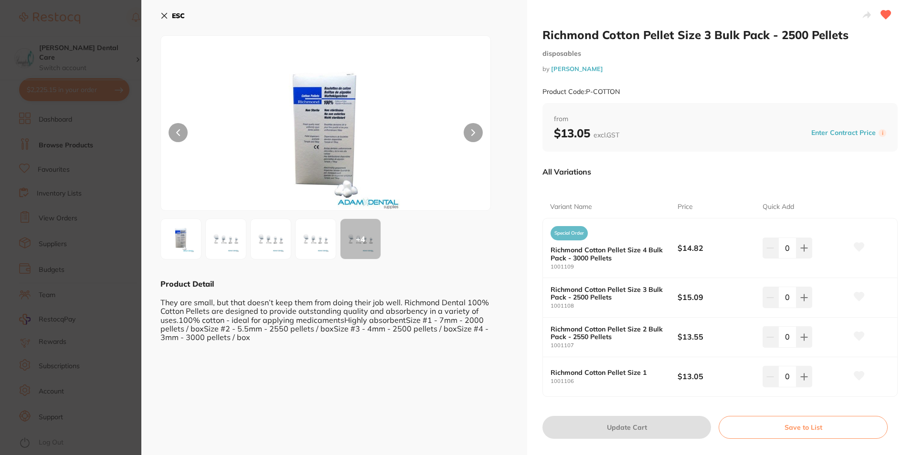
drag, startPoint x: 318, startPoint y: 243, endPoint x: 336, endPoint y: 379, distance: 137.7
click at [318, 243] on img at bounding box center [315, 239] width 34 height 34
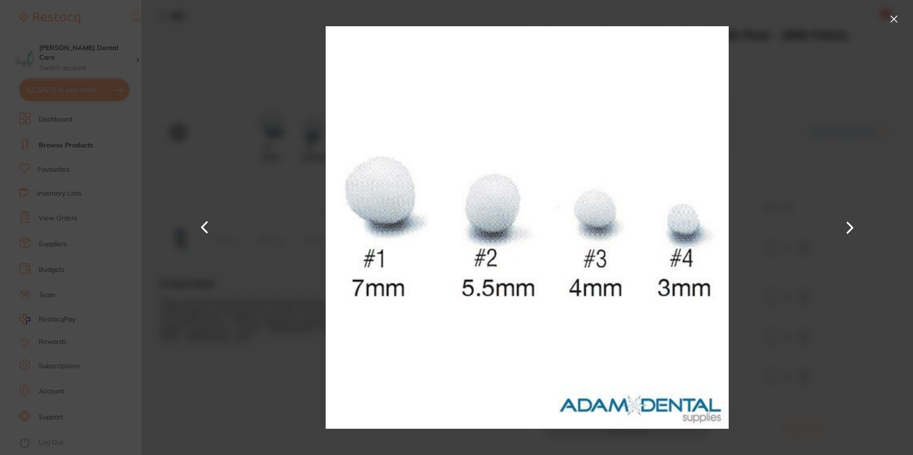
click at [899, 13] on button at bounding box center [893, 18] width 15 height 15
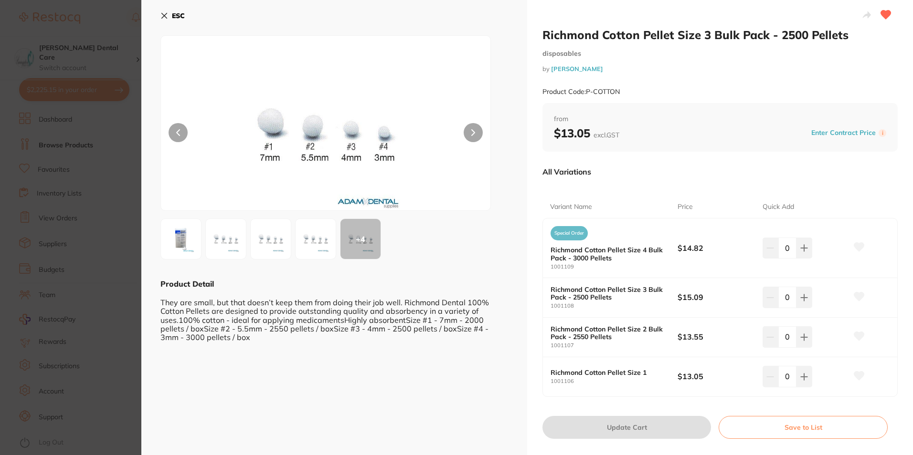
click at [164, 12] on icon at bounding box center [164, 16] width 8 height 8
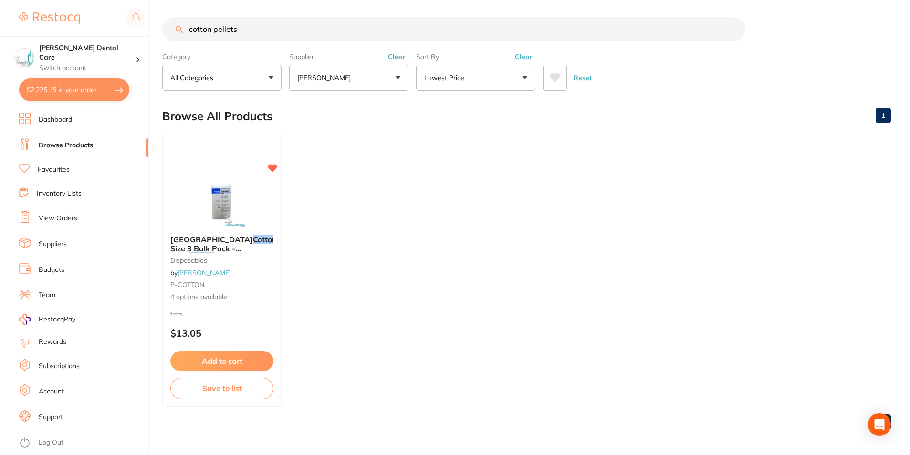
click at [380, 76] on button "[PERSON_NAME]" at bounding box center [348, 78] width 119 height 26
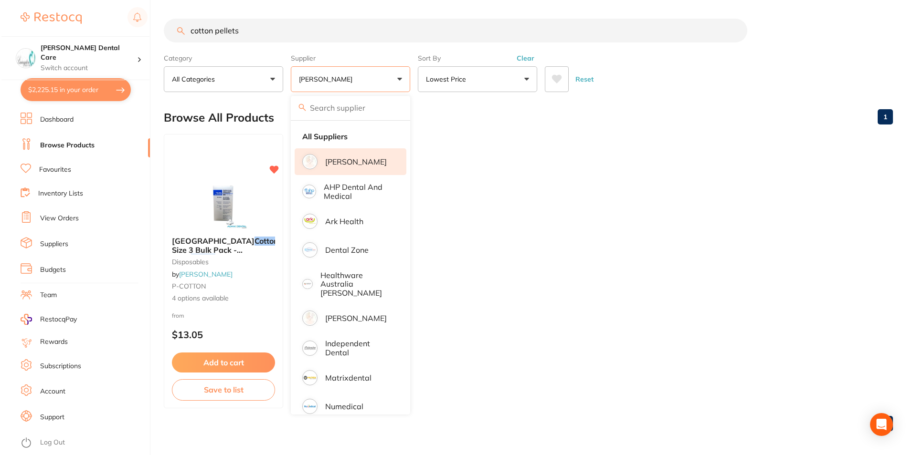
scroll to position [0, 0]
click at [331, 134] on strong "All Suppliers" at bounding box center [323, 137] width 45 height 9
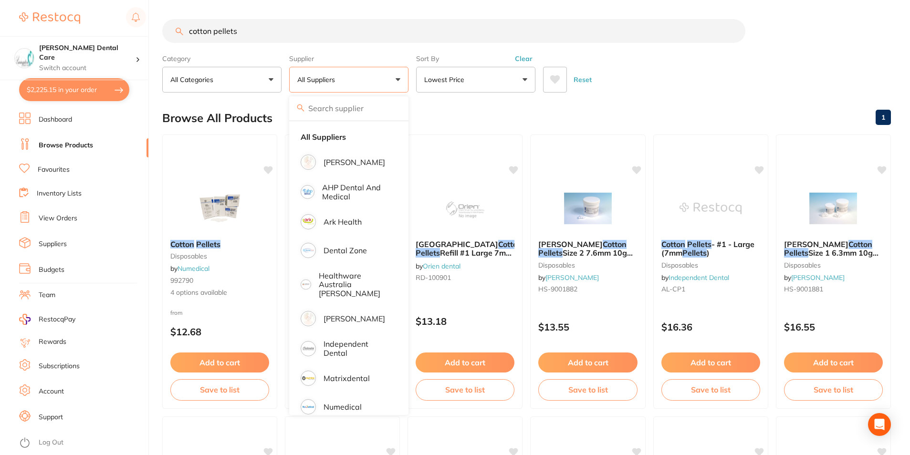
click at [258, 29] on input "cotton pellets" at bounding box center [453, 31] width 583 height 24
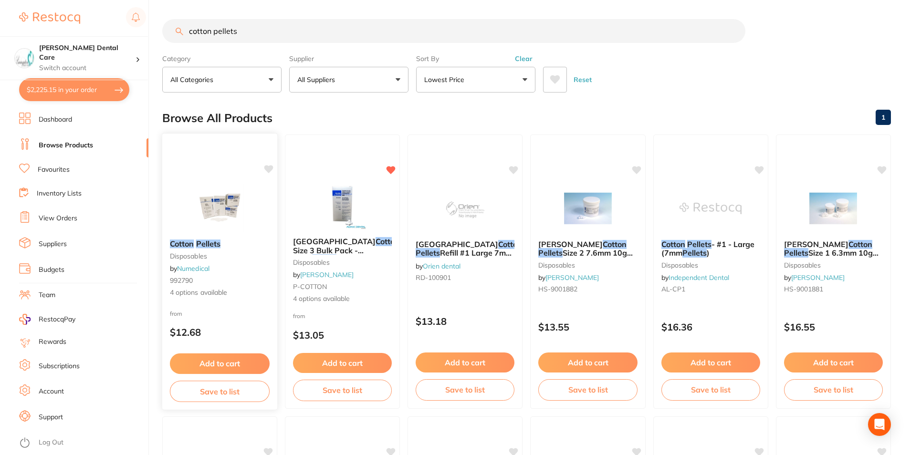
click at [250, 365] on button "Add to cart" at bounding box center [220, 364] width 100 height 21
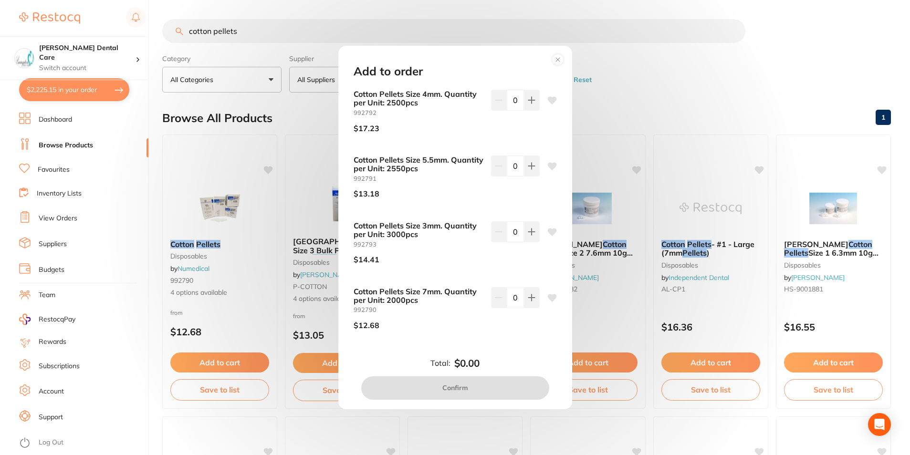
click at [556, 59] on circle at bounding box center [557, 59] width 11 height 11
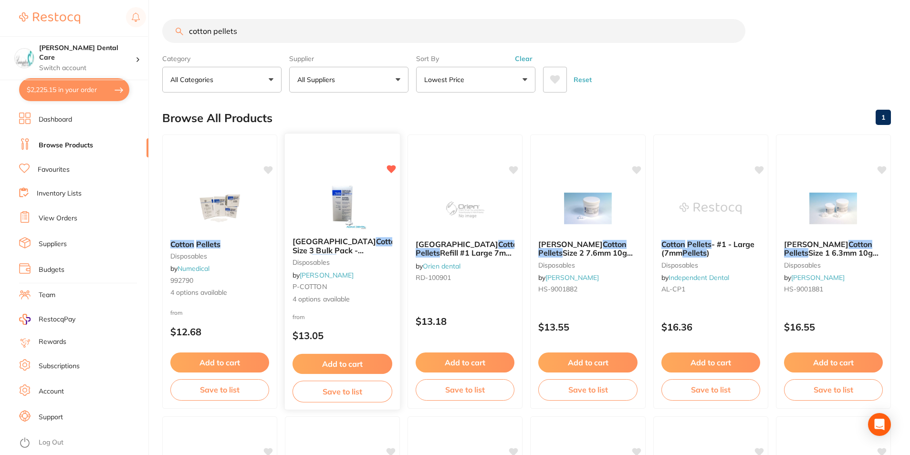
click at [334, 302] on span "4 options available" at bounding box center [343, 300] width 100 height 10
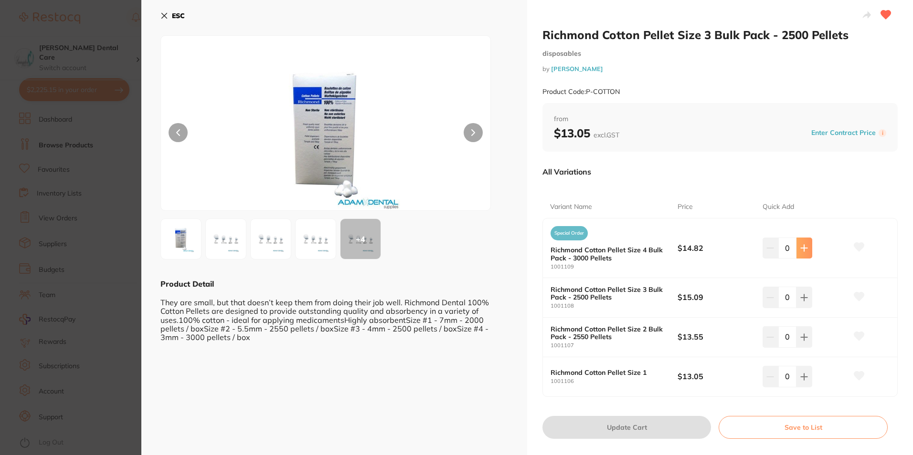
click at [806, 250] on button at bounding box center [804, 248] width 16 height 21
type input "1"
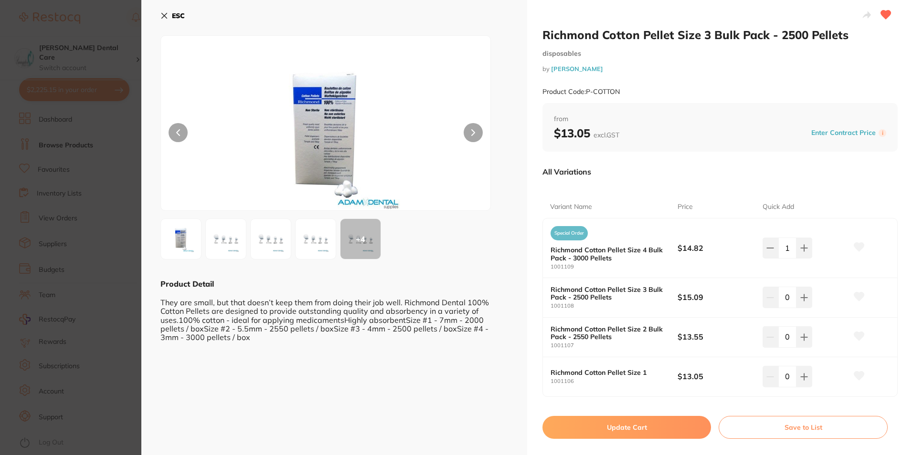
drag, startPoint x: 599, startPoint y: 435, endPoint x: 243, endPoint y: 28, distance: 540.4
click at [599, 435] on button "Update Cart" at bounding box center [626, 427] width 169 height 23
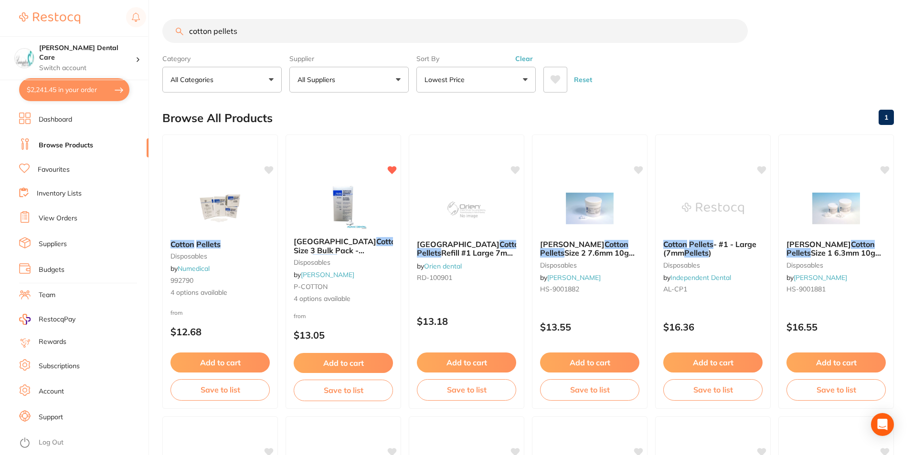
checkbox input "false"
drag, startPoint x: 265, startPoint y: 36, endPoint x: 169, endPoint y: 39, distance: 97.0
click at [169, 39] on input "cotton pellets" at bounding box center [453, 31] width 583 height 24
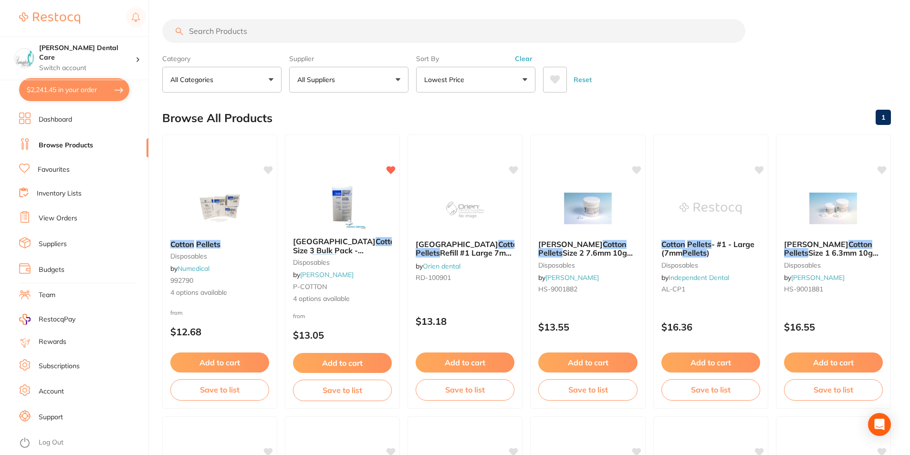
scroll to position [0, 0]
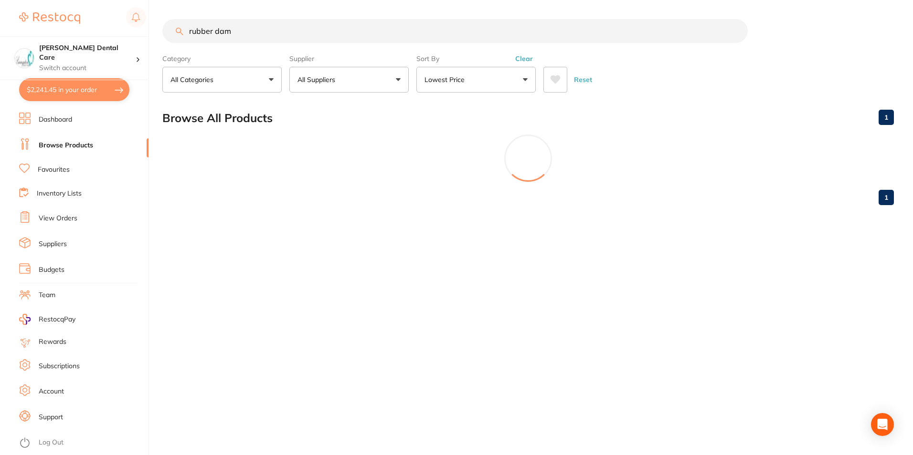
type input "rubber dam"
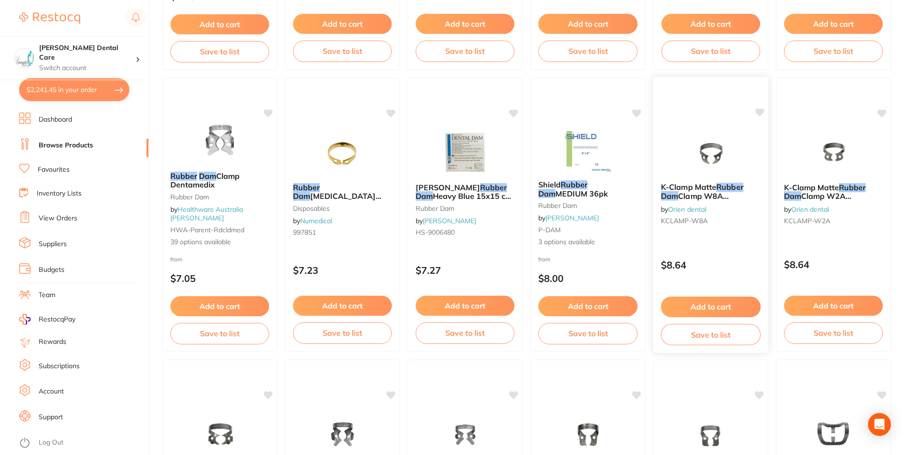
scroll to position [668, 0]
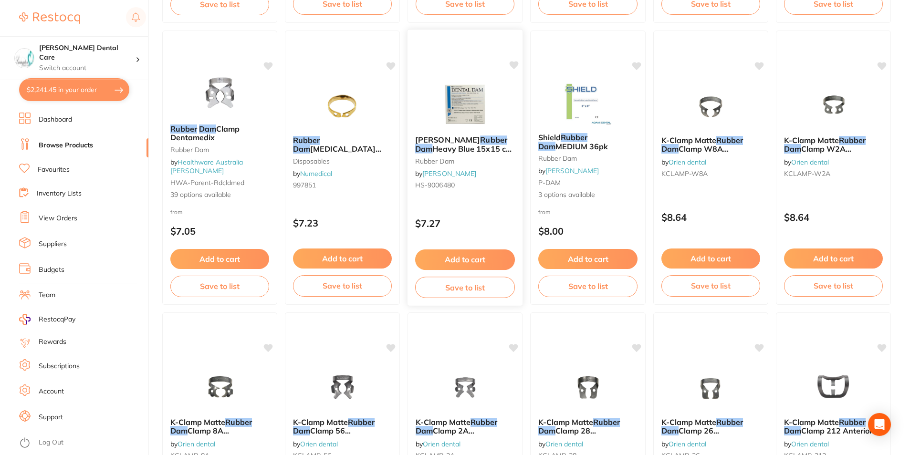
click at [445, 149] on span "Heavy Blue 15x15 cm Mint Box of 36" at bounding box center [463, 153] width 97 height 19
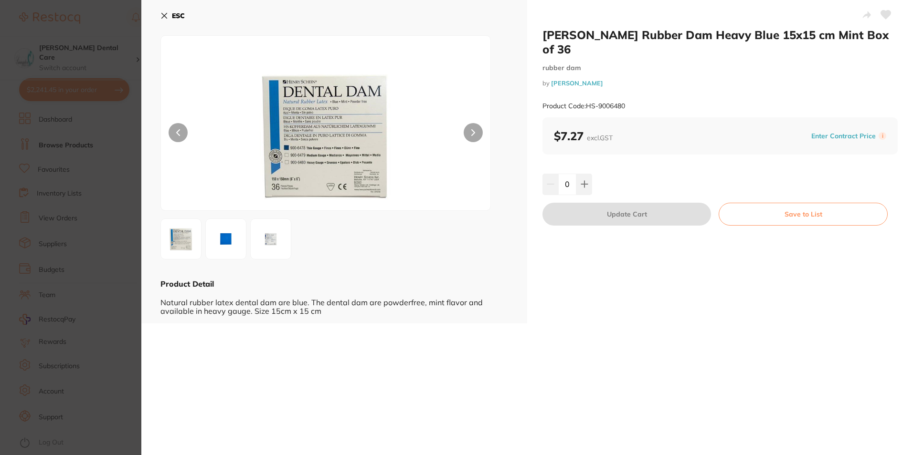
click at [164, 14] on icon at bounding box center [164, 16] width 8 height 8
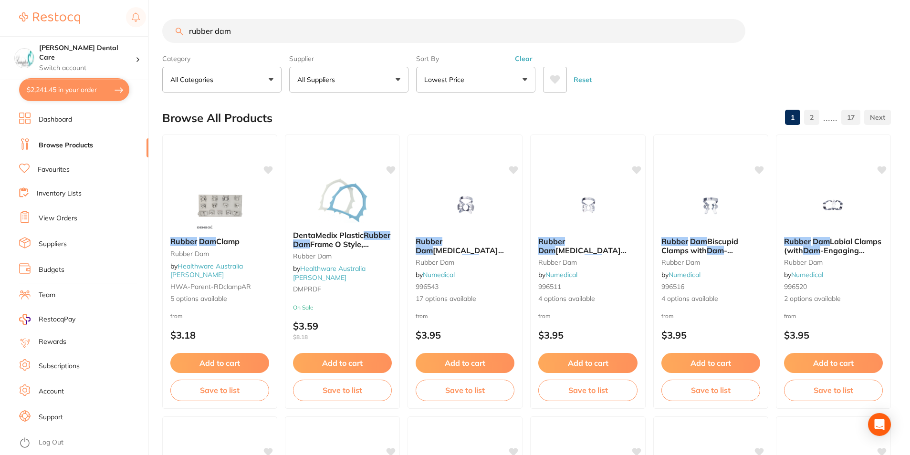
click at [784, 55] on div "Category All Categories All Categories disposables endodontics Endodontics inst…" at bounding box center [526, 72] width 729 height 42
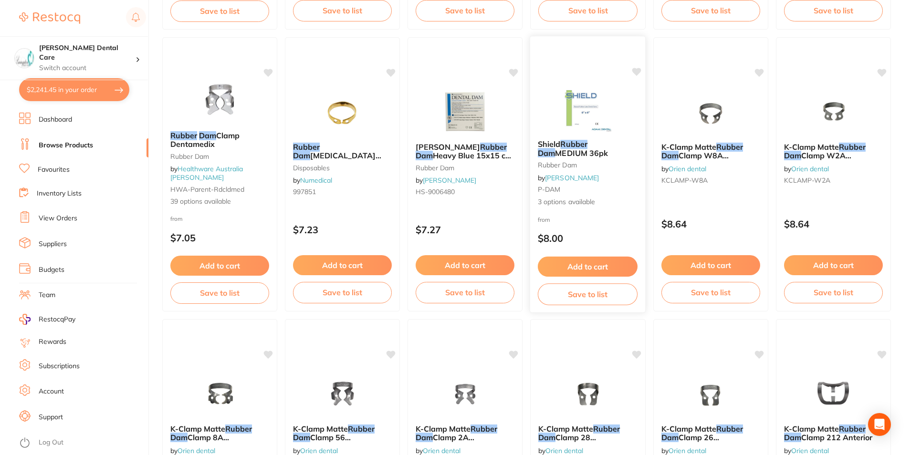
scroll to position [668, 0]
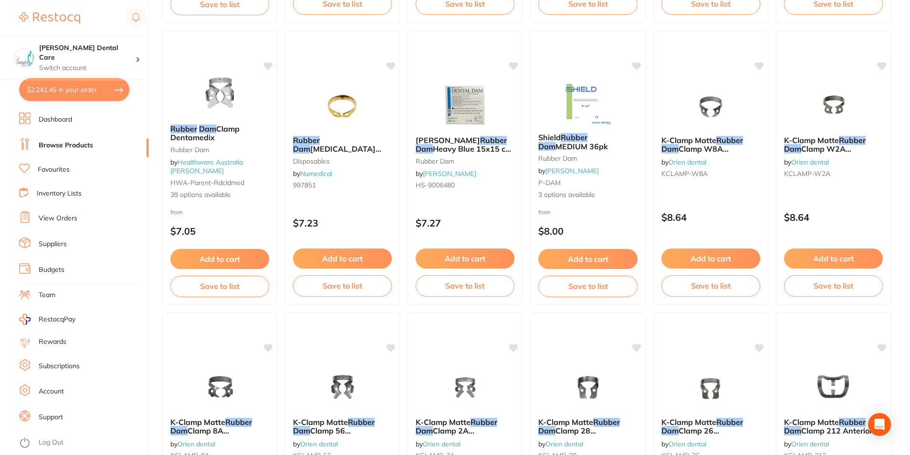
click at [452, 133] on div "HENRY SCHEIN Rubber Dam Heavy Blue 15x15 cm Mint Box of 36 rubber dam by Henry …" at bounding box center [465, 164] width 114 height 72
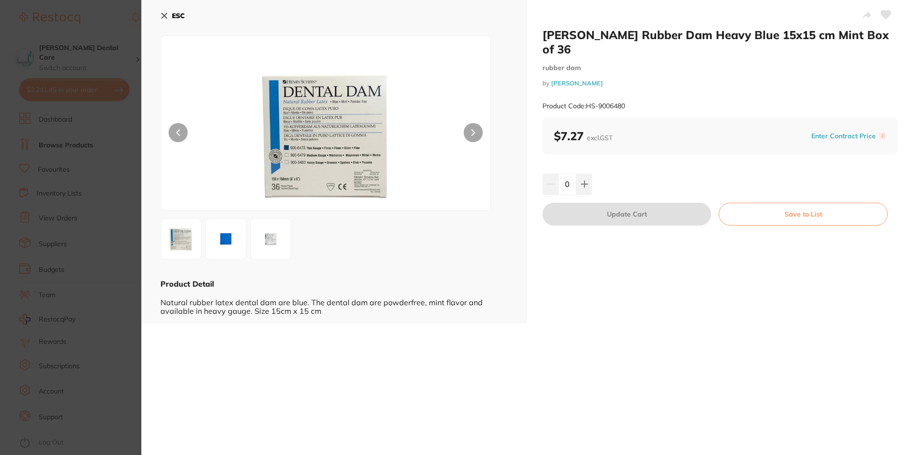
drag, startPoint x: 163, startPoint y: 12, endPoint x: 452, endPoint y: 50, distance: 291.3
click at [163, 12] on icon at bounding box center [164, 16] width 8 height 8
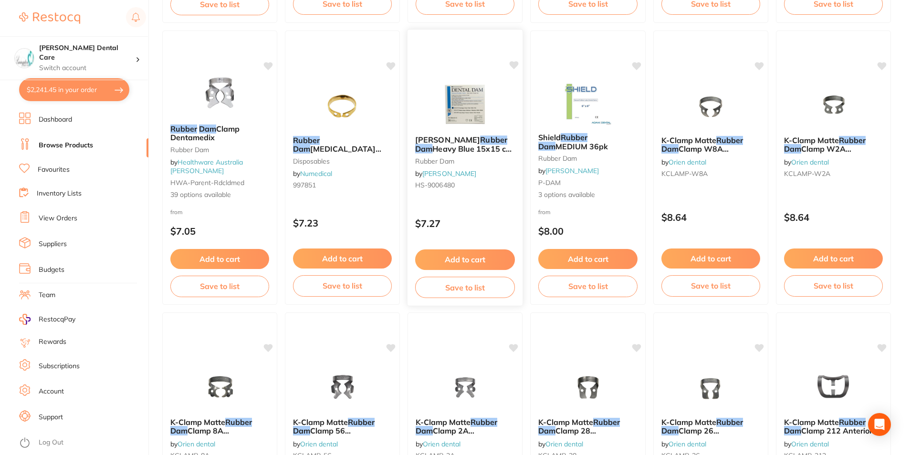
click at [471, 260] on button "Add to cart" at bounding box center [465, 260] width 100 height 21
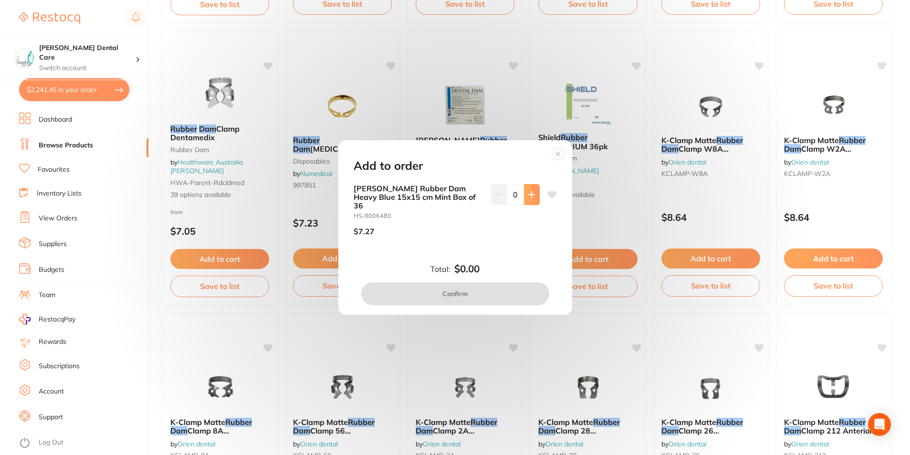
click at [535, 196] on button at bounding box center [532, 194] width 16 height 21
type input "1"
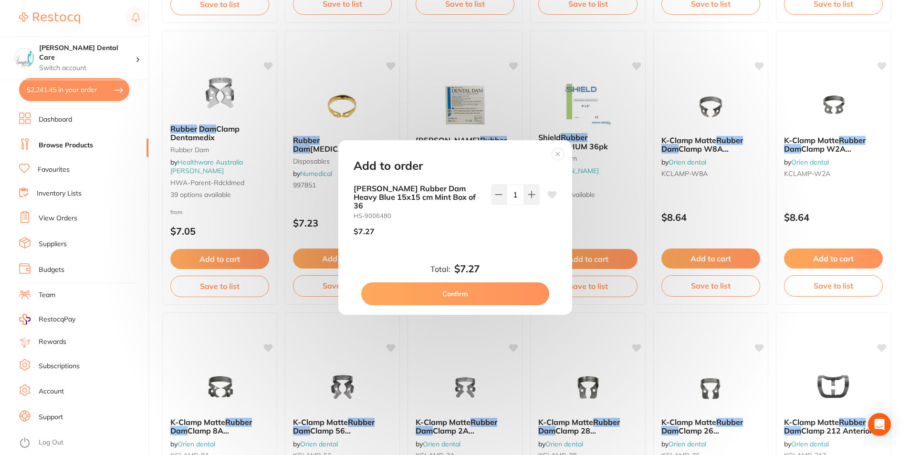
click at [511, 285] on button "Confirm" at bounding box center [455, 294] width 188 height 23
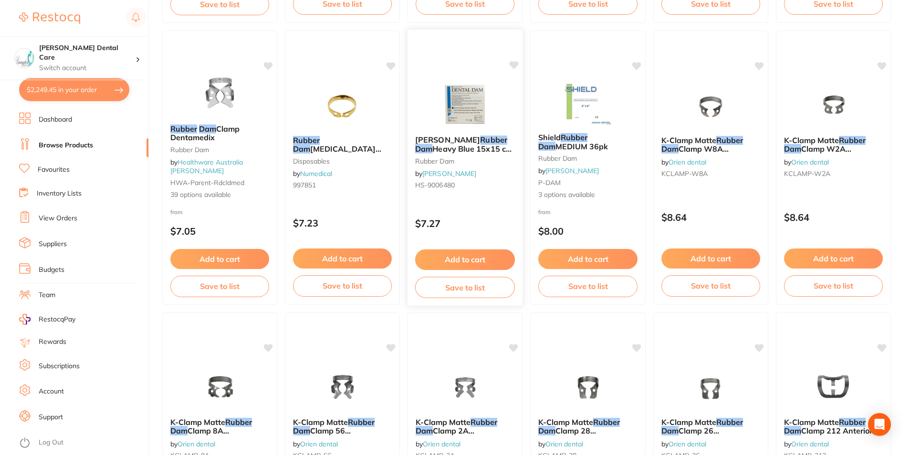
checkbox input "false"
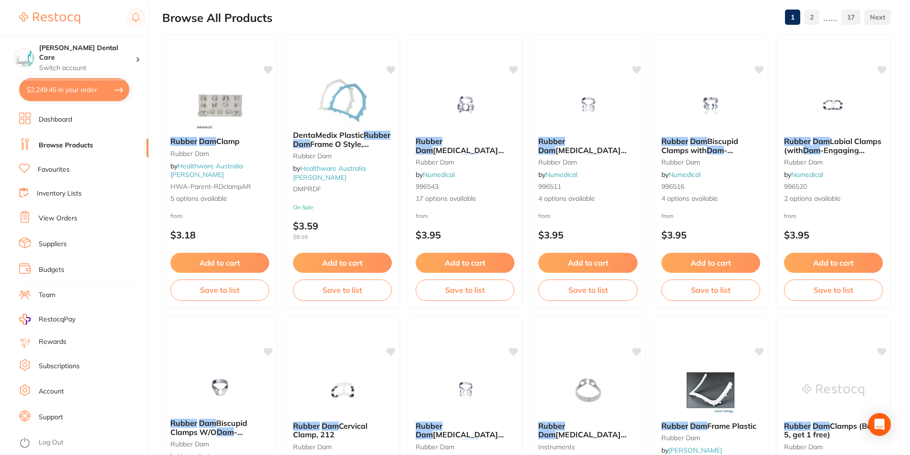
scroll to position [0, 0]
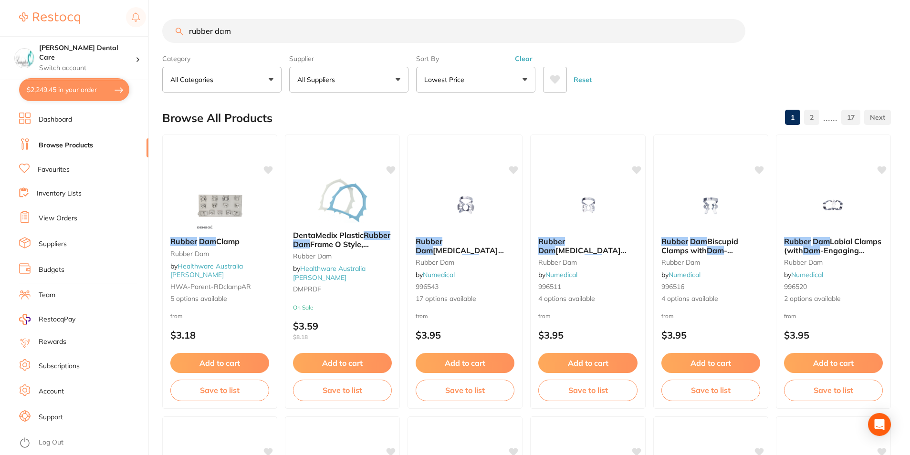
drag, startPoint x: 150, startPoint y: 35, endPoint x: 122, endPoint y: 36, distance: 28.2
click at [126, 37] on div "$2,249.45 Livingston Dental Care Switch account Livingston Dental Care $2,249.4…" at bounding box center [455, 227] width 910 height 455
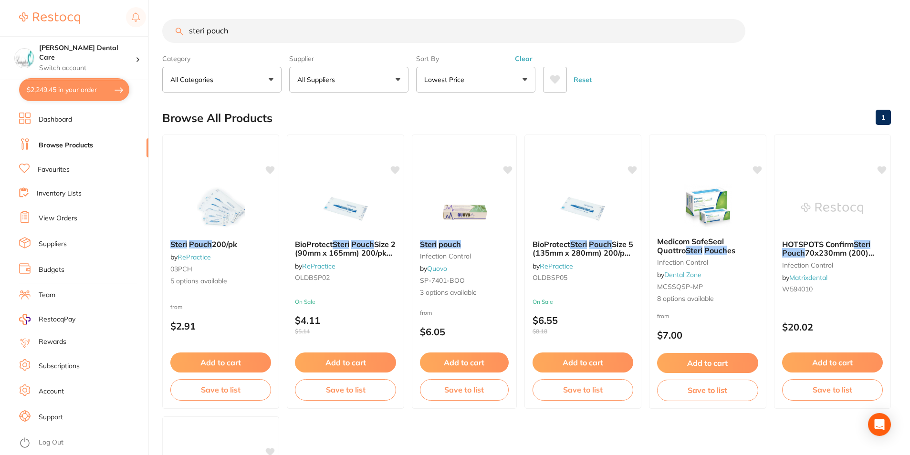
click at [398, 79] on button "All Suppliers" at bounding box center [348, 80] width 119 height 26
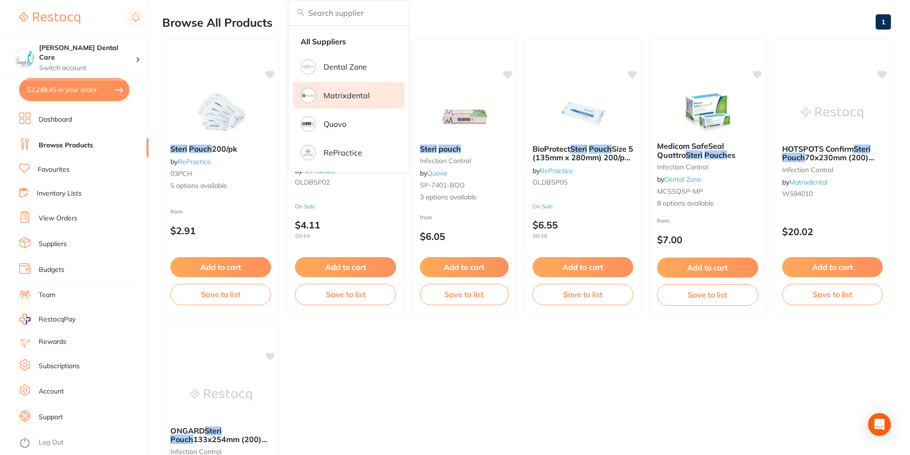
scroll to position [0, 0]
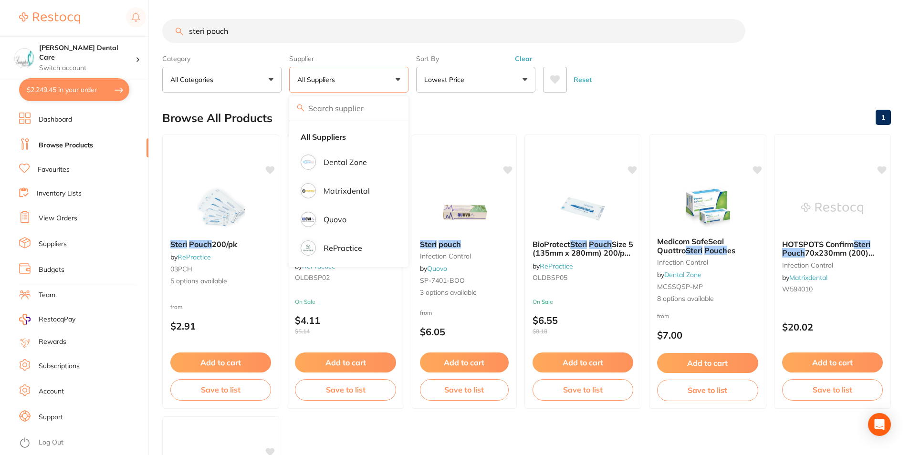
drag, startPoint x: 261, startPoint y: 22, endPoint x: 207, endPoint y: 32, distance: 55.3
click at [207, 32] on input "steri pouch" at bounding box center [453, 31] width 583 height 24
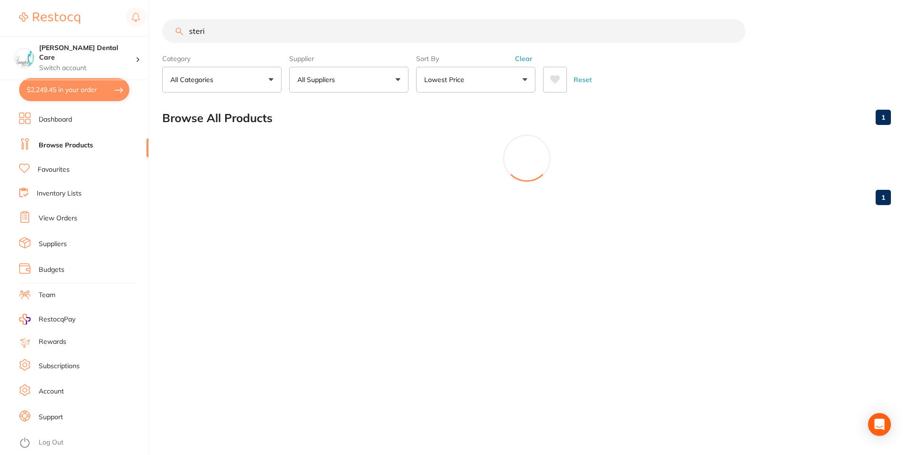
type input "steri"
click at [333, 74] on button "All Suppliers" at bounding box center [348, 80] width 119 height 26
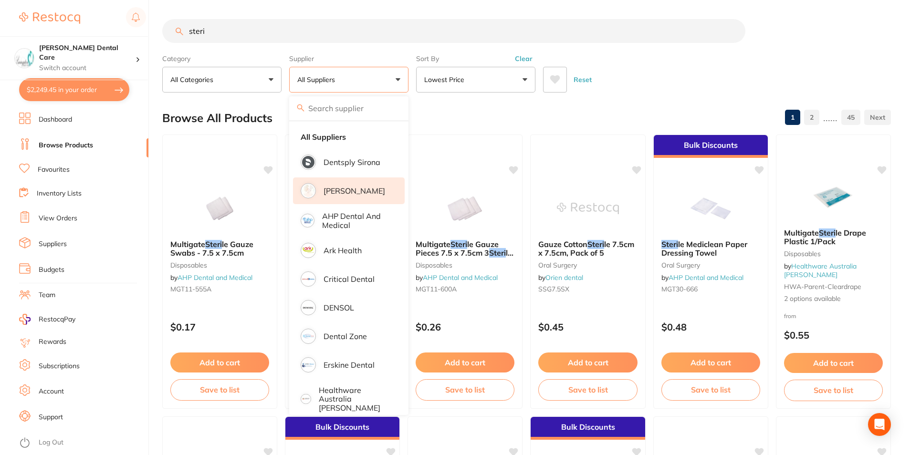
click at [354, 190] on p "[PERSON_NAME]" at bounding box center [355, 191] width 62 height 9
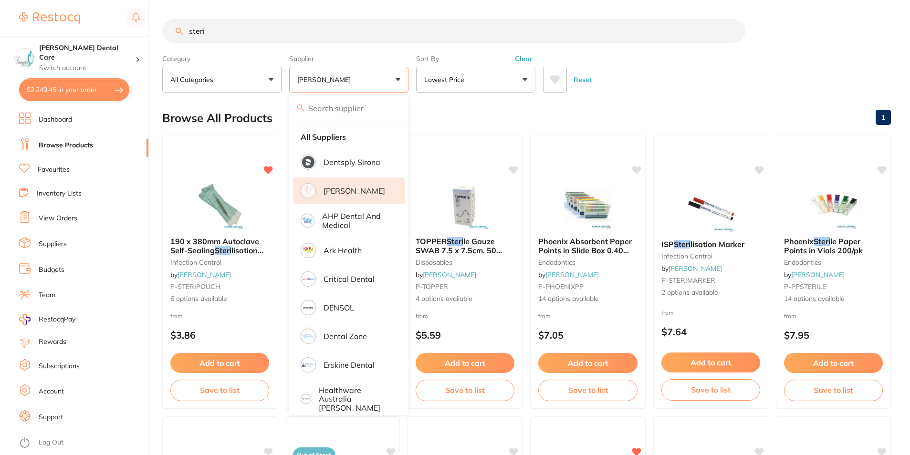
click at [695, 89] on div "Reset" at bounding box center [713, 75] width 340 height 33
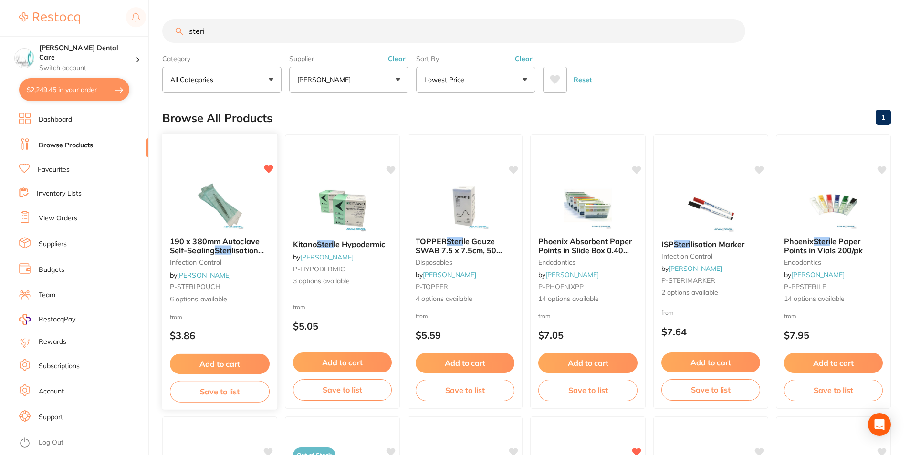
click at [251, 364] on button "Add to cart" at bounding box center [220, 364] width 100 height 21
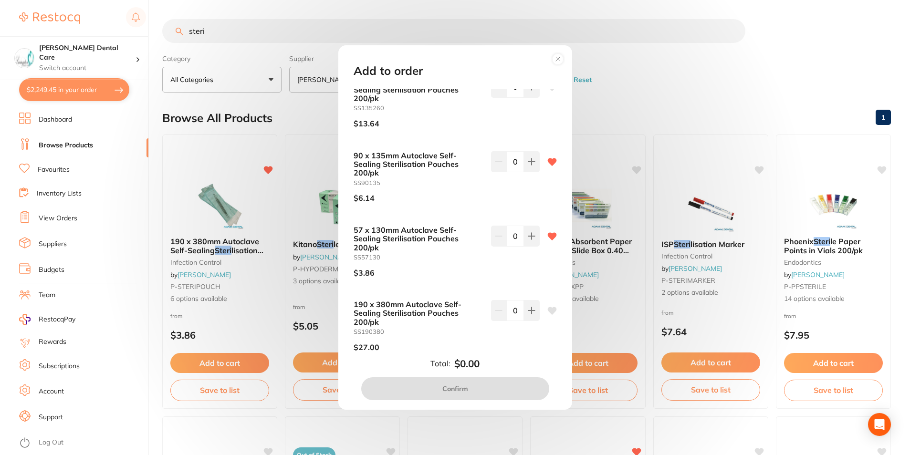
scroll to position [95, 0]
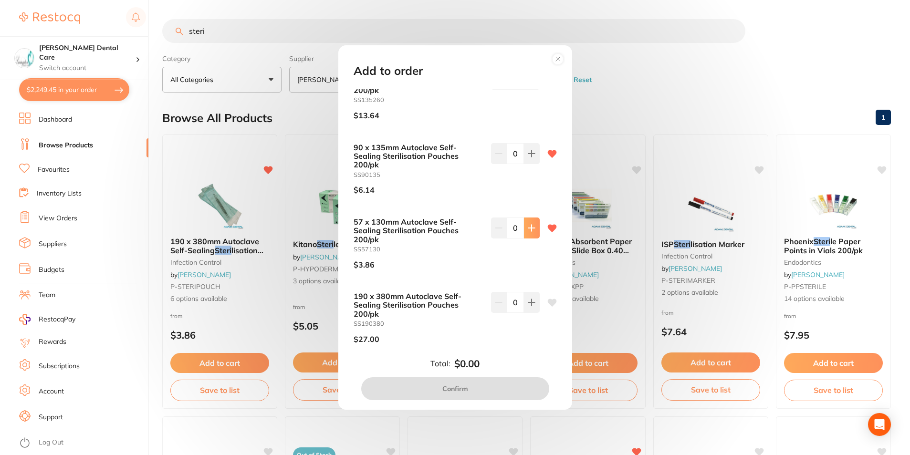
click at [531, 230] on icon at bounding box center [532, 228] width 8 height 8
type input "1"
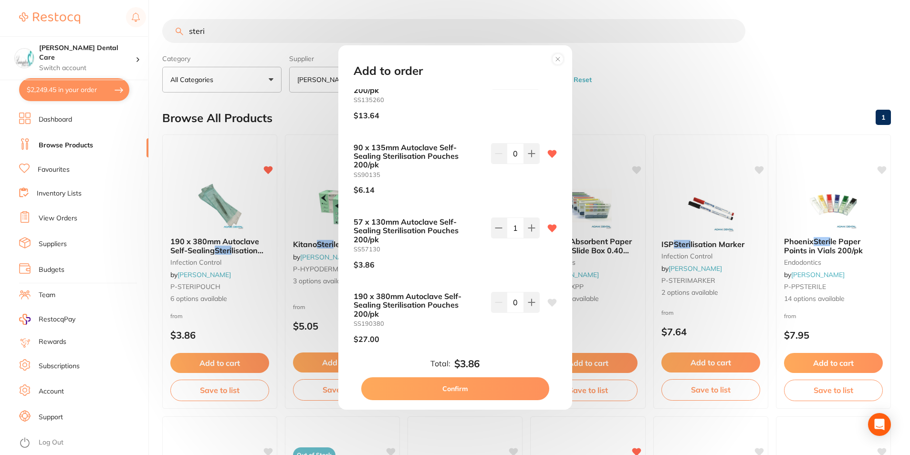
click at [479, 391] on button "Confirm" at bounding box center [455, 389] width 188 height 23
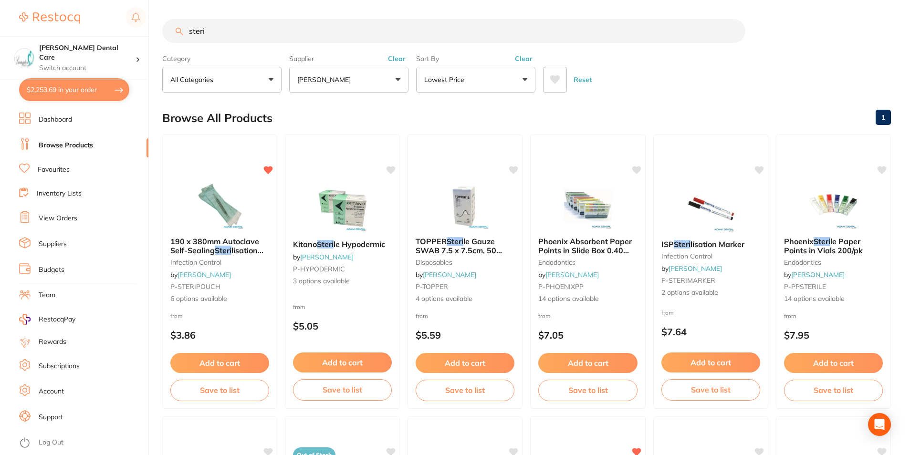
click at [397, 81] on button "[PERSON_NAME]" at bounding box center [348, 80] width 119 height 26
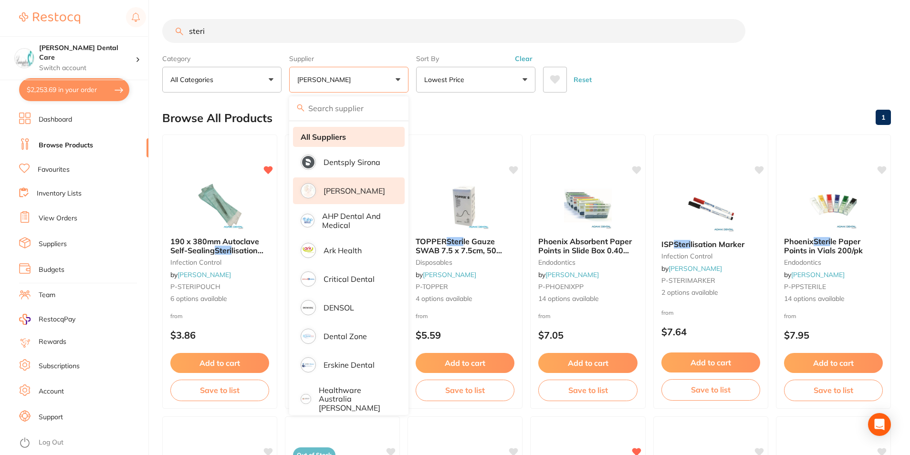
drag, startPoint x: 348, startPoint y: 187, endPoint x: 331, endPoint y: 139, distance: 50.7
click at [346, 187] on p "[PERSON_NAME]" at bounding box center [355, 191] width 62 height 9
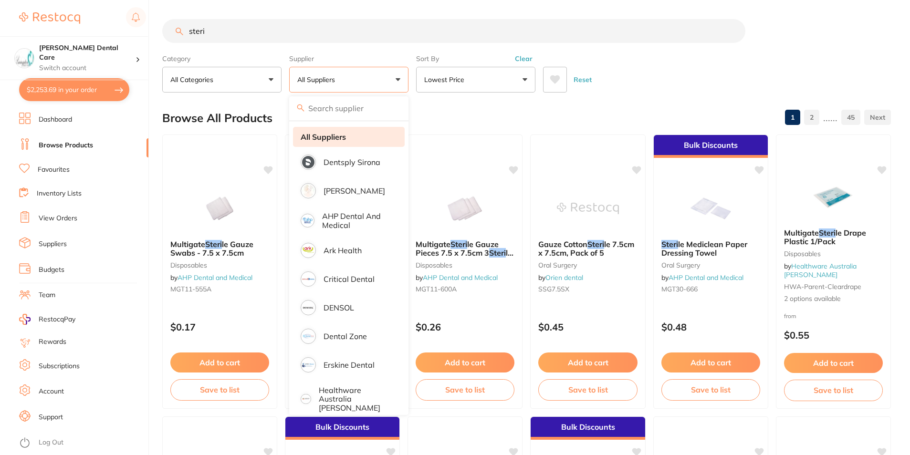
click at [331, 136] on strong "All Suppliers" at bounding box center [323, 137] width 45 height 9
drag, startPoint x: 229, startPoint y: 34, endPoint x: 167, endPoint y: 31, distance: 62.2
click at [169, 32] on input "steri" at bounding box center [453, 31] width 583 height 24
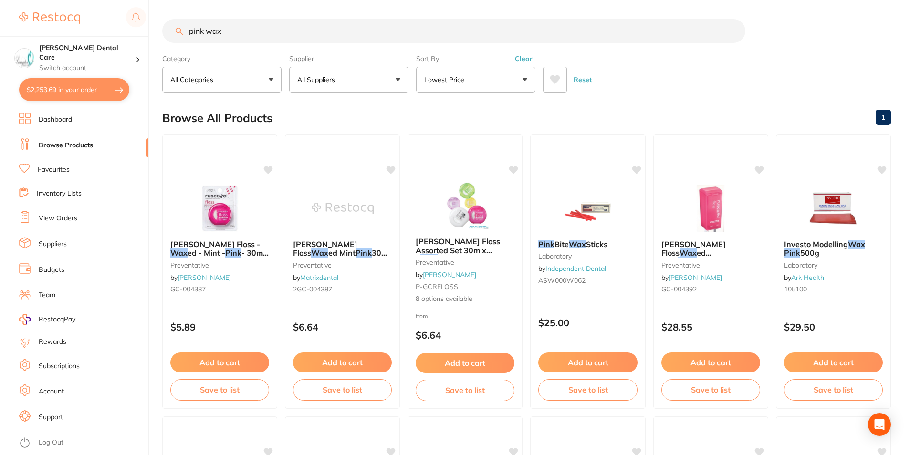
scroll to position [0, 0]
drag, startPoint x: 255, startPoint y: 33, endPoint x: 164, endPoint y: 32, distance: 91.7
click at [161, 34] on div "$2,253.69 Livingston Dental Care Switch account Livingston Dental Care $2,253.6…" at bounding box center [455, 227] width 910 height 455
type input "k files"
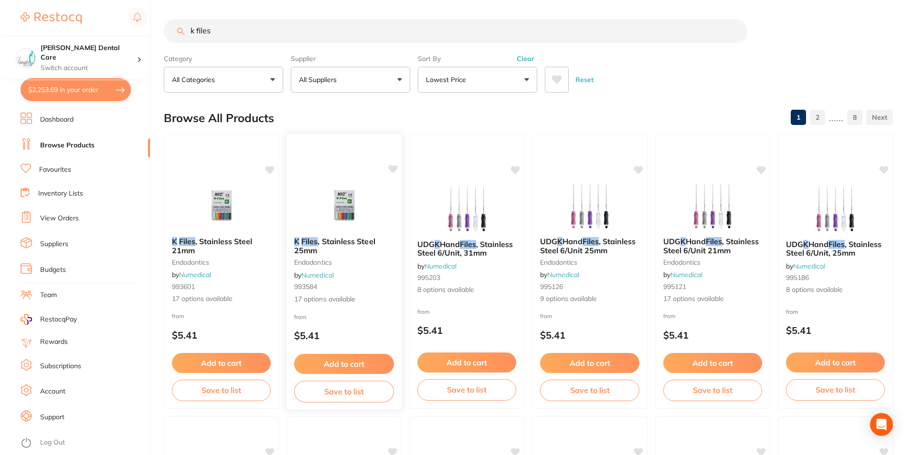
scroll to position [0, 0]
click at [334, 245] on span ", Stainless Steel 25mm" at bounding box center [333, 246] width 81 height 19
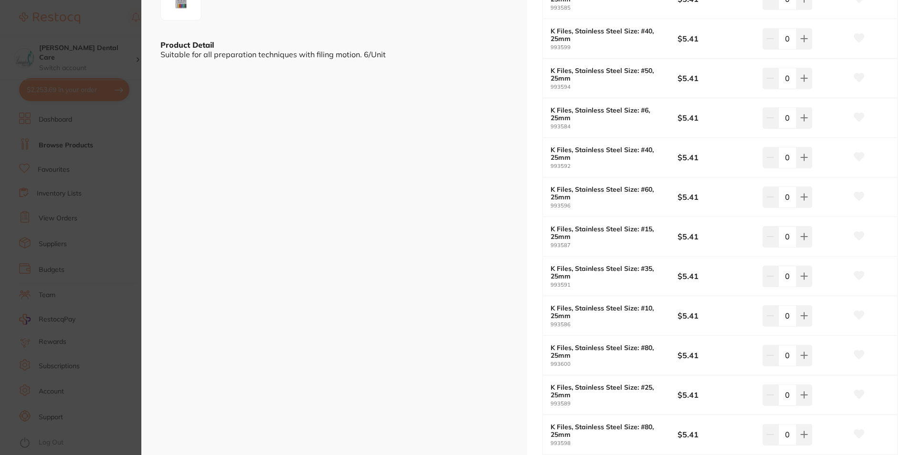
scroll to position [239, 0]
click at [805, 122] on icon at bounding box center [804, 119] width 8 height 8
type input "3"
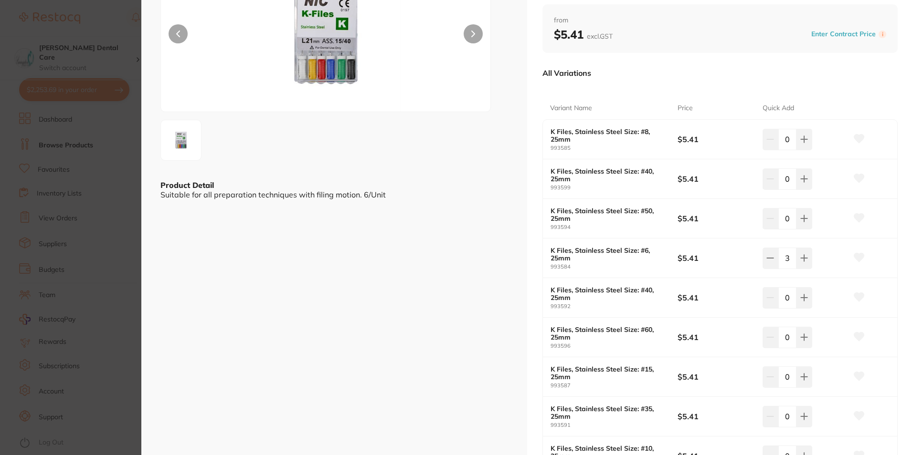
scroll to position [0, 0]
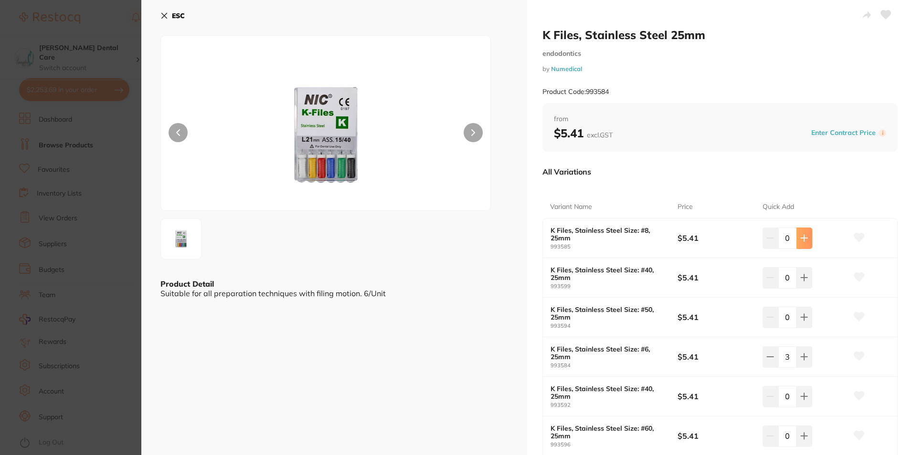
click at [803, 240] on icon at bounding box center [804, 238] width 8 height 8
type input "2"
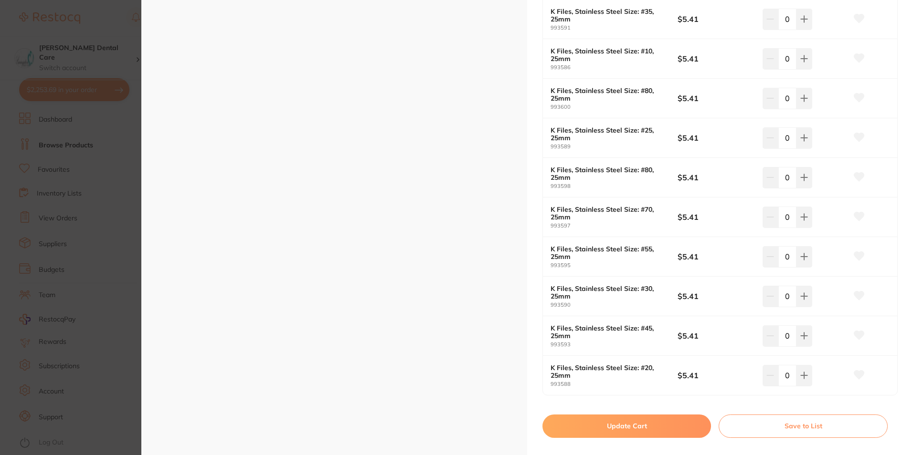
scroll to position [525, 0]
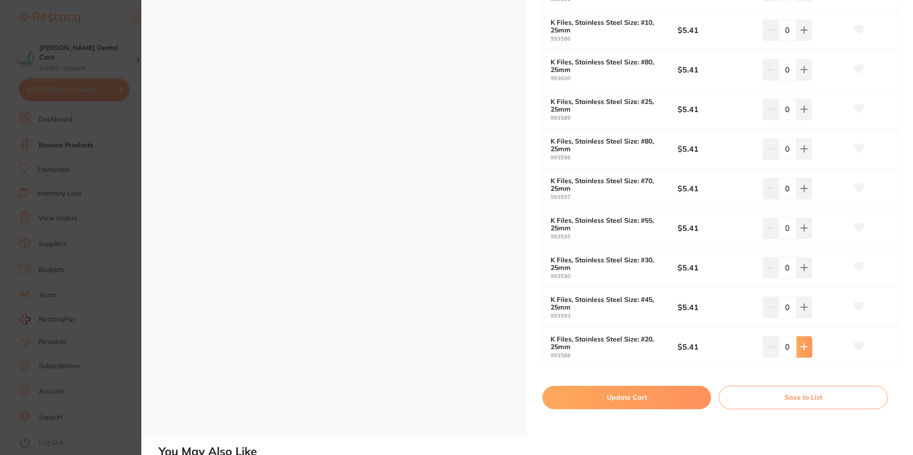
click at [802, 346] on icon at bounding box center [804, 347] width 8 height 8
type input "1"
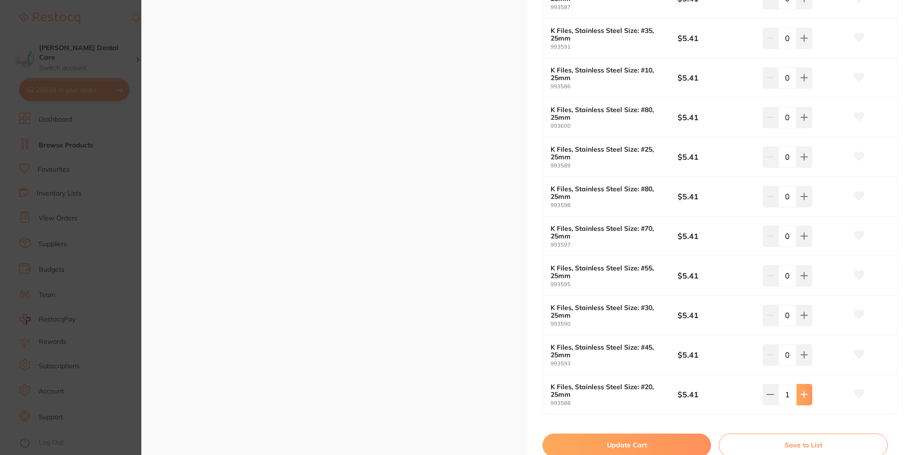
scroll to position [430, 0]
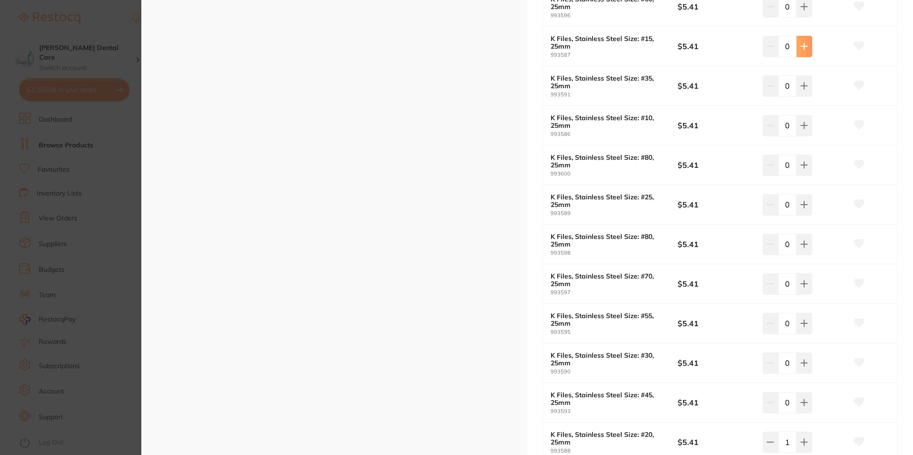
click at [804, 46] on icon at bounding box center [804, 46] width 6 height 6
type input "2"
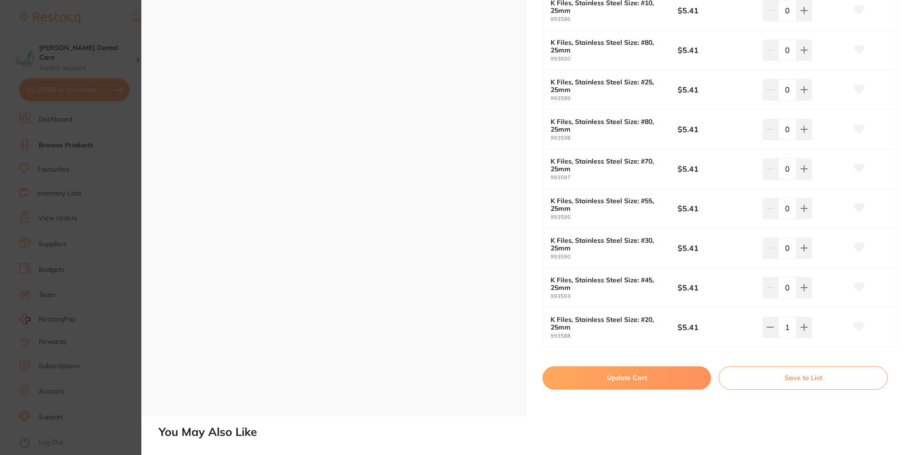
scroll to position [621, 0]
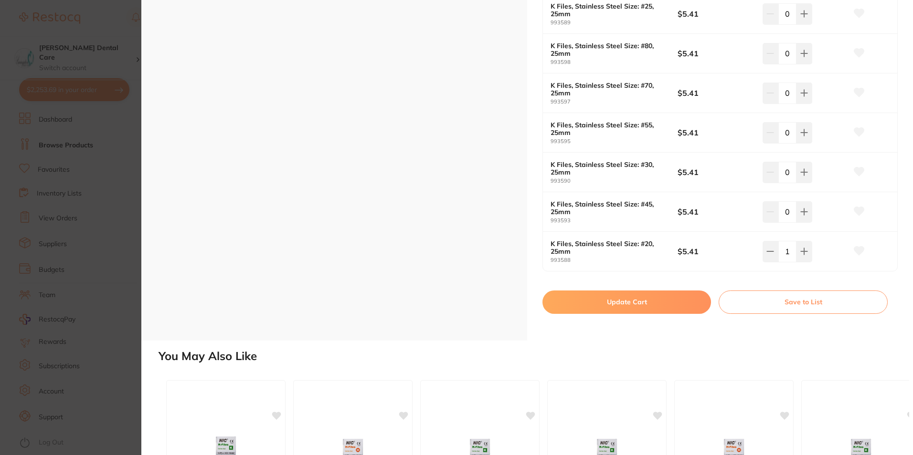
click at [689, 305] on button "Update Cart" at bounding box center [626, 302] width 169 height 23
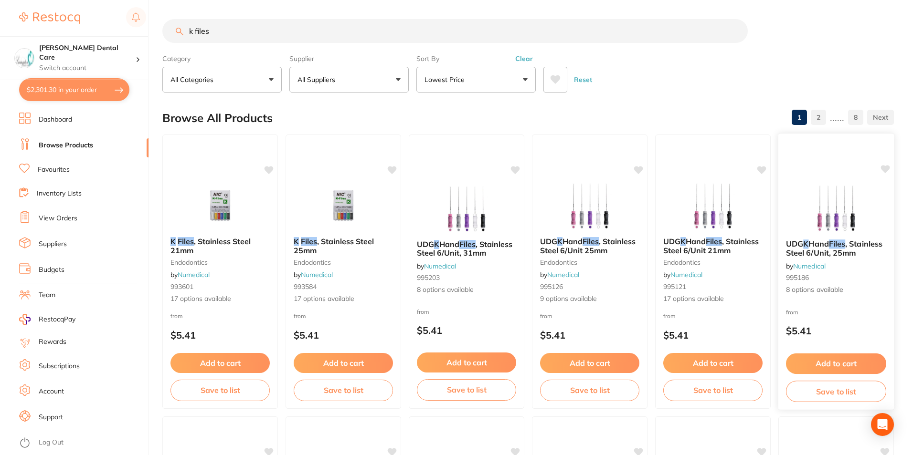
checkbox input "false"
drag, startPoint x: 193, startPoint y: 28, endPoint x: 171, endPoint y: 27, distance: 22.5
click at [171, 27] on input "k files" at bounding box center [453, 31] width 583 height 24
type input "H files"
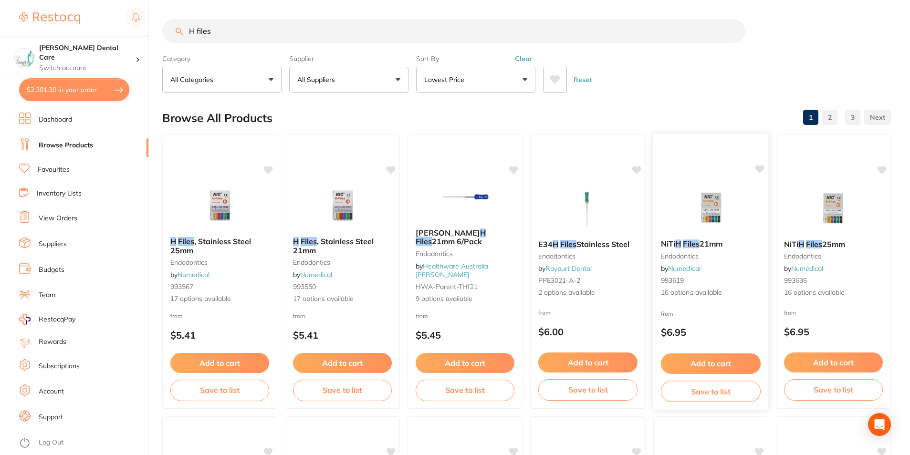
click at [706, 242] on span "21mm" at bounding box center [710, 244] width 23 height 10
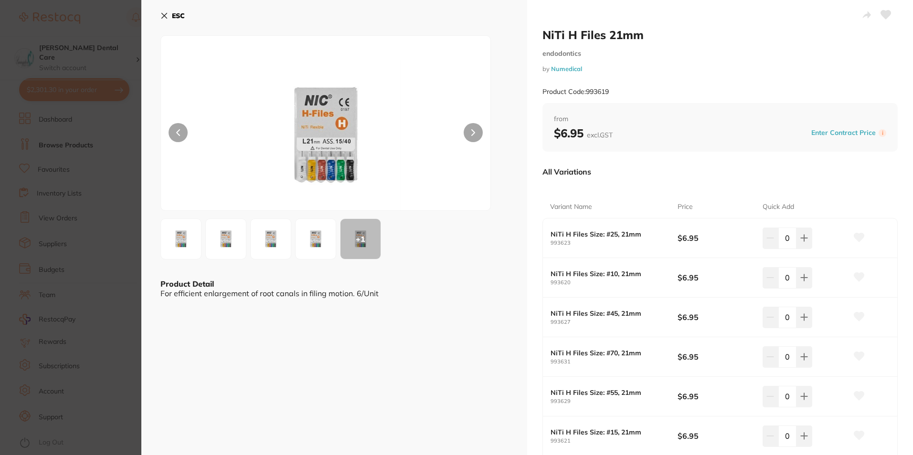
click at [169, 15] on button "ESC" at bounding box center [172, 16] width 24 height 16
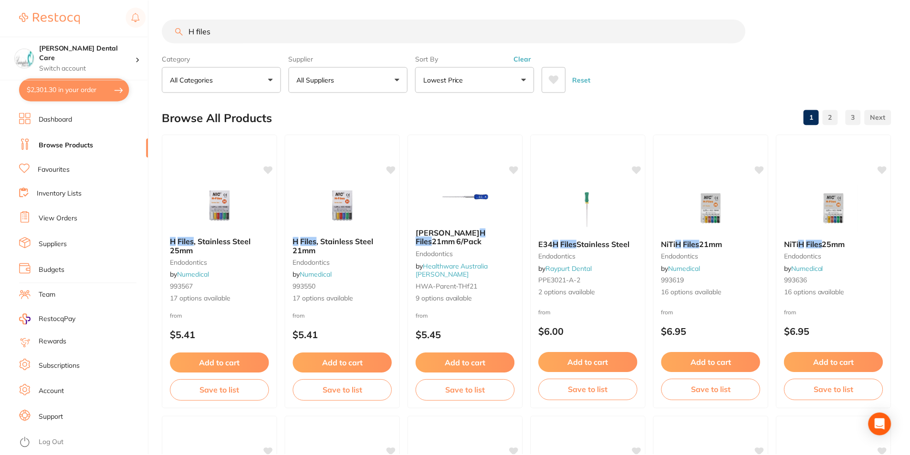
scroll to position [4, 0]
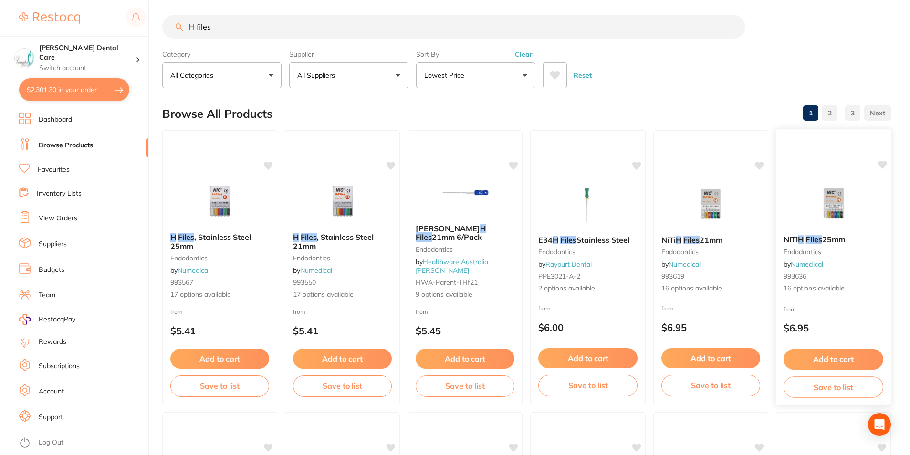
click at [820, 271] on div "NiTi H Files 25mm endodontics by Numedical 993636 16 options available" at bounding box center [834, 265] width 116 height 74
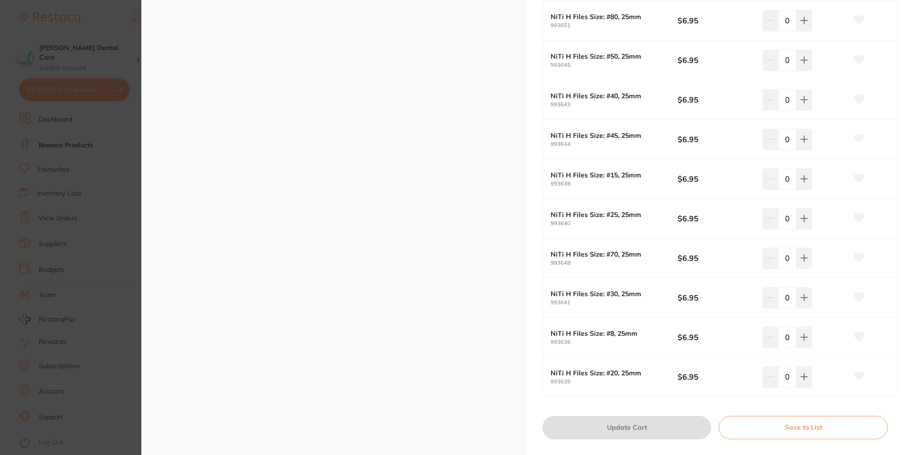
scroll to position [477, 0]
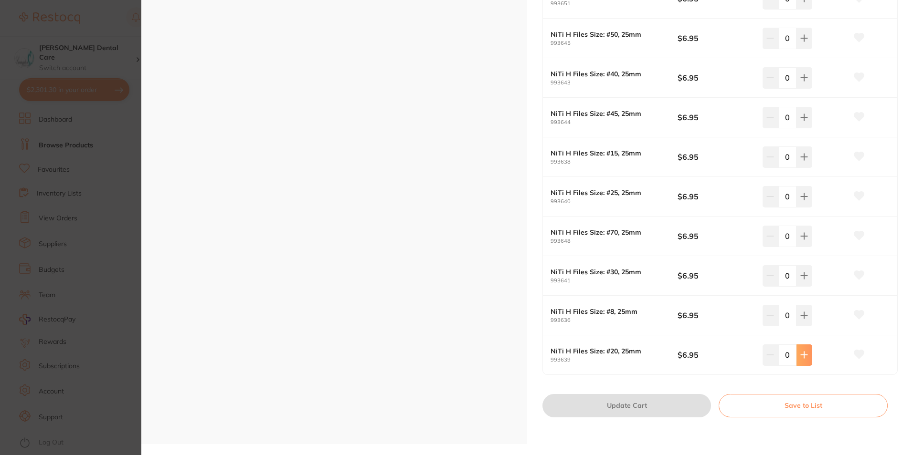
click at [805, 353] on icon at bounding box center [804, 355] width 8 height 8
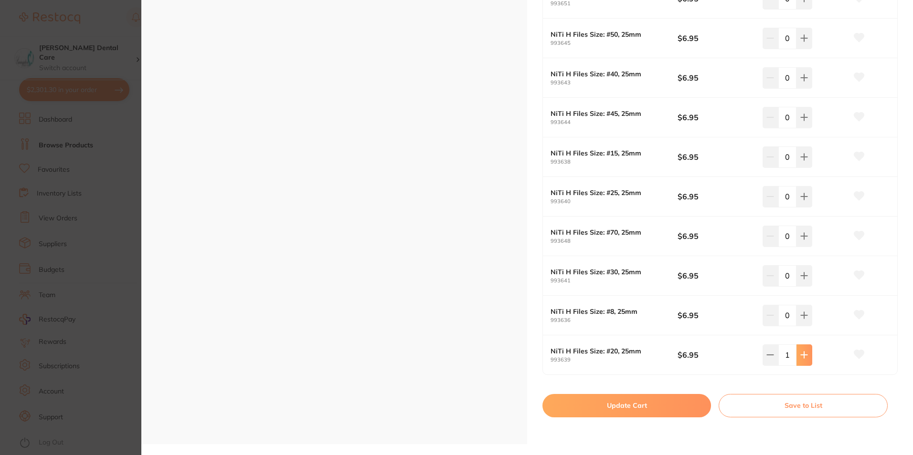
click at [805, 353] on icon at bounding box center [804, 355] width 8 height 8
type input "2"
click at [666, 409] on button "Update Cart" at bounding box center [626, 405] width 169 height 23
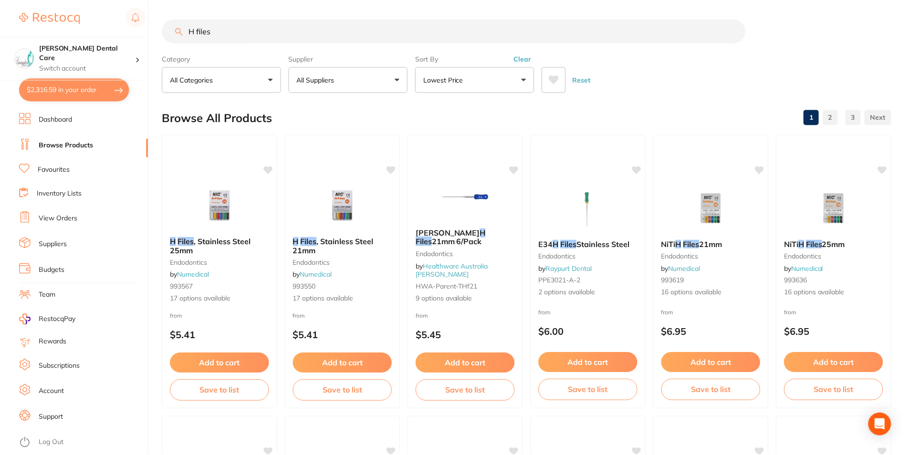
scroll to position [4, 0]
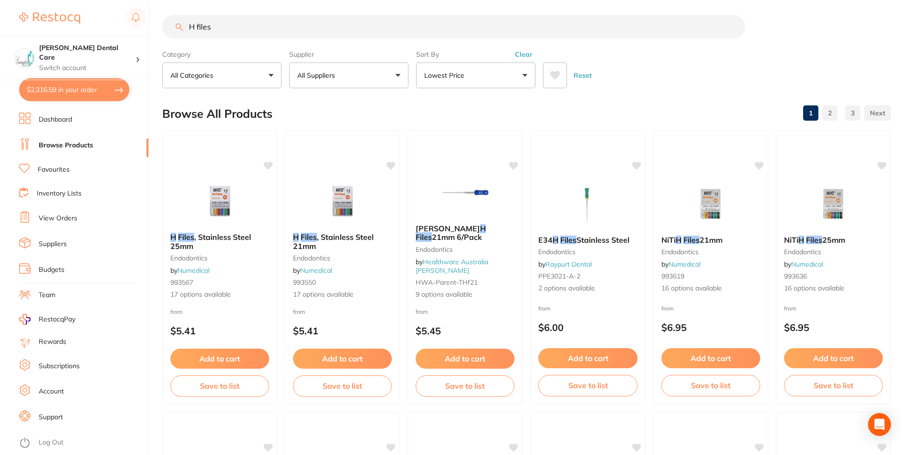
drag, startPoint x: 228, startPoint y: 29, endPoint x: 168, endPoint y: 23, distance: 60.4
click at [166, 24] on input "H files" at bounding box center [453, 27] width 583 height 24
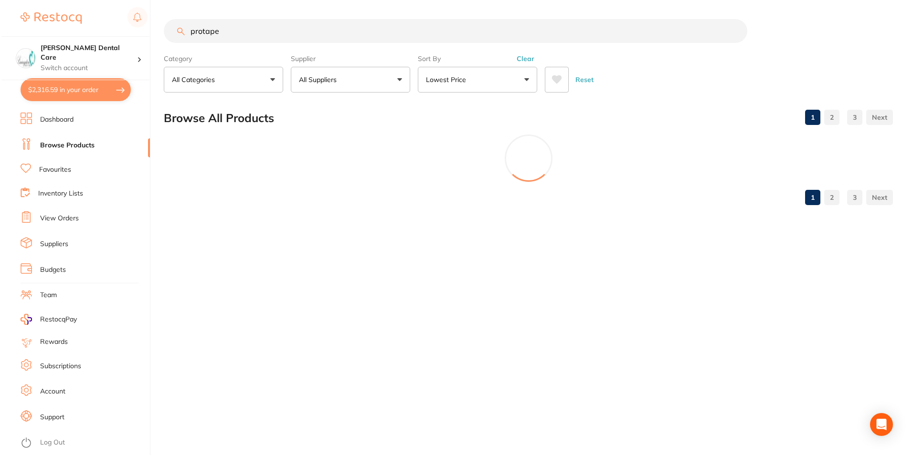
scroll to position [0, 0]
type input "protaper"
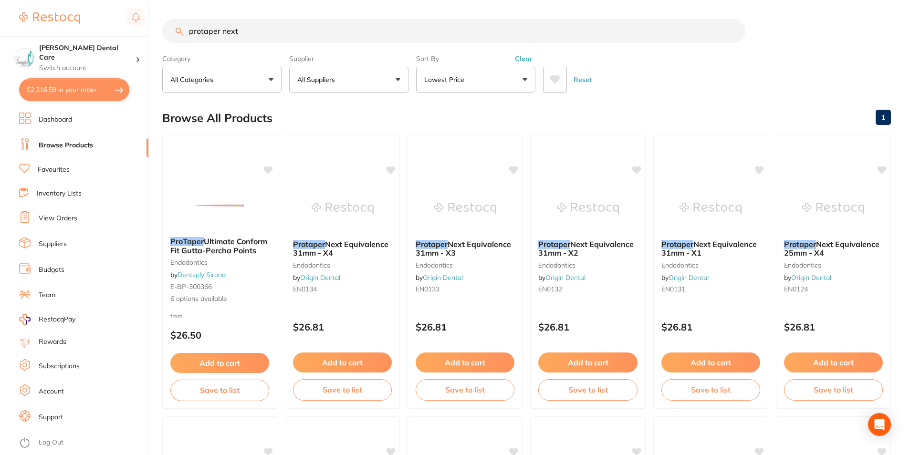
type input "protaper next"
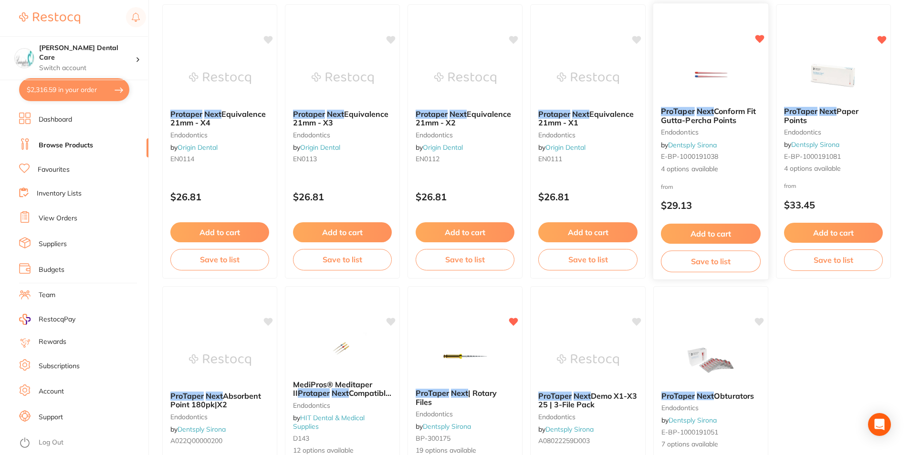
scroll to position [430, 0]
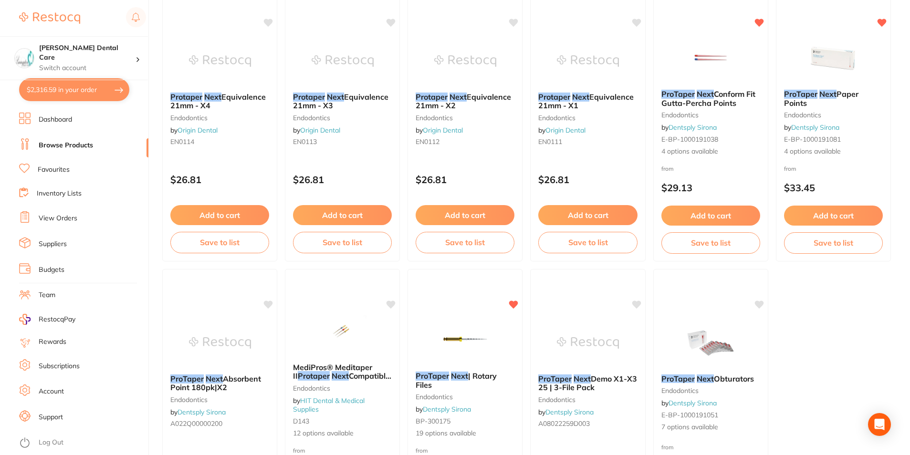
click at [478, 376] on span "| Rotary Files" at bounding box center [456, 380] width 81 height 18
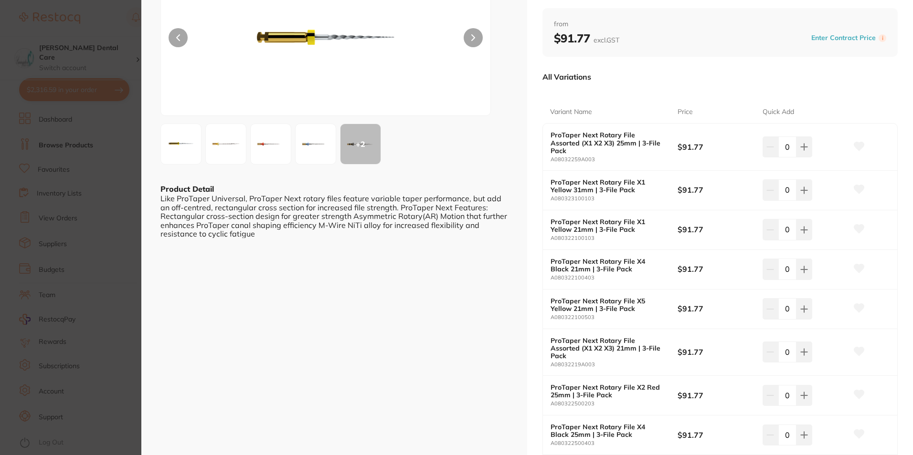
scroll to position [95, 0]
click at [800, 391] on icon at bounding box center [804, 395] width 8 height 8
type input "1"
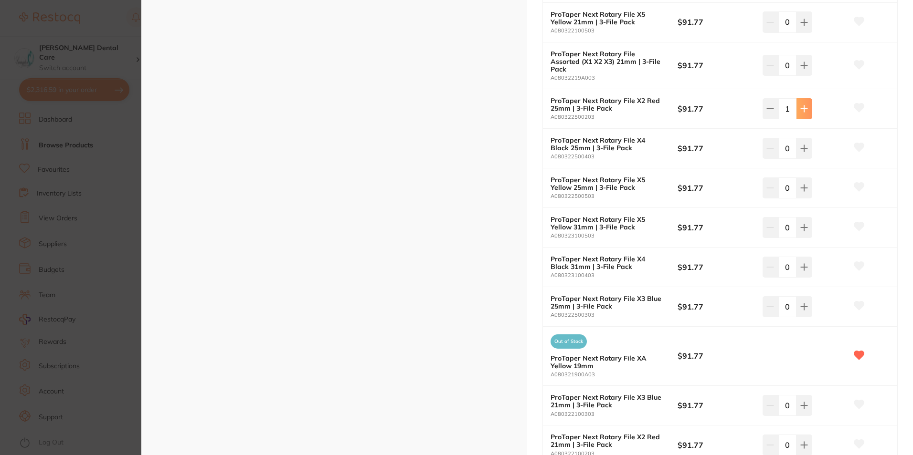
scroll to position [430, 0]
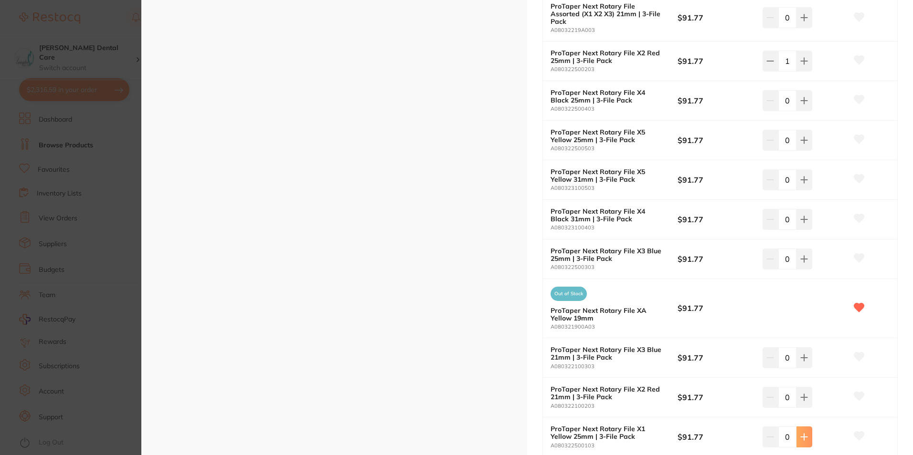
click at [801, 434] on icon at bounding box center [804, 437] width 6 height 6
type input "1"
click at [570, 307] on b "ProTaper Next Rotary File XA Yellow 19mm" at bounding box center [607, 314] width 115 height 15
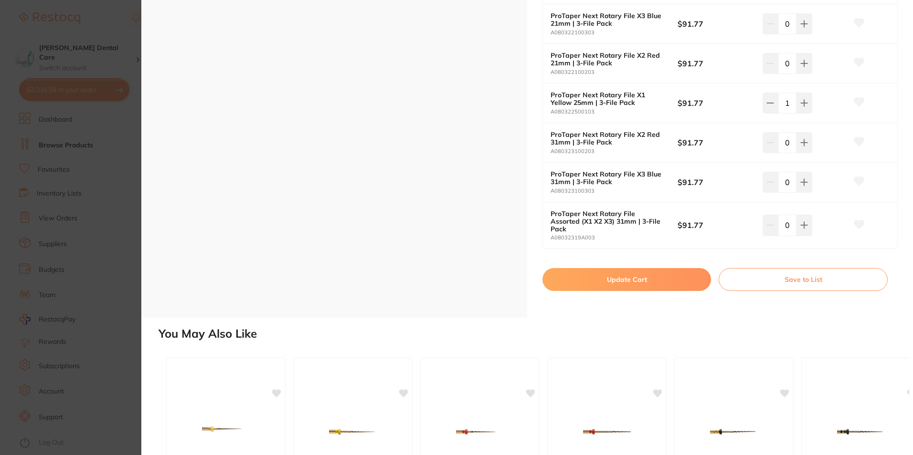
scroll to position [812, 0]
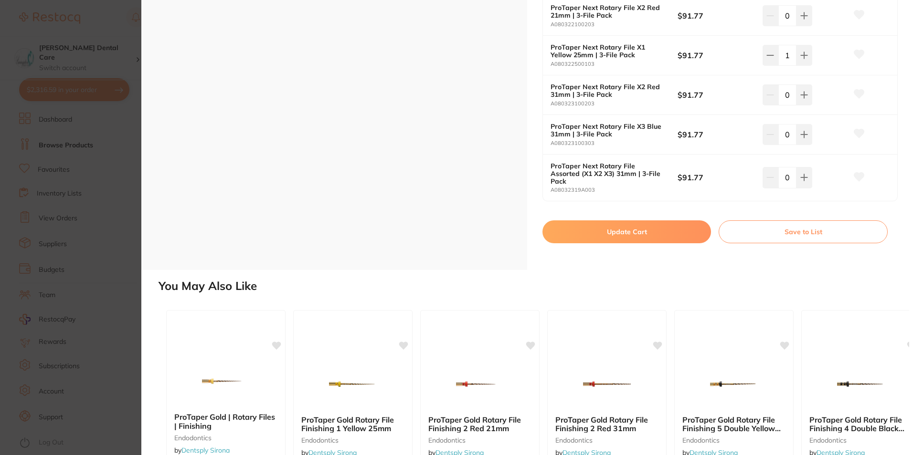
click at [622, 221] on button "Update Cart" at bounding box center [626, 232] width 169 height 23
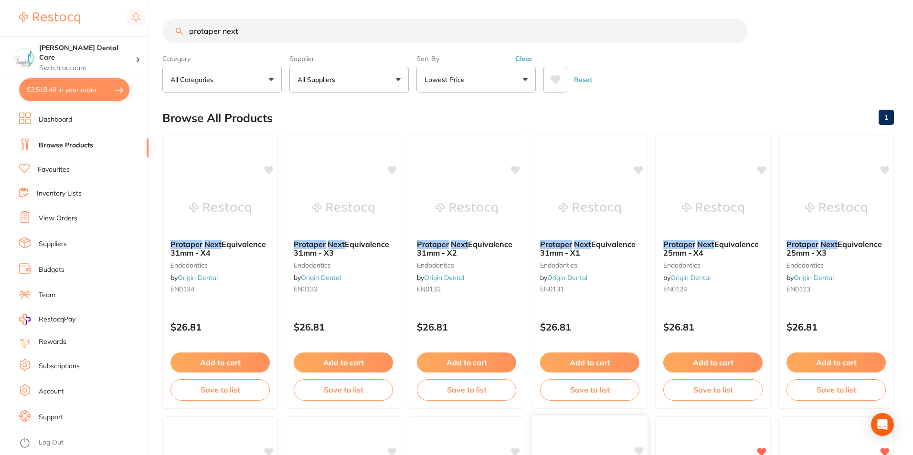
checkbox input "false"
click at [303, 40] on input "protaper next" at bounding box center [453, 31] width 583 height 24
drag, startPoint x: 288, startPoint y: 32, endPoint x: 106, endPoint y: 30, distance: 182.4
click at [105, 31] on div "$2,518.48 [PERSON_NAME] Dental Care Switch account [PERSON_NAME] Dental Care $2…" at bounding box center [455, 227] width 910 height 455
type input "paper points"
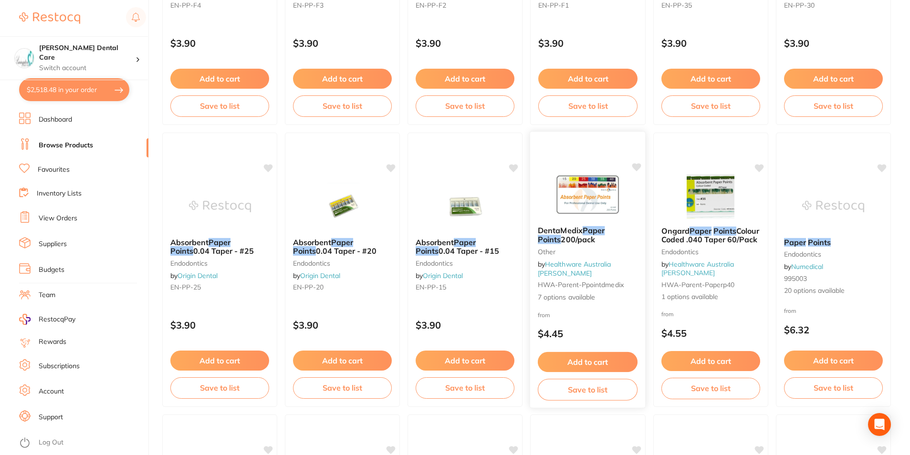
scroll to position [286, 0]
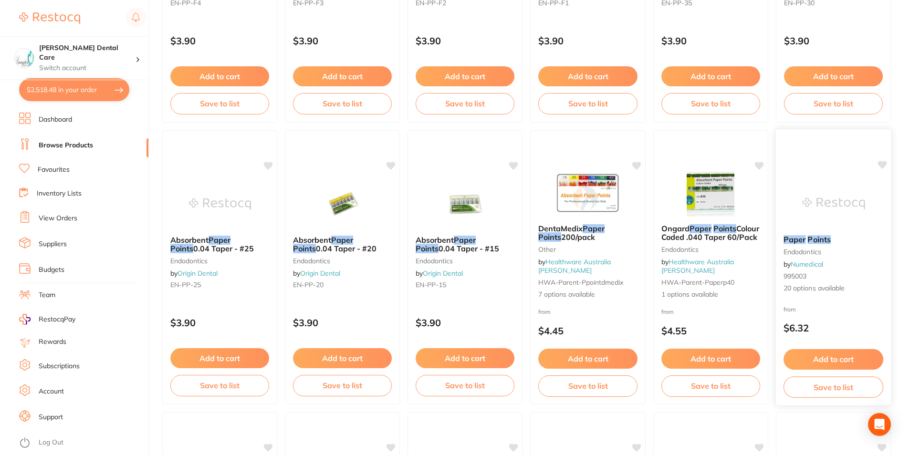
click at [819, 243] on em "Points" at bounding box center [819, 240] width 23 height 10
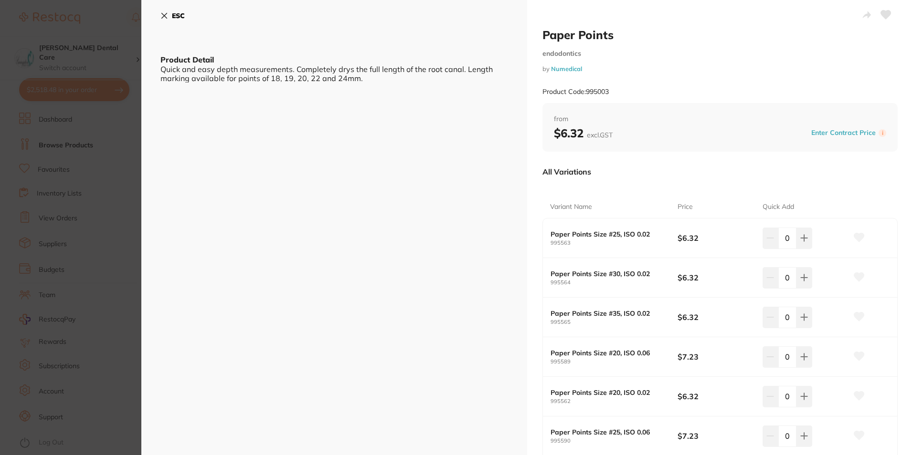
drag, startPoint x: 806, startPoint y: 359, endPoint x: 709, endPoint y: 353, distance: 97.6
click at [807, 359] on button at bounding box center [804, 357] width 16 height 21
type input "1"
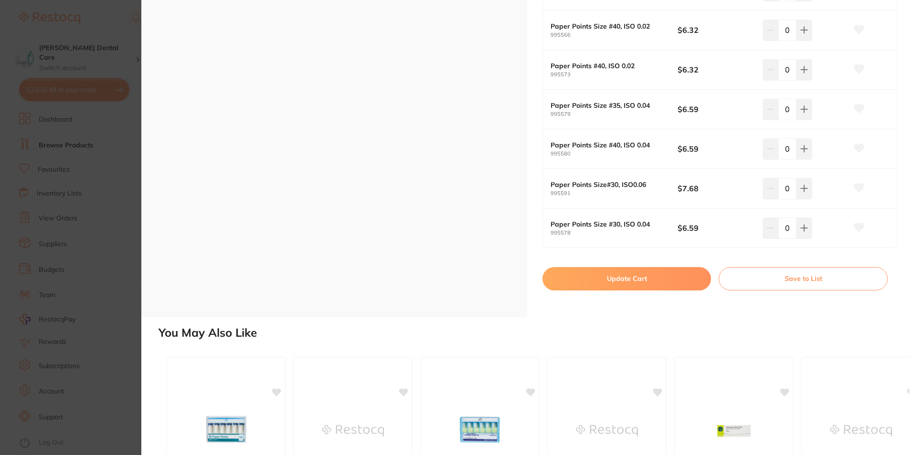
scroll to position [764, 0]
click at [597, 282] on button "Update Cart" at bounding box center [626, 277] width 169 height 23
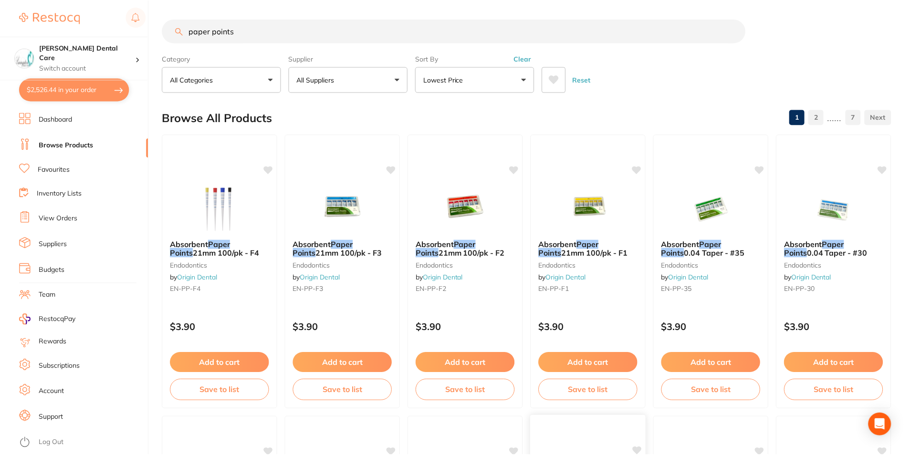
scroll to position [286, 0]
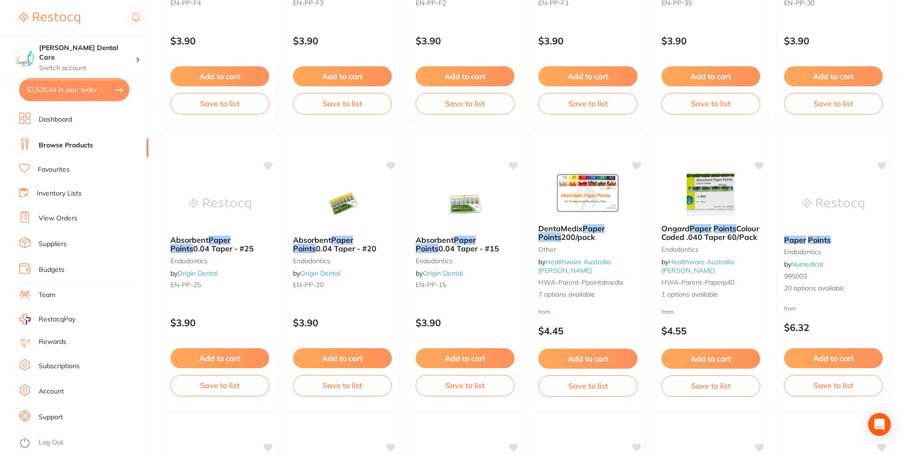
drag, startPoint x: 114, startPoint y: 88, endPoint x: 357, endPoint y: 263, distance: 300.0
click at [114, 88] on button "$2,526.44 in your order" at bounding box center [74, 89] width 110 height 23
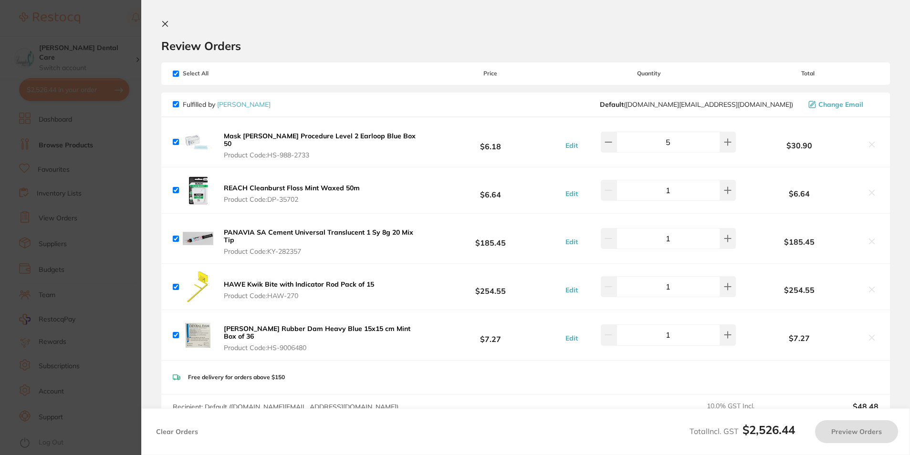
checkbox input "true"
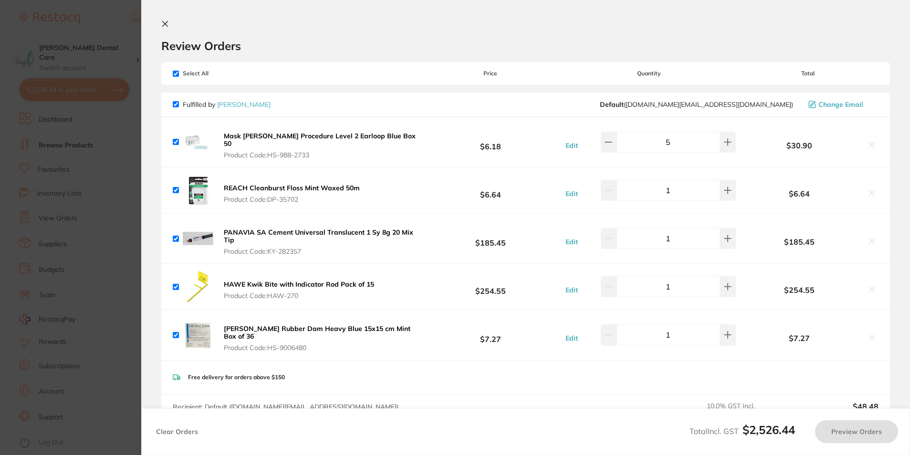
checkbox input "true"
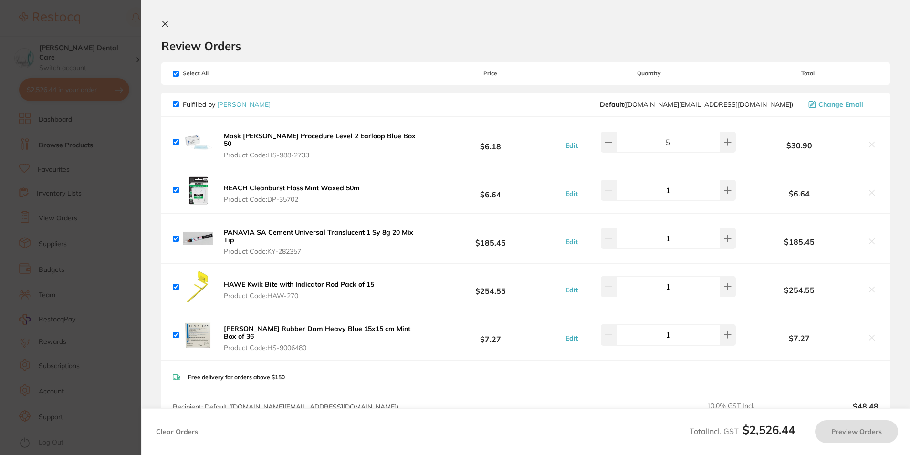
checkbox input "true"
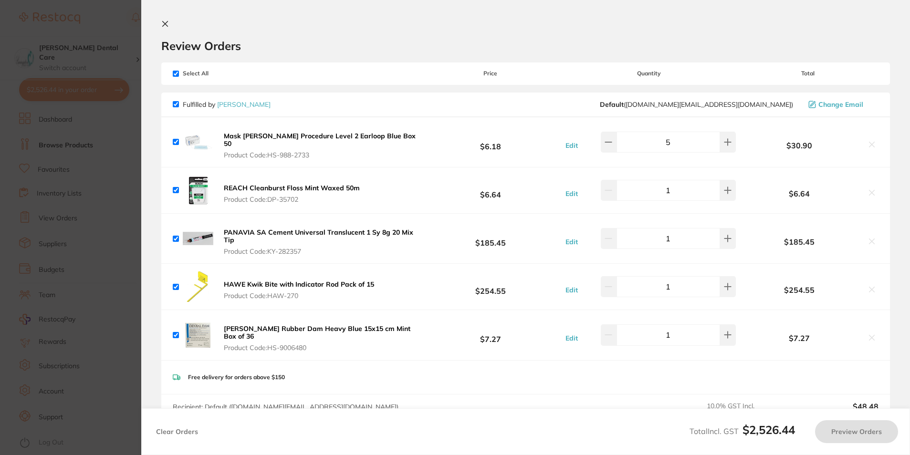
checkbox input "true"
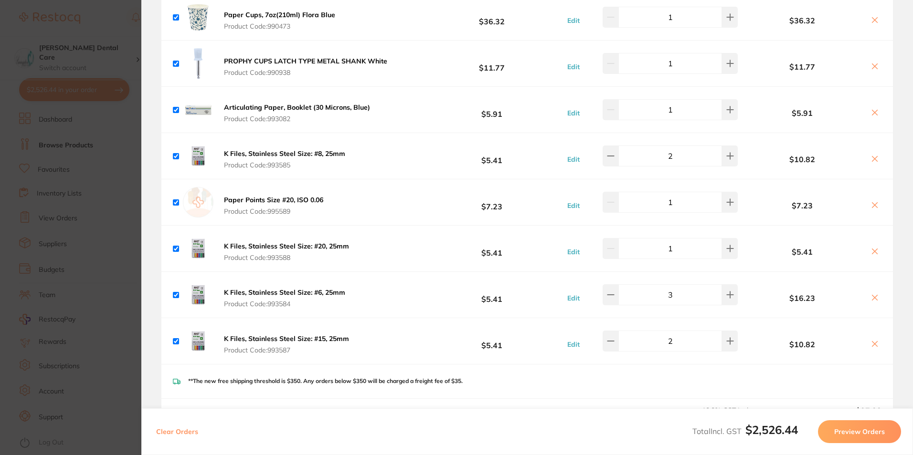
scroll to position [1766, 0]
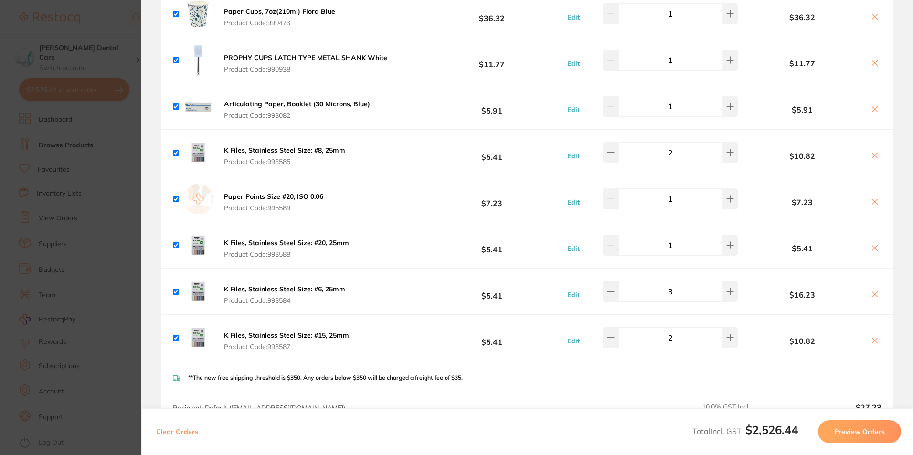
click at [874, 199] on icon at bounding box center [874, 201] width 5 height 5
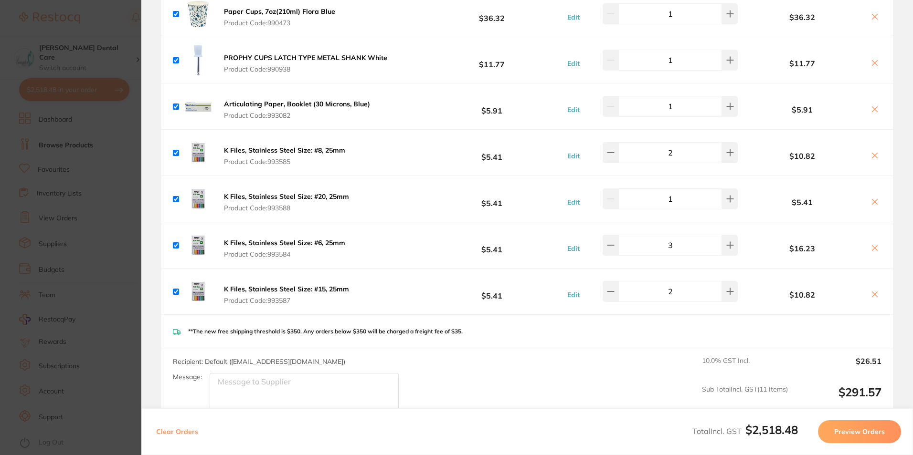
checkbox input "true"
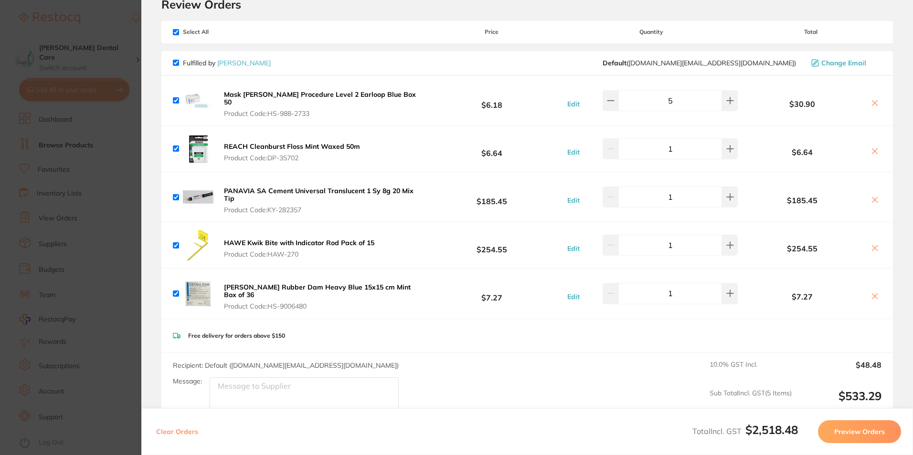
scroll to position [0, 0]
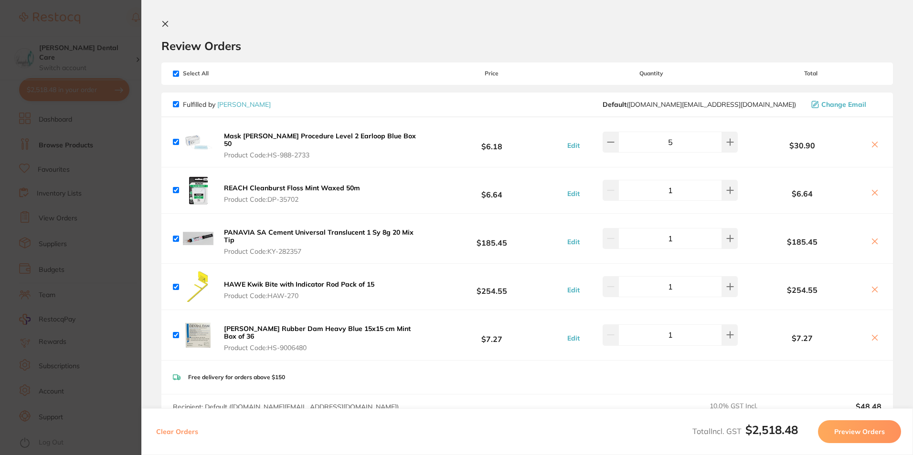
click at [165, 27] on icon at bounding box center [165, 24] width 8 height 8
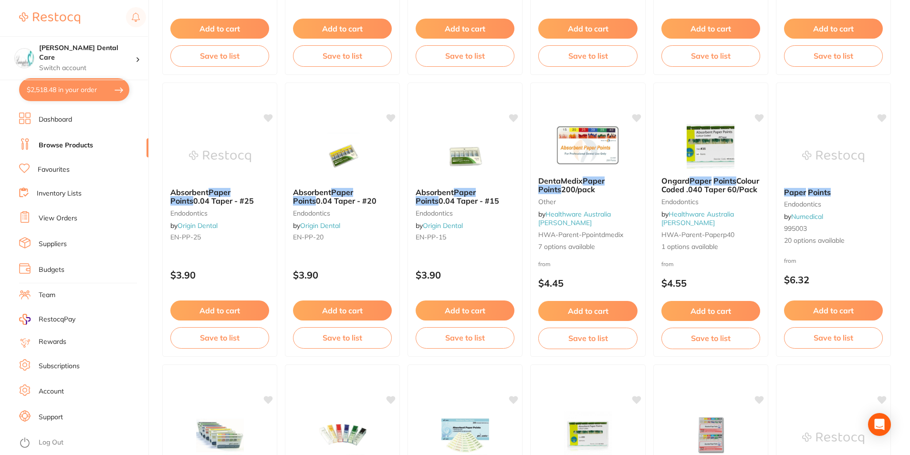
scroll to position [525, 0]
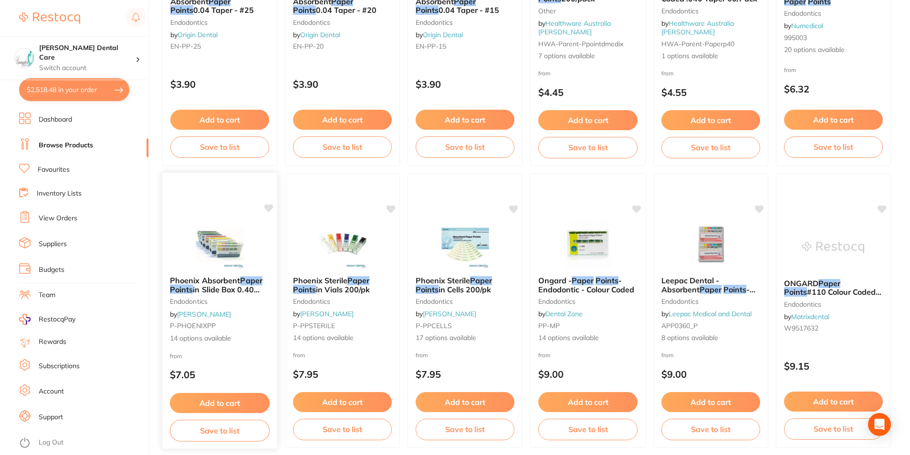
click at [197, 401] on button "Add to cart" at bounding box center [220, 403] width 100 height 21
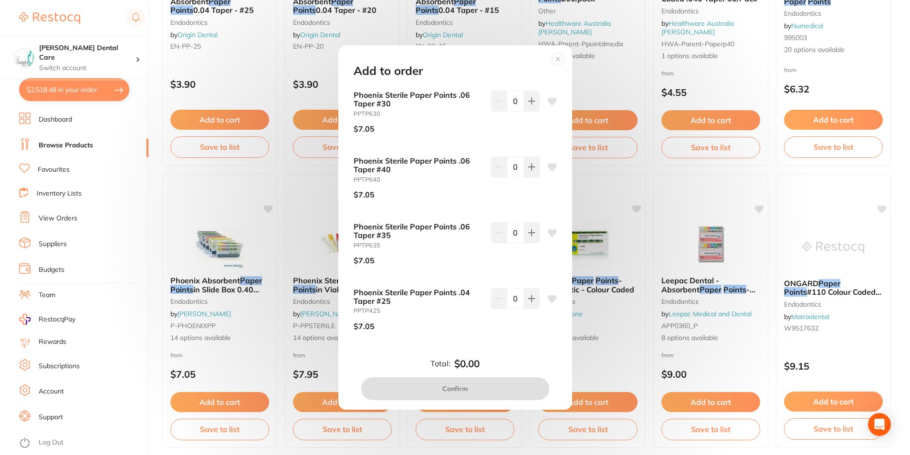
scroll to position [573, 0]
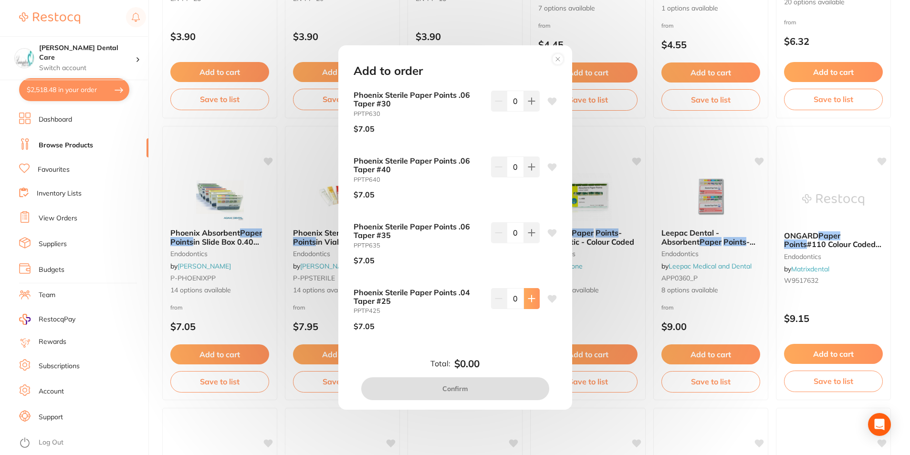
click at [536, 303] on button at bounding box center [532, 298] width 16 height 21
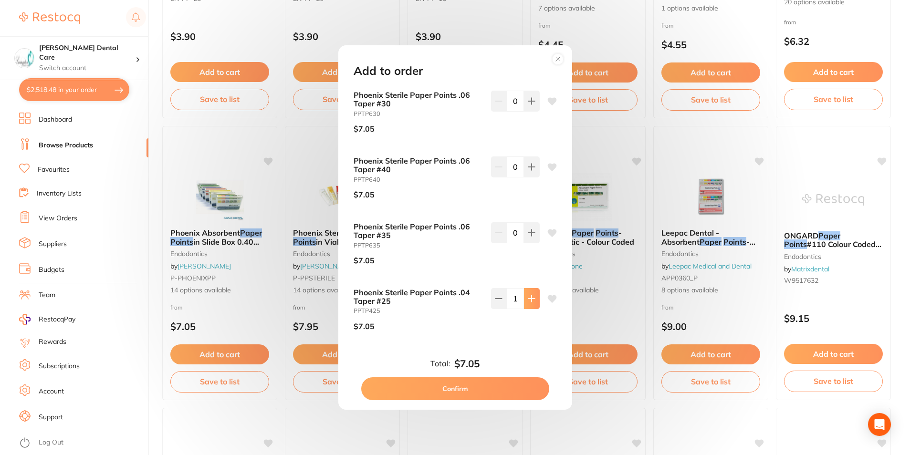
click at [528, 299] on icon at bounding box center [531, 299] width 6 height 6
type input "2"
click at [528, 391] on button "Confirm" at bounding box center [455, 389] width 188 height 23
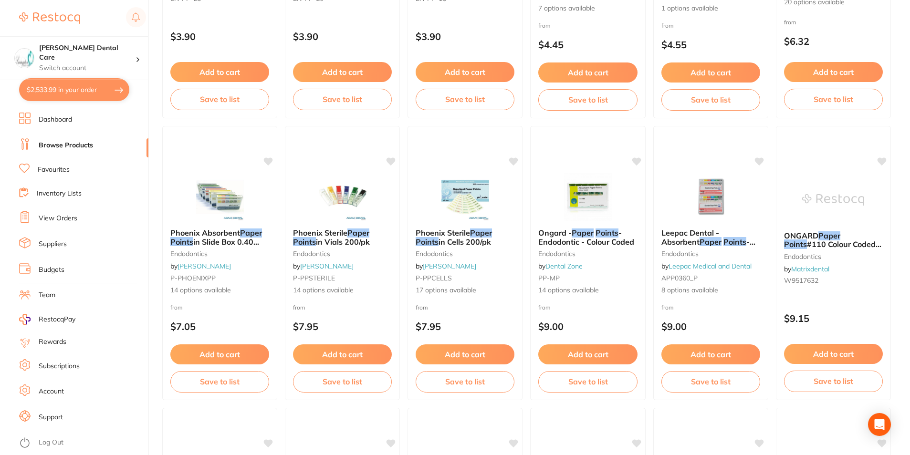
checkbox input "false"
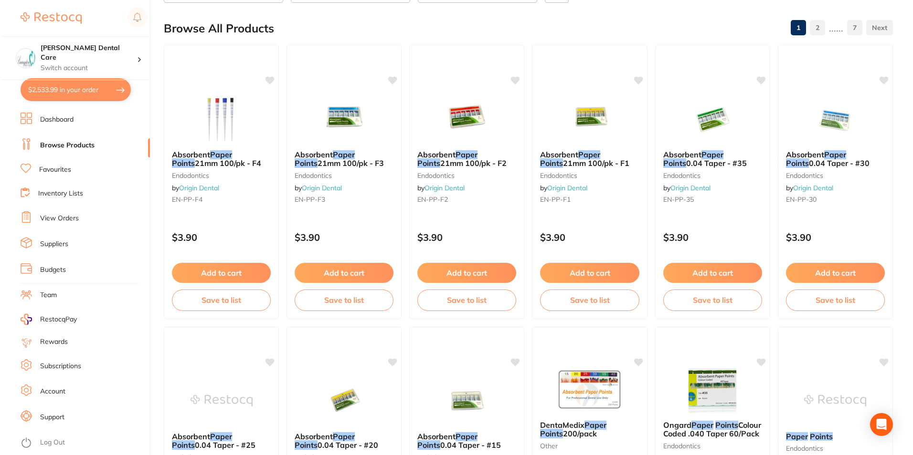
scroll to position [0, 0]
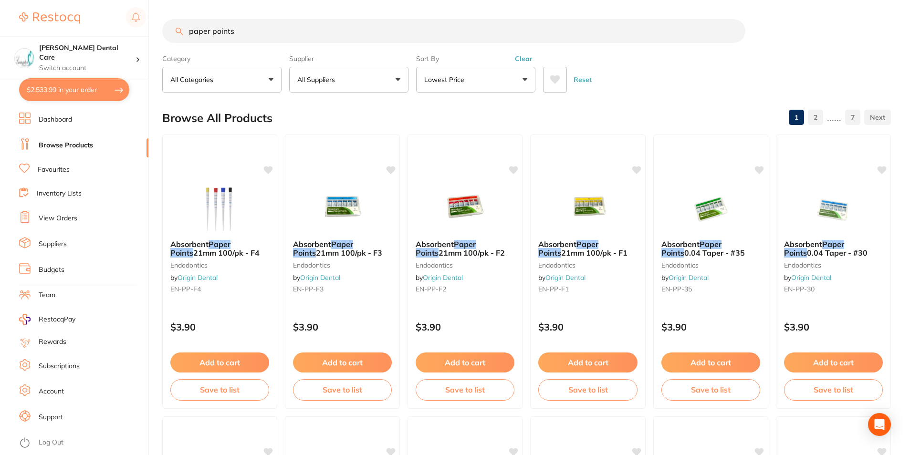
click at [264, 42] on input "paper points" at bounding box center [453, 31] width 583 height 24
drag, startPoint x: 265, startPoint y: 38, endPoint x: 175, endPoint y: 28, distance: 90.8
click at [175, 29] on input "paper points" at bounding box center [453, 31] width 583 height 24
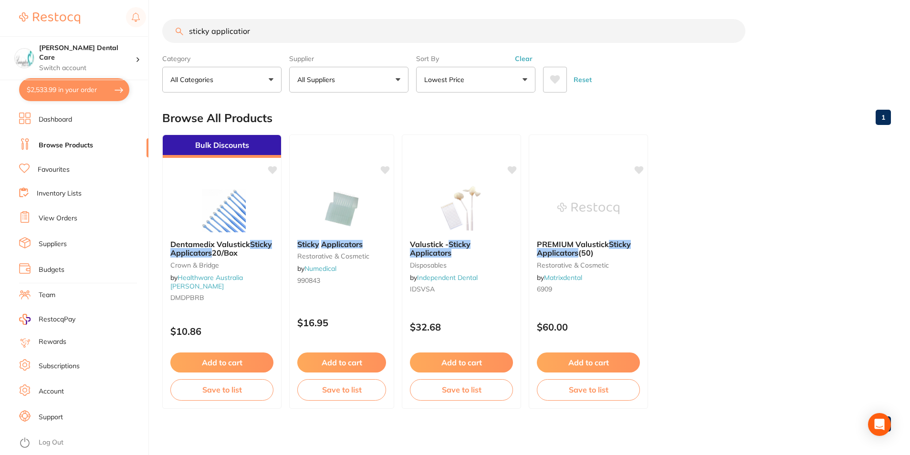
type input "sticky applicatior"
click at [345, 259] on small "restorative & cosmetic" at bounding box center [342, 257] width 90 height 8
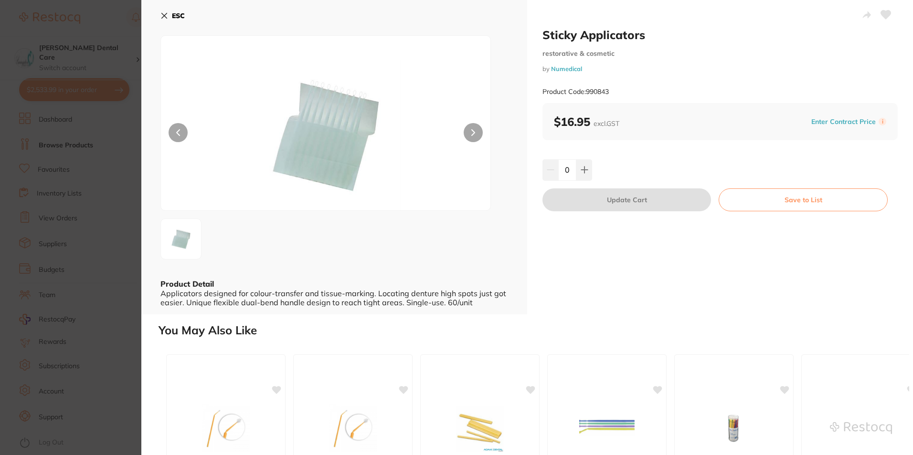
click at [350, 99] on img at bounding box center [326, 135] width 198 height 151
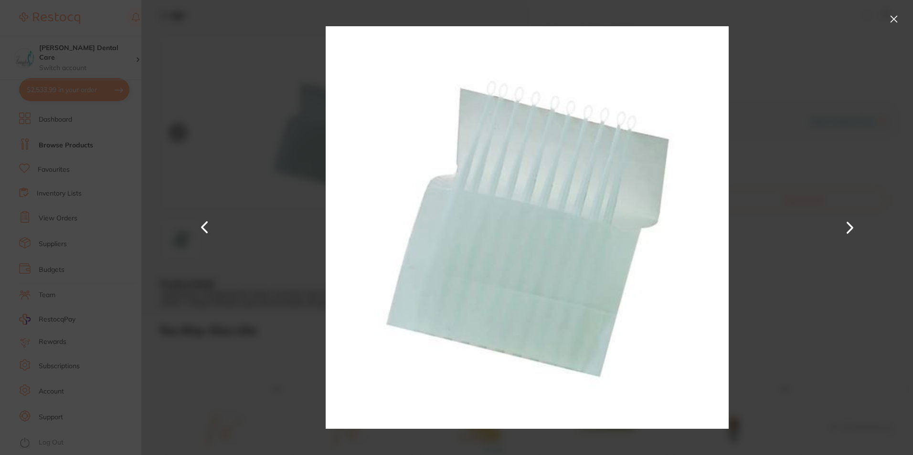
click at [893, 19] on button at bounding box center [893, 18] width 15 height 15
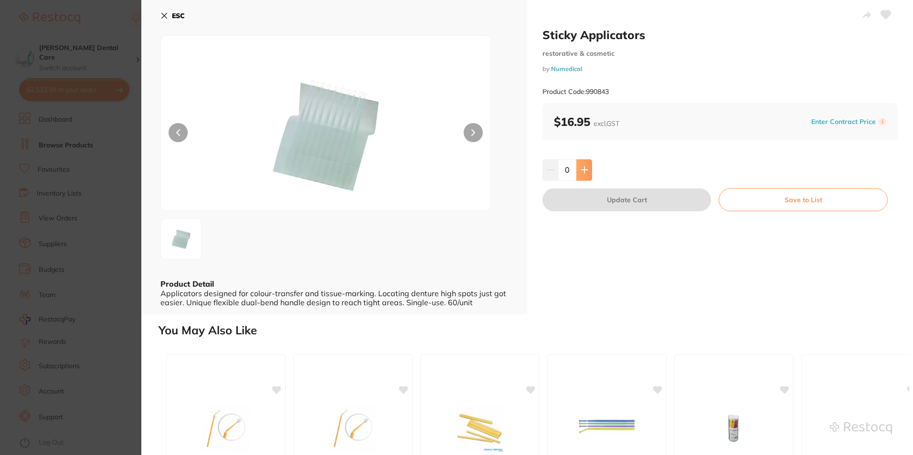
click at [584, 168] on icon at bounding box center [585, 170] width 8 height 8
type input "1"
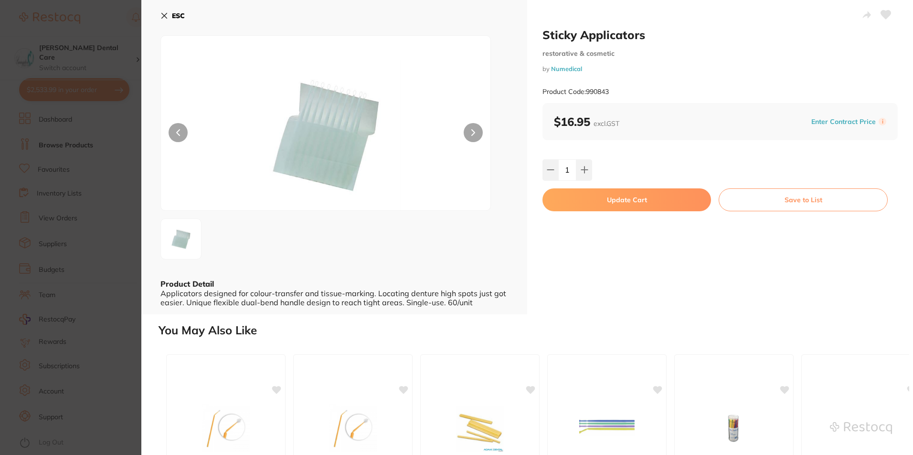
click at [670, 191] on button "Update Cart" at bounding box center [626, 200] width 169 height 23
checkbox input "false"
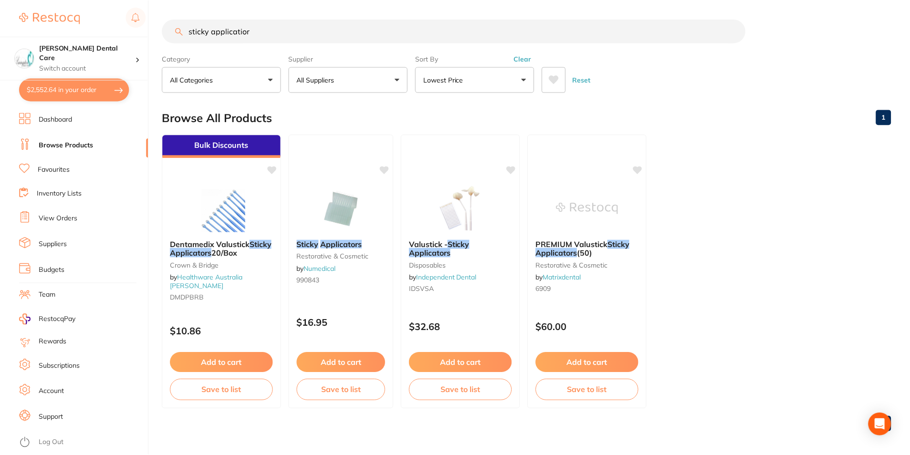
scroll to position [3, 0]
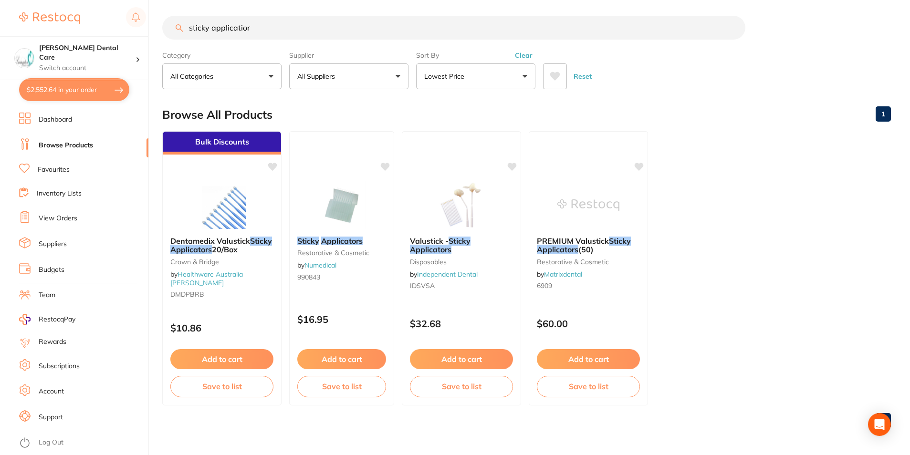
drag, startPoint x: 286, startPoint y: 28, endPoint x: 116, endPoint y: 27, distance: 170.0
click at [114, 30] on div "$2,552.64 Livingston Dental Care Switch account Livingston Dental Care $2,552.6…" at bounding box center [455, 224] width 910 height 455
paste input "1.004.2776"
click at [205, 26] on input "1.004.2776" at bounding box center [453, 28] width 583 height 24
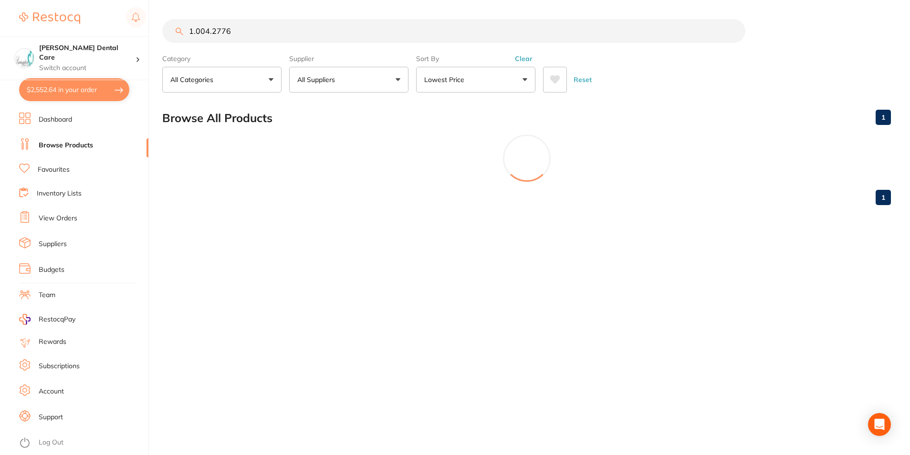
scroll to position [0, 0]
click at [308, 32] on input "1.004.2776" at bounding box center [454, 31] width 585 height 24
drag, startPoint x: 308, startPoint y: 36, endPoint x: 184, endPoint y: 30, distance: 123.8
click at [185, 31] on input "1.004.2776" at bounding box center [454, 31] width 585 height 24
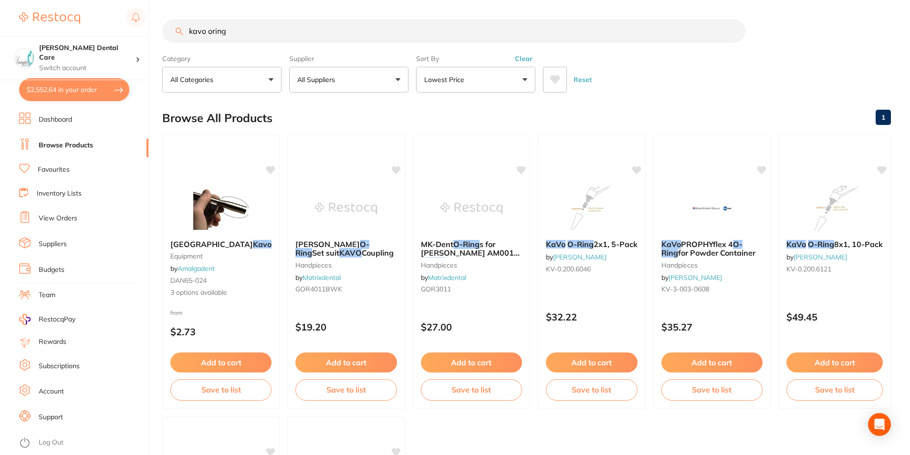
drag, startPoint x: 233, startPoint y: 33, endPoint x: 208, endPoint y: 32, distance: 25.3
click at [208, 32] on input "kavo oring" at bounding box center [453, 31] width 583 height 24
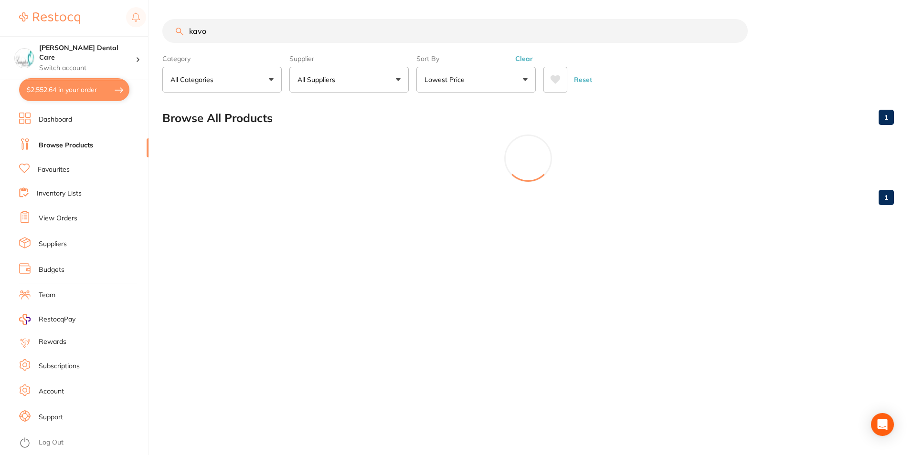
type input "kavo"
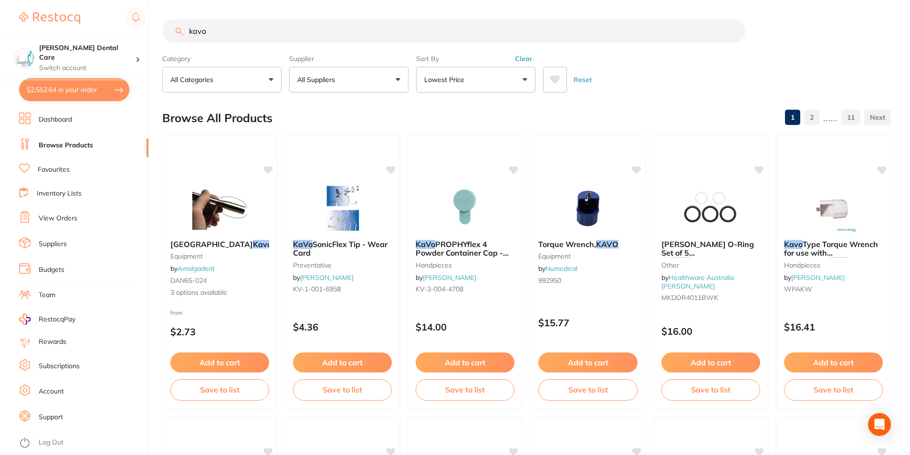
drag, startPoint x: 210, startPoint y: 32, endPoint x: 168, endPoint y: 23, distance: 43.1
click at [166, 24] on input "kavo" at bounding box center [453, 31] width 583 height 24
type input "oring kavo"
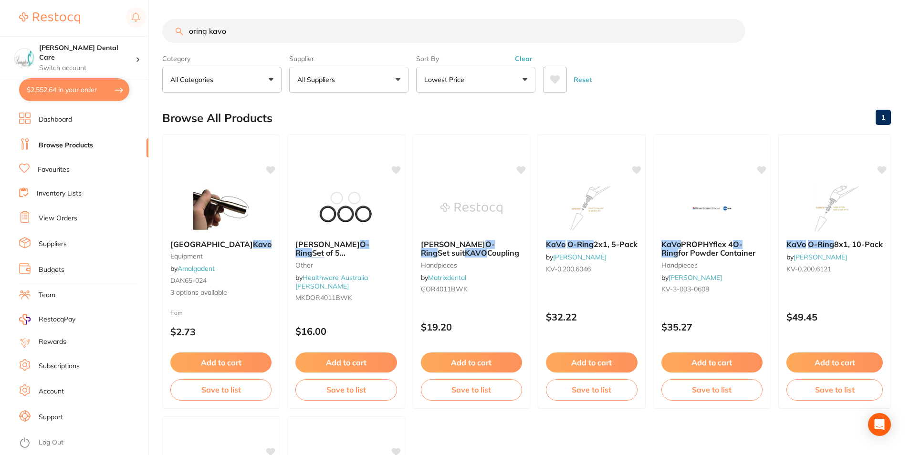
drag, startPoint x: 577, startPoint y: 257, endPoint x: 634, endPoint y: 371, distance: 127.9
click at [577, 257] on link "[PERSON_NAME]" at bounding box center [579, 257] width 53 height 9
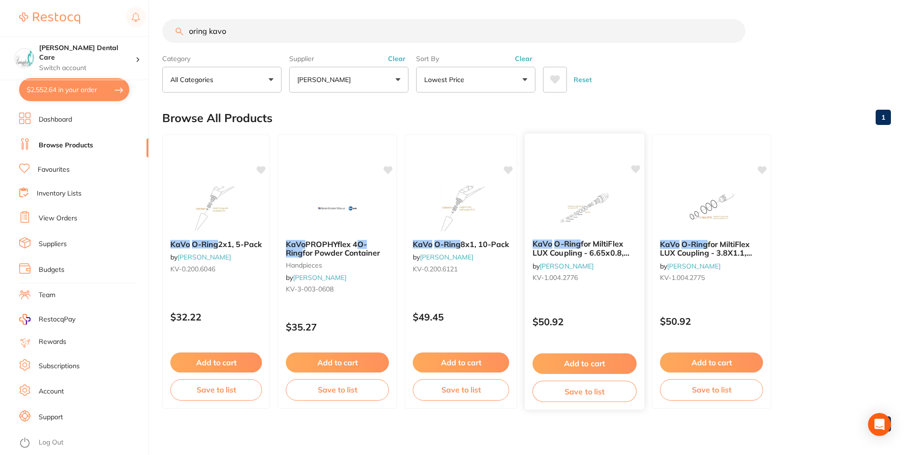
click at [625, 357] on button "Add to cart" at bounding box center [585, 364] width 104 height 21
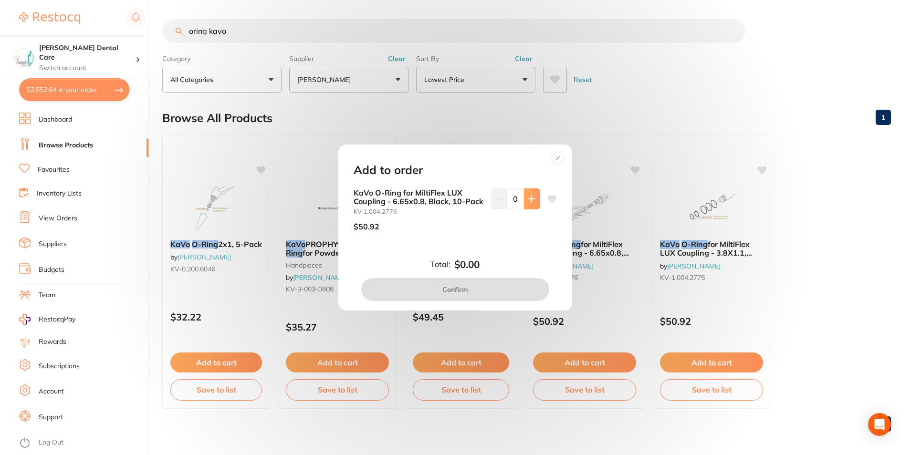
click at [531, 196] on icon at bounding box center [531, 199] width 6 height 6
type input "1"
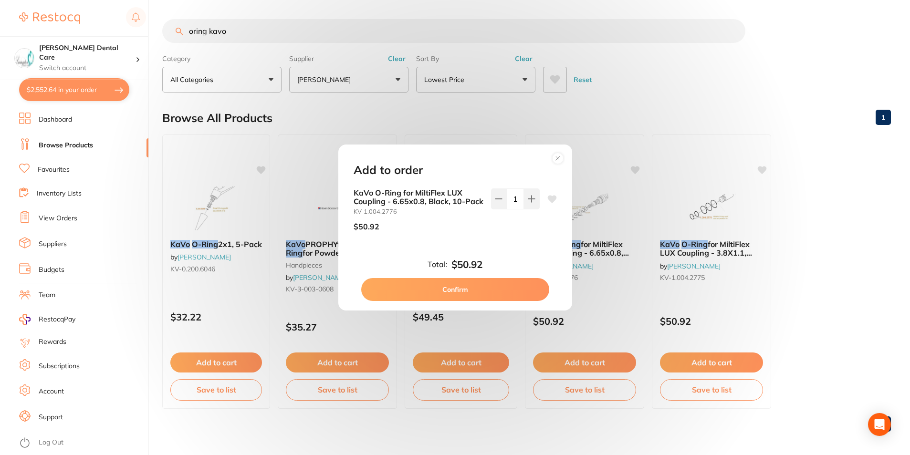
click at [526, 286] on button "Confirm" at bounding box center [455, 289] width 188 height 23
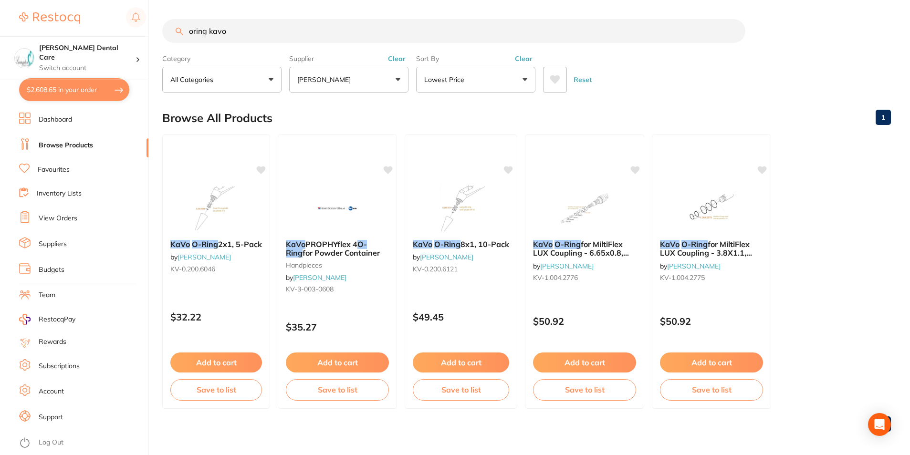
checkbox input "false"
click at [461, 210] on img at bounding box center [461, 208] width 63 height 48
click at [458, 212] on img at bounding box center [461, 207] width 63 height 48
click at [463, 247] on section at bounding box center [455, 227] width 910 height 455
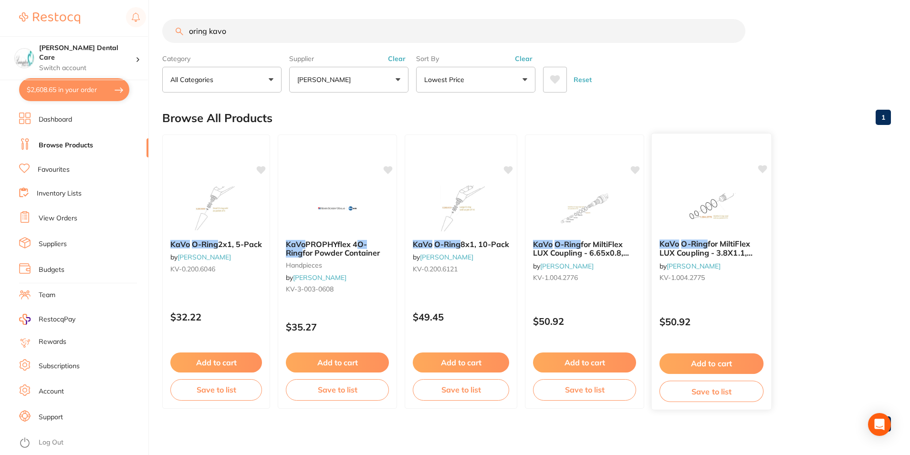
click at [719, 202] on img at bounding box center [711, 208] width 63 height 48
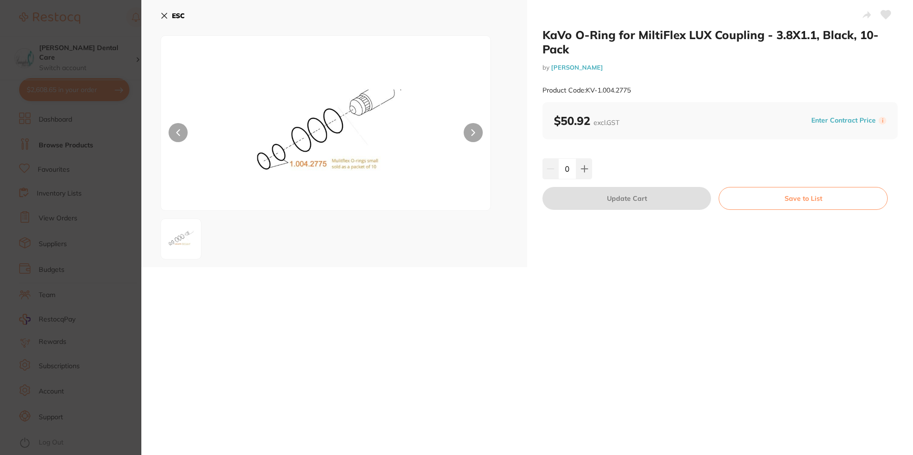
click at [165, 15] on icon at bounding box center [164, 15] width 5 height 5
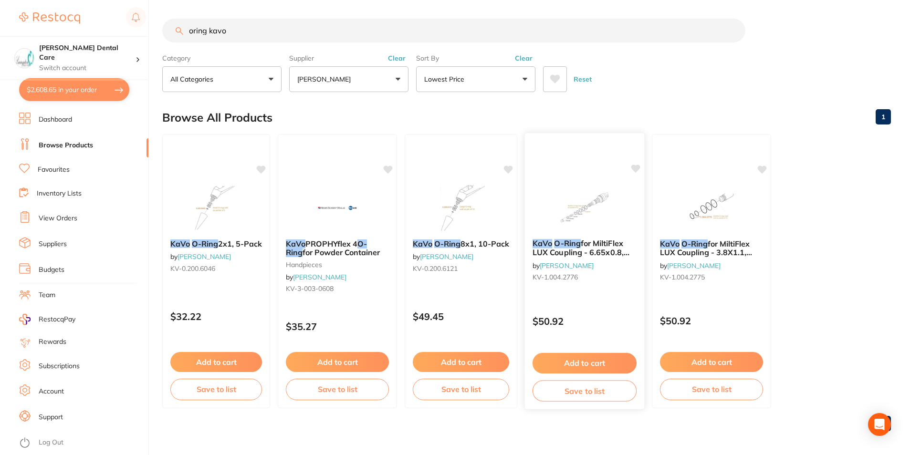
click at [591, 256] on span "for MiltiFlex LUX Coupling - 6.65x0.8, Black, 10-Pack" at bounding box center [581, 252] width 97 height 27
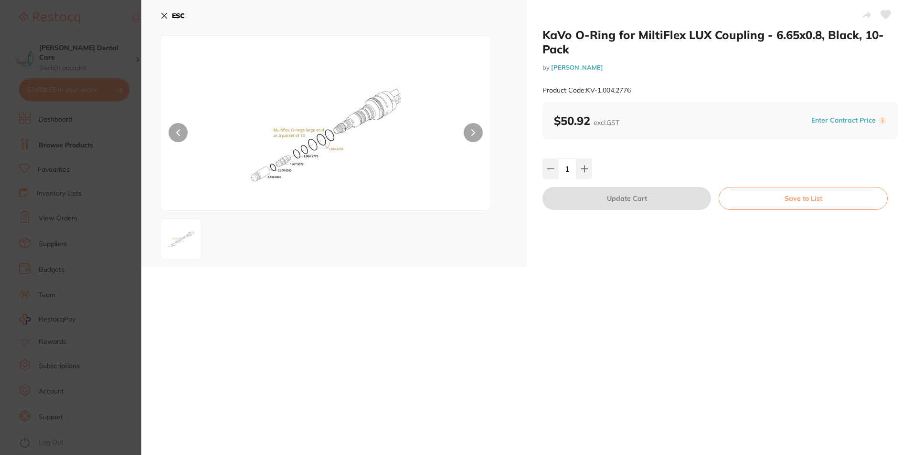
click at [159, 16] on div "ESC" at bounding box center [334, 133] width 386 height 267
click at [166, 15] on icon at bounding box center [164, 16] width 8 height 8
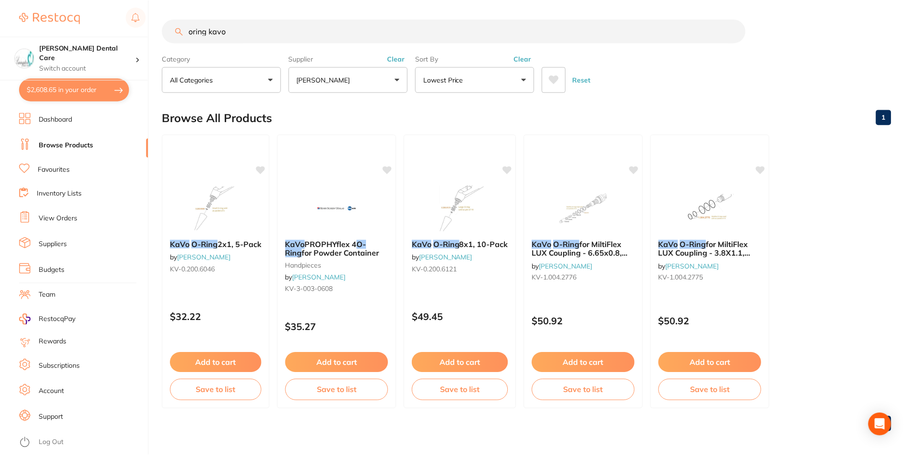
scroll to position [0, 0]
click at [716, 367] on button "Add to cart" at bounding box center [712, 363] width 104 height 21
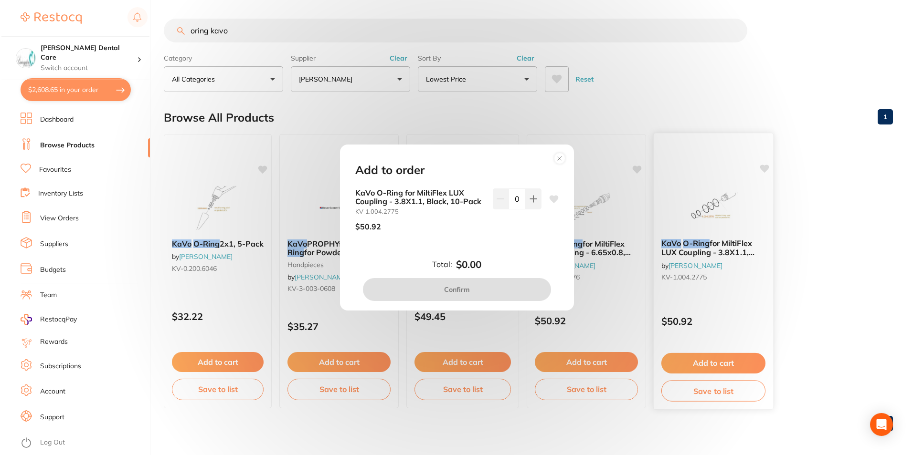
scroll to position [0, 0]
click at [529, 199] on icon at bounding box center [532, 199] width 8 height 8
type input "1"
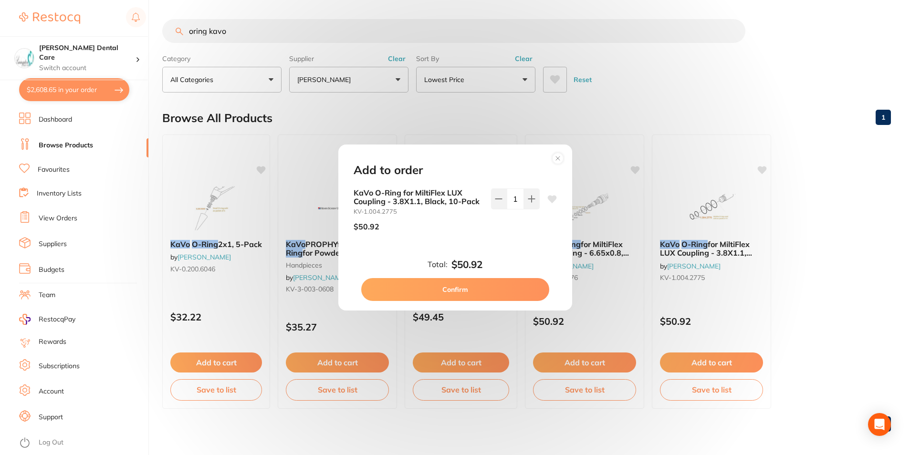
click at [507, 292] on button "Confirm" at bounding box center [455, 289] width 188 height 23
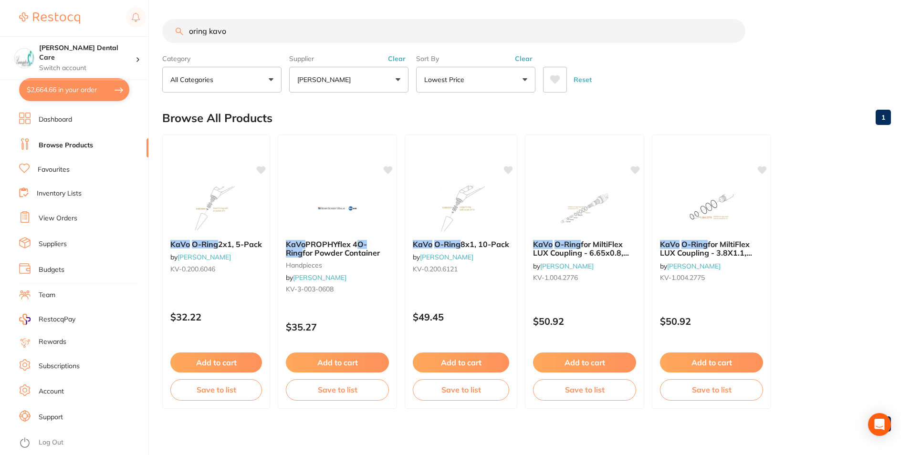
click at [73, 89] on button "$2,664.66 in your order" at bounding box center [74, 89] width 110 height 23
checkbox input "true"
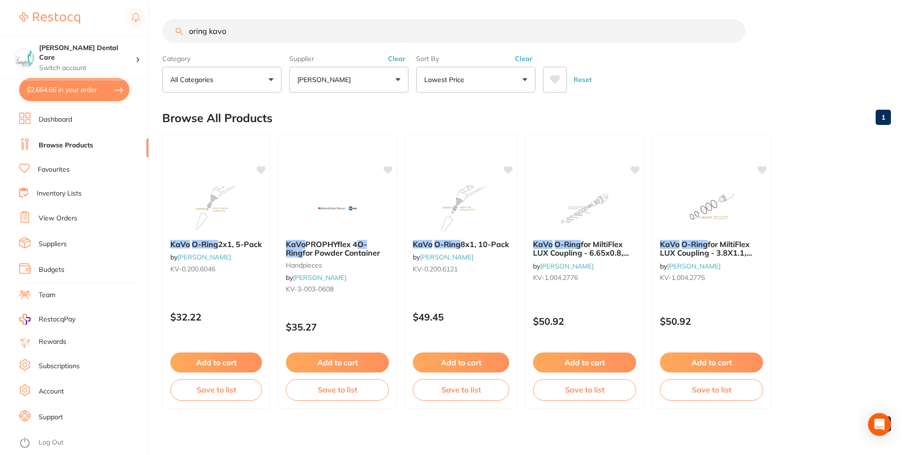
checkbox input "true"
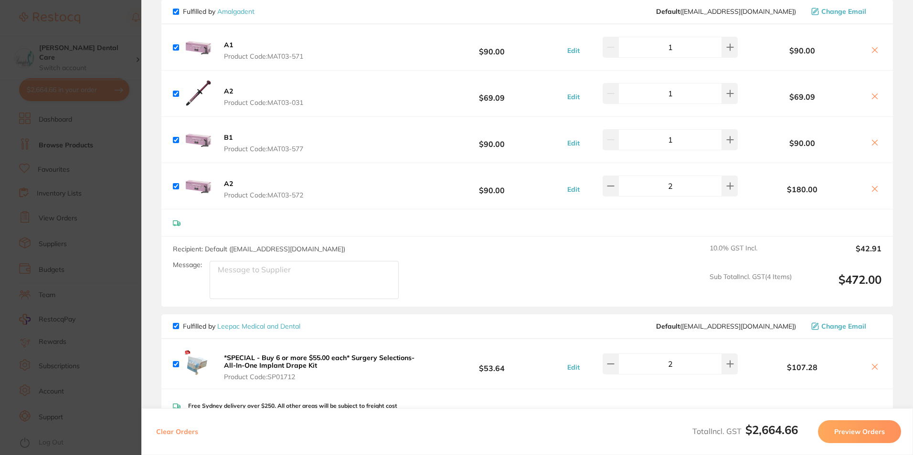
scroll to position [2571, 0]
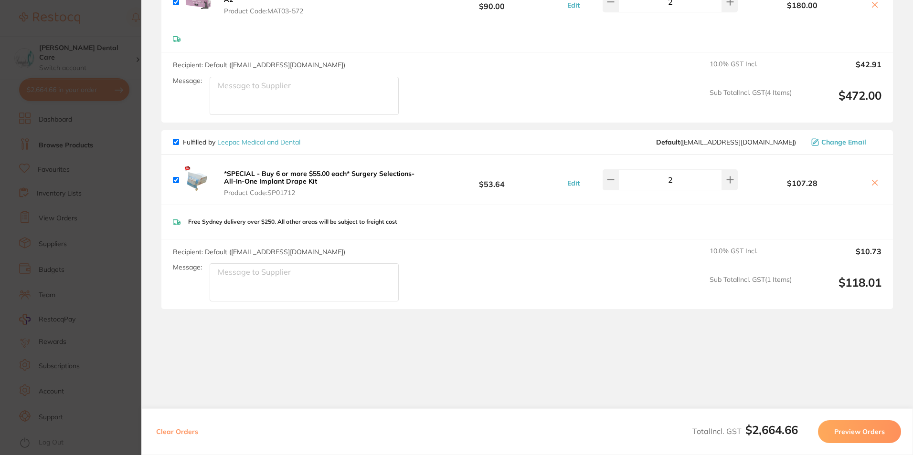
click at [872, 179] on icon at bounding box center [875, 183] width 8 height 8
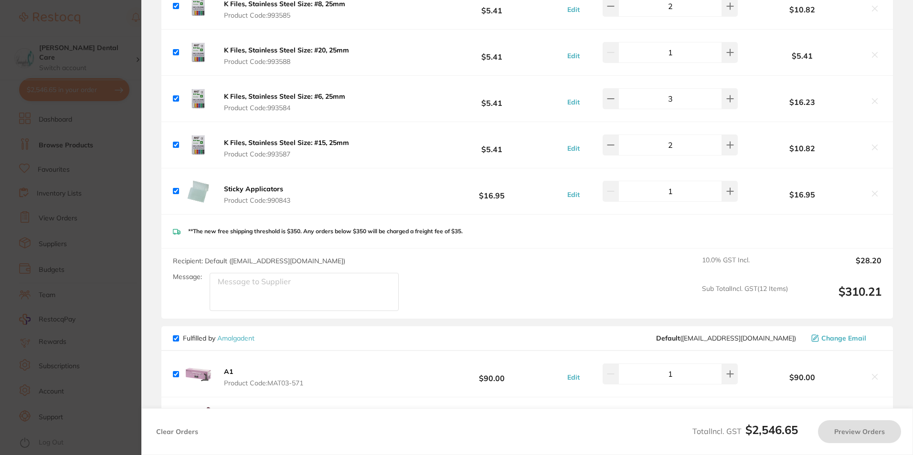
scroll to position [1955, 0]
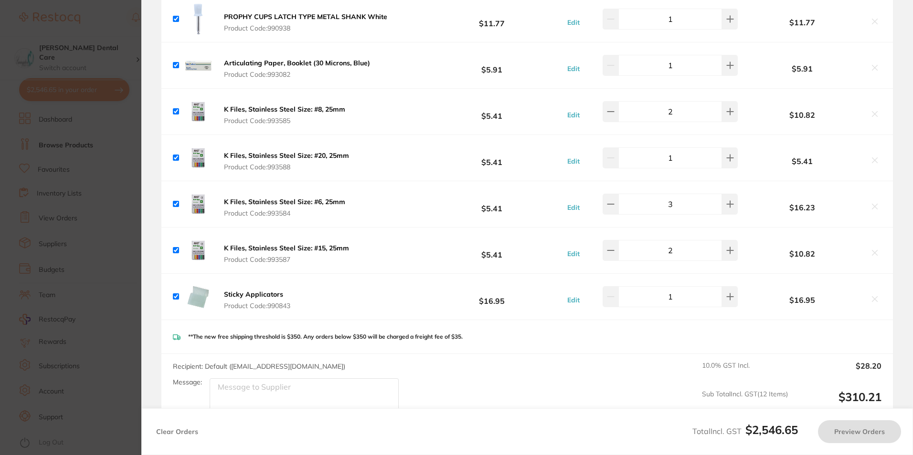
checkbox input "true"
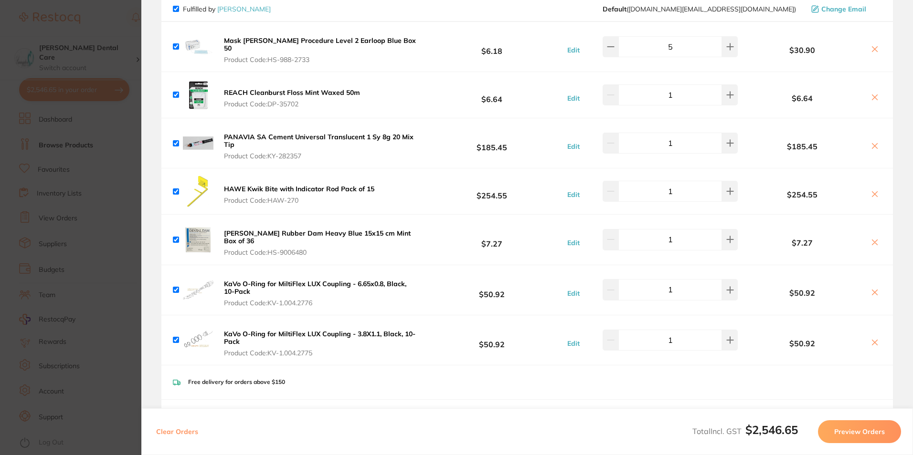
scroll to position [0, 0]
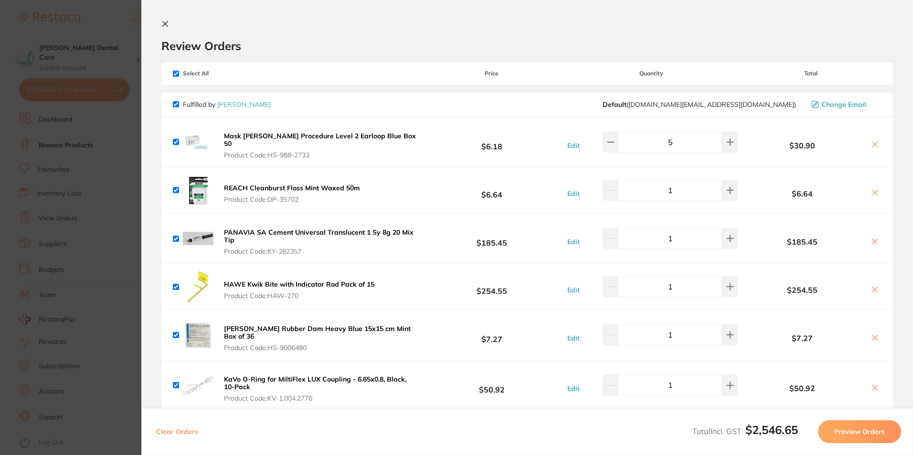
click at [167, 26] on icon at bounding box center [165, 23] width 5 height 5
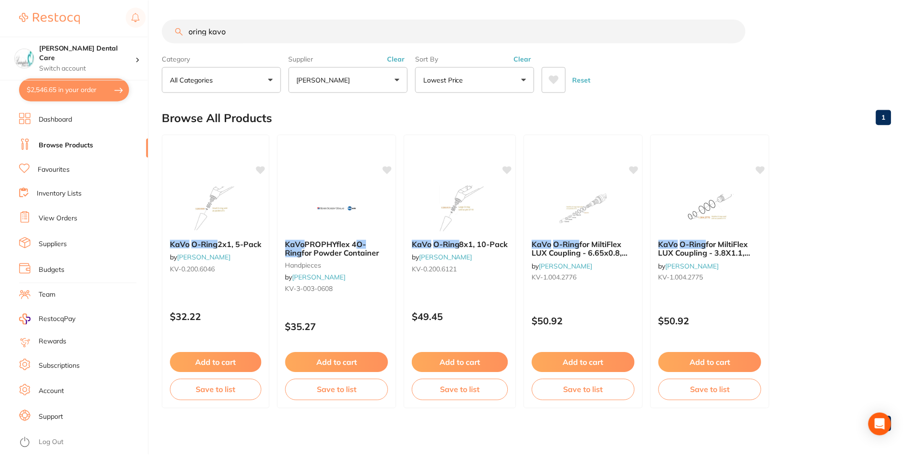
scroll to position [0, 0]
click at [73, 85] on button "$2,546.65 in your order" at bounding box center [74, 89] width 110 height 23
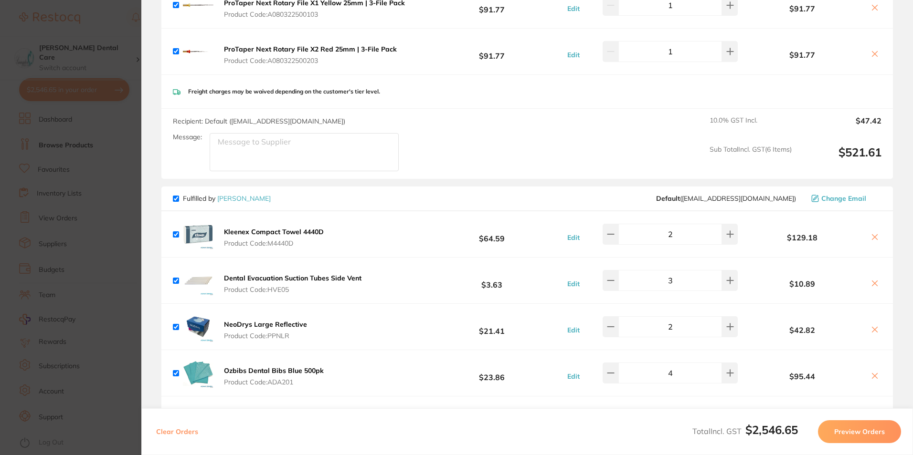
scroll to position [812, 0]
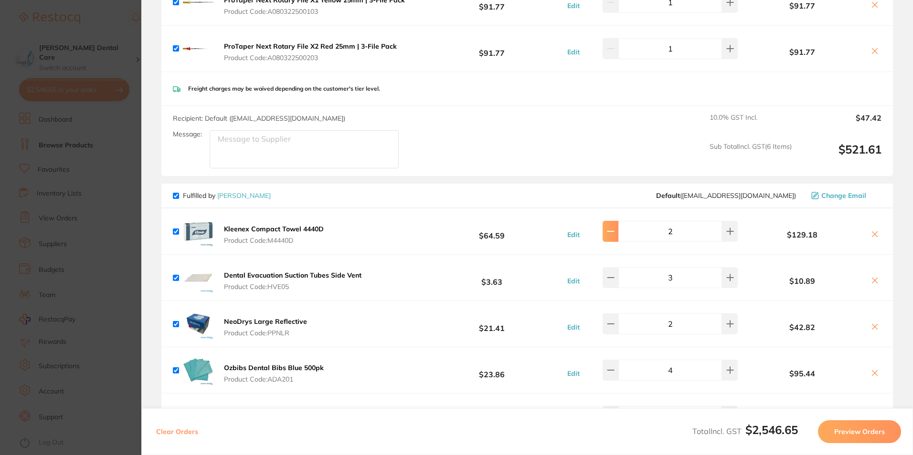
click at [611, 233] on button at bounding box center [610, 231] width 16 height 21
type input "1"
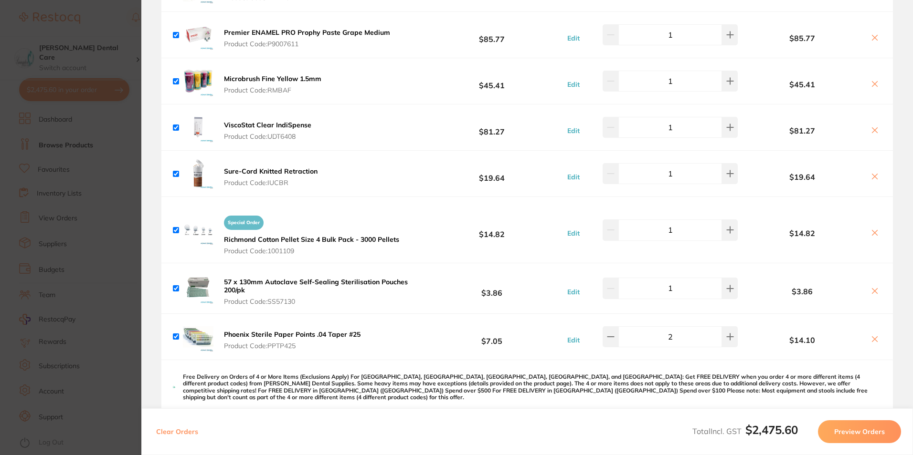
scroll to position [1241, 0]
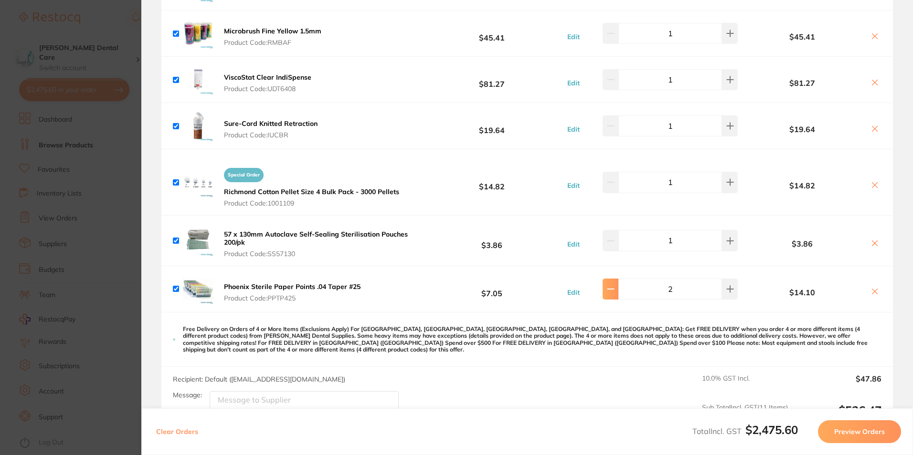
click at [615, 290] on button at bounding box center [610, 289] width 16 height 21
type input "1"
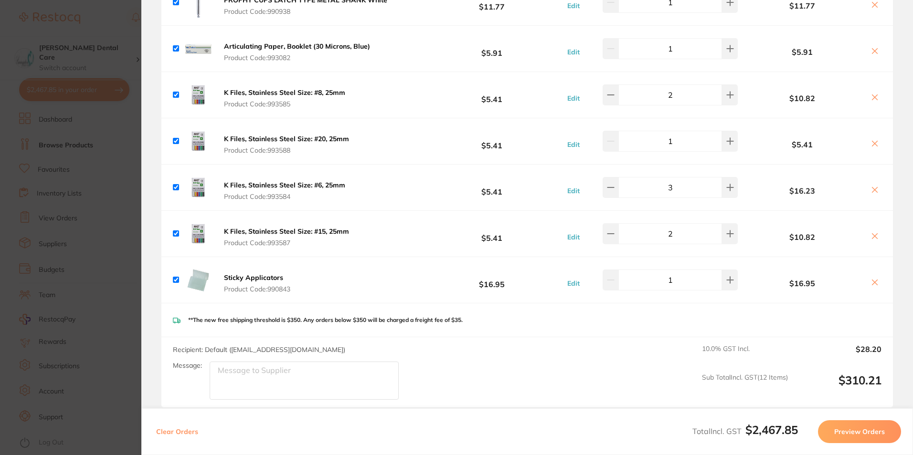
scroll to position [2005, 0]
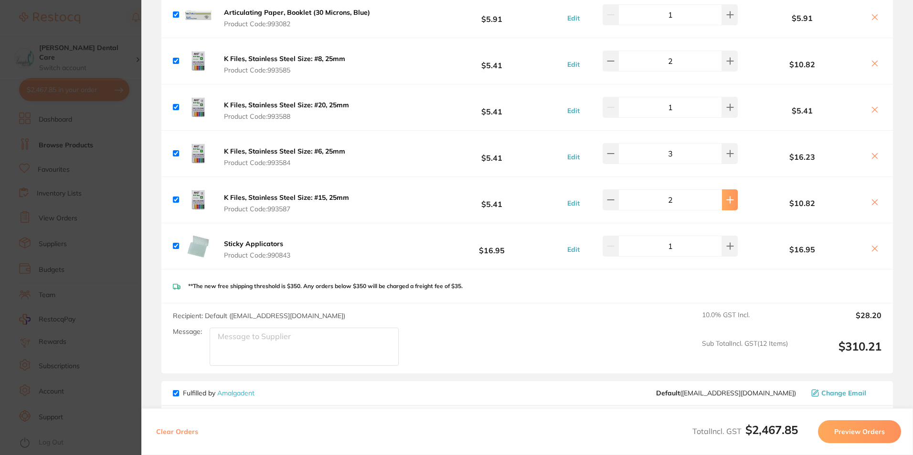
click at [726, 196] on icon at bounding box center [730, 200] width 8 height 8
type input "3"
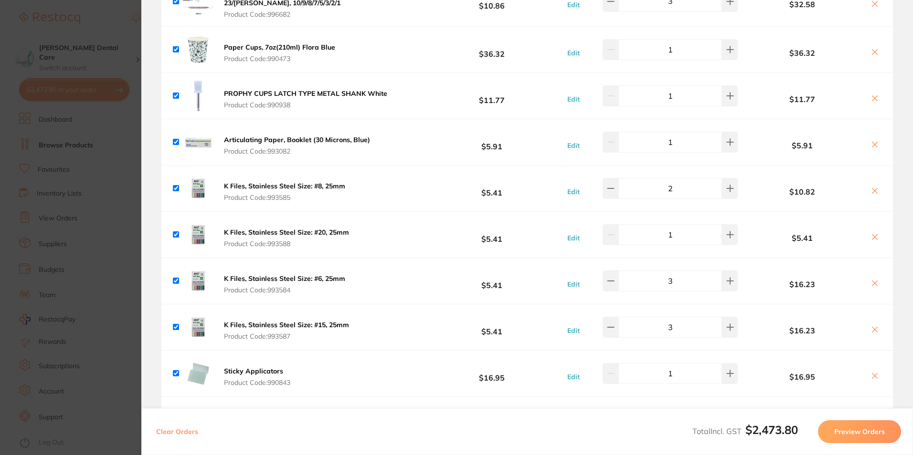
scroll to position [1862, 0]
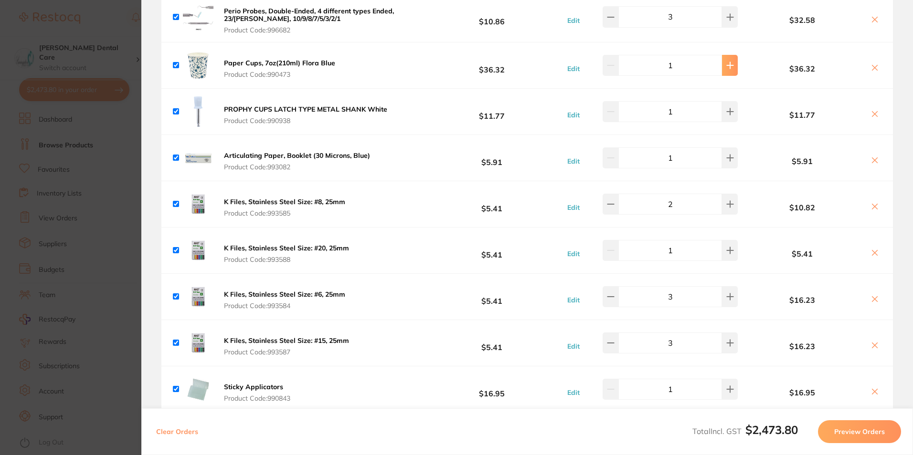
click at [729, 56] on button at bounding box center [730, 65] width 16 height 21
type input "2"
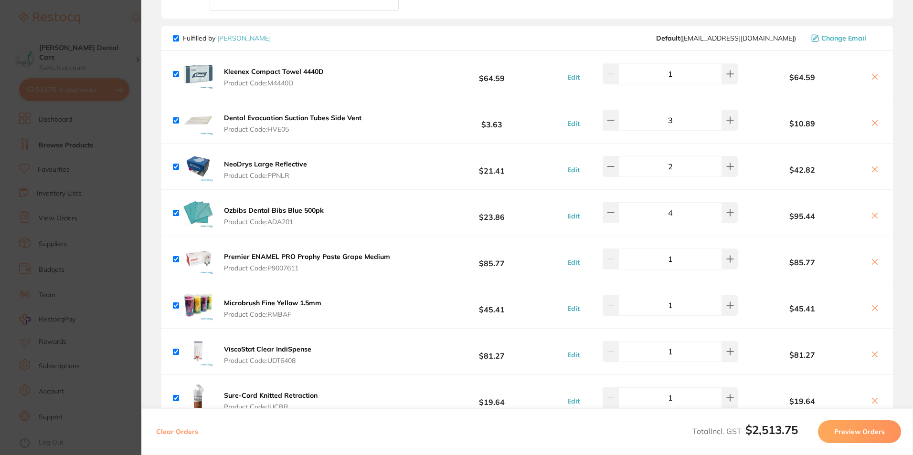
scroll to position [952, 0]
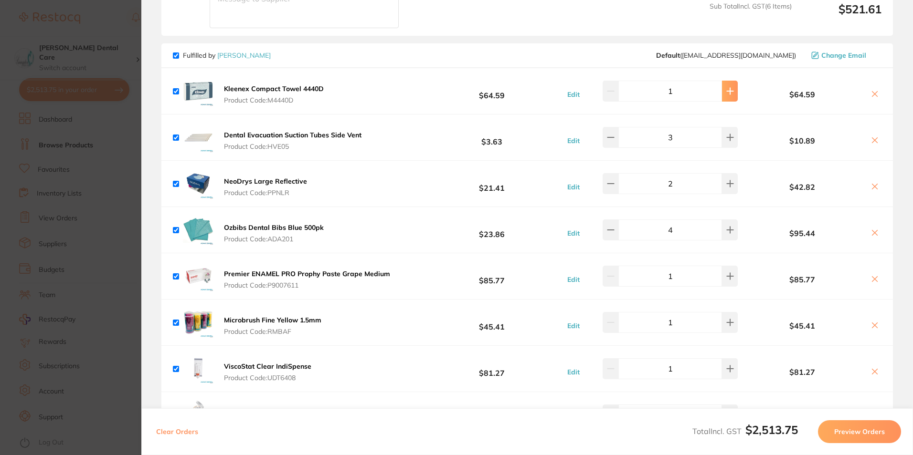
click at [727, 91] on icon at bounding box center [730, 91] width 8 height 8
type input "2"
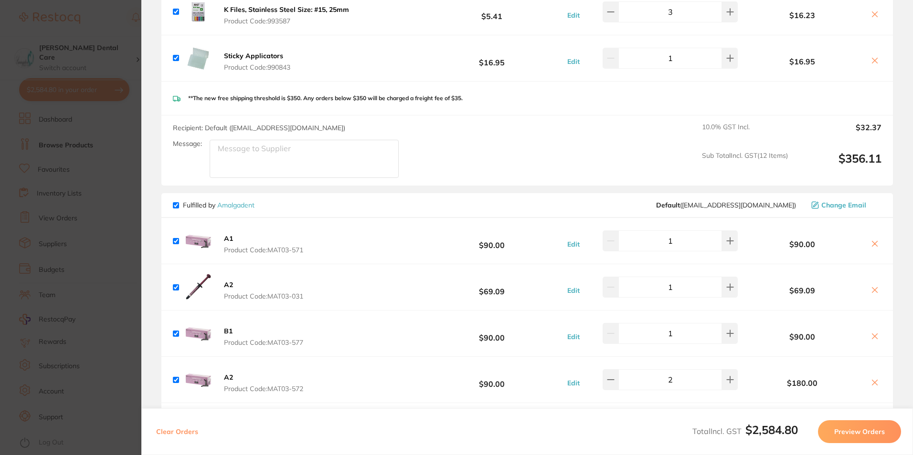
scroll to position [2384, 0]
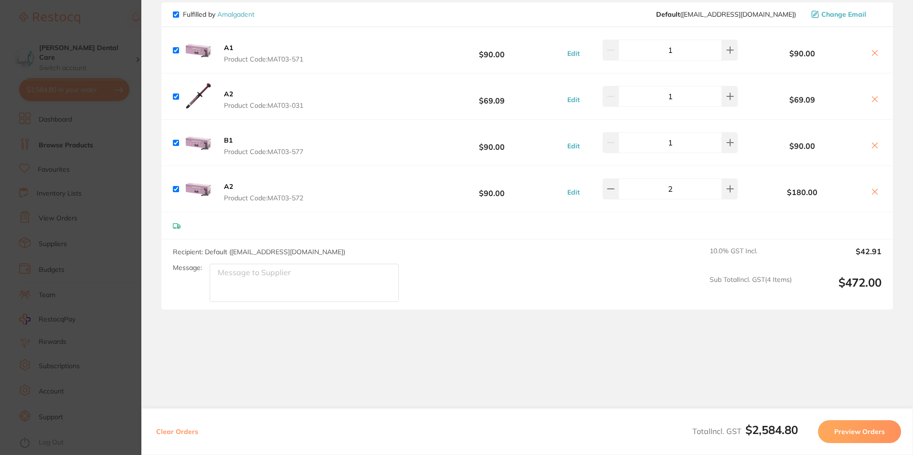
click at [871, 437] on button "Preview Orders" at bounding box center [859, 432] width 83 height 23
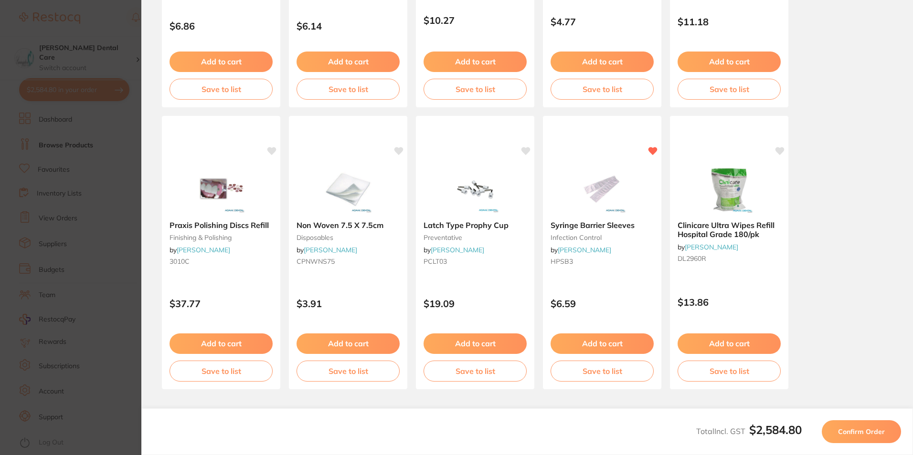
scroll to position [250, 0]
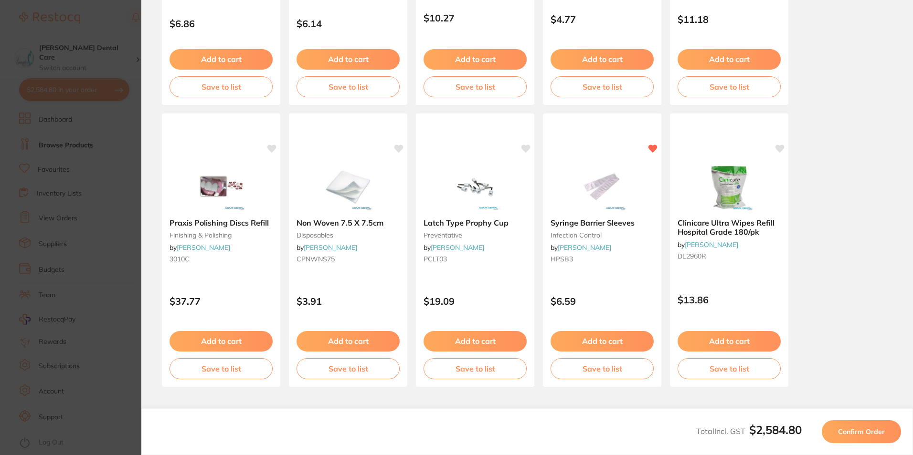
click at [869, 434] on span "Confirm Order" at bounding box center [861, 432] width 47 height 9
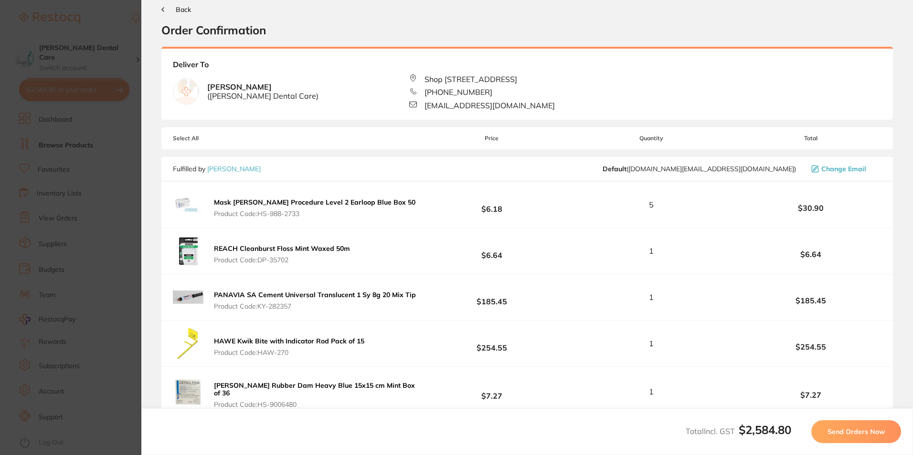
scroll to position [0, 0]
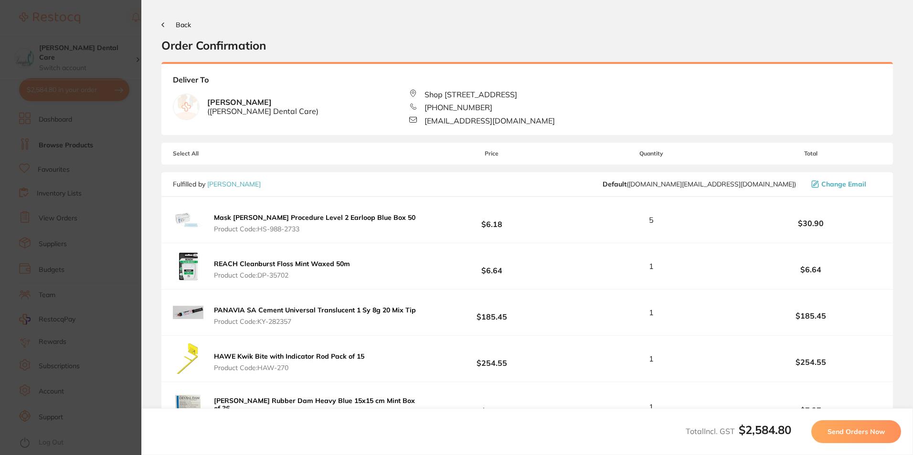
click at [185, 24] on span "Back" at bounding box center [183, 25] width 15 height 9
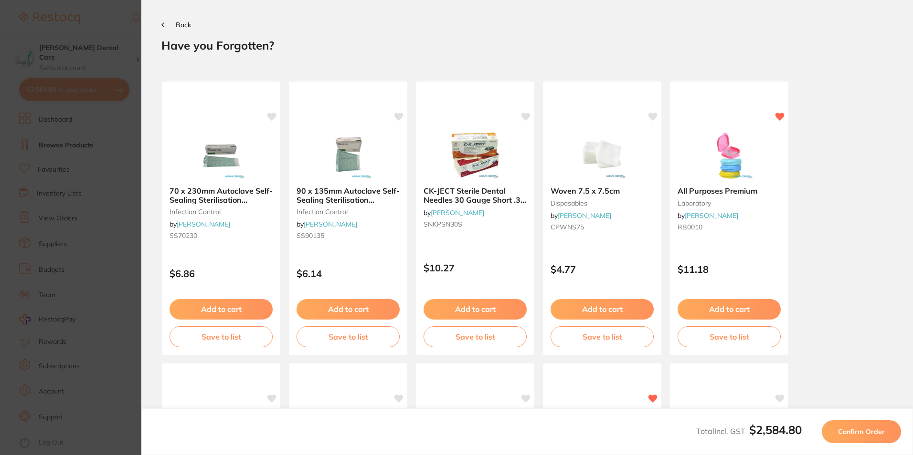
click at [167, 24] on button "Back" at bounding box center [176, 25] width 30 height 8
click at [164, 24] on icon at bounding box center [162, 24] width 3 height 5
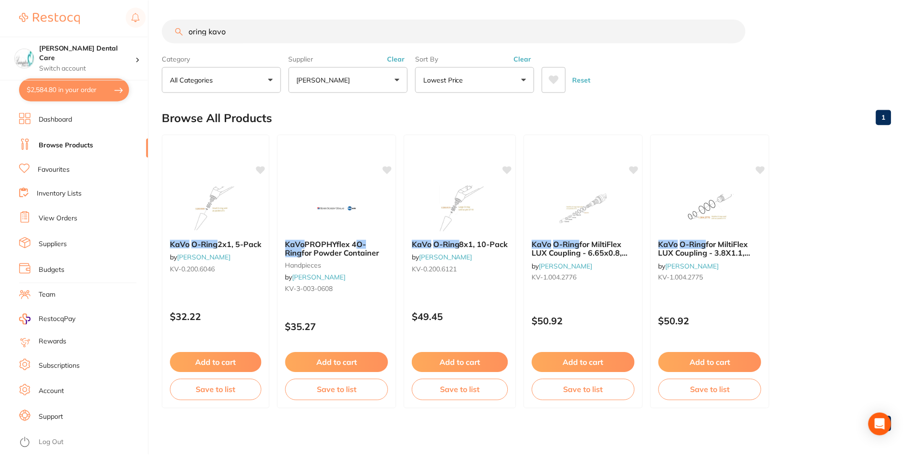
scroll to position [0, 0]
drag, startPoint x: 161, startPoint y: 35, endPoint x: 155, endPoint y: 38, distance: 6.4
click at [155, 38] on div "$2,584.80 Livingston Dental Care Switch account Livingston Dental Care $2,584.8…" at bounding box center [455, 227] width 910 height 455
click at [400, 79] on button "[PERSON_NAME]" at bounding box center [348, 79] width 119 height 26
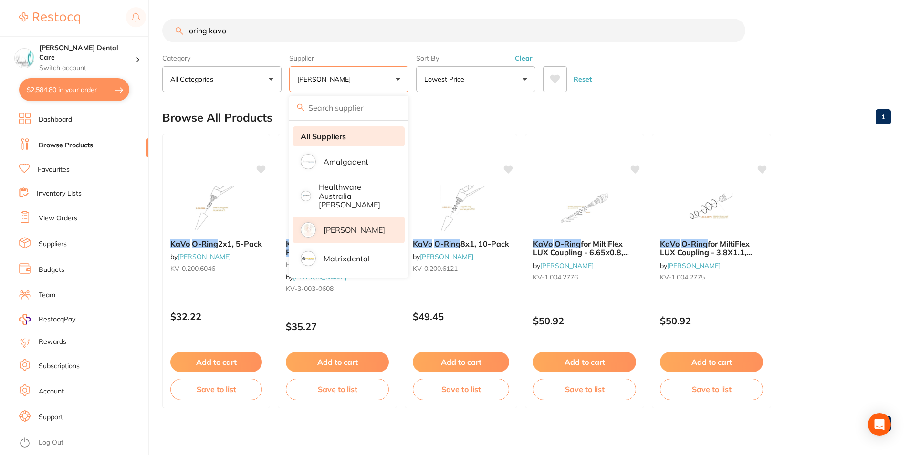
click at [341, 136] on strong "All Suppliers" at bounding box center [323, 136] width 45 height 9
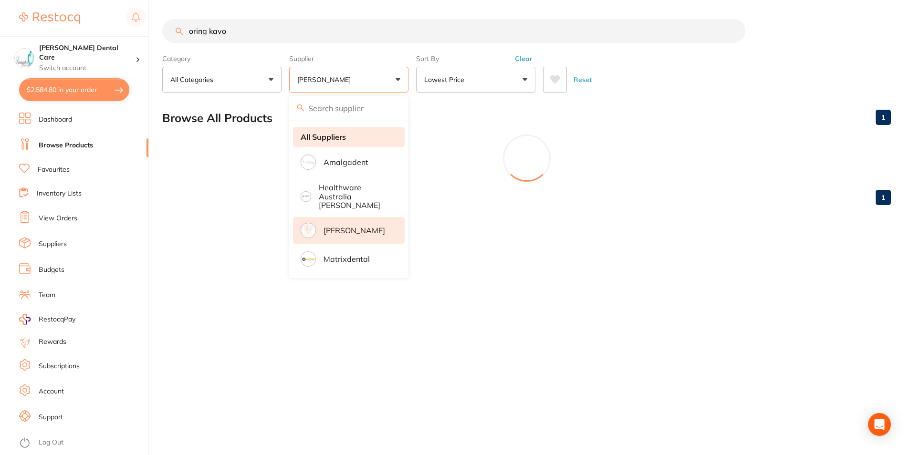
scroll to position [0, 0]
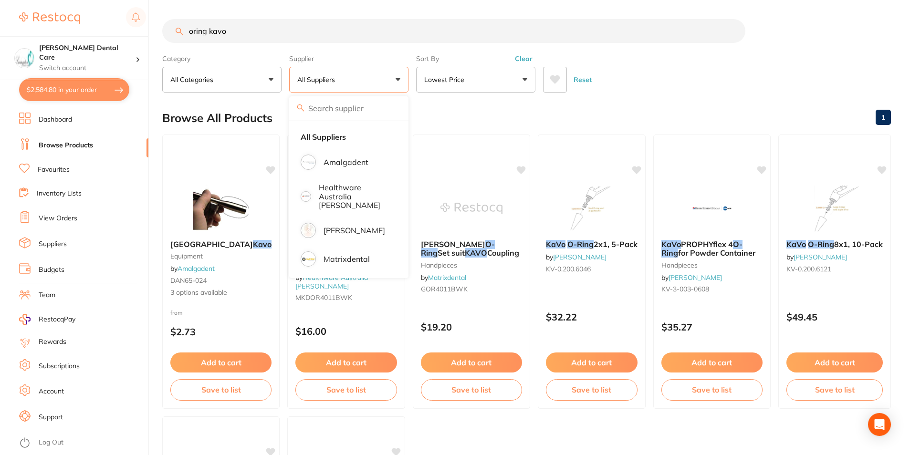
drag, startPoint x: 262, startPoint y: 33, endPoint x: 177, endPoint y: 27, distance: 84.8
click at [186, 29] on input "oring kavo" at bounding box center [453, 31] width 583 height 24
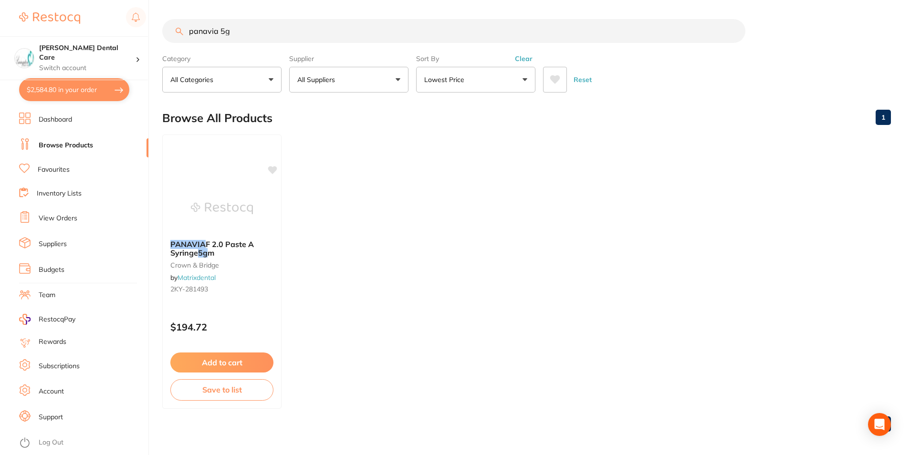
click at [229, 31] on input "panavia 5g" at bounding box center [453, 31] width 583 height 24
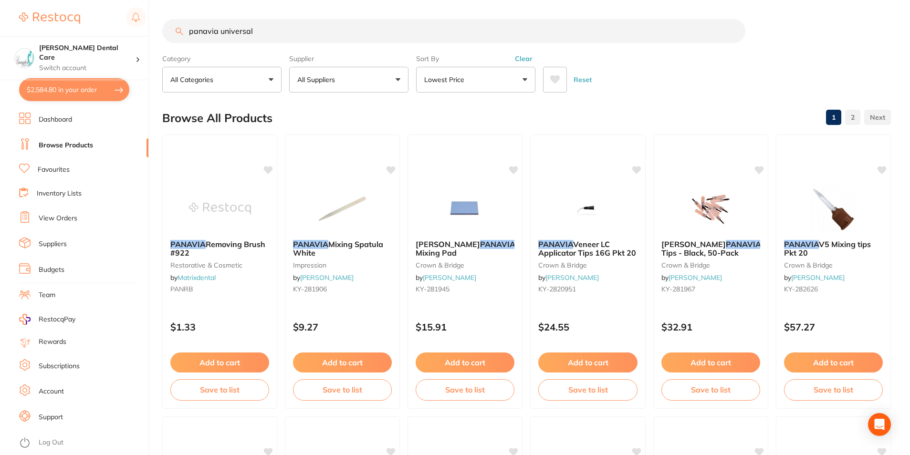
type input "panavia universal"
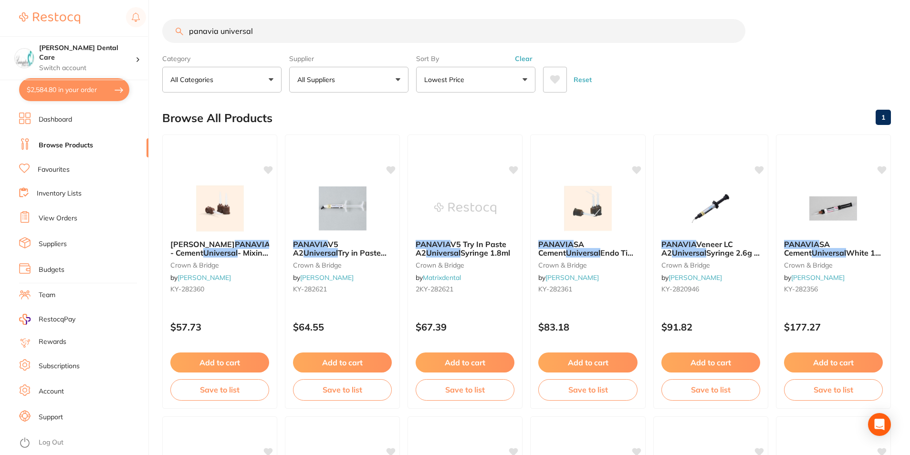
click at [60, 93] on button "$2,584.80 in your order" at bounding box center [74, 89] width 110 height 23
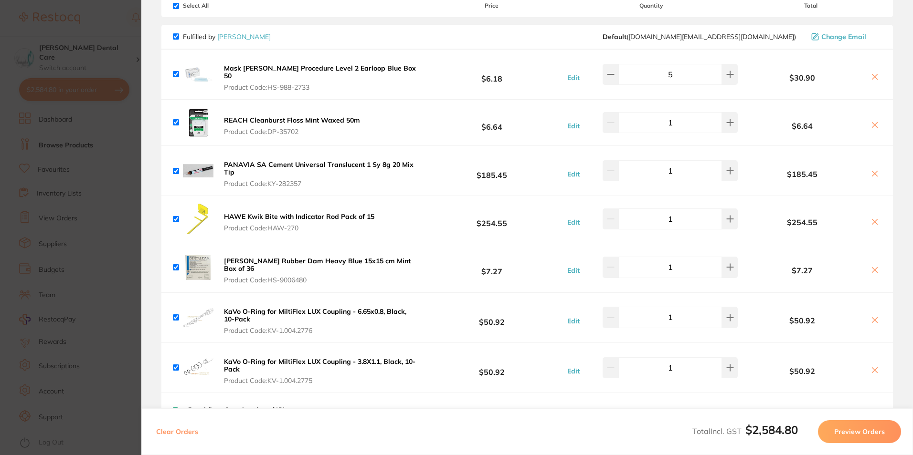
scroll to position [95, 0]
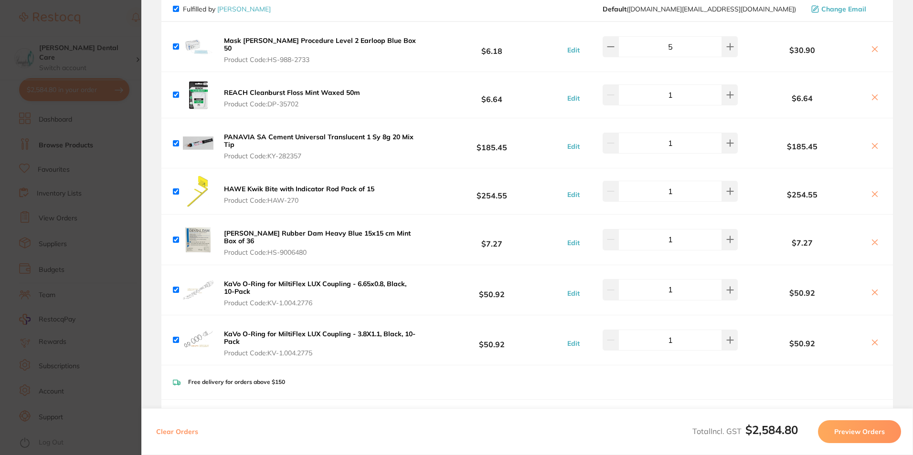
click at [894, 438] on button "Preview Orders" at bounding box center [859, 432] width 83 height 23
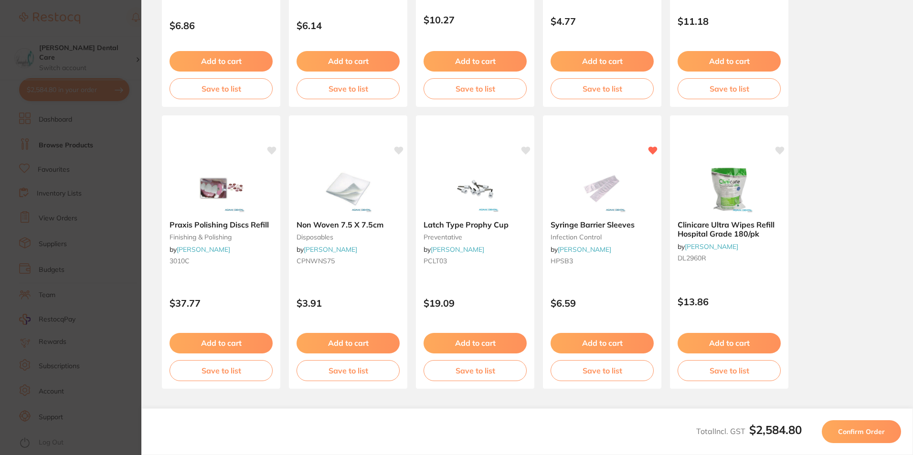
scroll to position [250, 0]
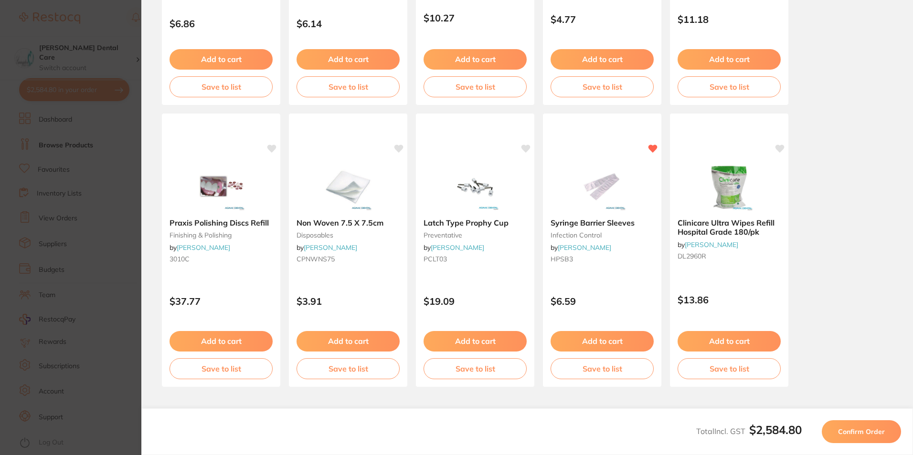
click at [887, 436] on button "Confirm Order" at bounding box center [861, 432] width 79 height 23
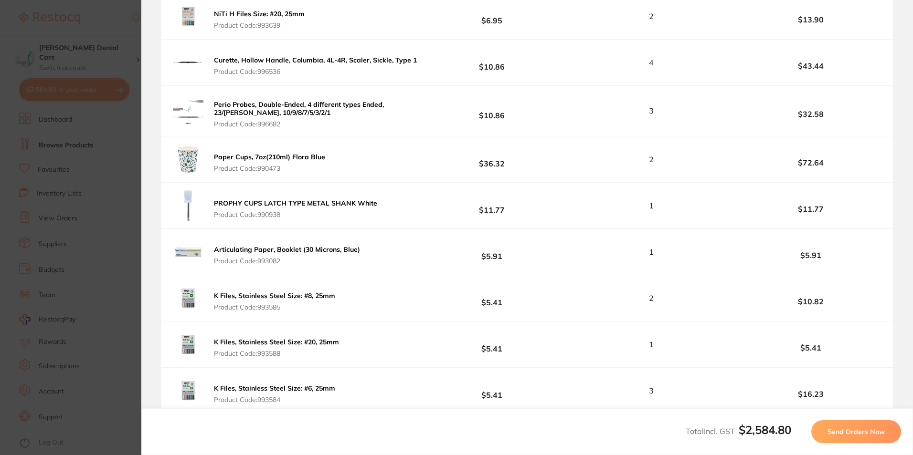
scroll to position [1814, 0]
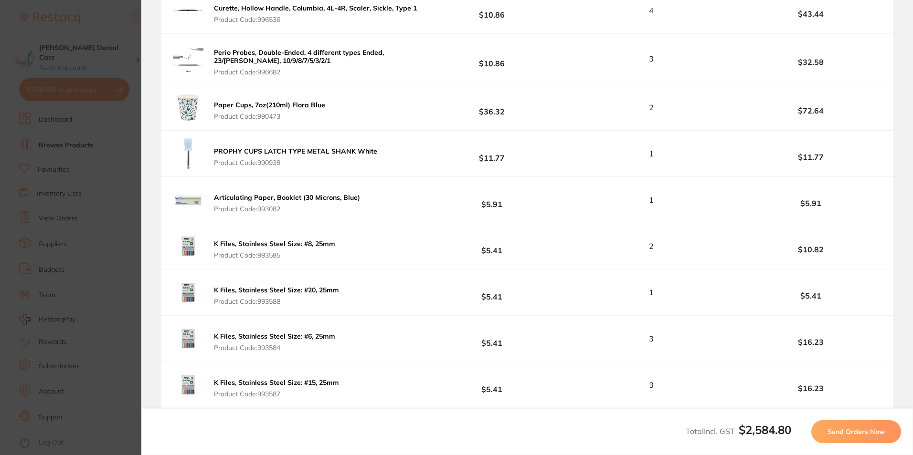
click at [849, 434] on span "Send Orders Now" at bounding box center [855, 432] width 57 height 9
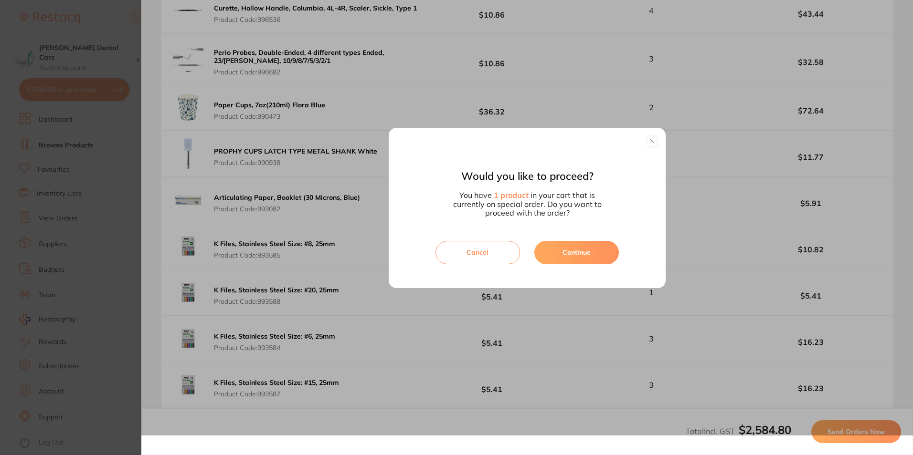
click at [650, 144] on button "button" at bounding box center [651, 141] width 11 height 11
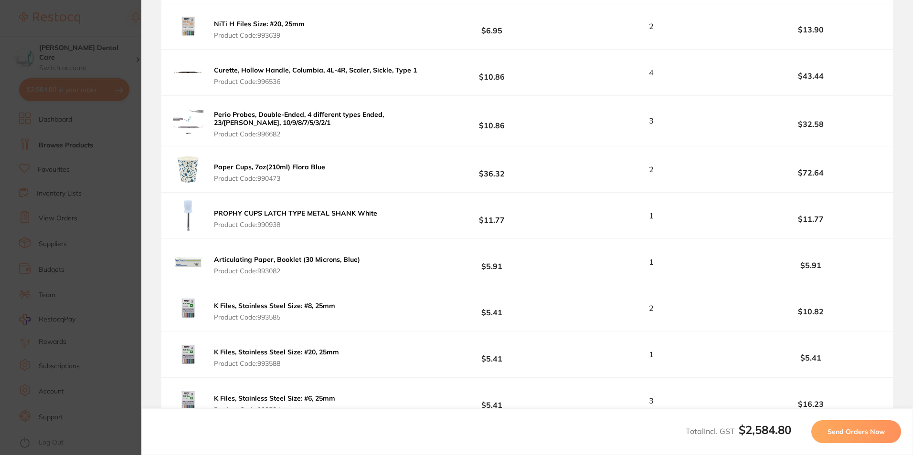
scroll to position [1852, 0]
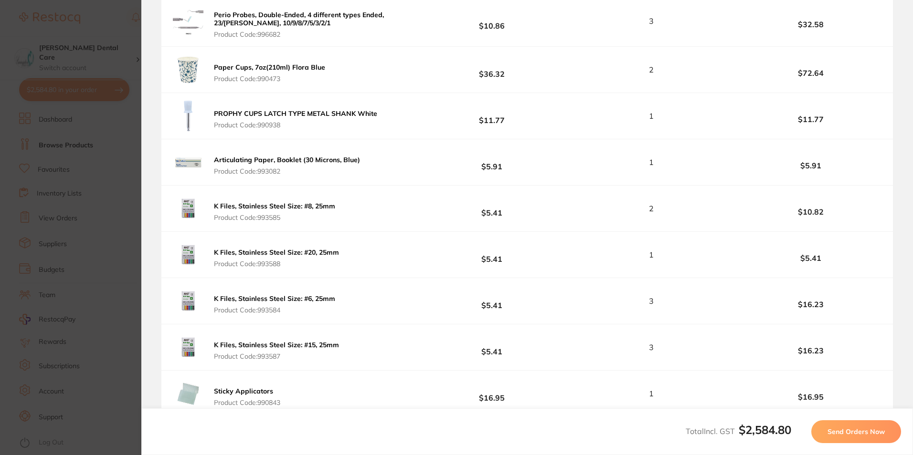
click at [886, 429] on button "Send Orders Now" at bounding box center [856, 432] width 90 height 23
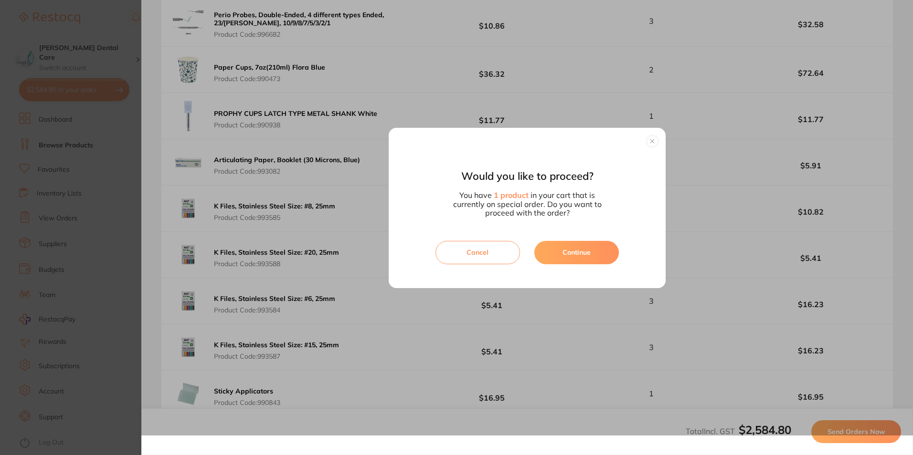
click at [571, 254] on button "Continue" at bounding box center [576, 252] width 85 height 23
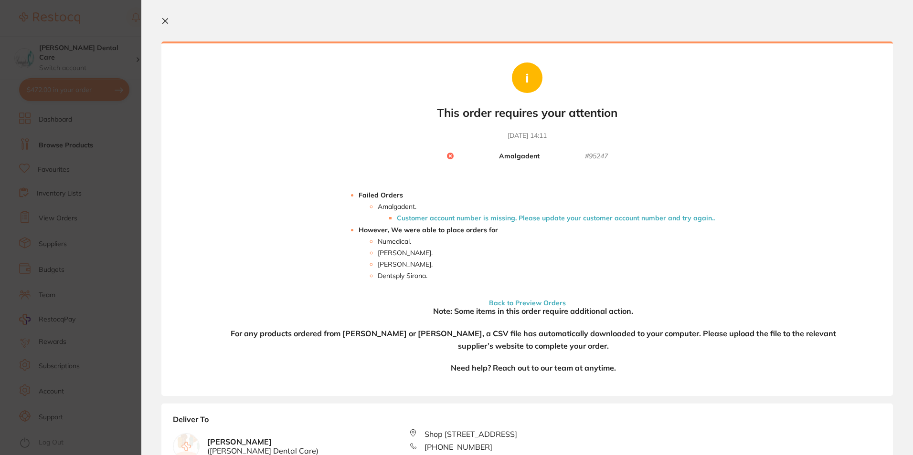
scroll to position [0, 0]
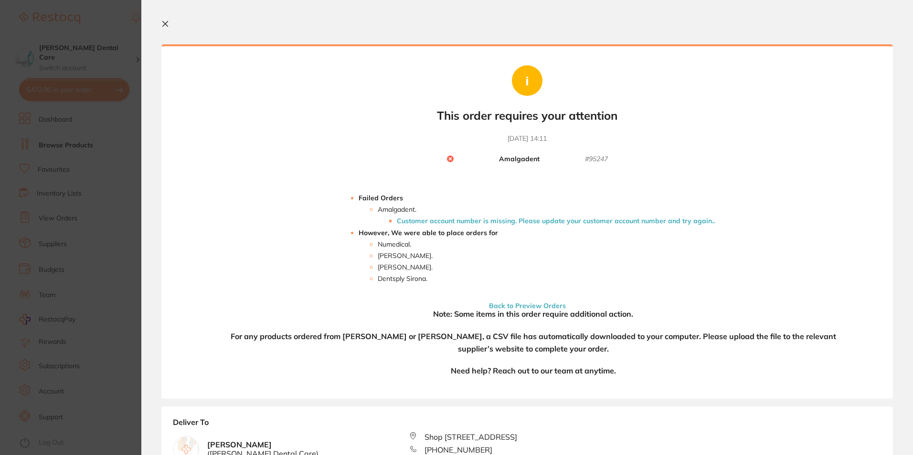
drag, startPoint x: 508, startPoint y: 220, endPoint x: 311, endPoint y: 166, distance: 204.5
click at [508, 220] on li "Customer account number is missing. Please update your customer account number …" at bounding box center [556, 221] width 318 height 8
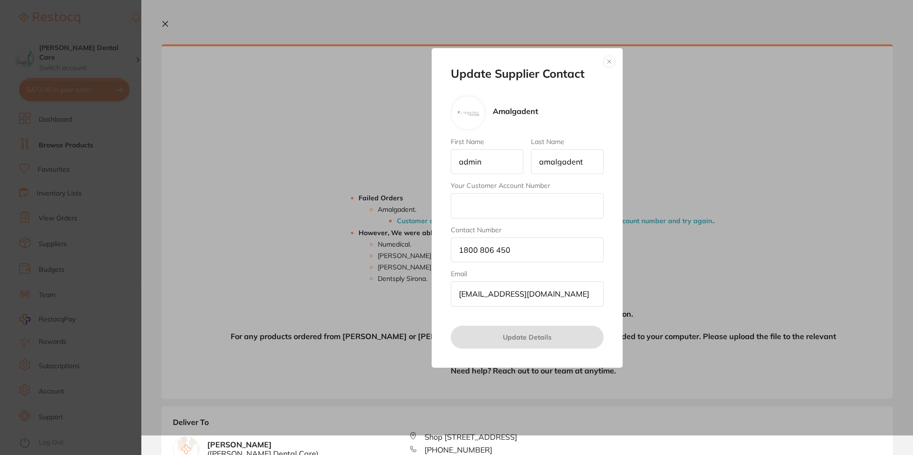
click at [499, 201] on input "Your Customer Account Number" at bounding box center [527, 205] width 153 height 25
type input "Lam.20"
click at [551, 336] on button "Update Details" at bounding box center [527, 337] width 153 height 23
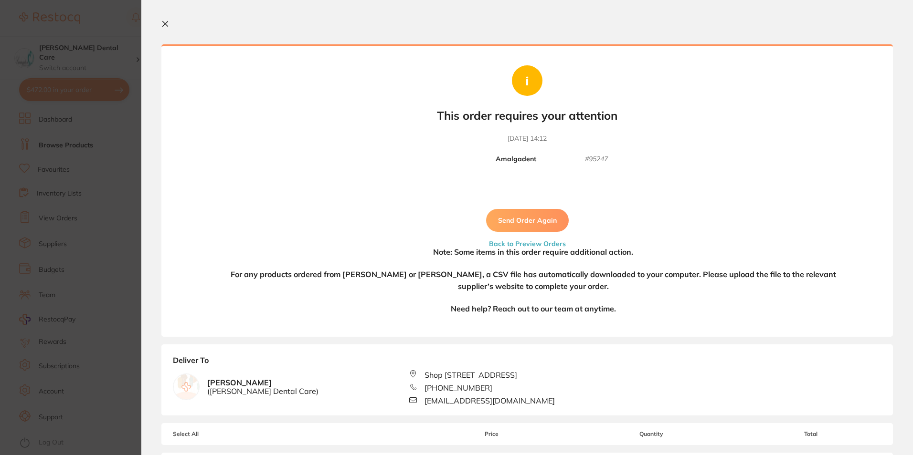
click at [528, 221] on button "Send Order Again" at bounding box center [527, 220] width 83 height 23
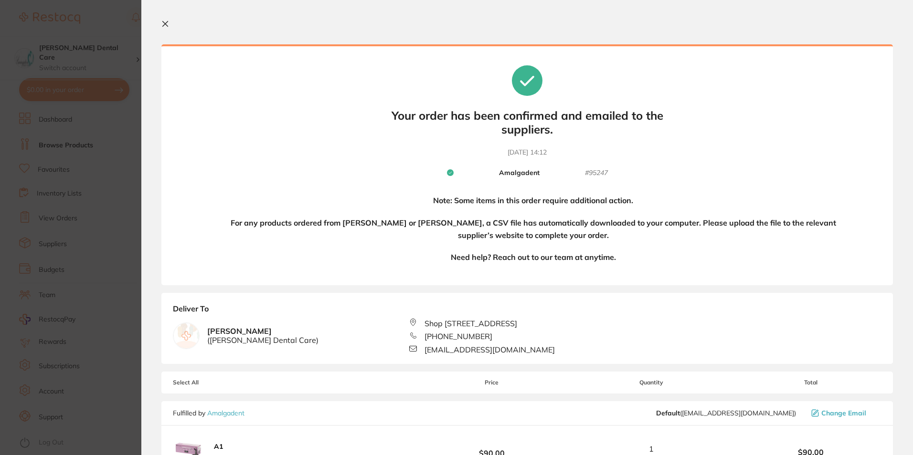
click at [166, 24] on icon at bounding box center [165, 23] width 5 height 5
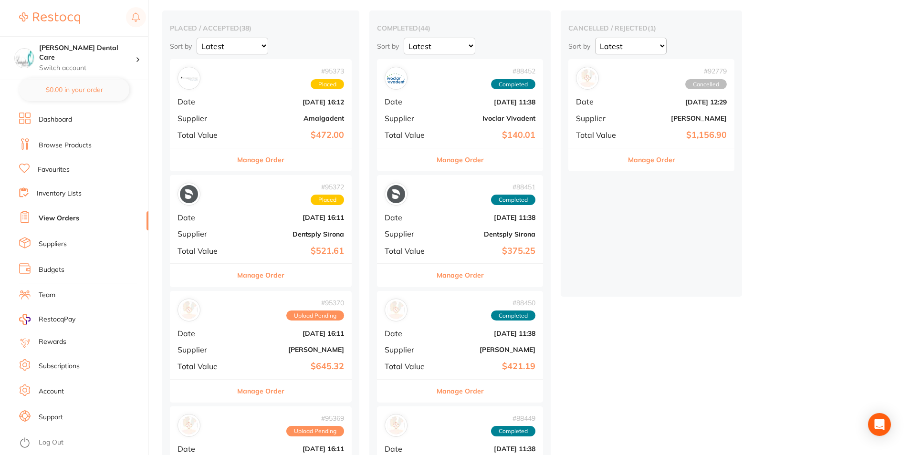
scroll to position [191, 0]
